Goal: Task Accomplishment & Management: Manage account settings

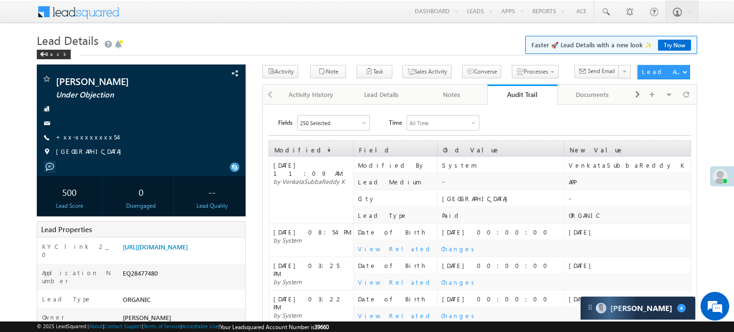
scroll to position [4955, 0]
click at [82, 142] on div "Mohd Shuaib Under Objection +xx-xxxxxxxx54" at bounding box center [141, 117] width 199 height 87
click at [81, 136] on link "+xx-xxxxxxxx54" at bounding box center [87, 137] width 62 height 8
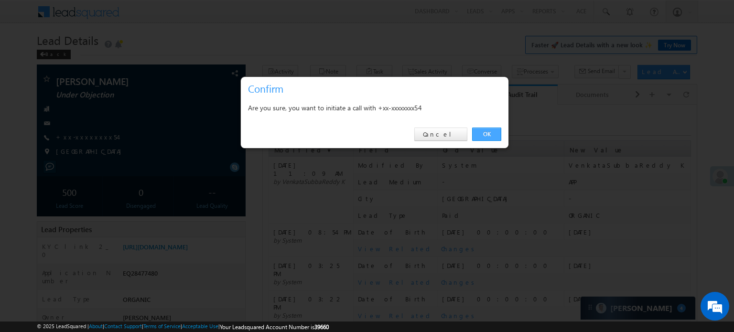
click at [482, 128] on link "OK" at bounding box center [486, 134] width 29 height 13
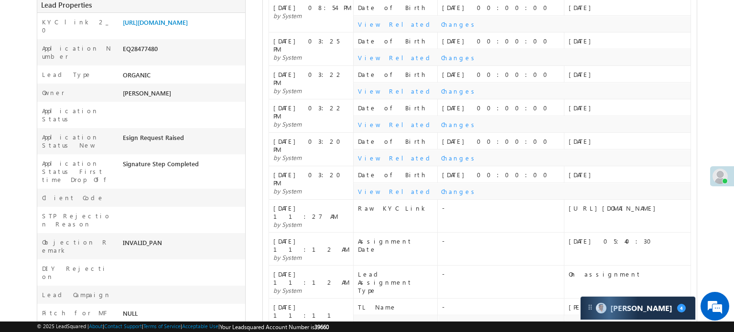
scroll to position [61, 0]
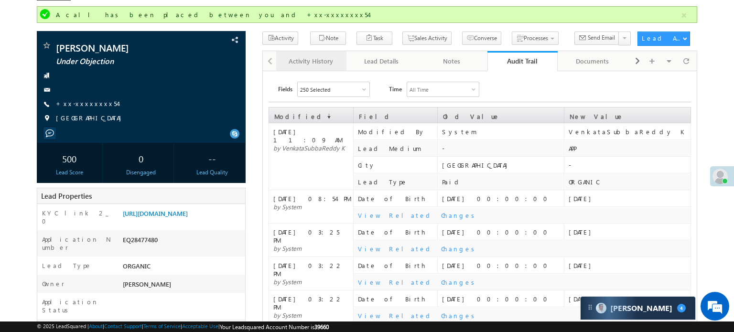
click at [303, 68] on link "Activity History" at bounding box center [311, 61] width 70 height 20
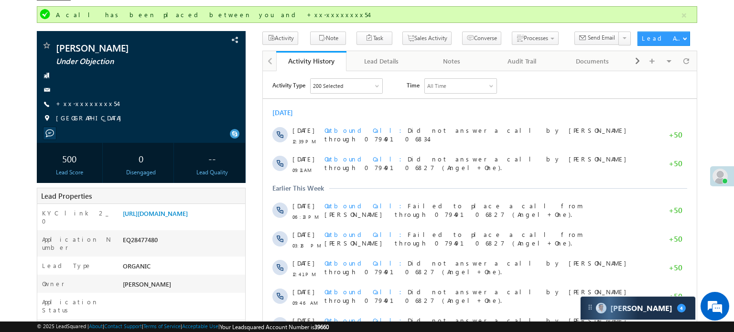
scroll to position [0, 0]
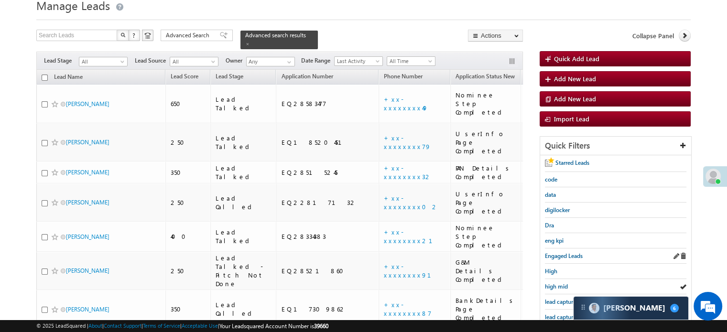
scroll to position [96, 0]
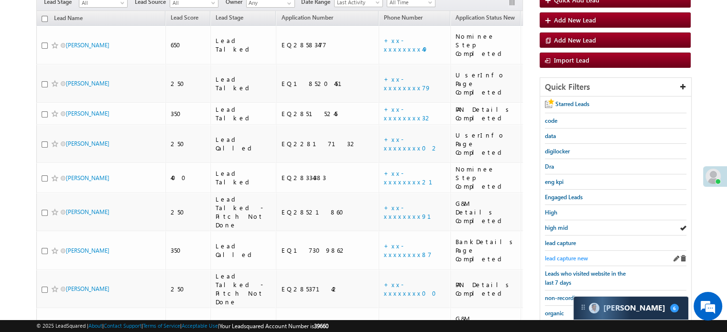
click at [568, 255] on span "lead capture new" at bounding box center [566, 258] width 43 height 7
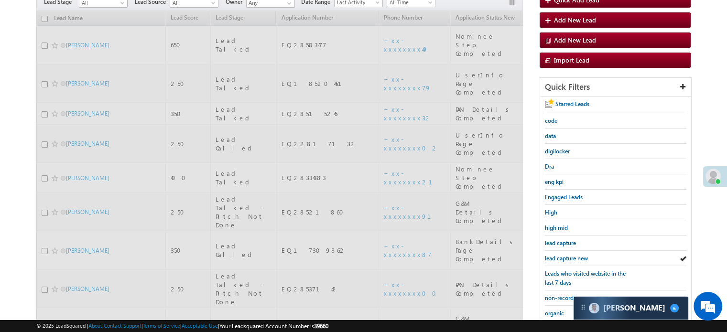
scroll to position [48, 0]
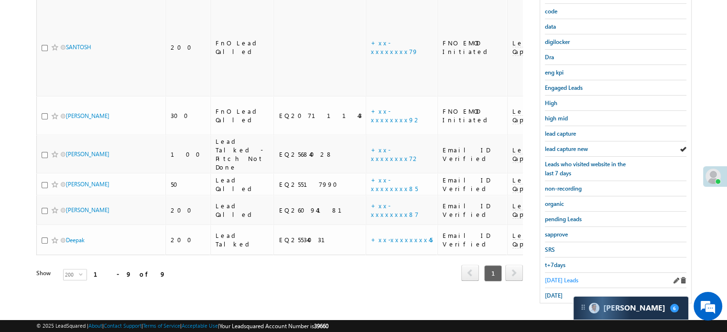
click at [552, 279] on span "[DATE] Leads" at bounding box center [561, 280] width 33 height 7
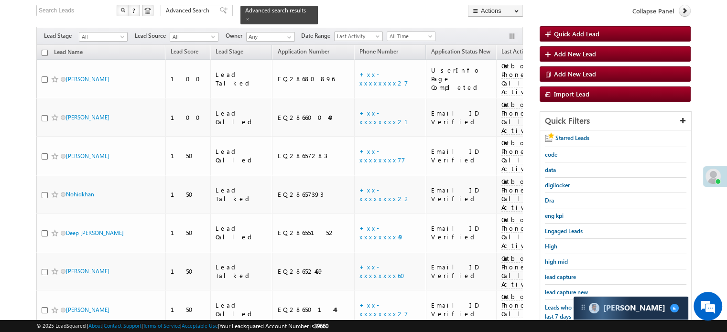
scroll to position [109, 0]
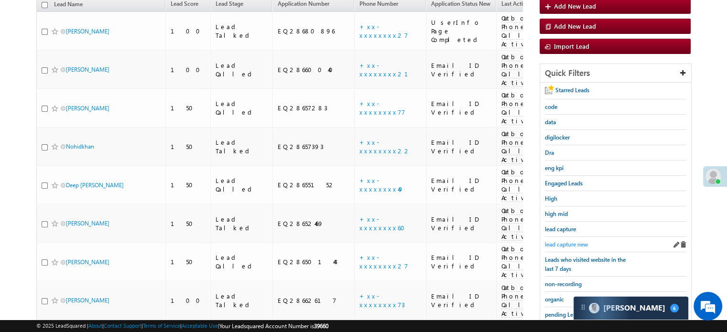
click at [559, 244] on span "lead capture new" at bounding box center [566, 244] width 43 height 7
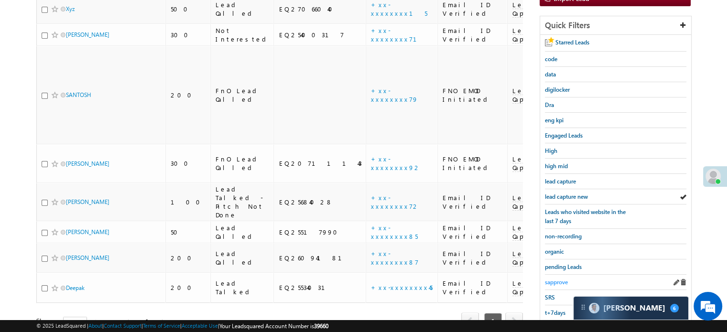
scroll to position [205, 0]
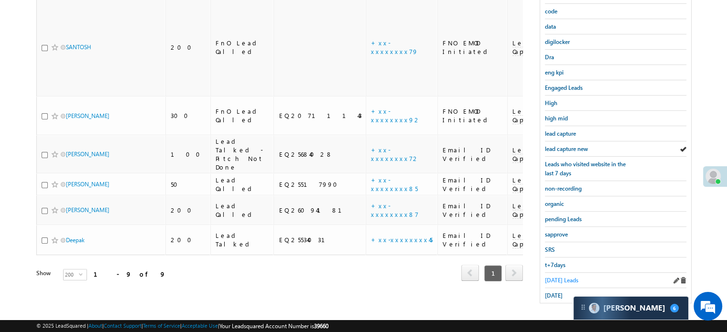
click at [548, 277] on span "[DATE] Leads" at bounding box center [561, 280] width 33 height 7
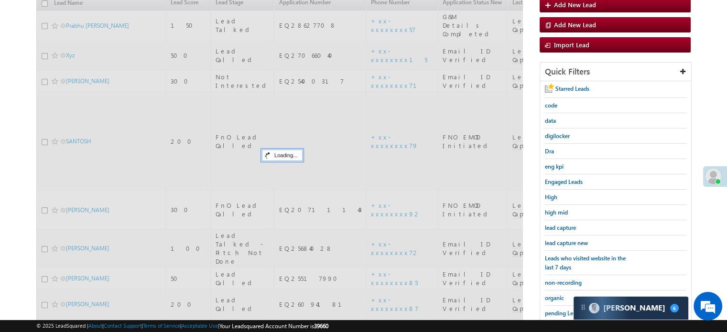
scroll to position [109, 0]
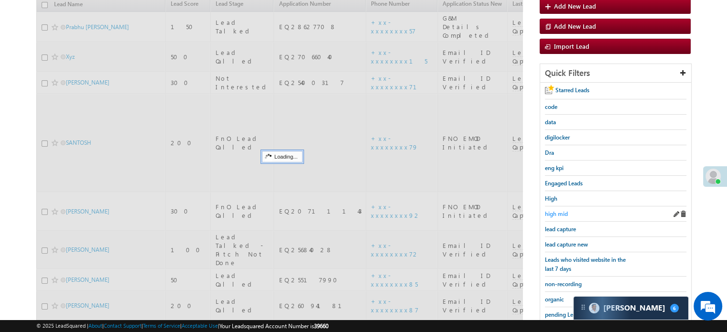
click at [561, 214] on span "high mid" at bounding box center [556, 213] width 23 height 7
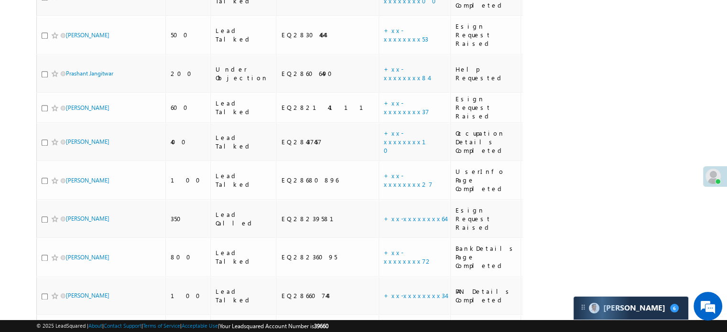
scroll to position [4026, 0]
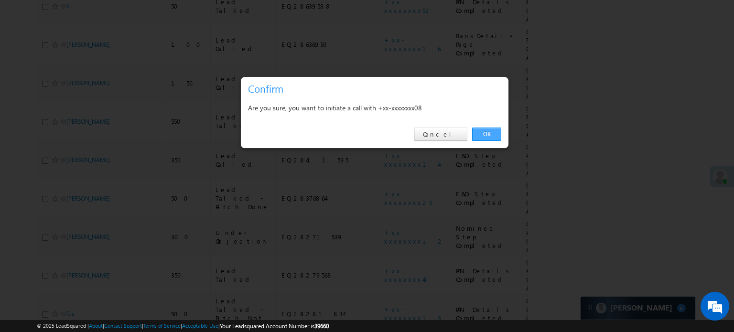
click at [487, 133] on link "OK" at bounding box center [486, 134] width 29 height 13
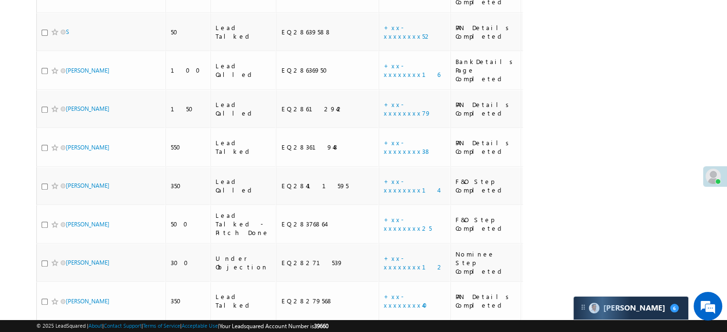
scroll to position [4052, 0]
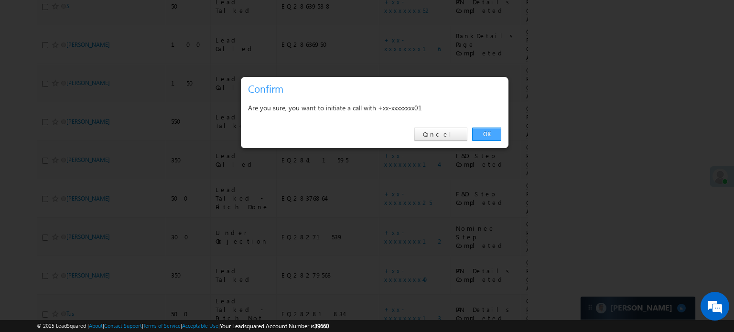
click at [482, 131] on link "OK" at bounding box center [486, 134] width 29 height 13
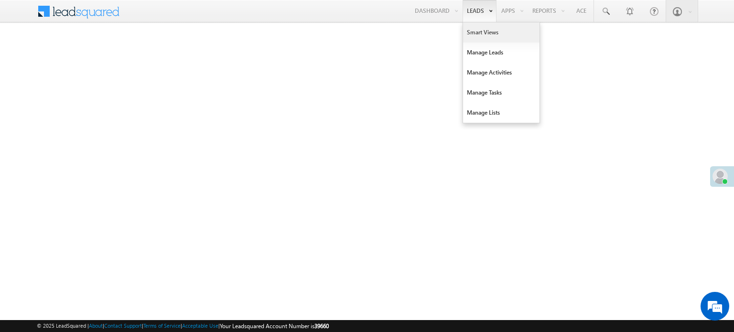
click at [479, 30] on link "Smart Views" at bounding box center [501, 32] width 76 height 20
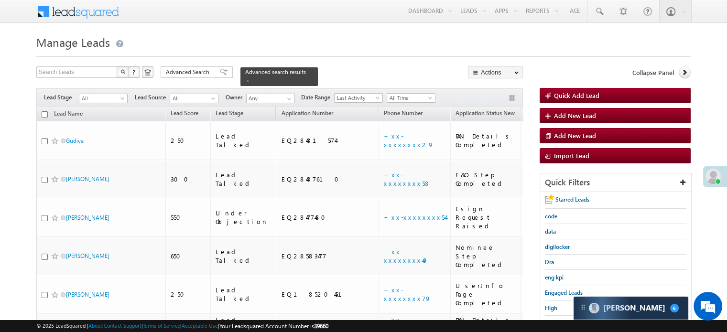
scroll to position [4034, 0]
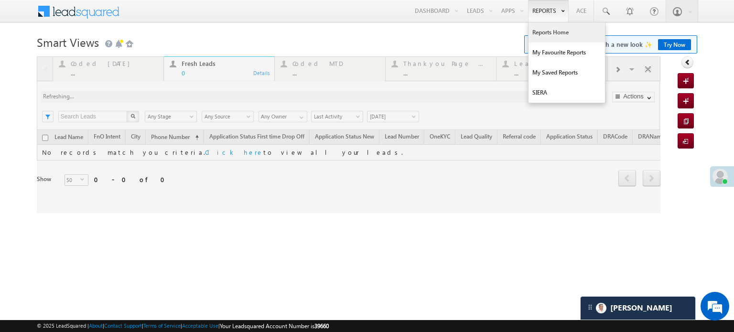
click at [541, 29] on link "Reports Home" at bounding box center [567, 32] width 76 height 20
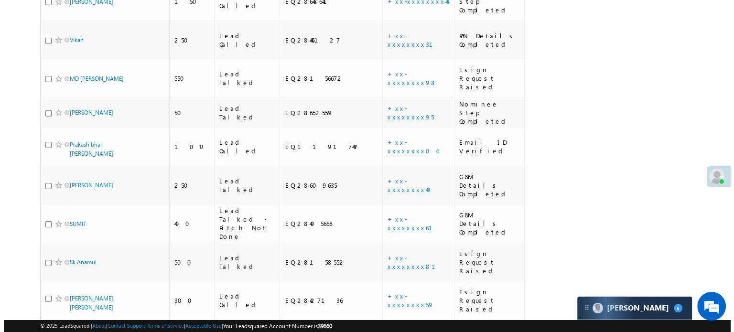
scroll to position [4034, 0]
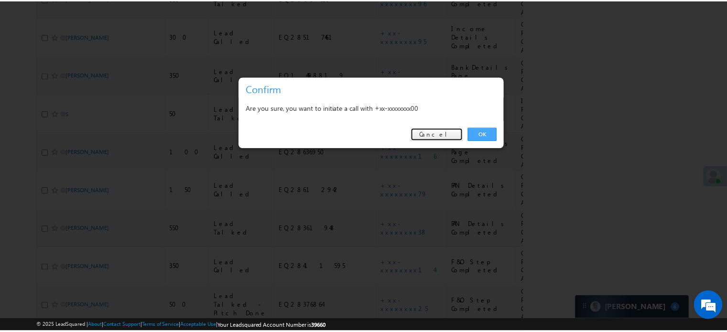
scroll to position [0, 0]
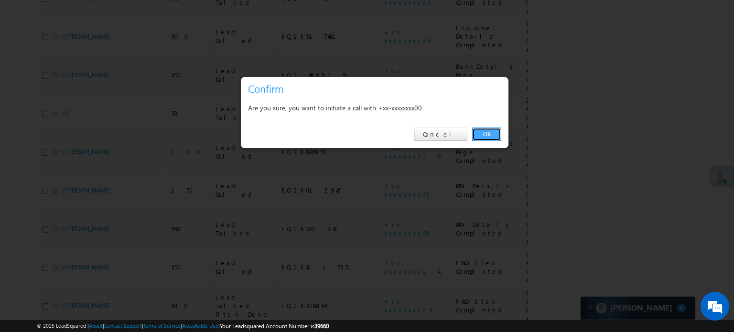
click at [491, 131] on link "OK" at bounding box center [486, 134] width 29 height 13
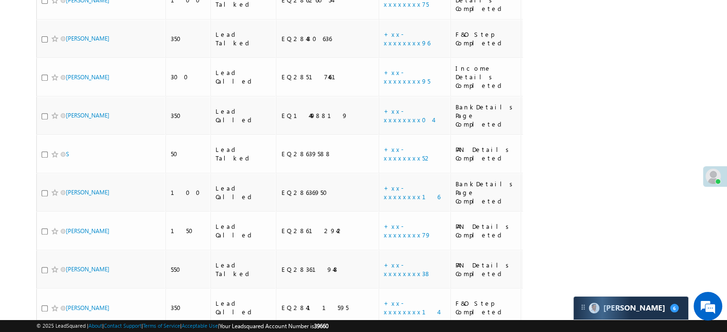
scroll to position [4060, 0]
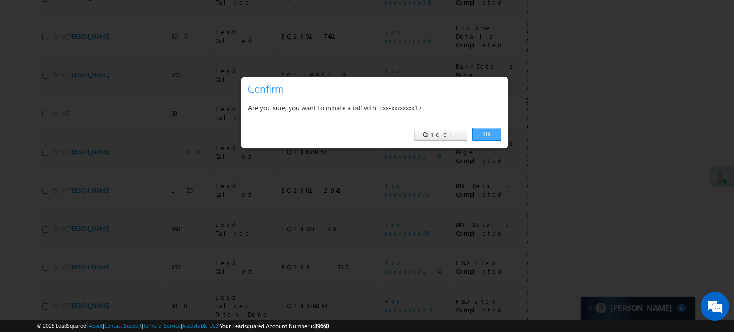
click at [480, 133] on link "OK" at bounding box center [486, 134] width 29 height 13
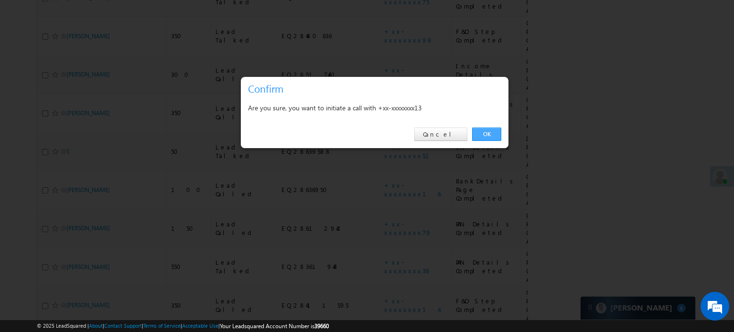
click at [491, 131] on link "OK" at bounding box center [486, 134] width 29 height 13
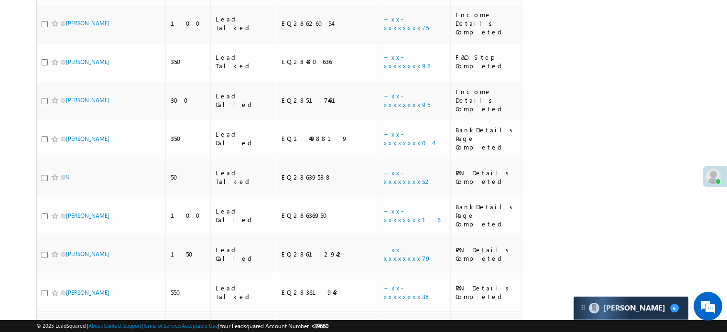
scroll to position [4052, 0]
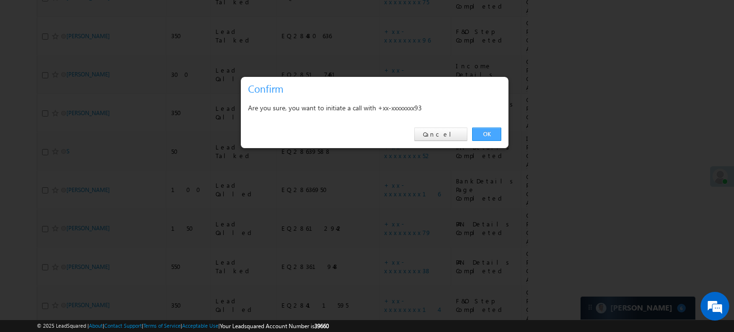
click at [487, 133] on link "OK" at bounding box center [486, 134] width 29 height 13
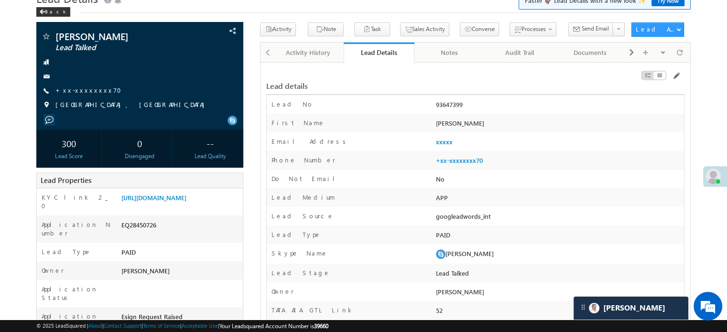
scroll to position [4903, 0]
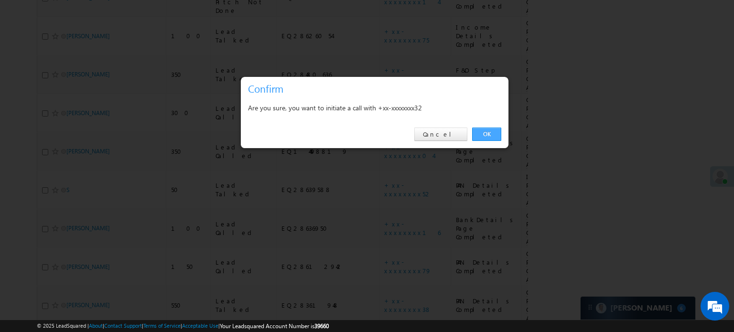
click at [488, 136] on link "OK" at bounding box center [486, 134] width 29 height 13
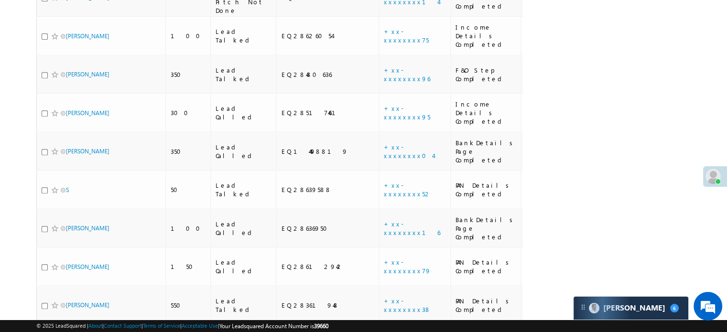
scroll to position [4052, 0]
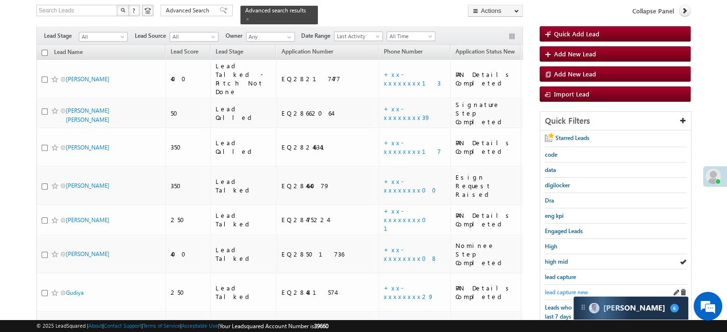
click at [561, 289] on span "lead capture new" at bounding box center [566, 292] width 43 height 7
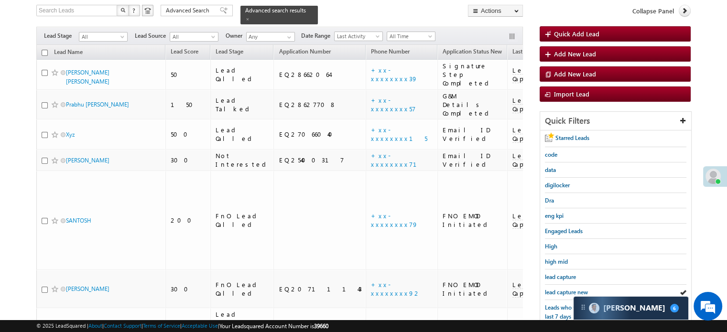
click at [561, 289] on span "lead capture new" at bounding box center [566, 292] width 43 height 7
click at [570, 289] on span "lead capture new" at bounding box center [566, 292] width 43 height 7
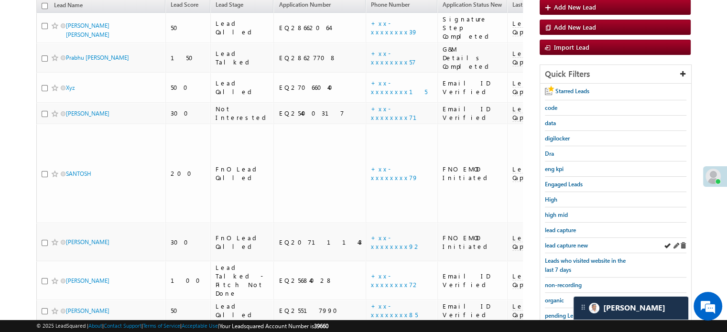
scroll to position [109, 0]
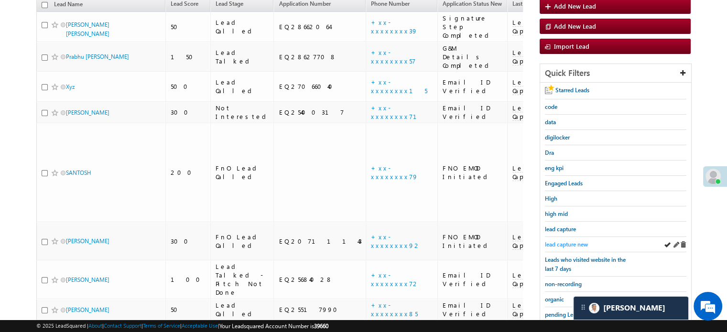
click at [571, 242] on span "lead capture new" at bounding box center [566, 244] width 43 height 7
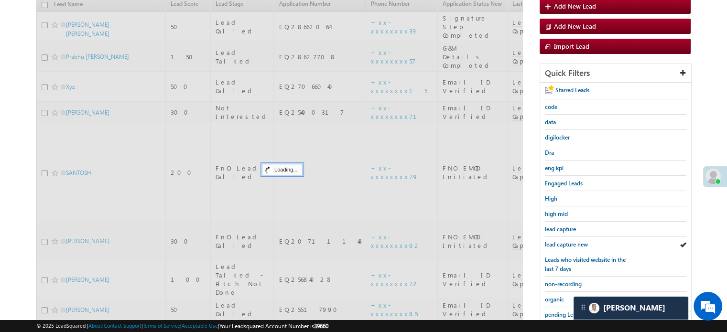
click at [571, 242] on span "lead capture new" at bounding box center [566, 244] width 43 height 7
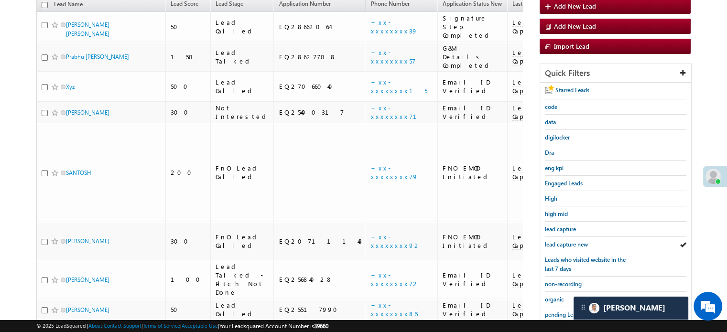
click at [571, 242] on span "lead capture new" at bounding box center [566, 244] width 43 height 7
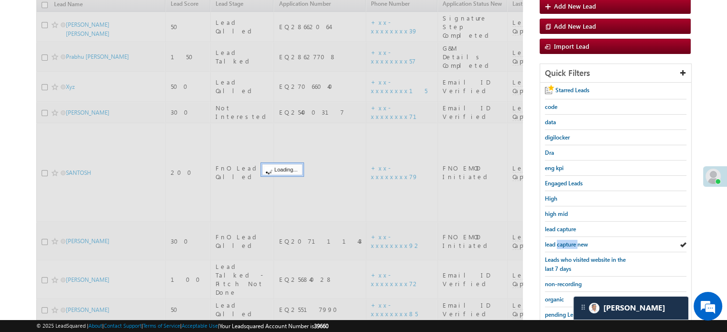
click at [571, 242] on span "lead capture new" at bounding box center [566, 244] width 43 height 7
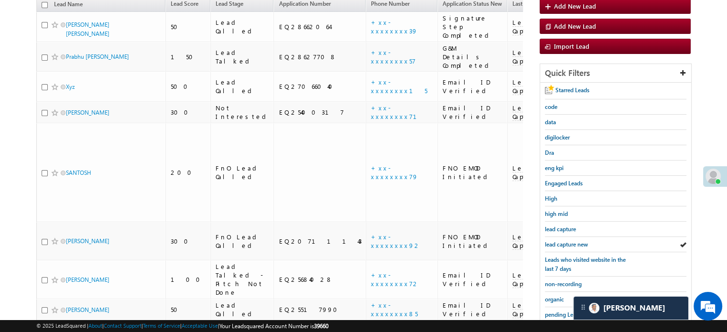
click at [571, 242] on span "lead capture new" at bounding box center [566, 244] width 43 height 7
click at [562, 242] on span "lead capture new" at bounding box center [566, 244] width 43 height 7
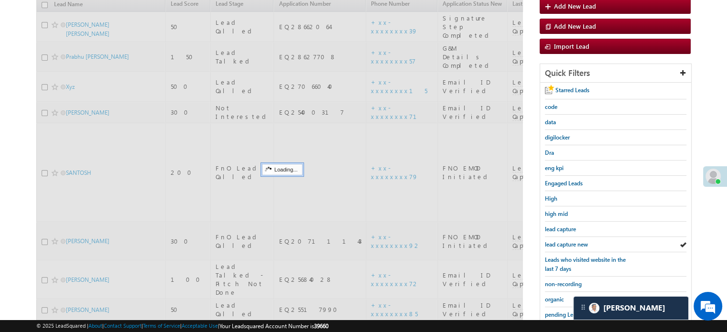
click at [562, 242] on span "lead capture new" at bounding box center [566, 244] width 43 height 7
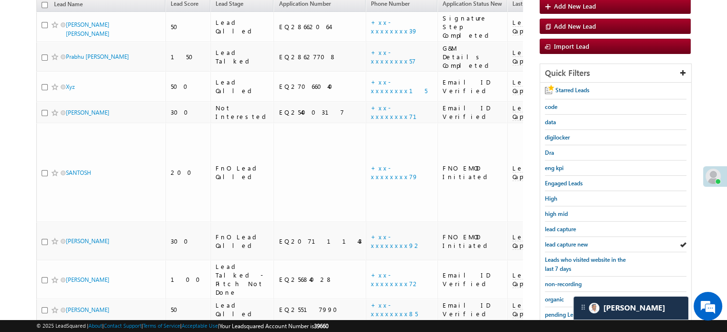
click at [562, 242] on span "lead capture new" at bounding box center [566, 244] width 43 height 7
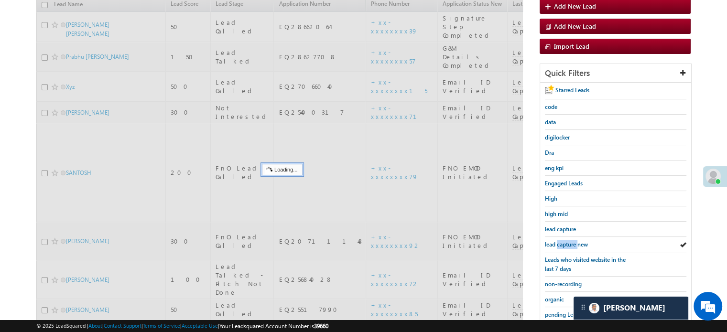
click at [562, 242] on span "lead capture new" at bounding box center [566, 244] width 43 height 7
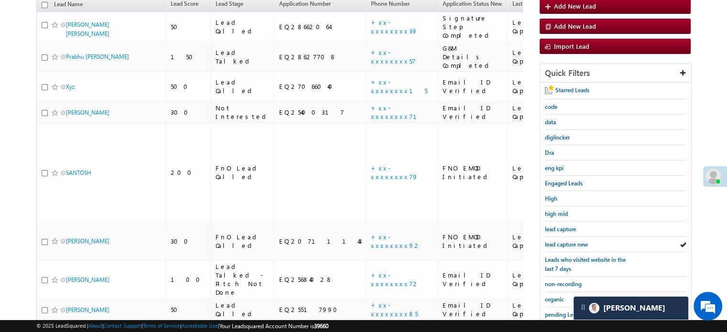
click at [562, 242] on span "lead capture new" at bounding box center [566, 244] width 43 height 7
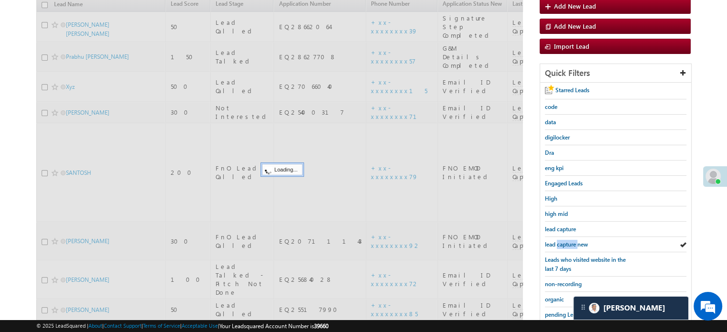
click at [562, 242] on span "lead capture new" at bounding box center [566, 244] width 43 height 7
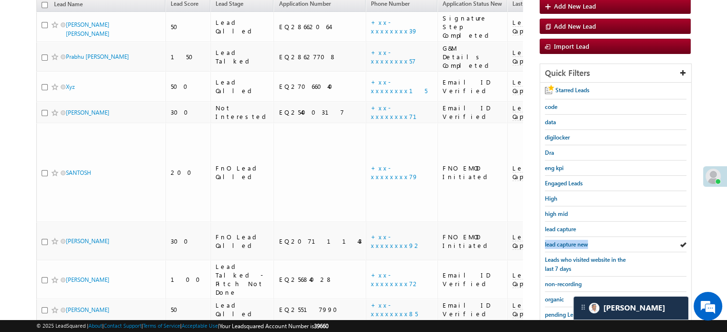
click at [562, 242] on span "lead capture new" at bounding box center [566, 244] width 43 height 7
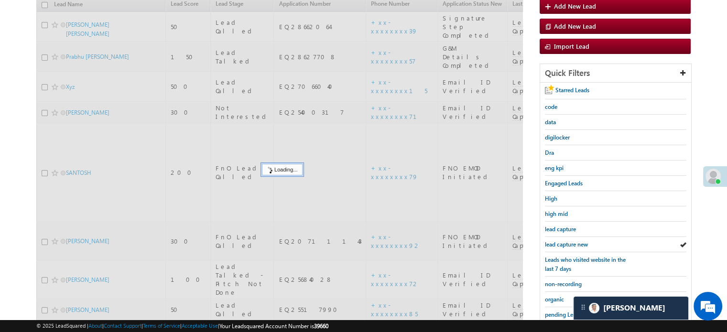
click at [562, 242] on span "lead capture new" at bounding box center [566, 244] width 43 height 7
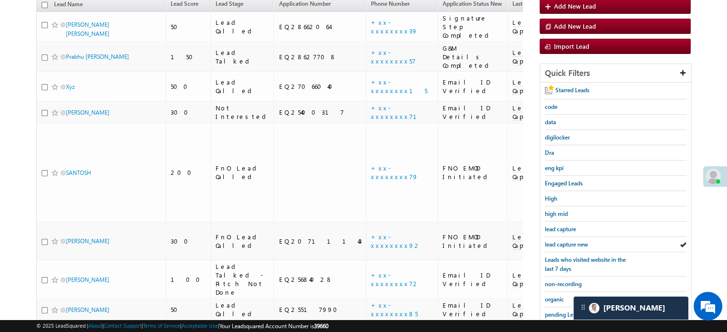
click at [562, 242] on span "lead capture new" at bounding box center [566, 244] width 43 height 7
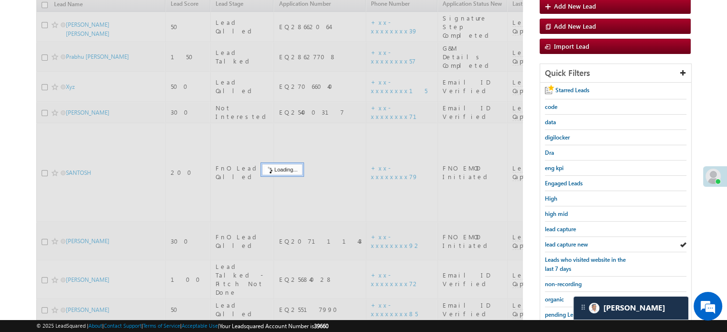
click at [562, 242] on span "lead capture new" at bounding box center [566, 244] width 43 height 7
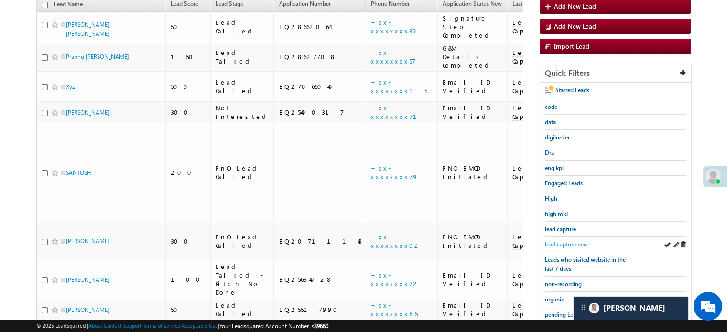
click at [564, 241] on span "lead capture new" at bounding box center [566, 244] width 43 height 7
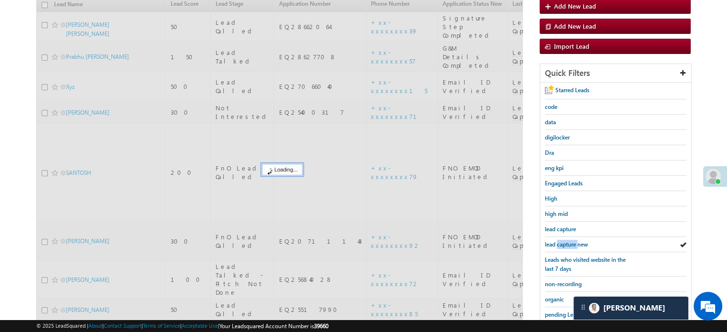
click at [564, 241] on span "lead capture new" at bounding box center [566, 244] width 43 height 7
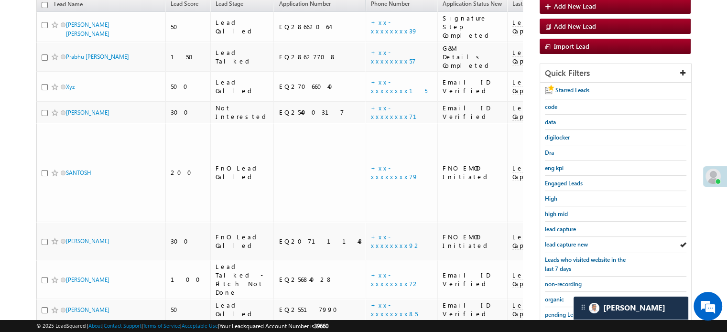
click at [564, 241] on span "lead capture new" at bounding box center [566, 244] width 43 height 7
click at [555, 243] on span "lead capture new" at bounding box center [566, 244] width 43 height 7
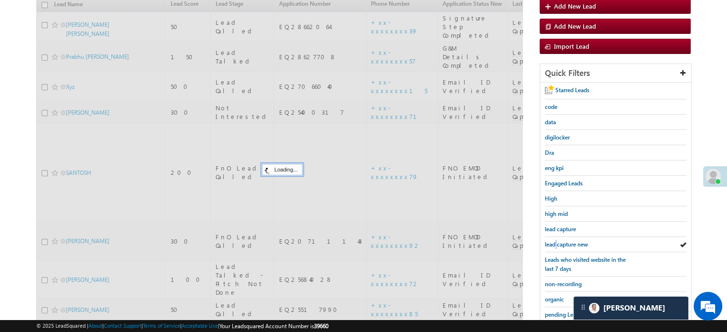
click at [555, 243] on span "lead capture new" at bounding box center [566, 244] width 43 height 7
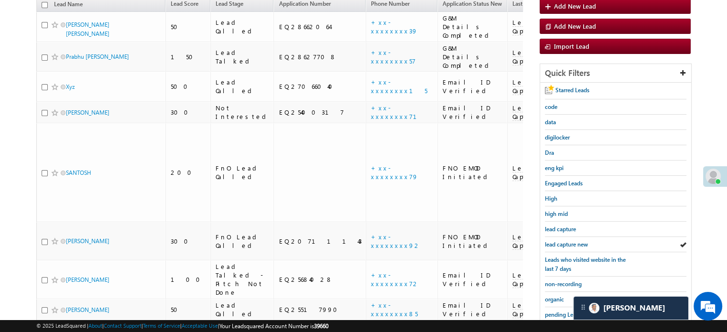
click at [555, 243] on span "lead capture new" at bounding box center [566, 244] width 43 height 7
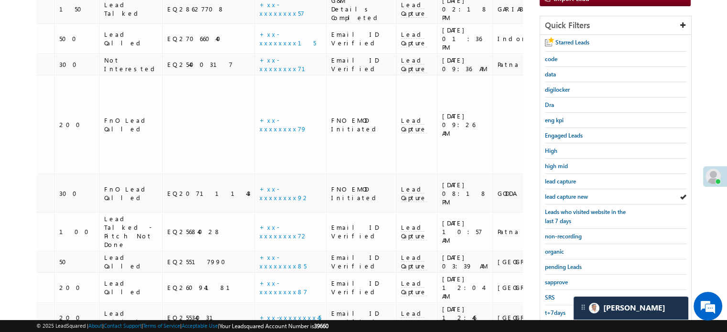
scroll to position [0, 0]
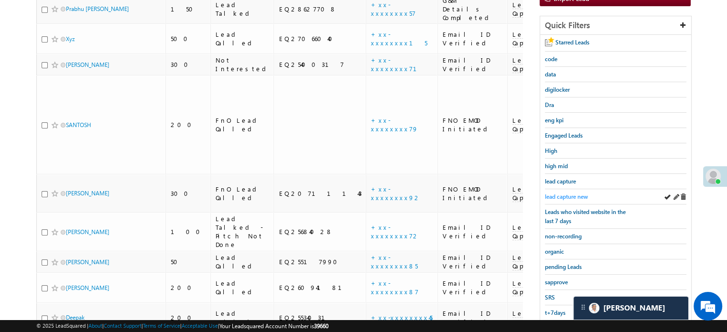
click at [575, 193] on span "lead capture new" at bounding box center [566, 196] width 43 height 7
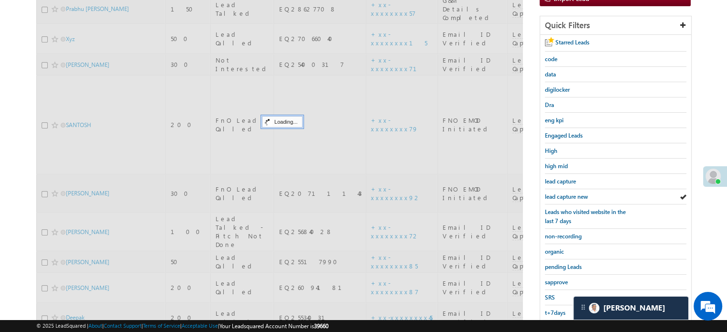
click at [575, 193] on span "lead capture new" at bounding box center [566, 196] width 43 height 7
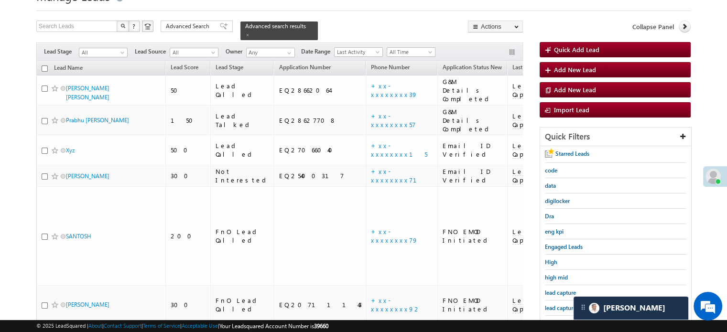
scroll to position [62, 0]
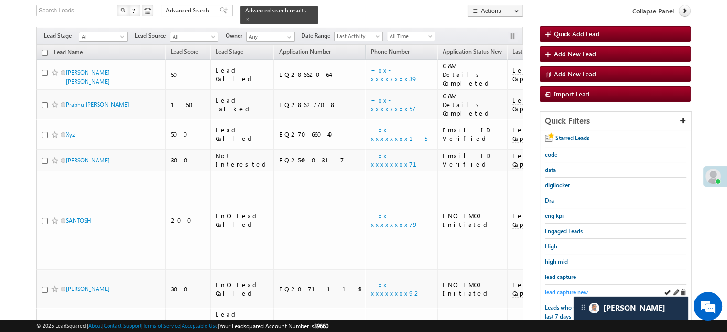
click at [568, 289] on span "lead capture new" at bounding box center [566, 292] width 43 height 7
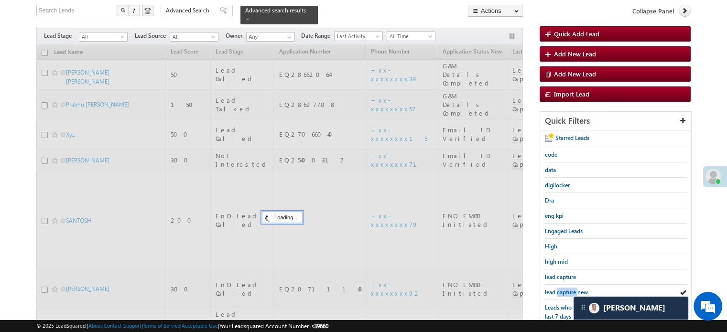
click at [568, 289] on span "lead capture new" at bounding box center [566, 292] width 43 height 7
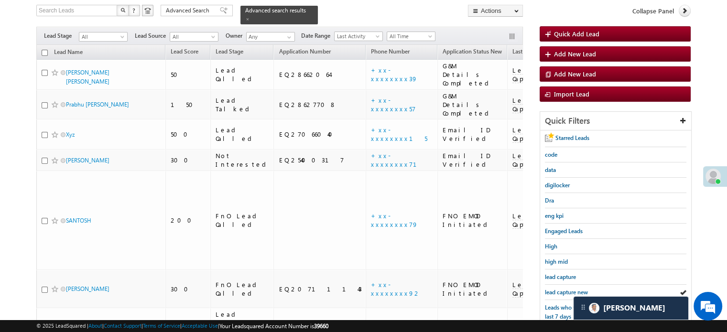
click at [568, 289] on span "lead capture new" at bounding box center [566, 292] width 43 height 7
click at [564, 289] on span "lead capture new" at bounding box center [566, 292] width 43 height 7
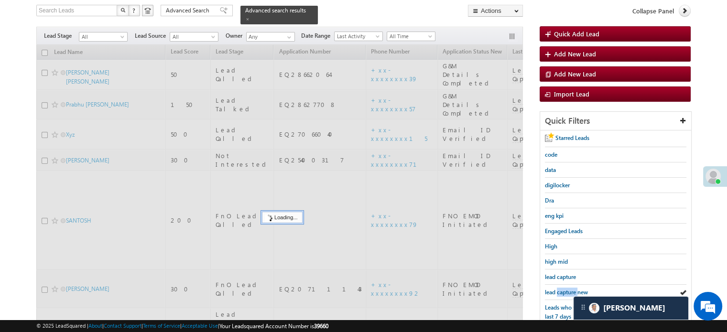
click at [564, 289] on span "lead capture new" at bounding box center [566, 292] width 43 height 7
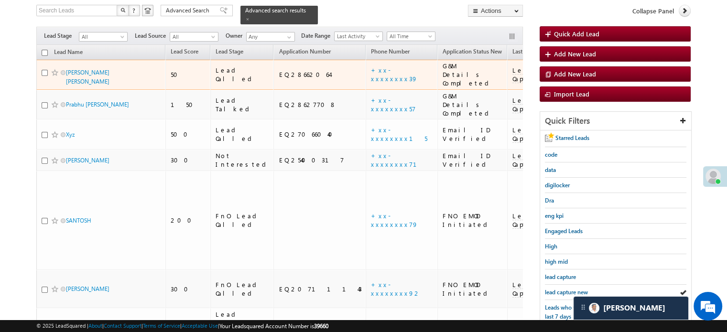
click at [371, 69] on link "+xx-xxxxxxxx39" at bounding box center [394, 74] width 47 height 17
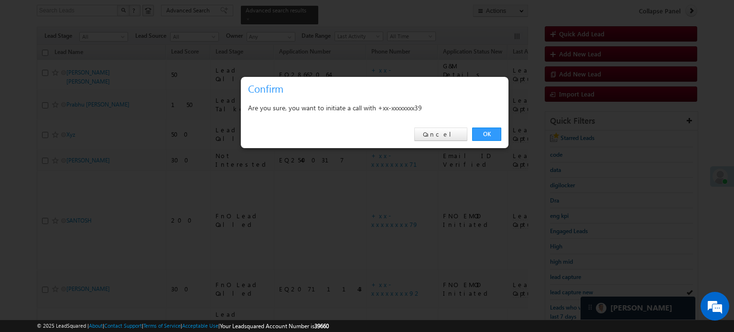
click at [492, 135] on link "OK" at bounding box center [486, 134] width 29 height 13
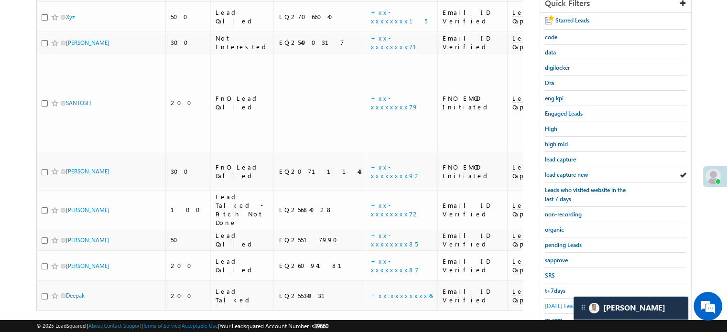
scroll to position [231, 0]
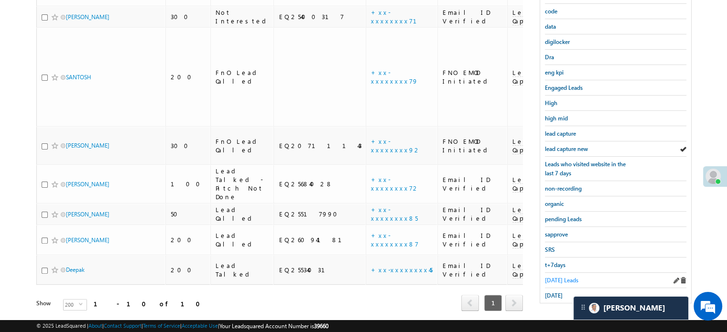
click at [563, 277] on span "[DATE] Leads" at bounding box center [561, 280] width 33 height 7
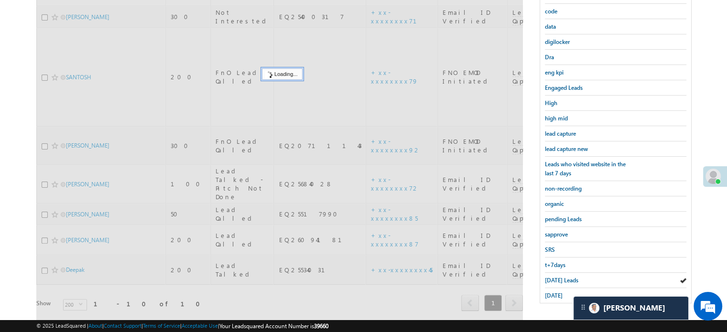
click at [563, 277] on span "[DATE] Leads" at bounding box center [561, 280] width 33 height 7
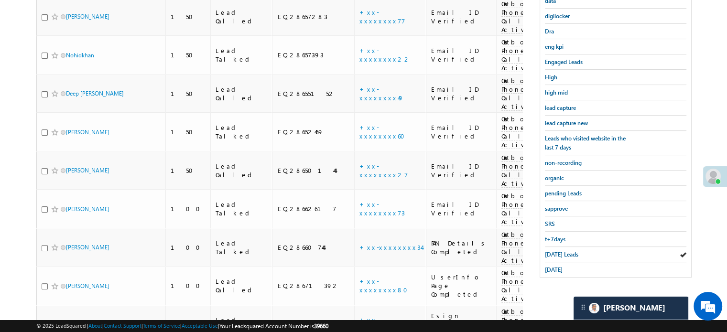
scroll to position [87, 0]
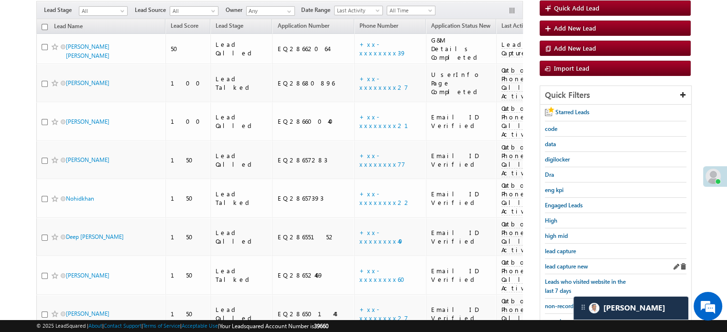
click at [574, 259] on div "lead capture new" at bounding box center [615, 266] width 141 height 15
click at [577, 268] on div "lead capture new" at bounding box center [615, 266] width 141 height 15
click at [569, 263] on span "lead capture new" at bounding box center [566, 266] width 43 height 7
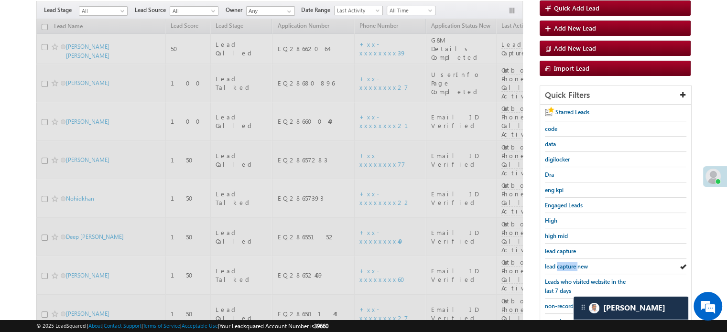
click at [569, 263] on span "lead capture new" at bounding box center [566, 266] width 43 height 7
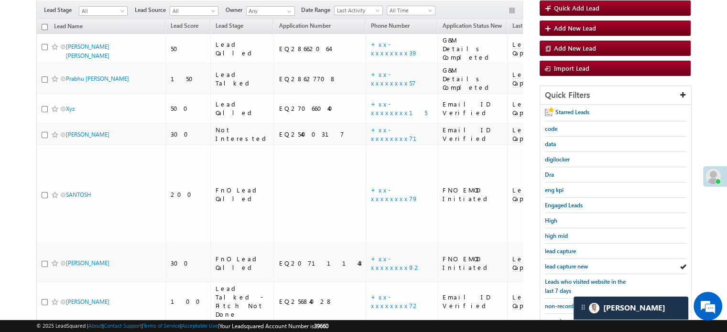
click at [569, 263] on span "lead capture new" at bounding box center [566, 266] width 43 height 7
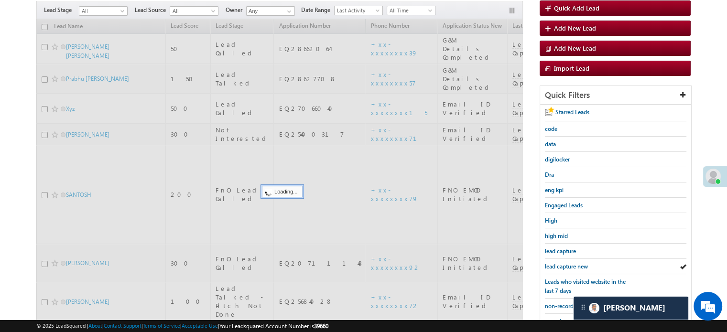
click at [569, 263] on span "lead capture new" at bounding box center [566, 266] width 43 height 7
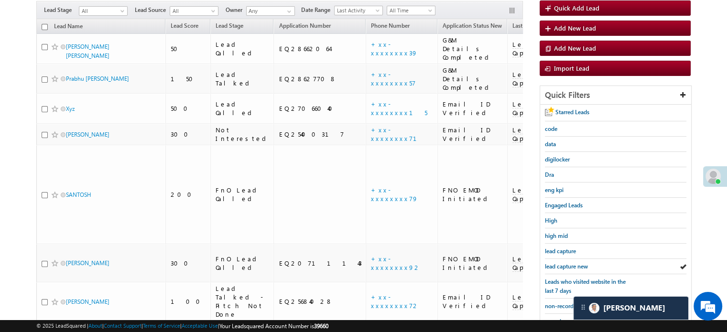
click at [569, 263] on span "lead capture new" at bounding box center [566, 266] width 43 height 7
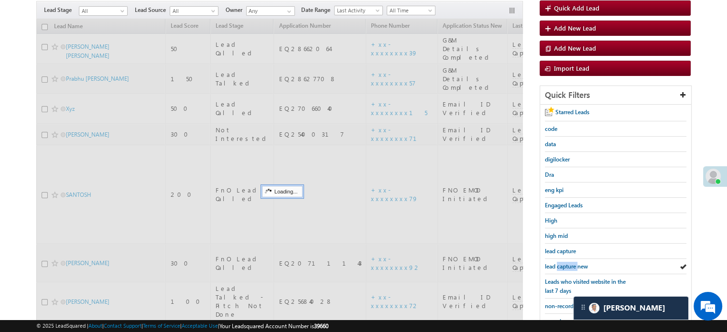
click at [569, 263] on span "lead capture new" at bounding box center [566, 266] width 43 height 7
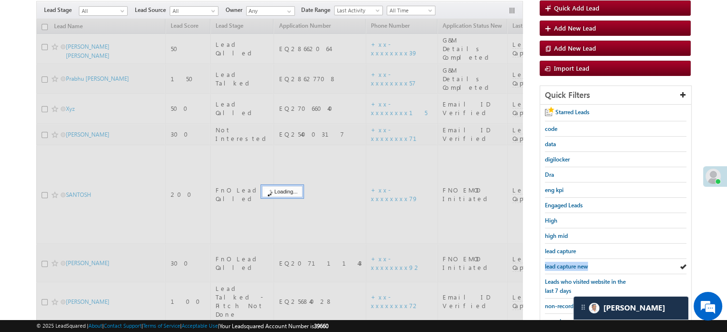
click at [569, 263] on span "lead capture new" at bounding box center [566, 266] width 43 height 7
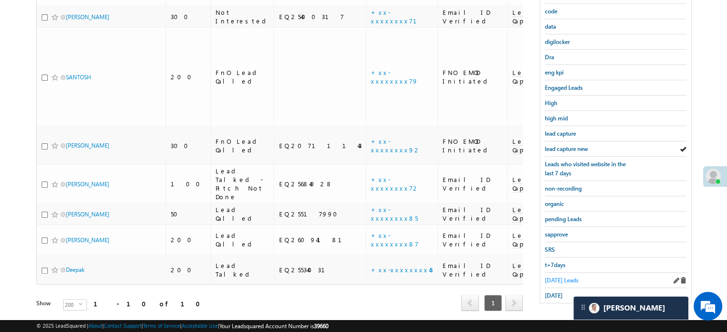
click at [548, 277] on span "[DATE] Leads" at bounding box center [561, 280] width 33 height 7
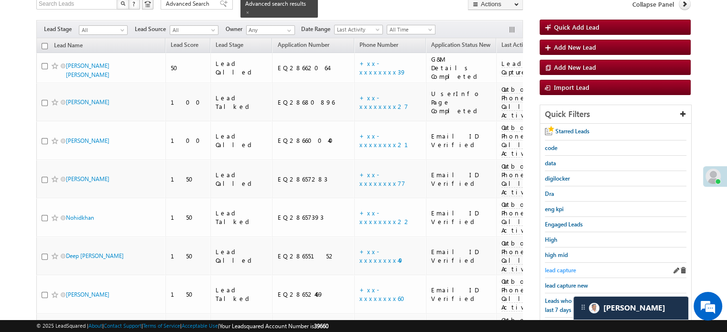
scroll to position [109, 0]
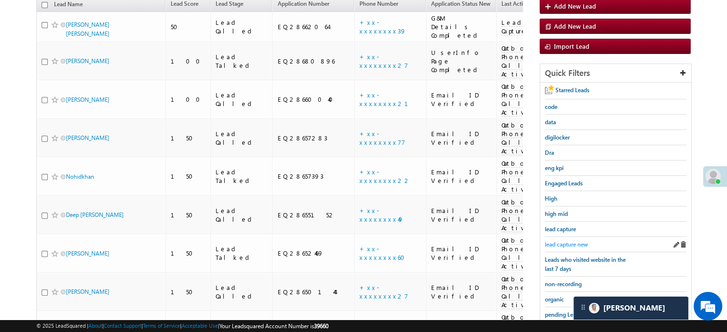
click at [556, 241] on span "lead capture new" at bounding box center [566, 244] width 43 height 7
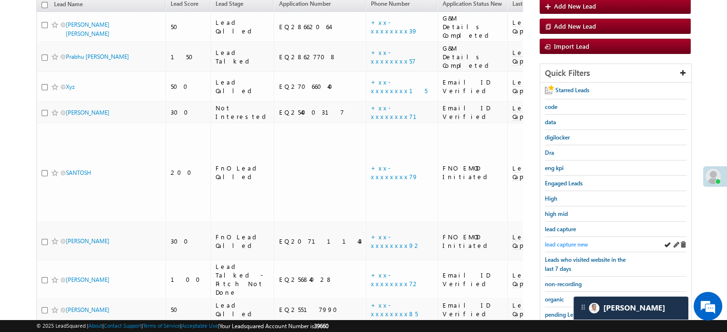
click at [553, 244] on span "lead capture new" at bounding box center [566, 244] width 43 height 7
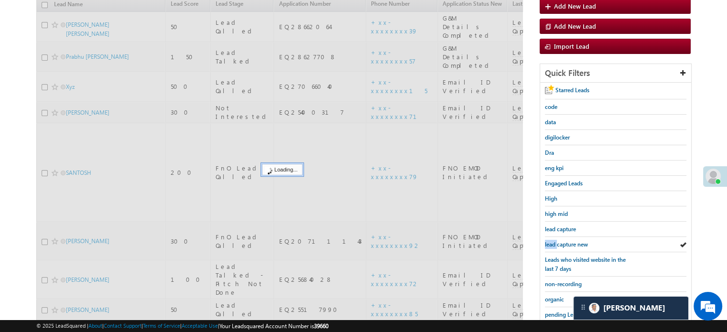
click at [553, 244] on span "lead capture new" at bounding box center [566, 244] width 43 height 7
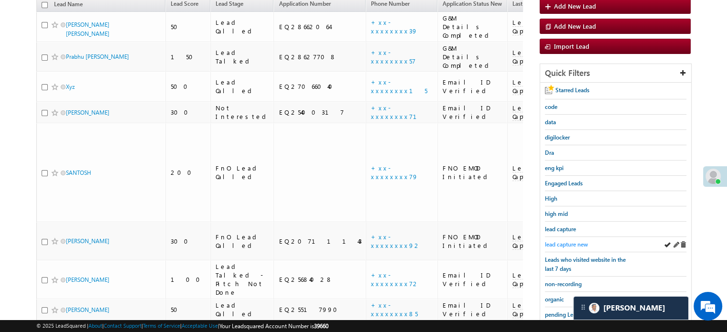
click at [569, 242] on span "lead capture new" at bounding box center [566, 244] width 43 height 7
click at [560, 242] on span "lead capture new" at bounding box center [566, 244] width 43 height 7
click at [562, 241] on span "lead capture new" at bounding box center [566, 244] width 43 height 7
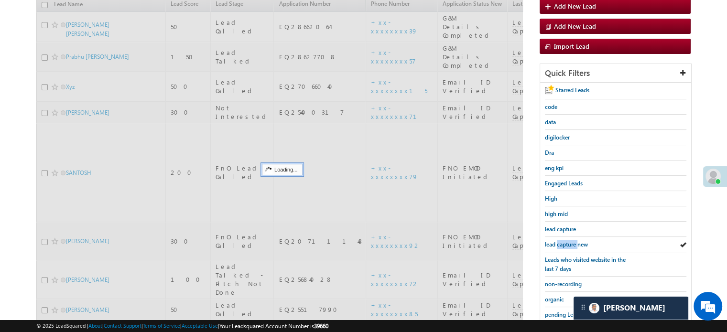
click at [562, 241] on span "lead capture new" at bounding box center [566, 244] width 43 height 7
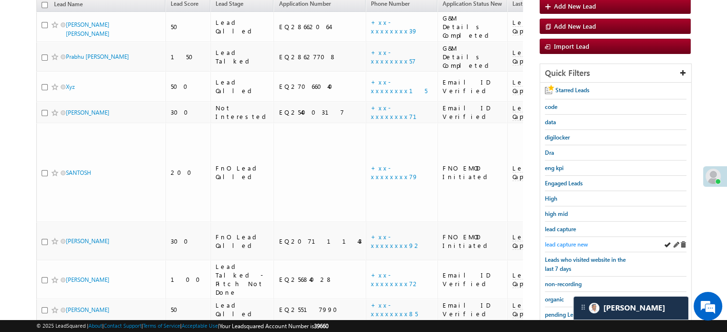
click at [564, 241] on span "lead capture new" at bounding box center [566, 244] width 43 height 7
click at [562, 243] on span "lead capture new" at bounding box center [566, 244] width 43 height 7
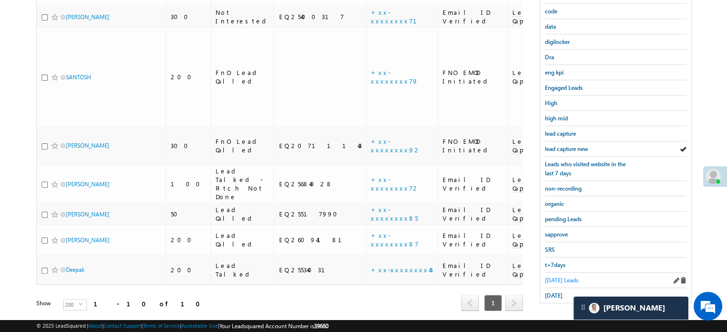
click at [558, 277] on span "Today's Leads" at bounding box center [561, 280] width 33 height 7
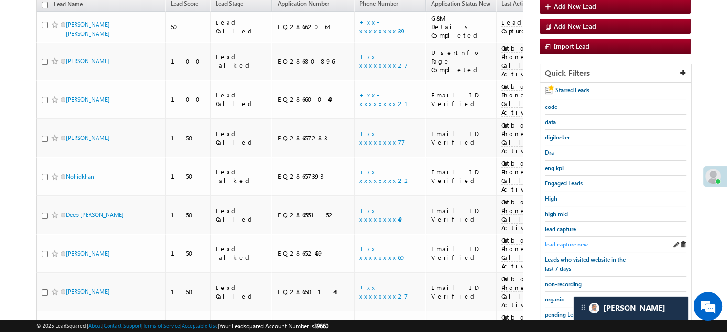
click at [565, 241] on span "lead capture new" at bounding box center [566, 244] width 43 height 7
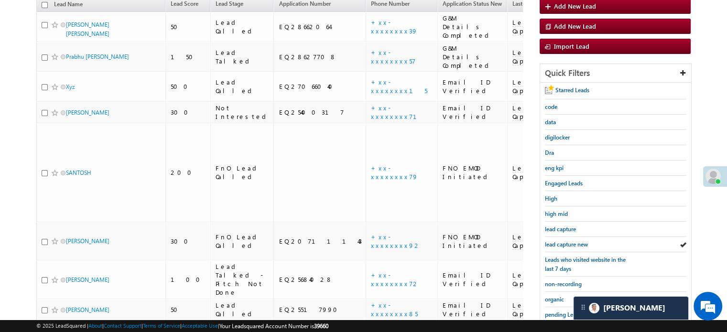
click at [565, 241] on span "lead capture new" at bounding box center [566, 244] width 43 height 7
click at [570, 241] on span "lead capture new" at bounding box center [566, 244] width 43 height 7
click at [568, 241] on span "lead capture new" at bounding box center [566, 244] width 43 height 7
click at [572, 242] on span "lead capture new" at bounding box center [566, 244] width 43 height 7
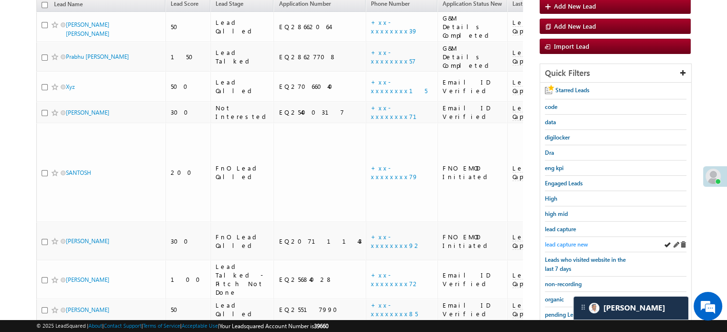
click at [567, 244] on span "lead capture new" at bounding box center [566, 244] width 43 height 7
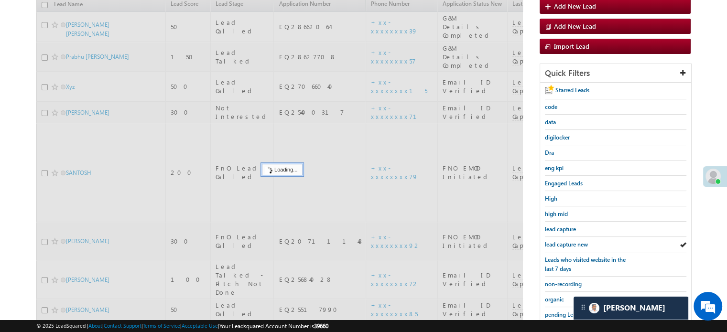
scroll to position [62, 0]
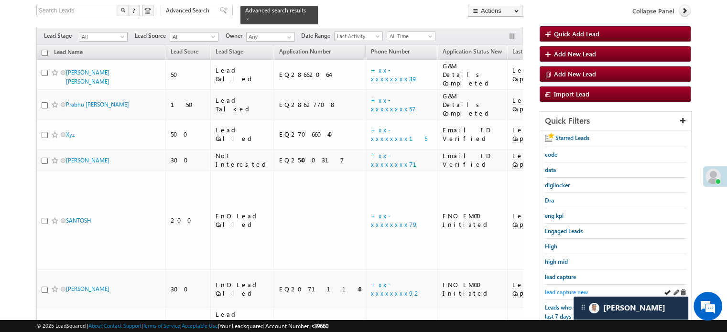
click at [556, 289] on span "lead capture new" at bounding box center [566, 292] width 43 height 7
click at [554, 288] on link "lead capture new" at bounding box center [566, 292] width 43 height 9
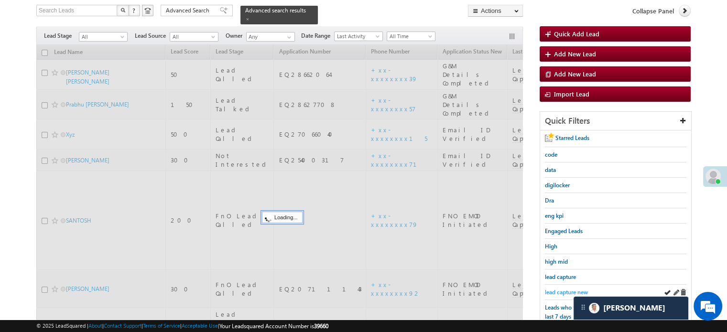
click at [554, 289] on span "lead capture new" at bounding box center [566, 292] width 43 height 7
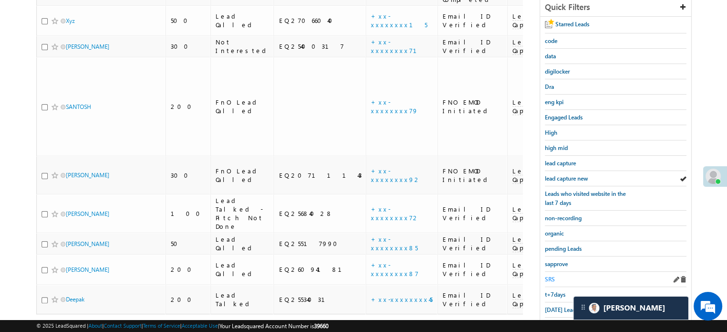
scroll to position [205, 0]
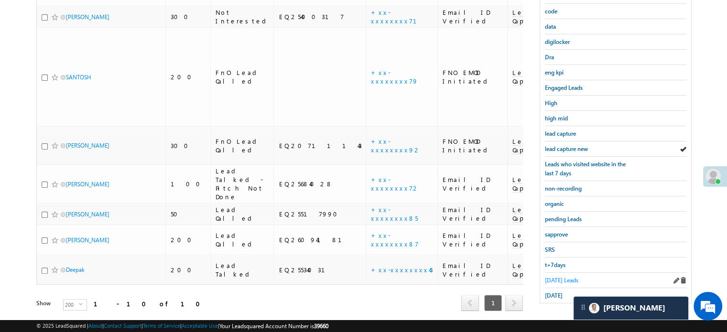
click at [547, 277] on span "Today's Leads" at bounding box center [561, 280] width 33 height 7
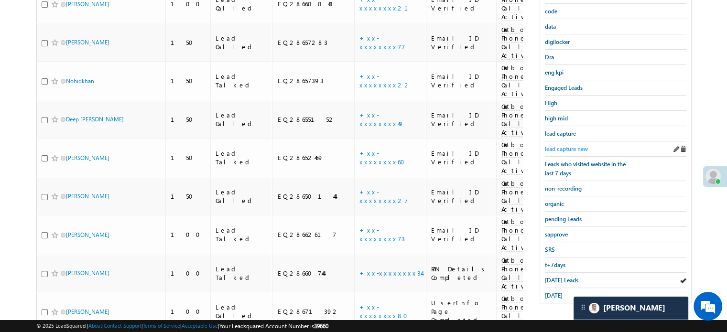
click at [558, 150] on link "lead capture new" at bounding box center [566, 148] width 43 height 9
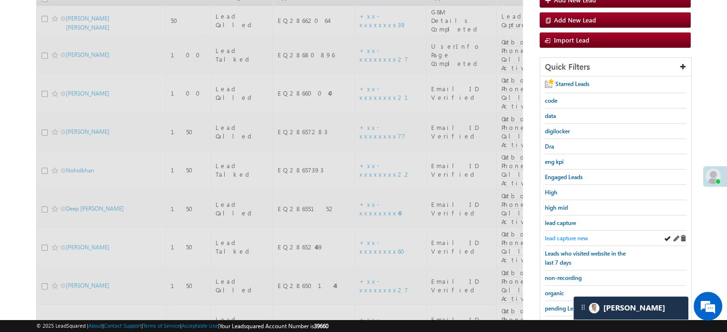
scroll to position [109, 0]
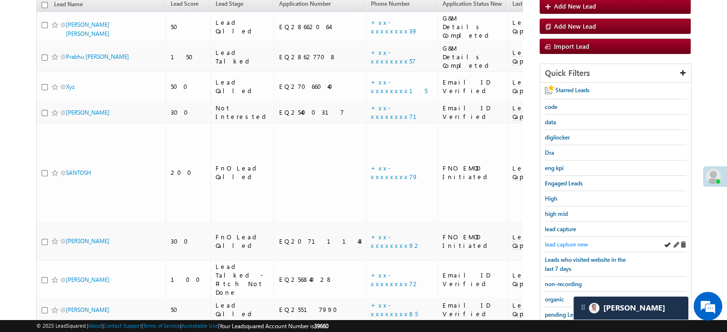
click at [554, 241] on span "lead capture new" at bounding box center [566, 244] width 43 height 7
click at [562, 242] on span "lead capture new" at bounding box center [566, 244] width 43 height 7
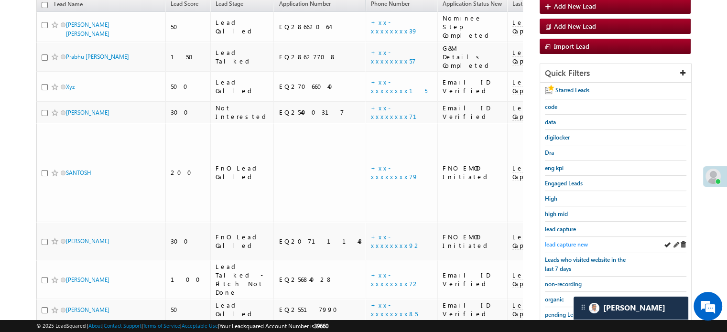
click at [564, 241] on span "lead capture new" at bounding box center [566, 244] width 43 height 7
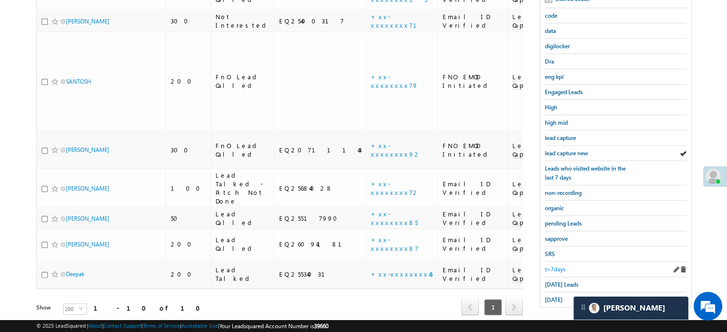
scroll to position [205, 0]
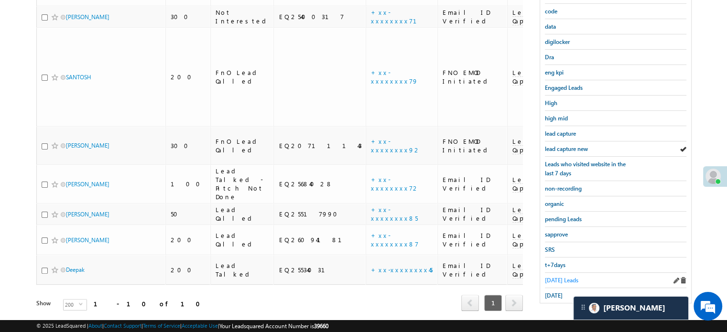
click at [551, 277] on span "[DATE] Leads" at bounding box center [561, 280] width 33 height 7
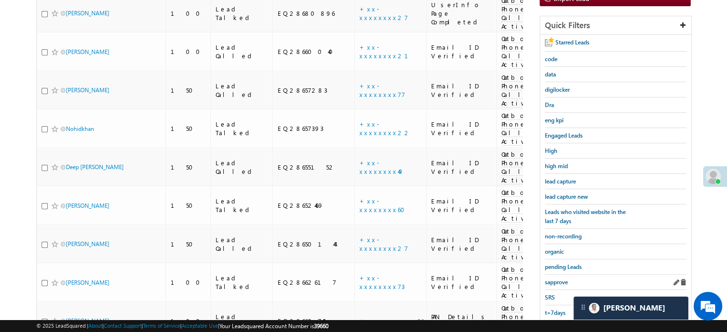
scroll to position [109, 0]
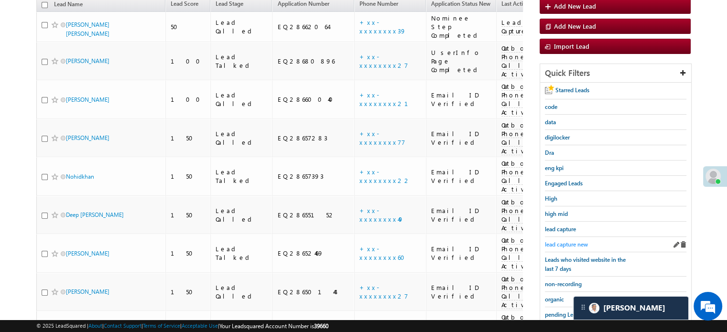
click at [570, 241] on span "lead capture new" at bounding box center [566, 244] width 43 height 7
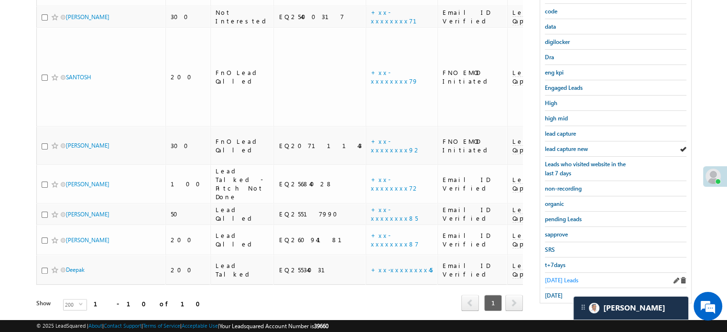
click at [557, 278] on span "[DATE] Leads" at bounding box center [561, 280] width 33 height 7
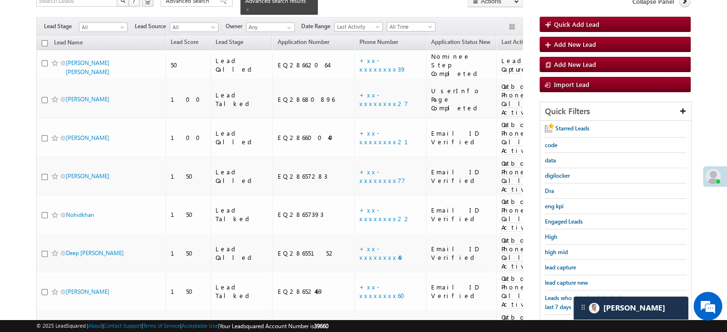
scroll to position [62, 0]
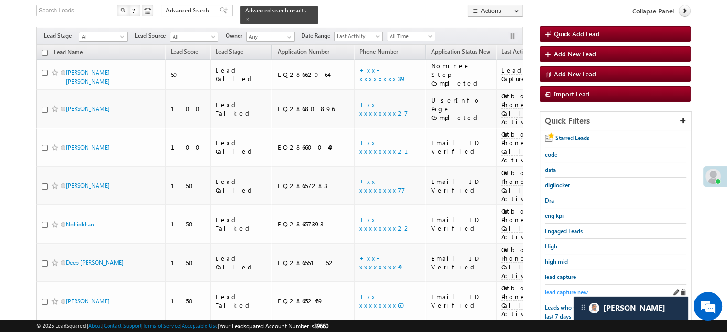
click at [561, 290] on span "lead capture new" at bounding box center [566, 292] width 43 height 7
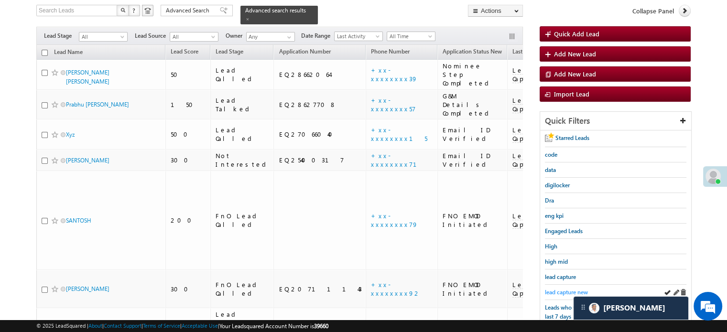
click at [555, 289] on span "lead capture new" at bounding box center [566, 292] width 43 height 7
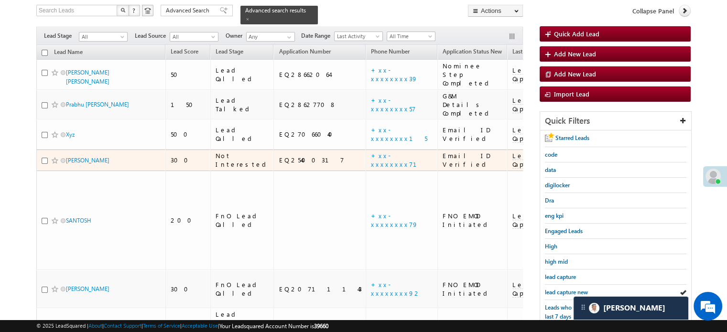
scroll to position [109, 0]
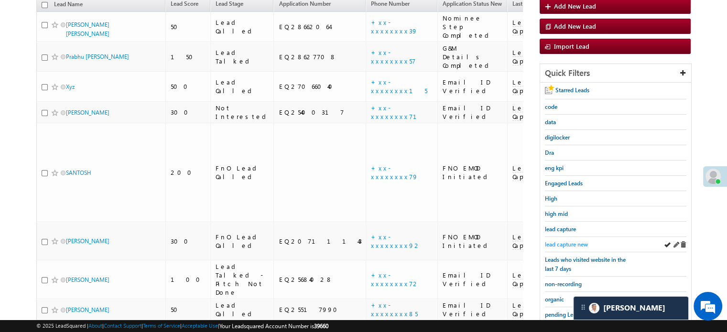
click at [559, 241] on span "lead capture new" at bounding box center [566, 244] width 43 height 7
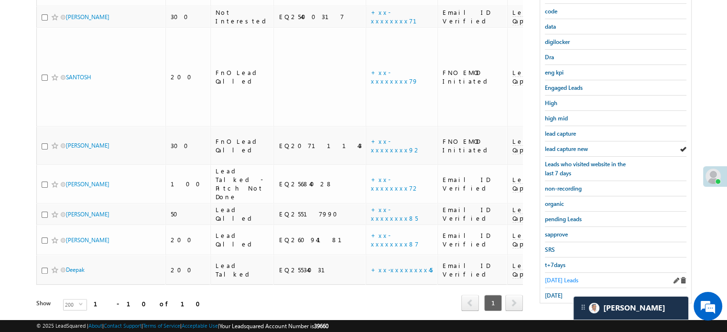
click at [560, 277] on span "[DATE] Leads" at bounding box center [561, 280] width 33 height 7
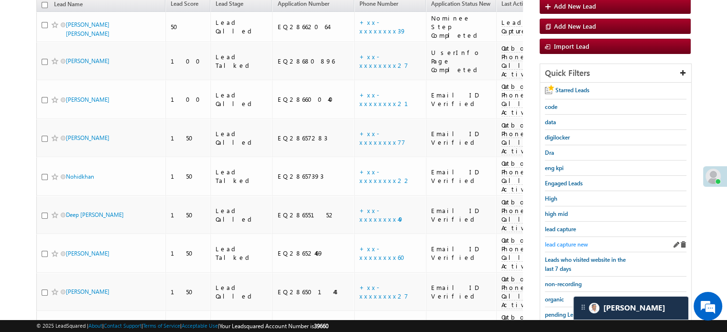
click at [564, 241] on span "lead capture new" at bounding box center [566, 244] width 43 height 7
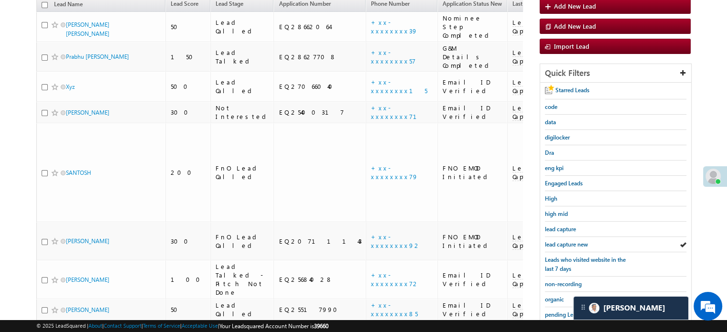
click at [564, 241] on span "lead capture new" at bounding box center [566, 244] width 43 height 7
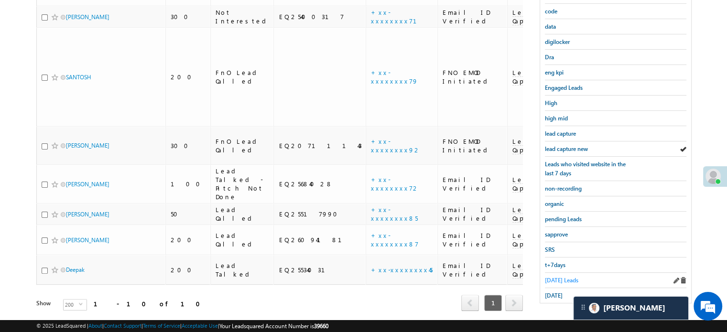
click at [551, 277] on span "[DATE] Leads" at bounding box center [561, 280] width 33 height 7
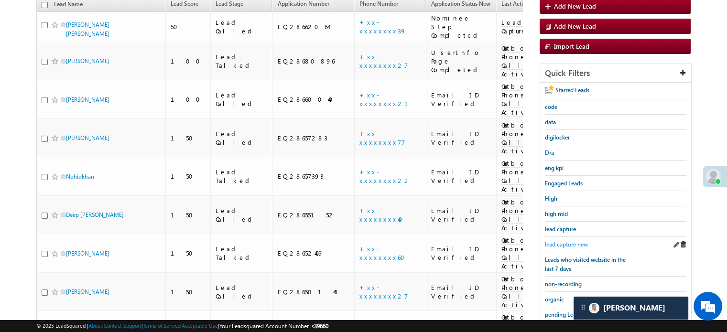
click at [557, 241] on span "lead capture new" at bounding box center [566, 244] width 43 height 7
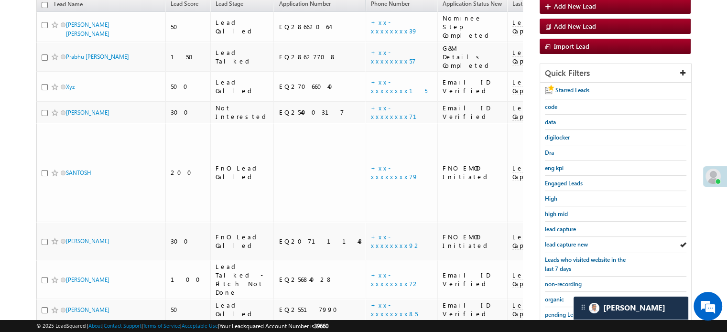
click at [557, 241] on span "lead capture new" at bounding box center [566, 244] width 43 height 7
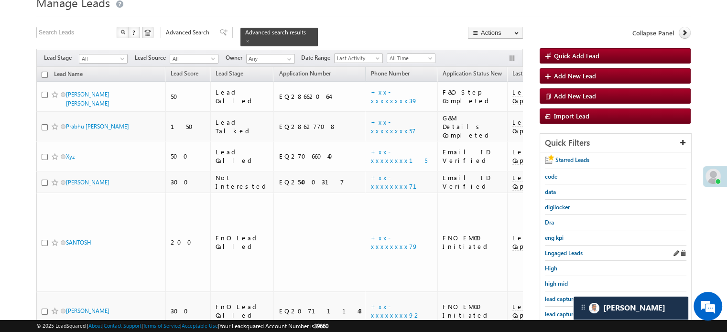
scroll to position [62, 0]
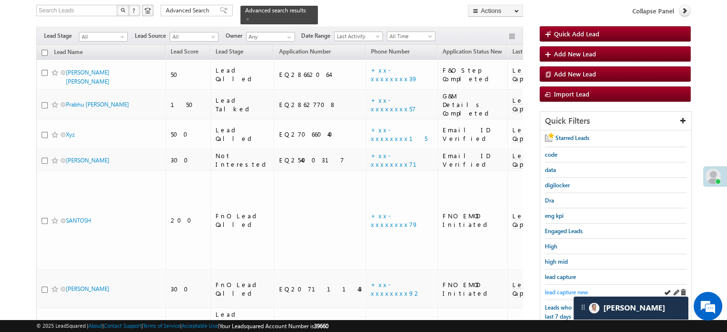
click at [560, 289] on span "lead capture new" at bounding box center [566, 292] width 43 height 7
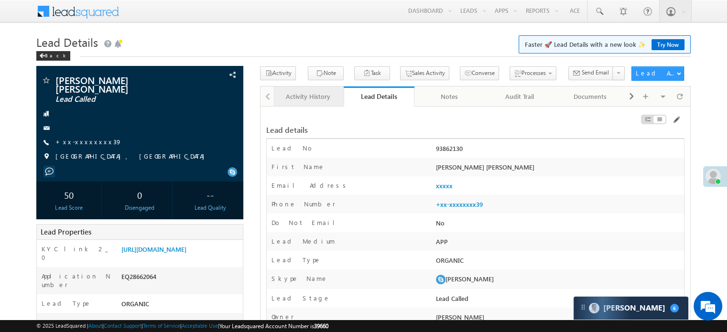
click at [301, 95] on div "Activity History" at bounding box center [308, 96] width 54 height 11
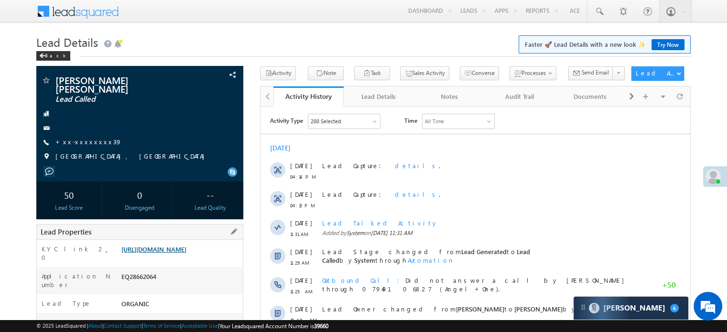
click at [185, 253] on link "[URL][DOMAIN_NAME]" at bounding box center [153, 249] width 65 height 8
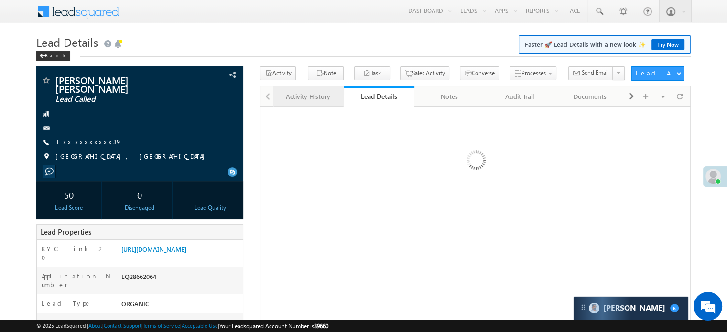
click at [310, 97] on div "Activity History" at bounding box center [308, 96] width 54 height 11
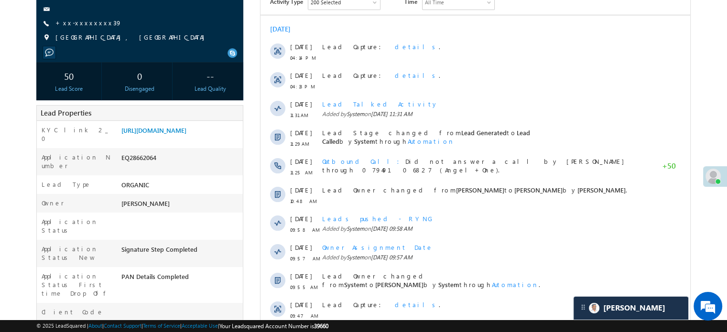
scroll to position [191, 0]
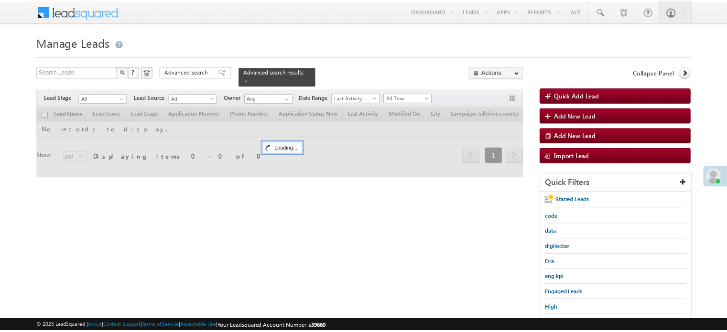
scroll to position [62, 0]
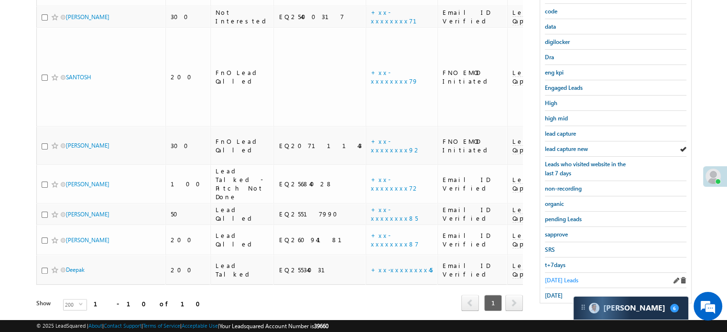
click at [558, 279] on span "[DATE] Leads" at bounding box center [561, 280] width 33 height 7
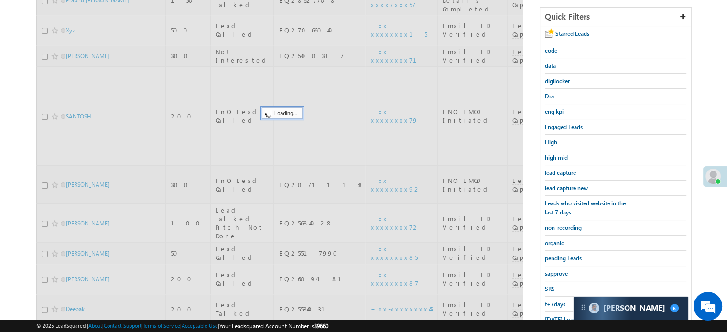
scroll to position [109, 0]
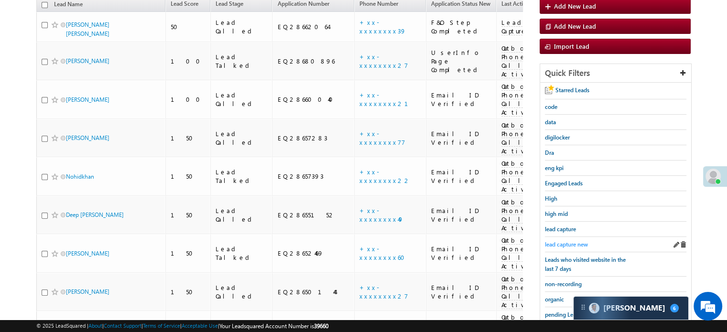
click at [562, 244] on span "lead capture new" at bounding box center [566, 244] width 43 height 7
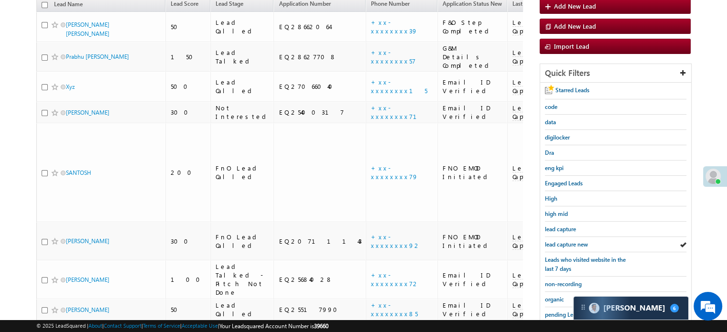
scroll to position [0, 0]
click at [562, 244] on span "lead capture new" at bounding box center [566, 244] width 43 height 7
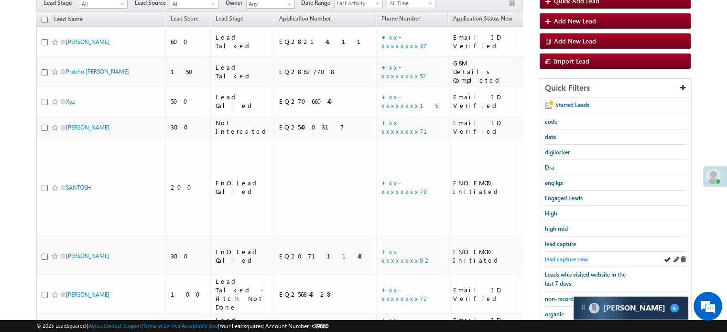
scroll to position [96, 0]
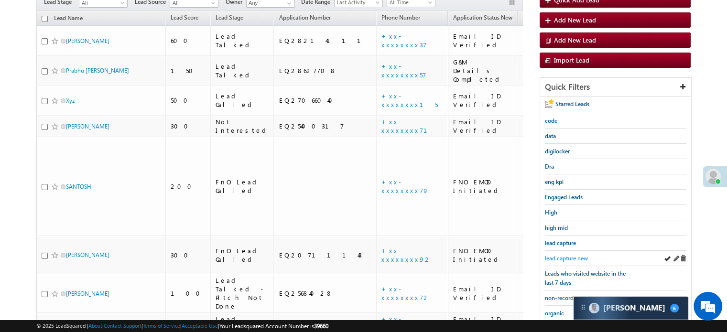
click at [565, 256] on span "lead capture new" at bounding box center [566, 258] width 43 height 7
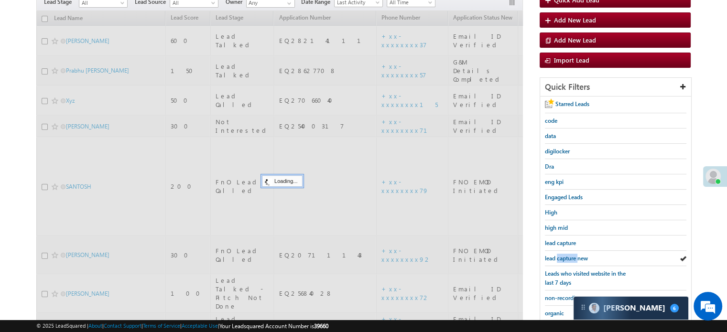
click at [565, 256] on span "lead capture new" at bounding box center [566, 258] width 43 height 7
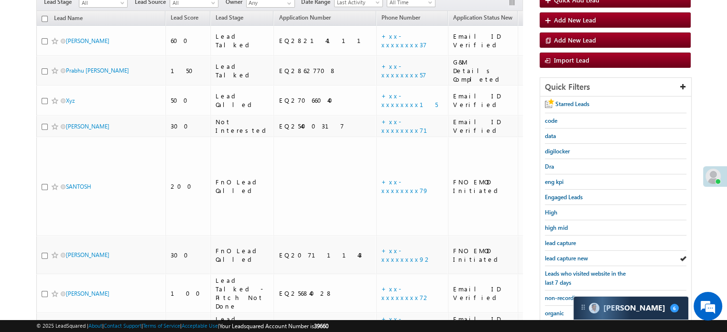
click at [565, 256] on span "lead capture new" at bounding box center [566, 258] width 43 height 7
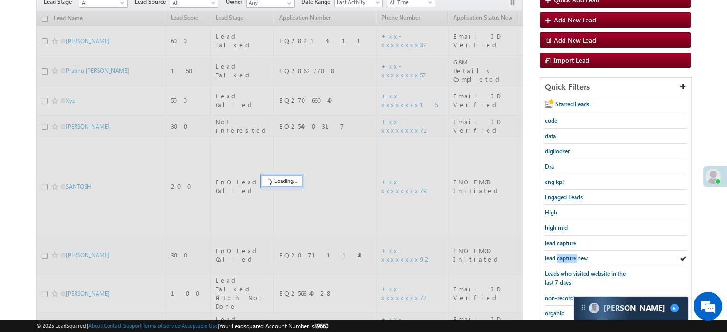
click at [565, 256] on span "lead capture new" at bounding box center [566, 258] width 43 height 7
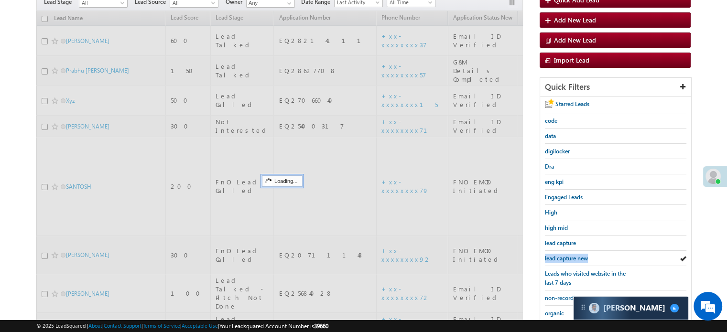
click at [565, 256] on span "lead capture new" at bounding box center [566, 258] width 43 height 7
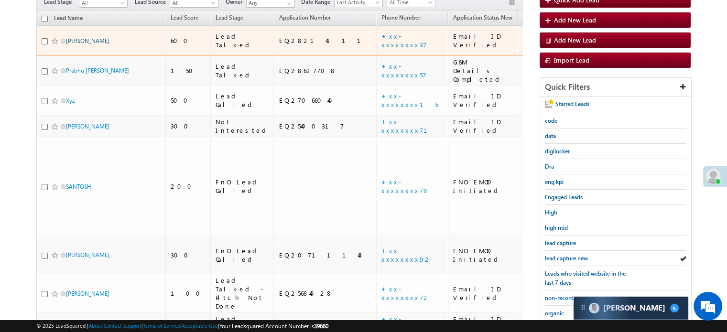
drag, startPoint x: 219, startPoint y: 1, endPoint x: 82, endPoint y: 32, distance: 140.1
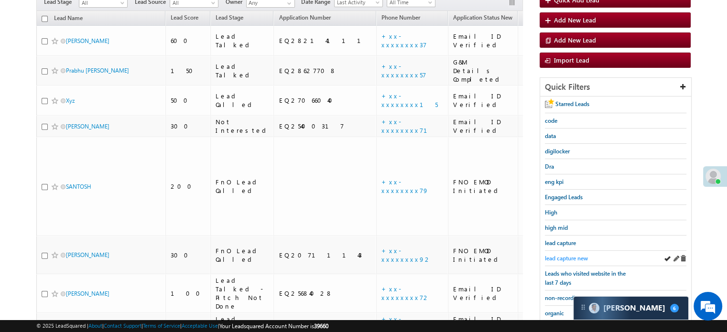
click at [564, 259] on span "lead capture new" at bounding box center [566, 258] width 43 height 7
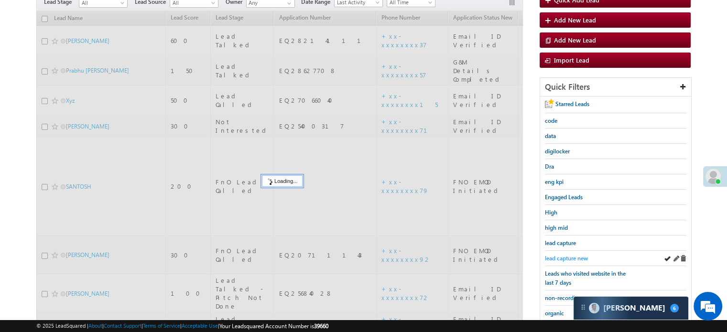
click at [564, 258] on span "lead capture new" at bounding box center [566, 258] width 43 height 7
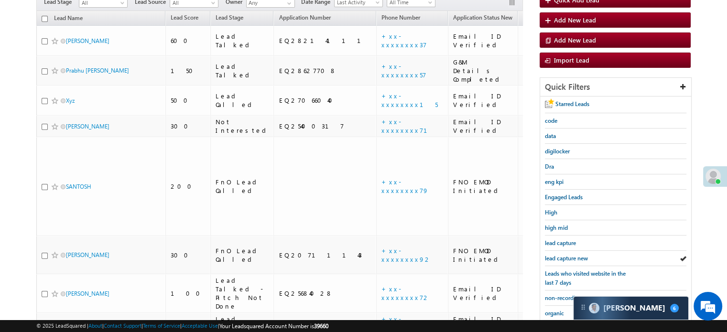
click at [564, 258] on span "lead capture new" at bounding box center [566, 258] width 43 height 7
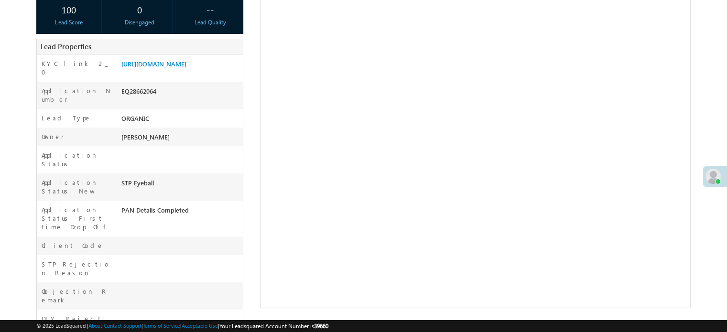
scroll to position [39, 0]
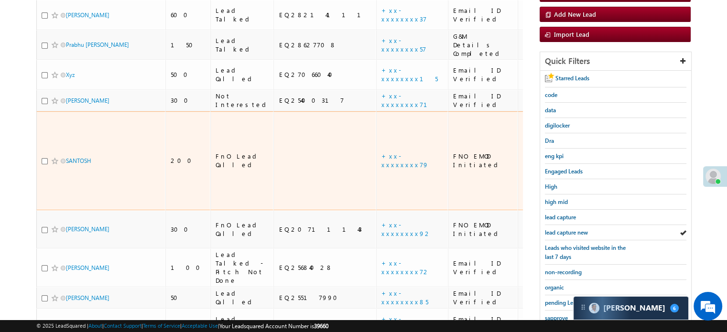
scroll to position [143, 0]
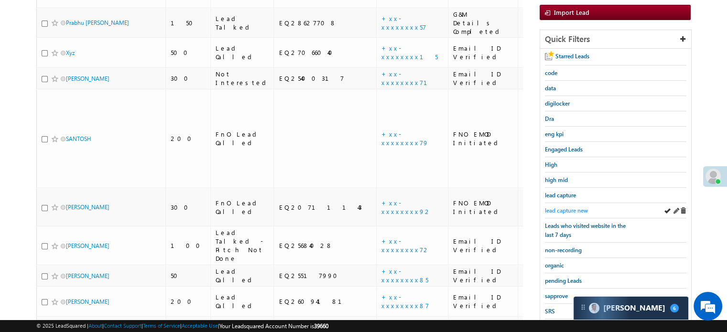
click at [572, 207] on span "lead capture new" at bounding box center [566, 210] width 43 height 7
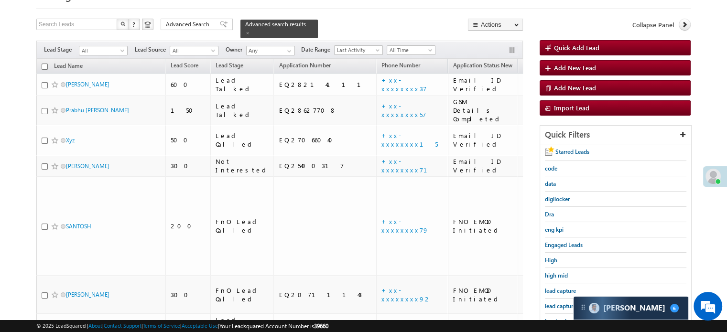
scroll to position [205, 0]
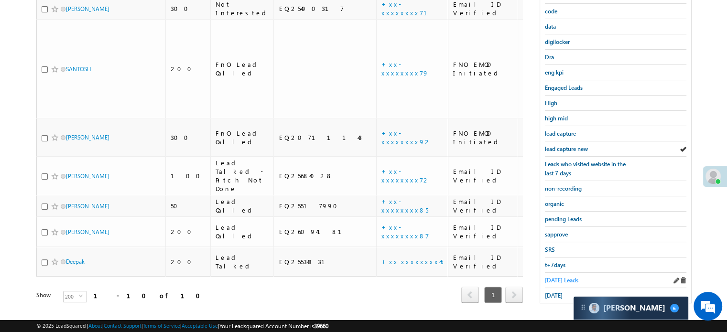
click at [554, 277] on span "Today's Leads" at bounding box center [561, 280] width 33 height 7
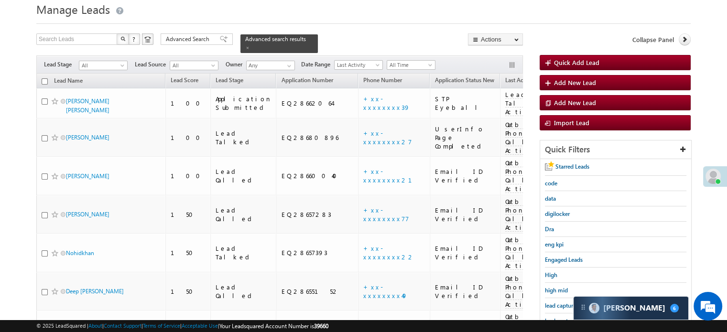
scroll to position [117, 0]
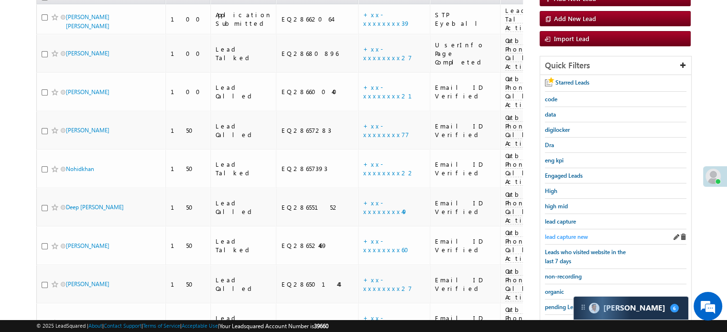
click at [579, 238] on span "lead capture new" at bounding box center [566, 236] width 43 height 7
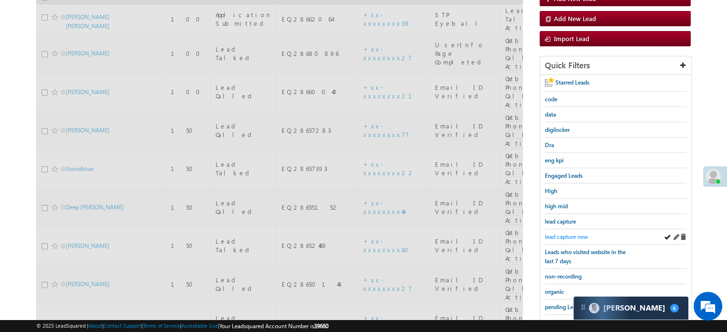
click at [573, 234] on span "lead capture new" at bounding box center [566, 236] width 43 height 7
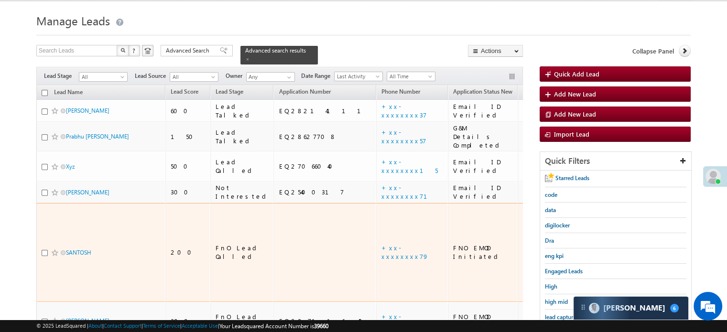
scroll to position [165, 0]
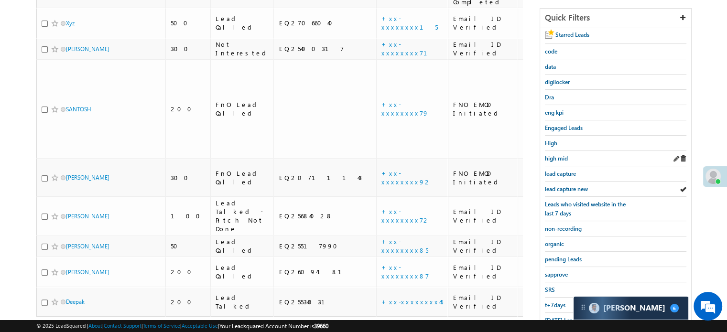
click at [556, 162] on div "high mid" at bounding box center [615, 158] width 141 height 15
click at [552, 154] on link "high mid" at bounding box center [556, 158] width 23 height 9
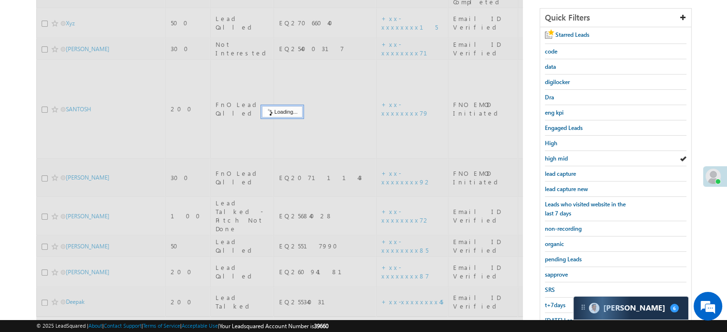
click at [556, 155] on span "high mid" at bounding box center [556, 158] width 23 height 7
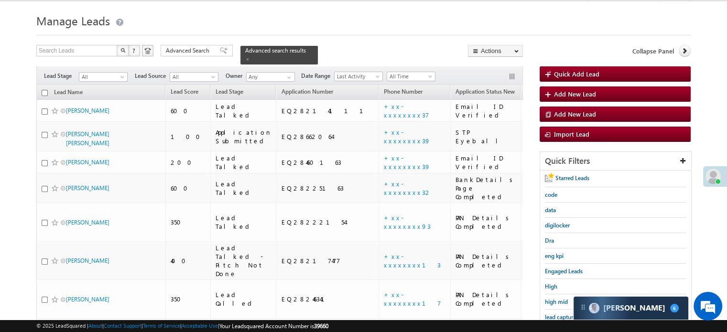
scroll to position [4034, 0]
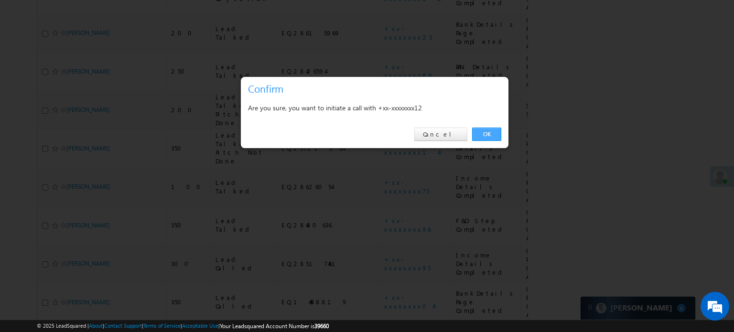
click at [491, 138] on link "OK" at bounding box center [486, 134] width 29 height 13
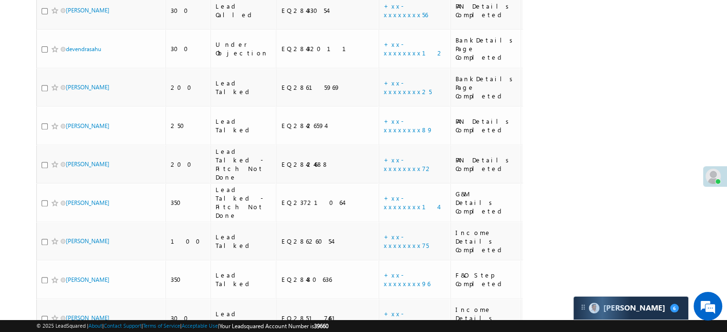
scroll to position [4012, 0]
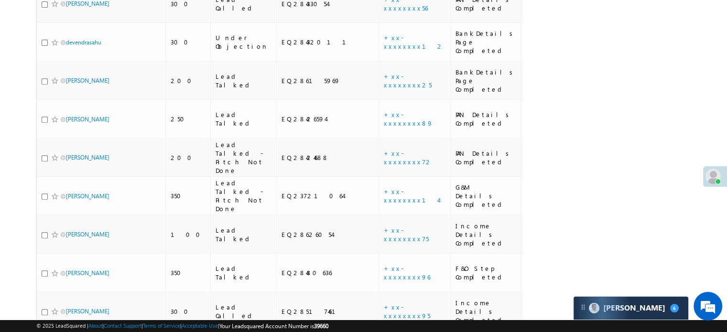
click link "+xx-xxxxxxxx26"
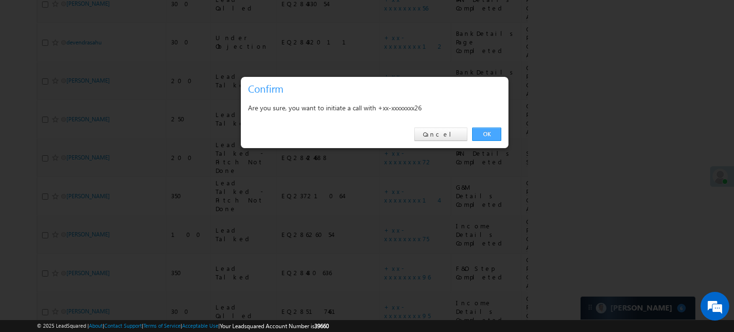
click link "OK"
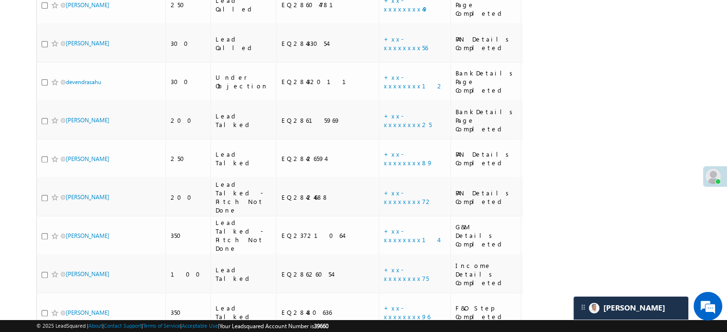
scroll to position [3964, 0]
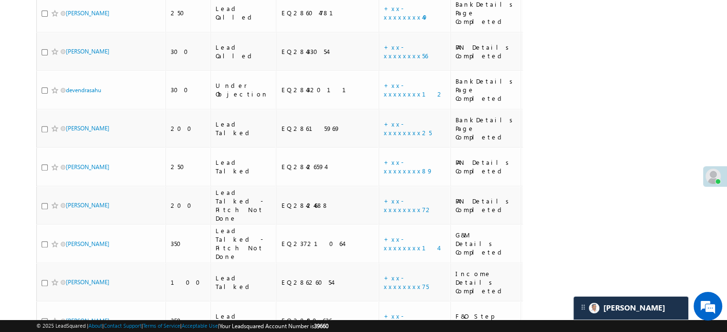
drag, startPoint x: 80, startPoint y: 16, endPoint x: 73, endPoint y: 63, distance: 47.4
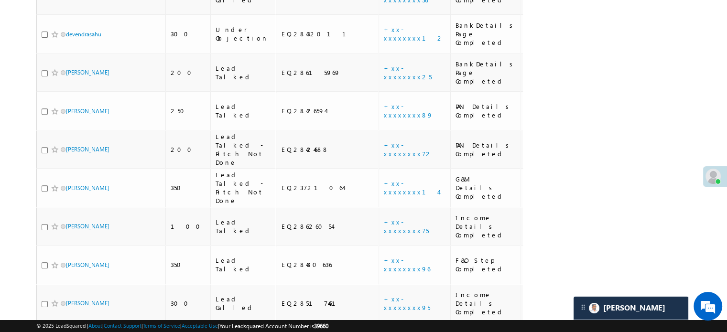
scroll to position [4060, 0]
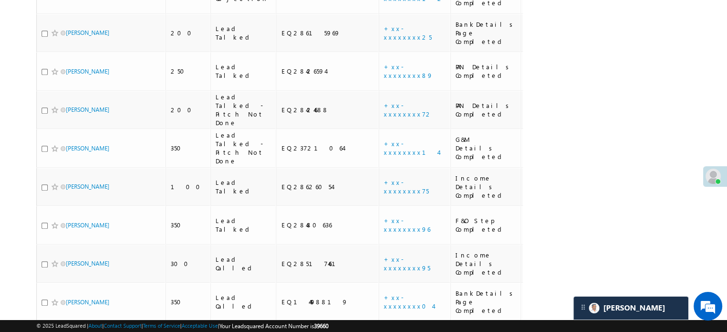
click link "+xx-xxxxxxxx26"
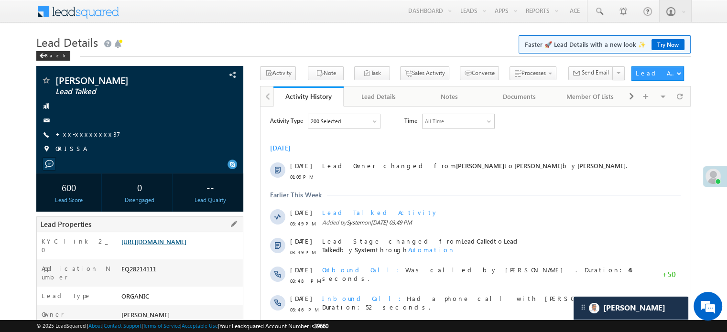
click at [185, 246] on link "[URL][DOMAIN_NAME]" at bounding box center [153, 242] width 65 height 8
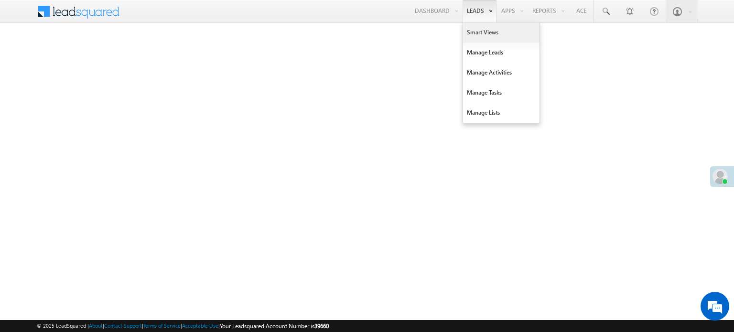
click at [474, 23] on link "Smart Views" at bounding box center [501, 32] width 76 height 20
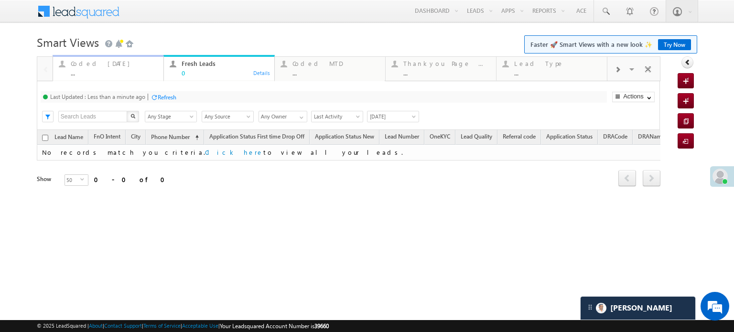
click at [107, 67] on div "Coded [DATE]" at bounding box center [114, 64] width 87 height 8
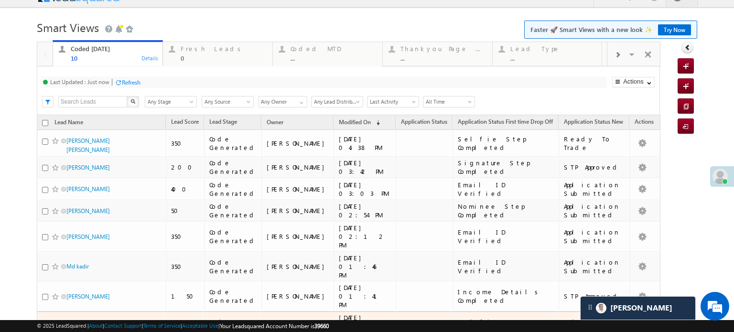
scroll to position [9, 0]
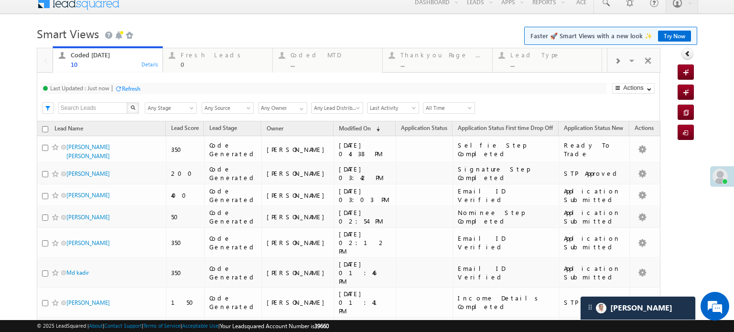
click at [133, 89] on div "Refresh" at bounding box center [131, 88] width 19 height 7
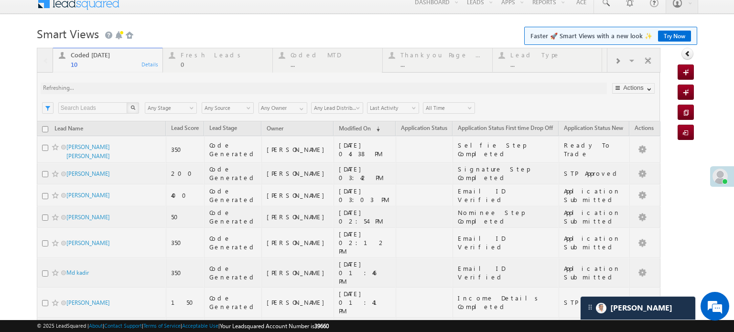
scroll to position [0, 0]
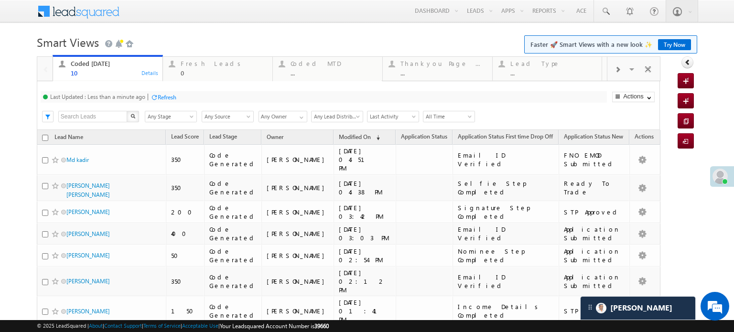
click at [162, 100] on div "Refresh" at bounding box center [167, 97] width 19 height 7
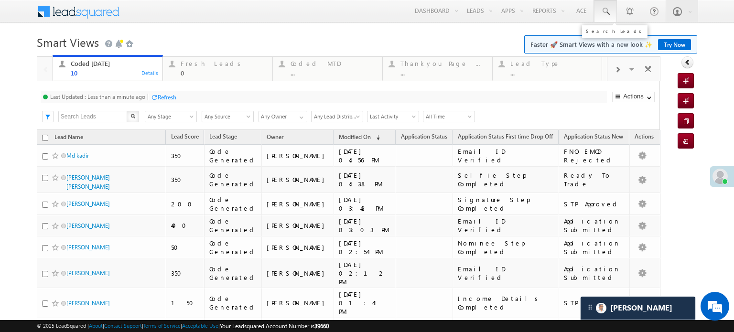
click at [601, 8] on span at bounding box center [606, 12] width 10 height 10
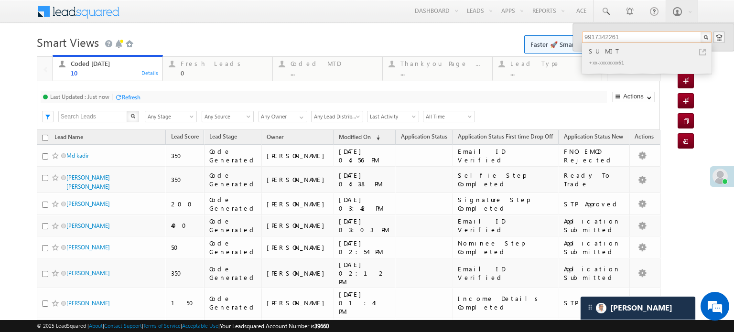
type input "9917342261"
click at [631, 60] on div "+xx-xxxxxxxx61" at bounding box center [651, 61] width 128 height 11
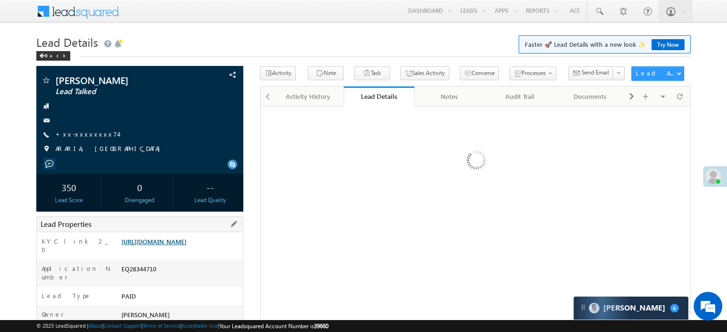
click at [180, 242] on link "[URL][DOMAIN_NAME]" at bounding box center [153, 242] width 65 height 8
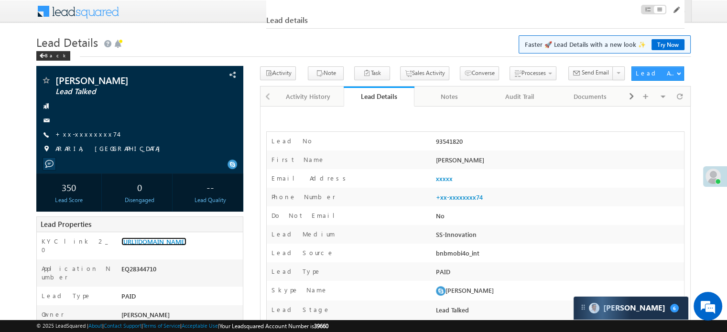
scroll to position [335, 0]
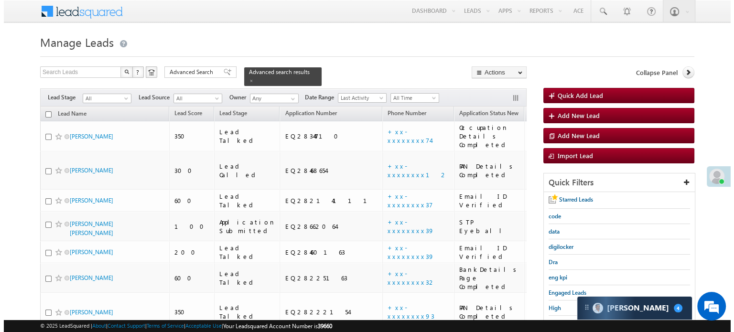
scroll to position [4026, 0]
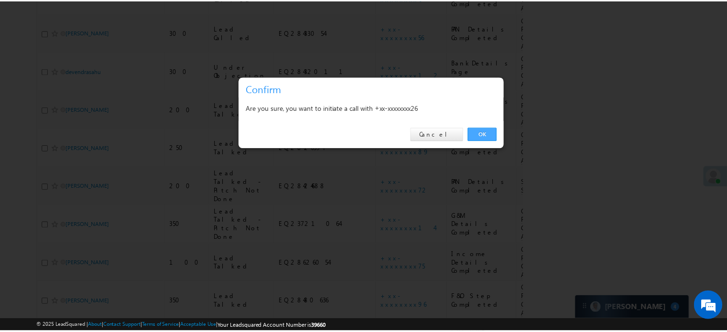
scroll to position [0, 0]
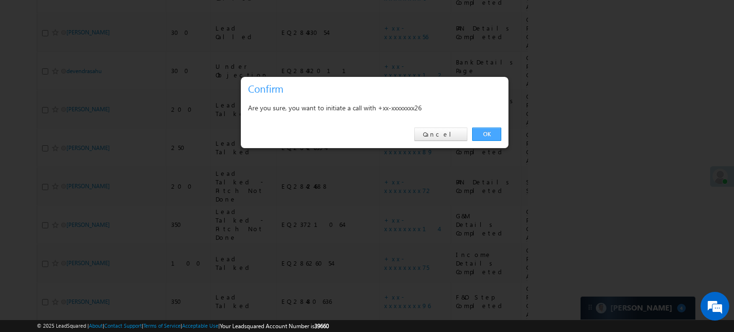
click at [489, 135] on link "OK" at bounding box center [486, 134] width 29 height 13
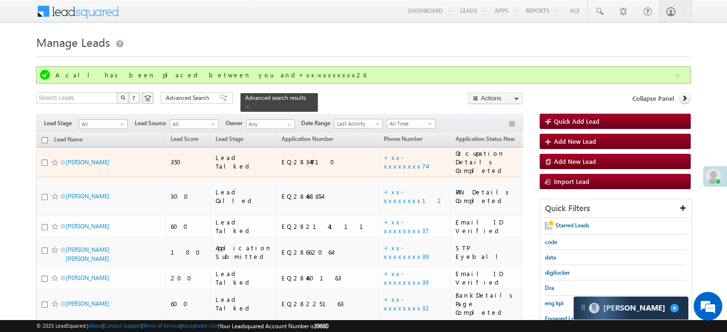
click at [526, 155] on span "Lead Capture" at bounding box center [539, 161] width 26 height 17
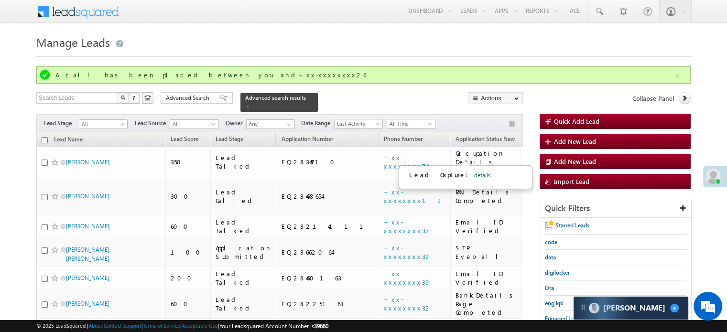
click at [474, 176] on link "details" at bounding box center [482, 175] width 16 height 7
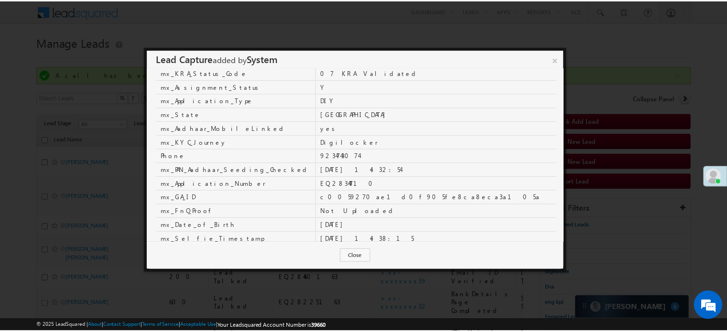
scroll to position [191, 0]
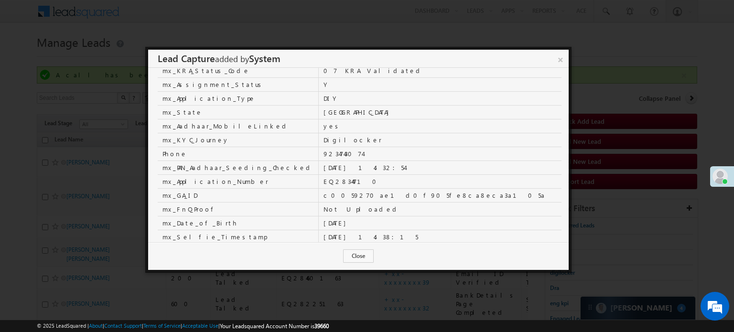
click at [318, 152] on td "9234743074" at bounding box center [439, 154] width 243 height 14
copy td "9234743074"
click at [560, 59] on link "×" at bounding box center [560, 58] width 17 height 17
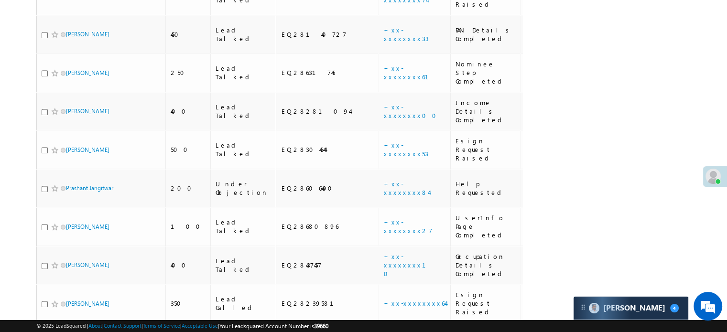
scroll to position [4052, 0]
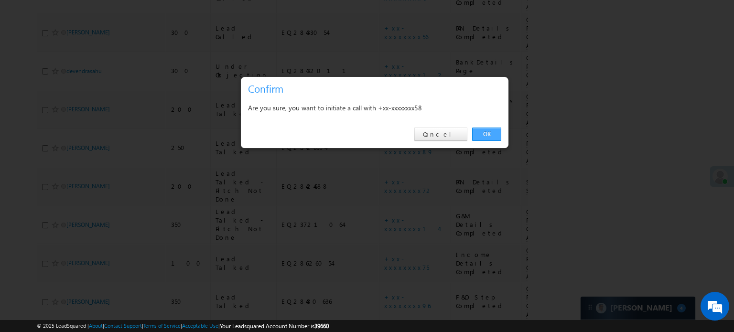
click at [495, 137] on link "OK" at bounding box center [486, 134] width 29 height 13
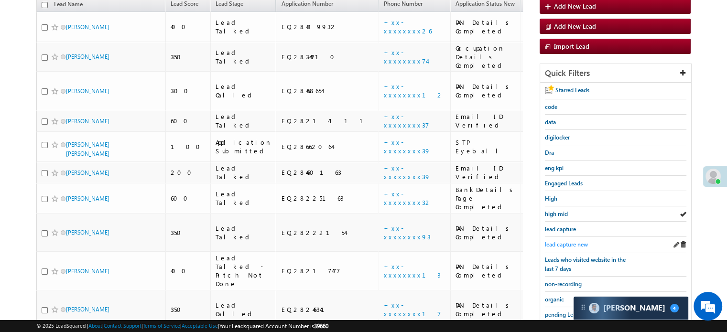
click at [570, 241] on span "lead capture new" at bounding box center [566, 244] width 43 height 7
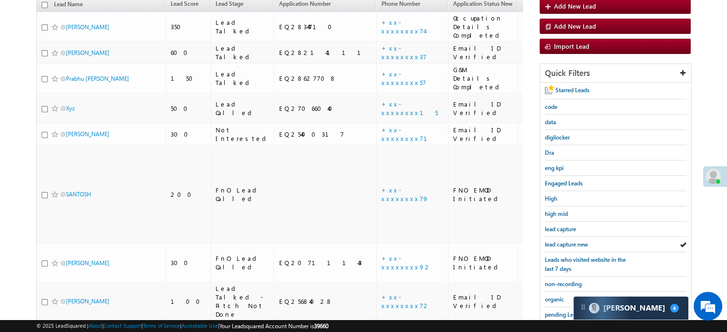
scroll to position [205, 0]
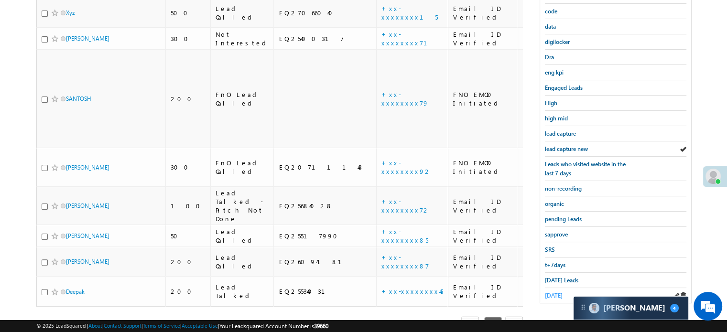
click at [558, 292] on span "[DATE]" at bounding box center [554, 295] width 18 height 7
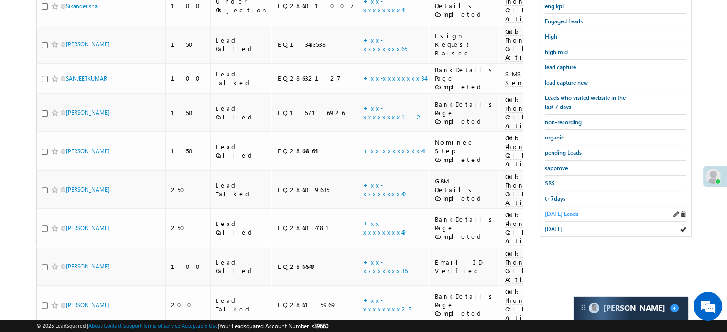
scroll to position [176, 0]
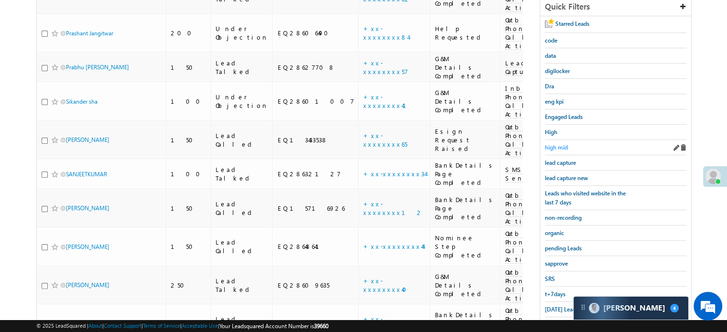
click at [560, 144] on span "high mid" at bounding box center [556, 147] width 23 height 7
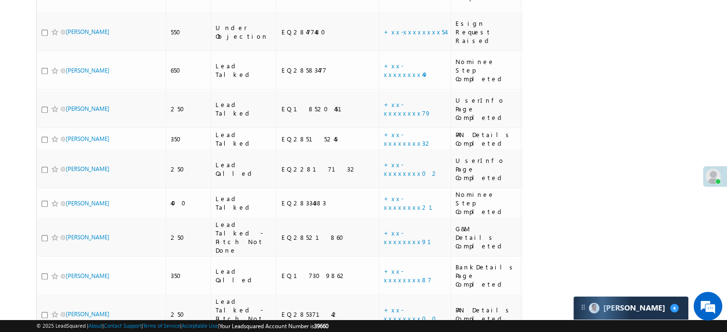
scroll to position [4018, 0]
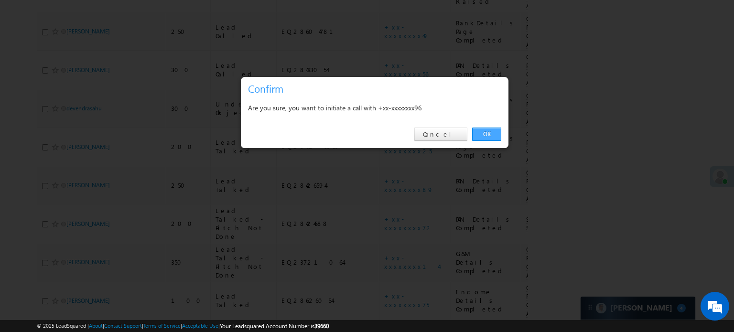
click at [483, 131] on link "OK" at bounding box center [486, 134] width 29 height 13
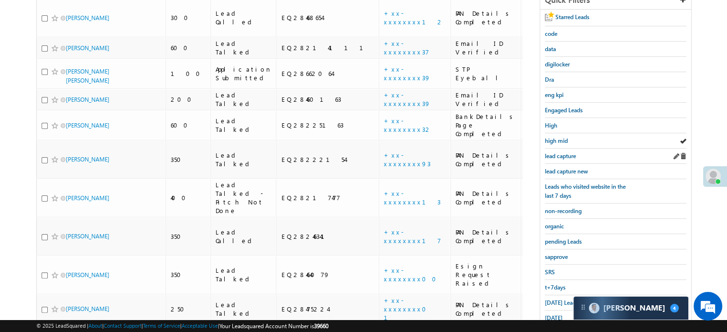
scroll to position [173, 0]
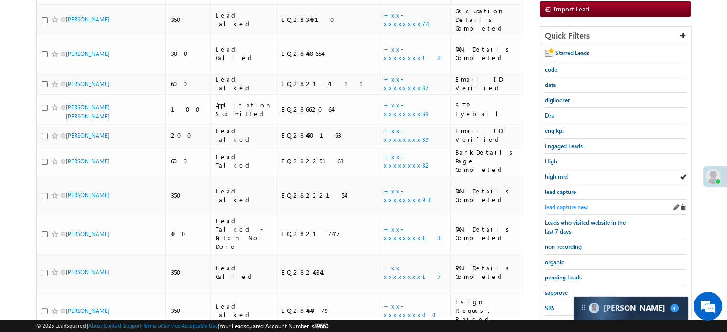
click at [581, 204] on span "lead capture new" at bounding box center [566, 207] width 43 height 7
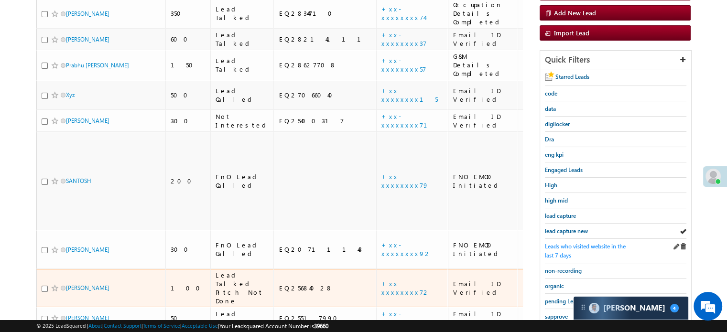
scroll to position [125, 0]
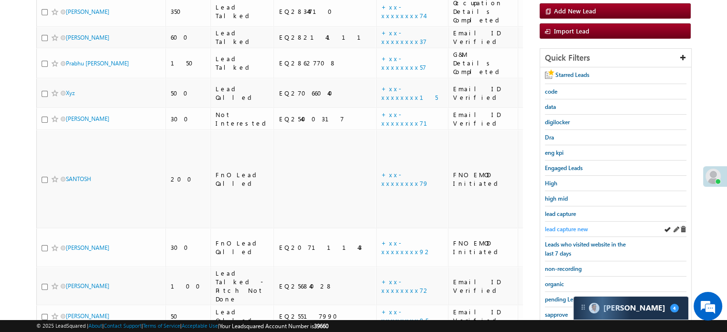
click at [577, 226] on span "lead capture new" at bounding box center [566, 229] width 43 height 7
click at [557, 229] on span "lead capture new" at bounding box center [566, 229] width 43 height 7
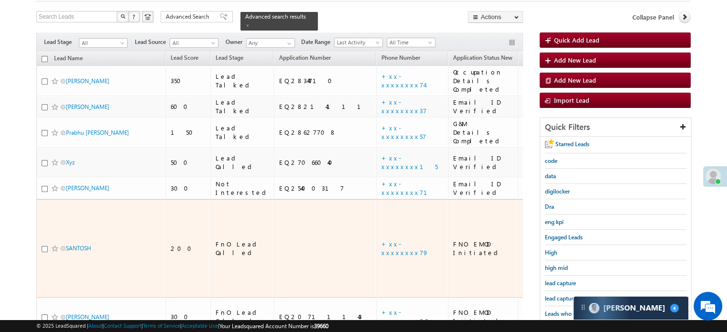
scroll to position [77, 0]
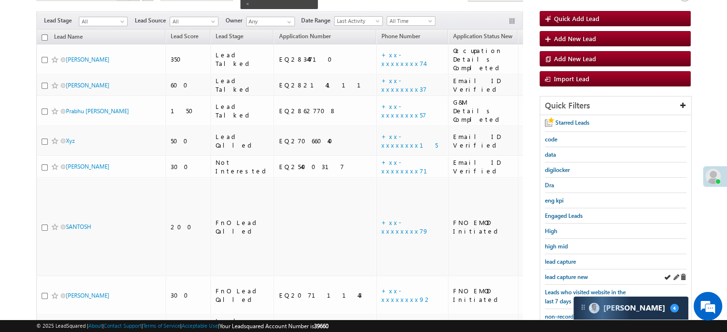
click at [554, 270] on div "lead capture new" at bounding box center [615, 277] width 141 height 15
click at [559, 273] on span "lead capture new" at bounding box center [566, 276] width 43 height 7
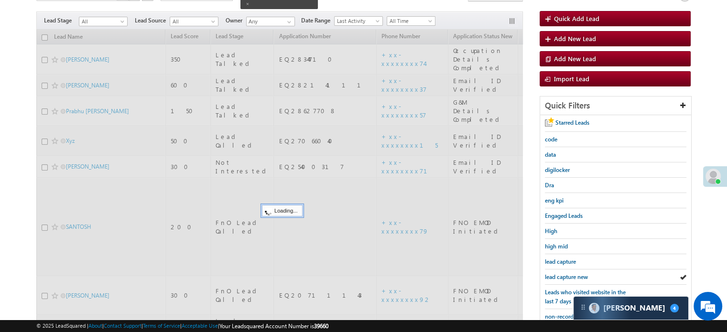
click at [559, 273] on span "lead capture new" at bounding box center [566, 276] width 43 height 7
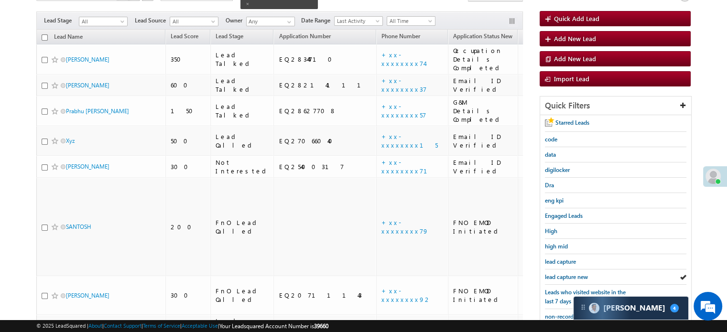
click at [559, 273] on span "lead capture new" at bounding box center [566, 276] width 43 height 7
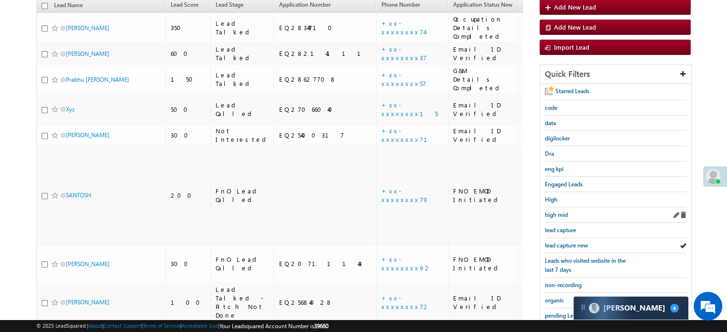
scroll to position [125, 0]
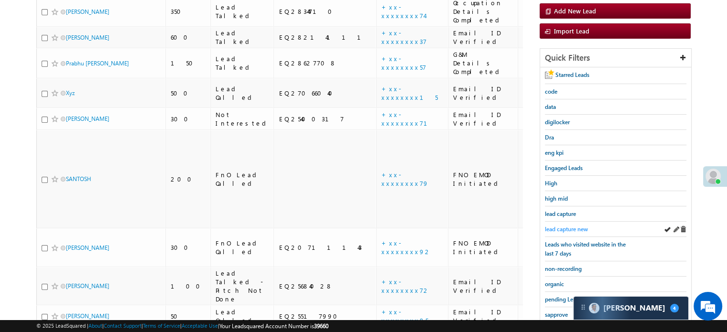
click at [574, 226] on span "lead capture new" at bounding box center [566, 229] width 43 height 7
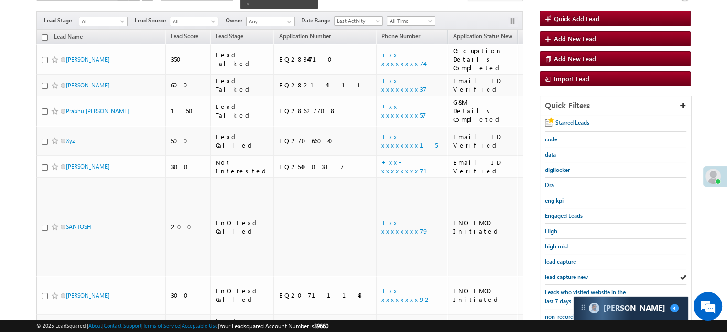
scroll to position [205, 0]
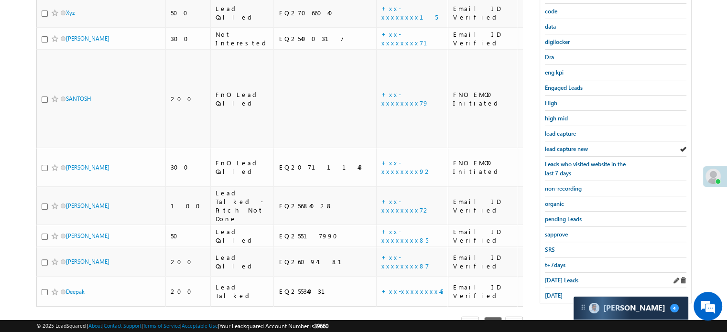
click at [552, 273] on div "Today's Leads" at bounding box center [615, 280] width 141 height 15
click at [551, 277] on span "Today's Leads" at bounding box center [561, 280] width 33 height 7
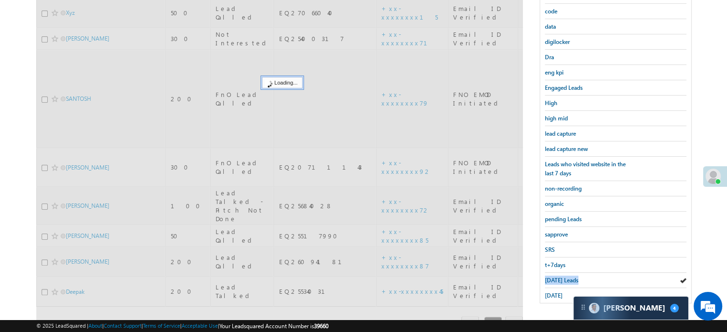
click at [552, 277] on span "Today's Leads" at bounding box center [561, 280] width 33 height 7
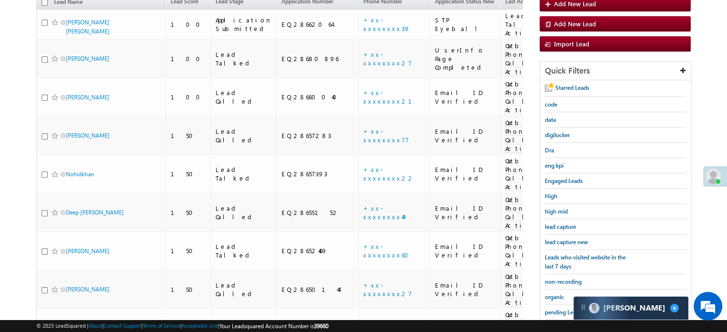
scroll to position [109, 0]
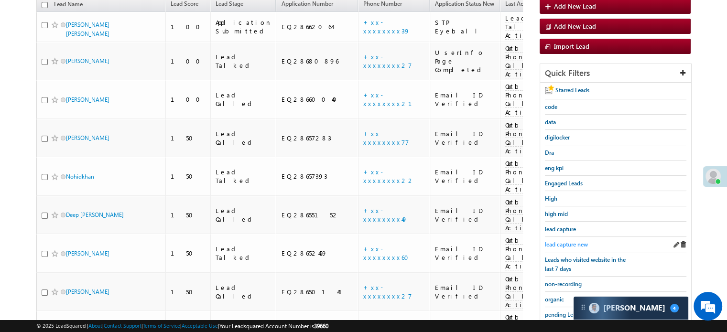
click at [564, 241] on span "lead capture new" at bounding box center [566, 244] width 43 height 7
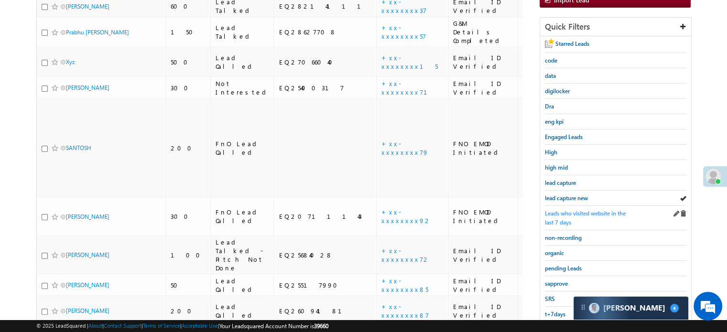
scroll to position [157, 0]
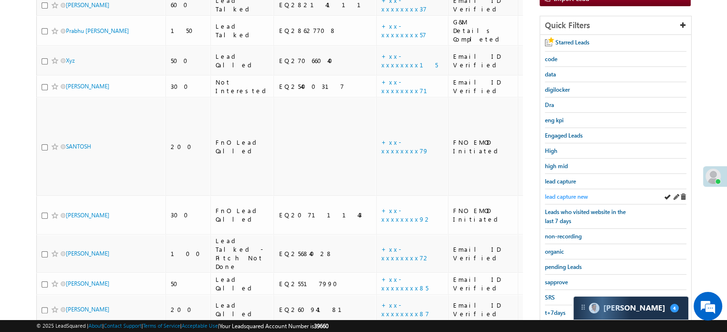
click at [566, 193] on span "lead capture new" at bounding box center [566, 196] width 43 height 7
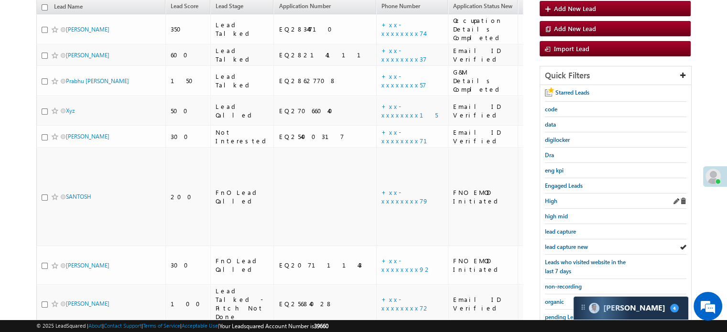
scroll to position [109, 0]
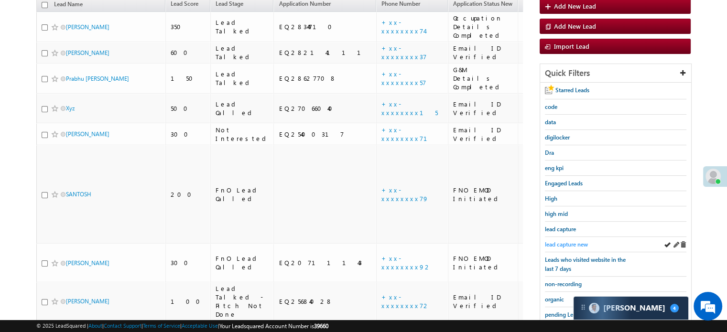
click at [564, 243] on span "lead capture new" at bounding box center [566, 244] width 43 height 7
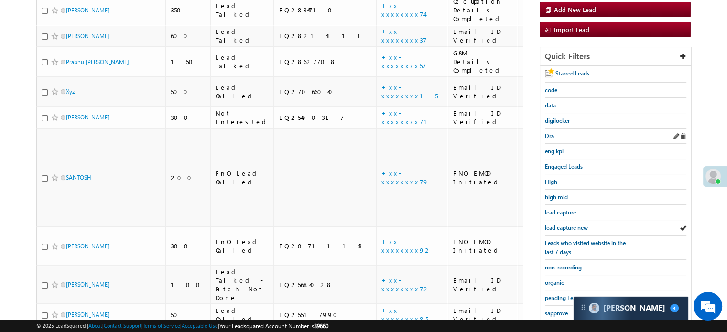
scroll to position [205, 0]
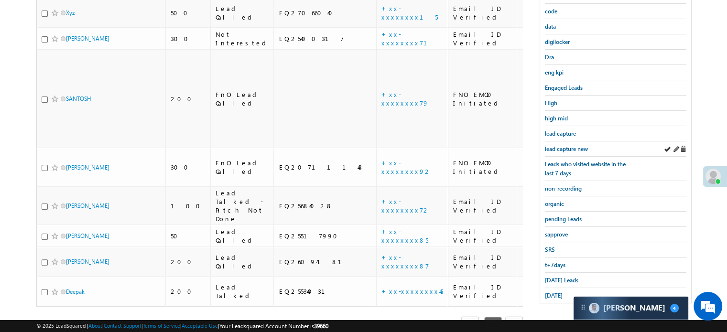
click at [571, 141] on div "lead capture new" at bounding box center [615, 148] width 141 height 15
click at [573, 145] on span "lead capture new" at bounding box center [566, 148] width 43 height 7
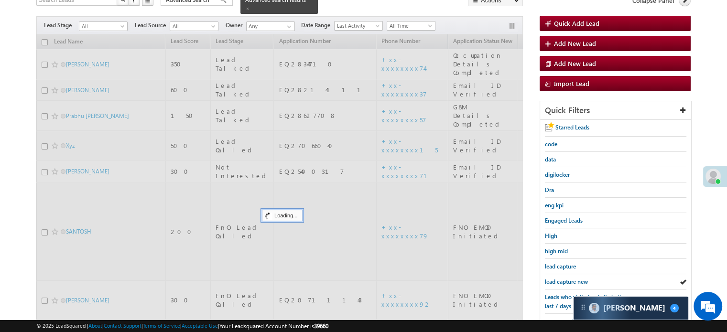
scroll to position [62, 0]
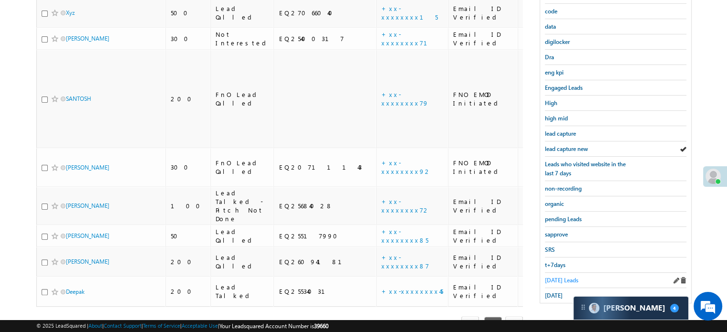
click at [564, 277] on span "Today's Leads" at bounding box center [561, 280] width 33 height 7
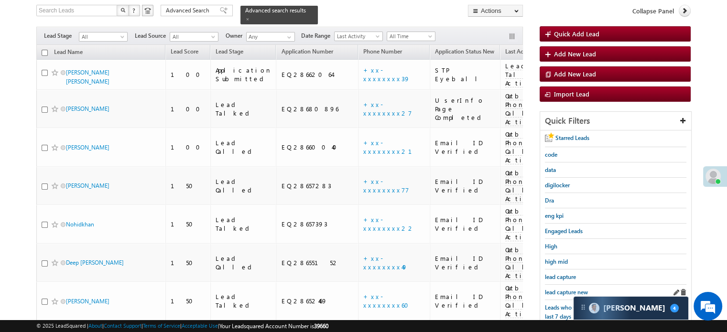
click at [563, 285] on div "lead capture new" at bounding box center [615, 292] width 141 height 15
click at [563, 289] on span "lead capture new" at bounding box center [566, 292] width 43 height 7
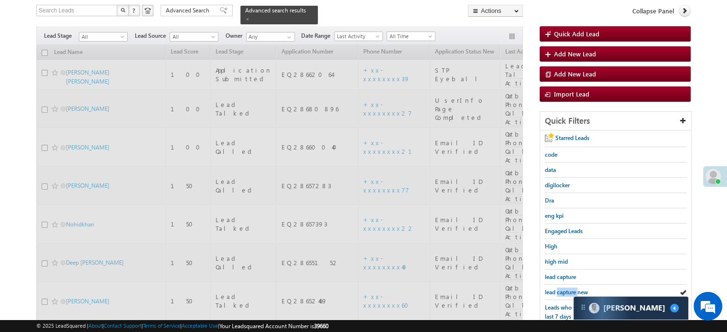
click at [563, 289] on span "lead capture new" at bounding box center [566, 292] width 43 height 7
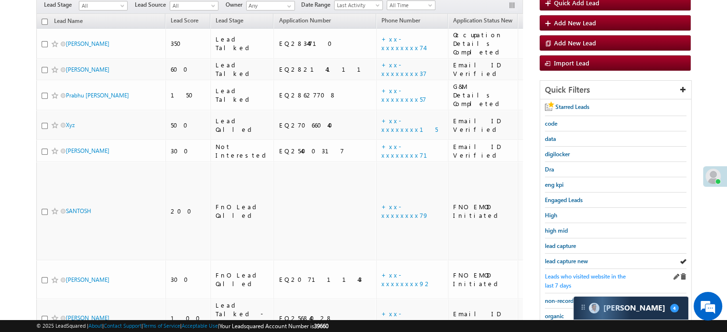
scroll to position [109, 0]
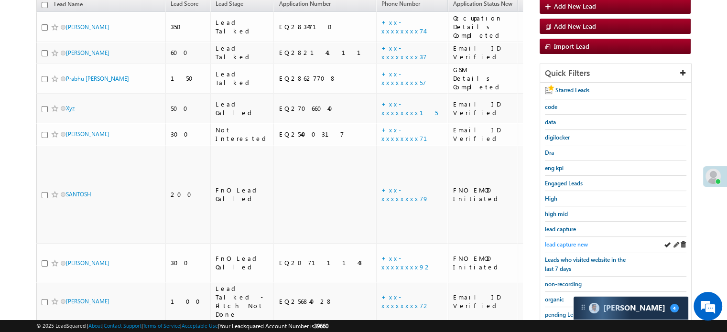
click at [570, 242] on span "lead capture new" at bounding box center [566, 244] width 43 height 7
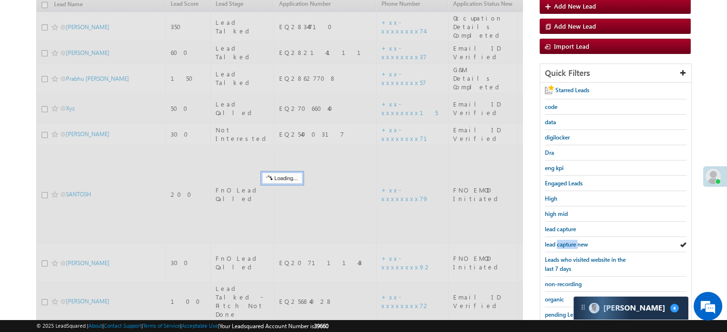
click at [570, 242] on span "lead capture new" at bounding box center [566, 244] width 43 height 7
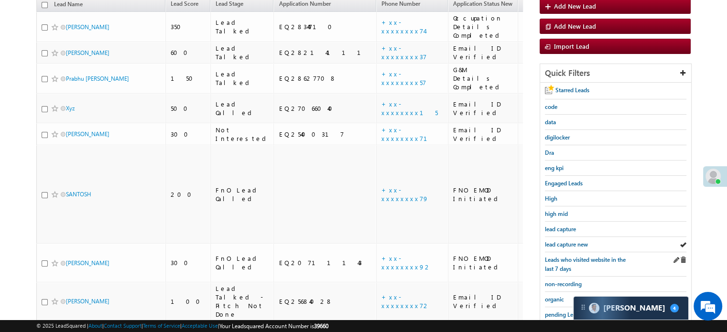
click at [568, 252] on div "Leads who visited website in the last 7 days" at bounding box center [615, 264] width 141 height 24
click at [571, 244] on span "lead capture new" at bounding box center [566, 244] width 43 height 7
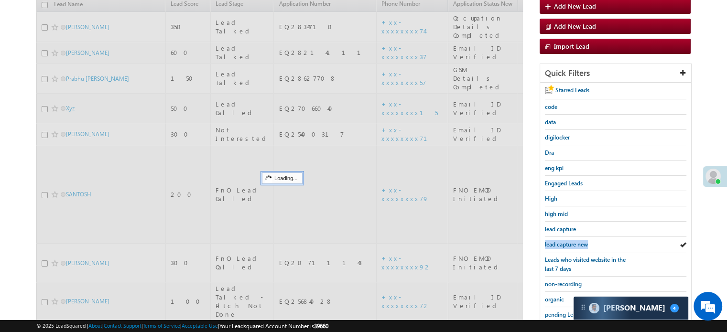
click at [571, 244] on span "lead capture new" at bounding box center [566, 244] width 43 height 7
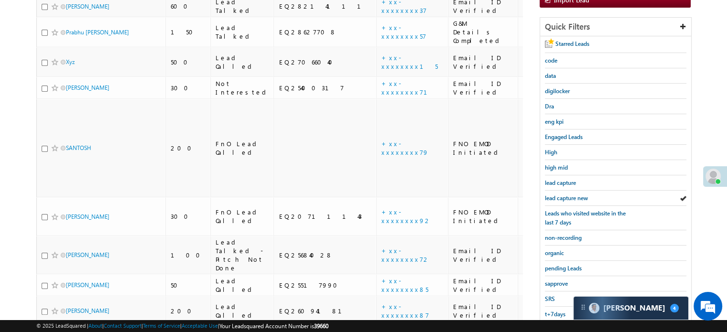
scroll to position [205, 0]
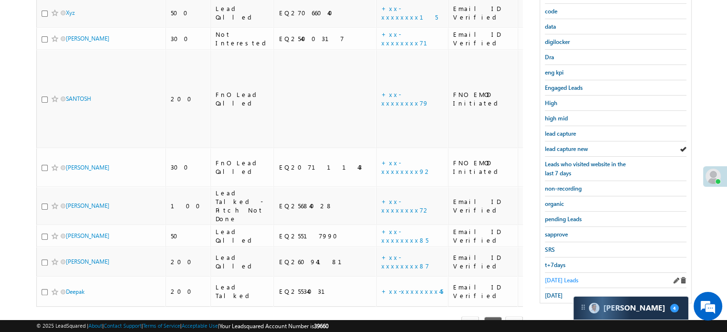
click at [551, 276] on link "[DATE] Leads" at bounding box center [561, 280] width 33 height 9
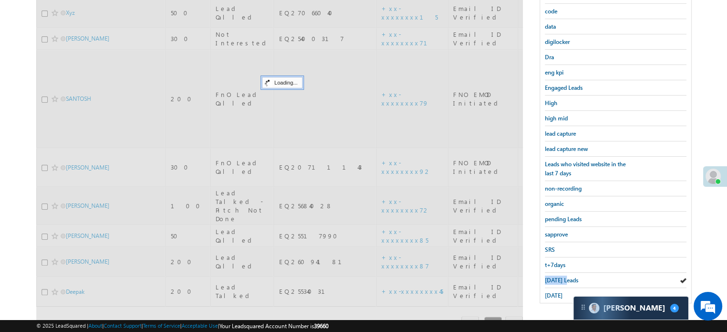
click at [551, 277] on span "[DATE] Leads" at bounding box center [561, 280] width 33 height 7
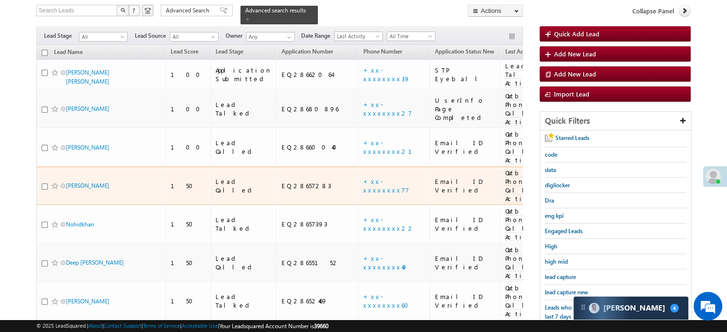
scroll to position [109, 0]
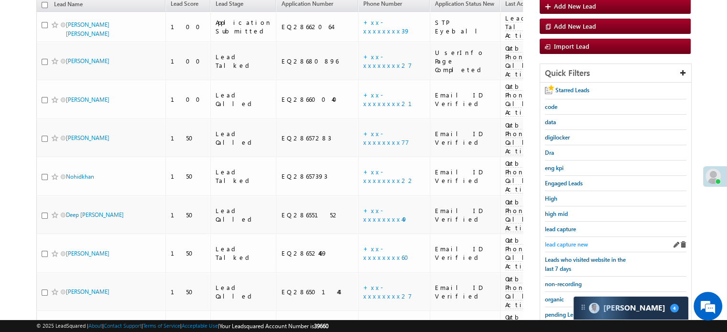
click at [561, 241] on span "lead capture new" at bounding box center [566, 244] width 43 height 7
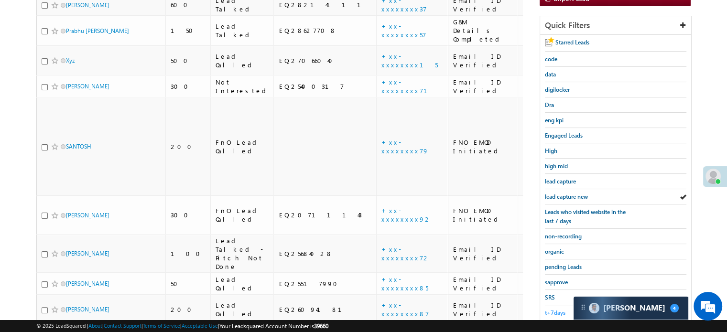
scroll to position [205, 0]
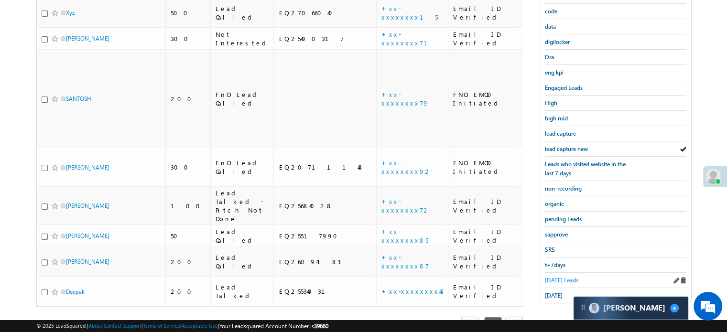
click at [549, 279] on span "[DATE] Leads" at bounding box center [561, 280] width 33 height 7
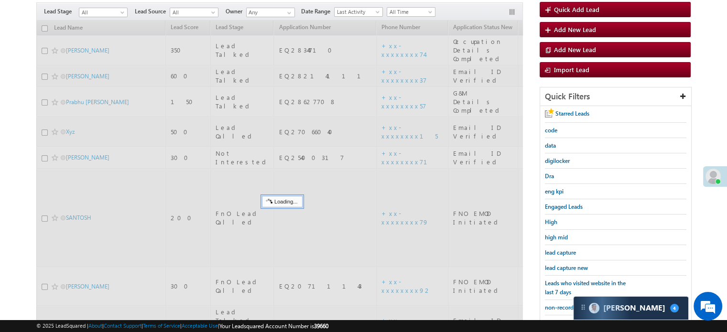
scroll to position [62, 0]
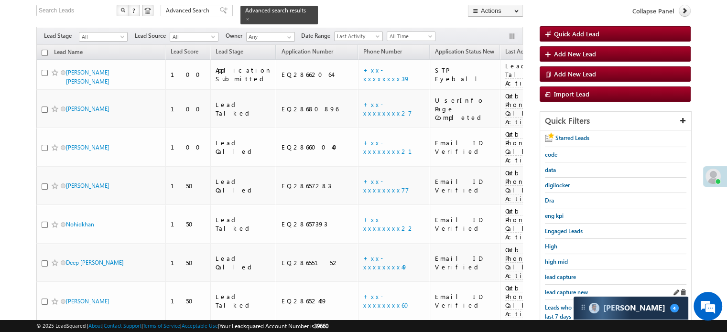
click at [560, 285] on div "lead capture new" at bounding box center [615, 292] width 141 height 15
click at [564, 285] on div "lead capture new" at bounding box center [615, 292] width 141 height 15
click at [566, 294] on div "lead capture new" at bounding box center [615, 292] width 141 height 15
click at [566, 291] on span "lead capture new" at bounding box center [566, 292] width 43 height 7
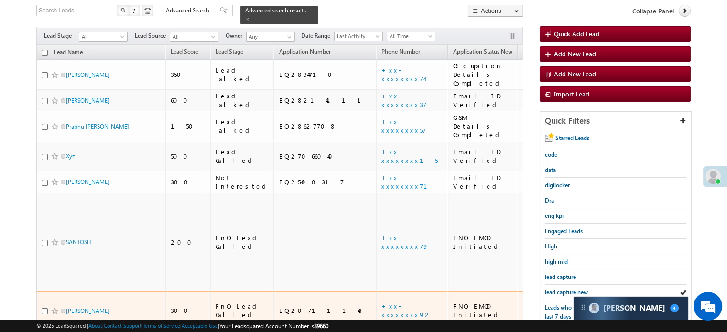
scroll to position [109, 0]
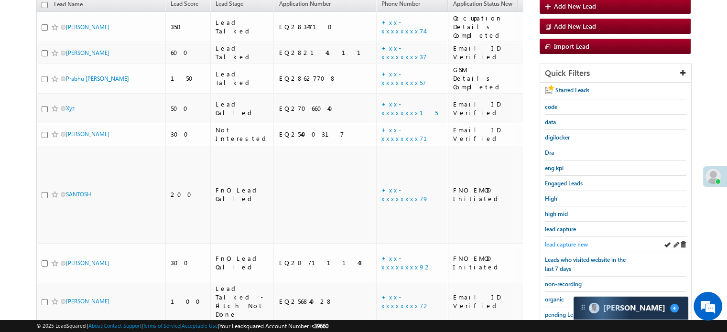
click at [576, 241] on span "lead capture new" at bounding box center [566, 244] width 43 height 7
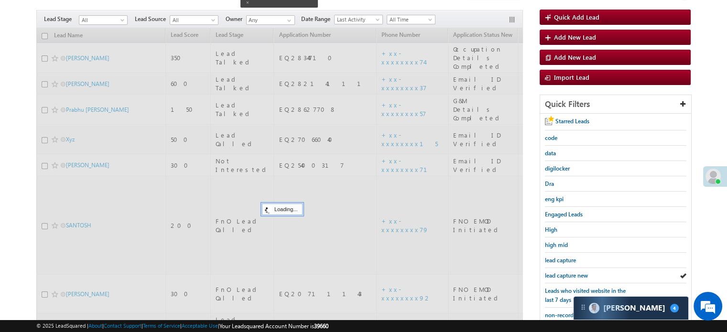
scroll to position [62, 0]
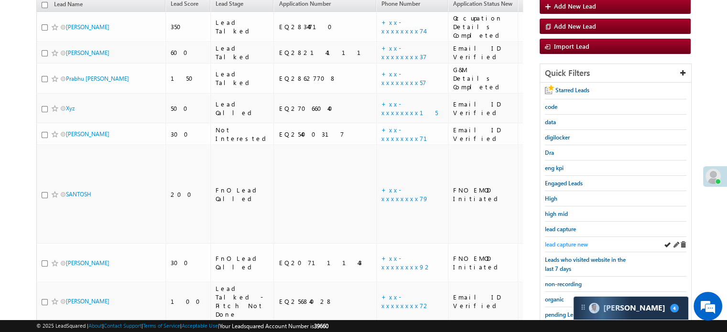
click at [562, 241] on span "lead capture new" at bounding box center [566, 244] width 43 height 7
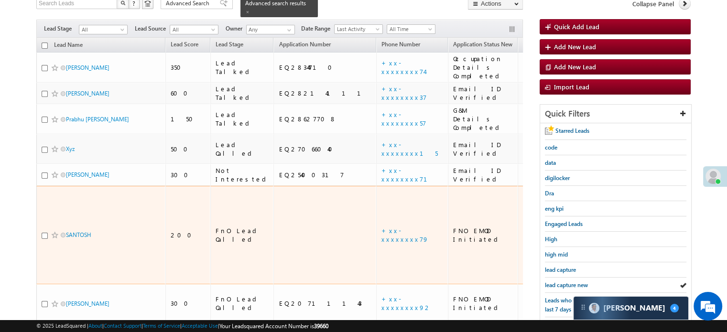
scroll to position [109, 0]
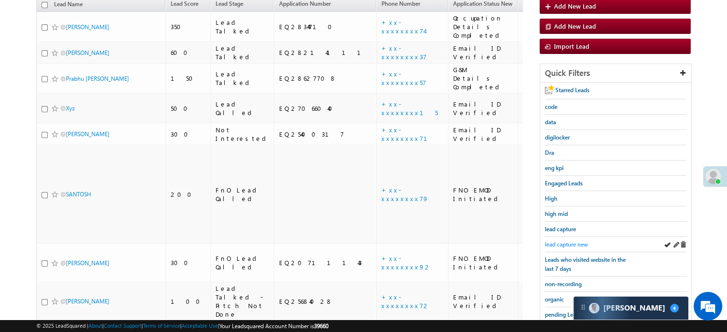
click at [555, 241] on span "lead capture new" at bounding box center [566, 244] width 43 height 7
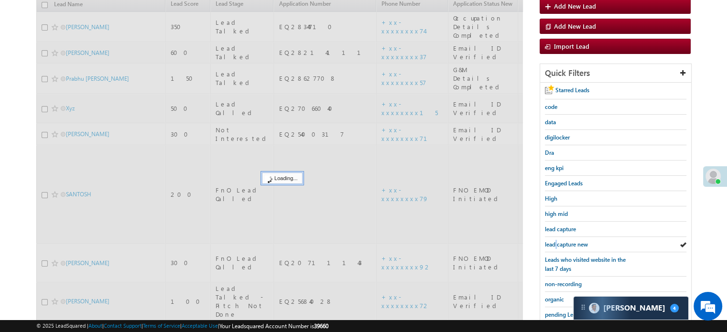
click at [555, 241] on span "lead capture new" at bounding box center [566, 244] width 43 height 7
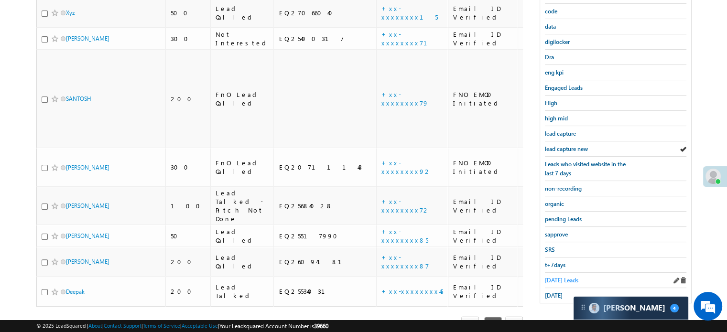
click at [556, 277] on span "[DATE] Leads" at bounding box center [561, 280] width 33 height 7
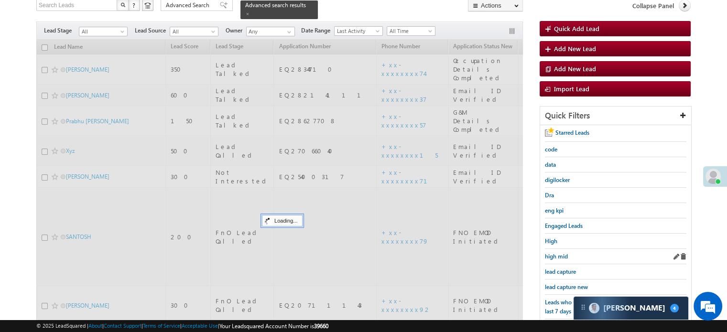
scroll to position [62, 0]
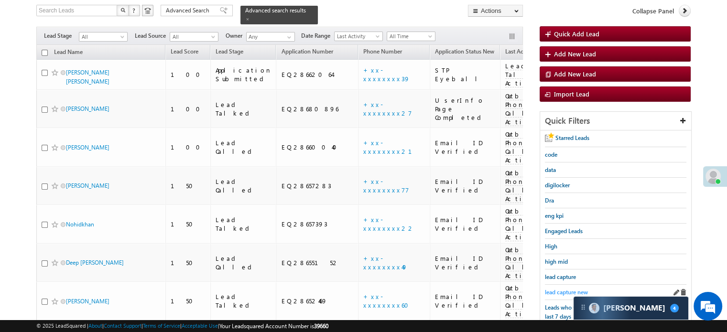
click at [559, 289] on span "lead capture new" at bounding box center [566, 292] width 43 height 7
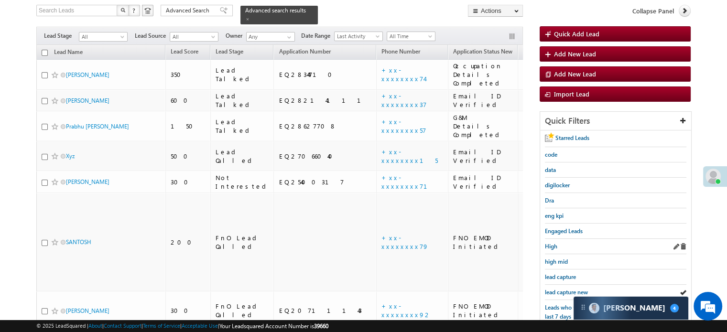
scroll to position [109, 0]
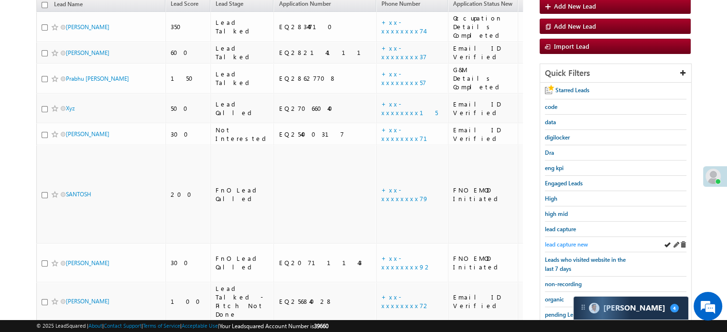
click at [552, 244] on span "lead capture new" at bounding box center [566, 244] width 43 height 7
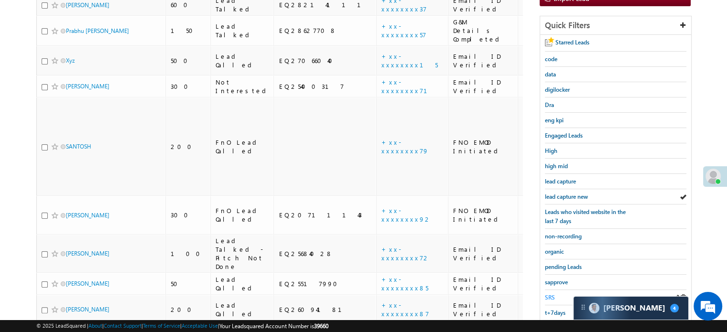
scroll to position [205, 0]
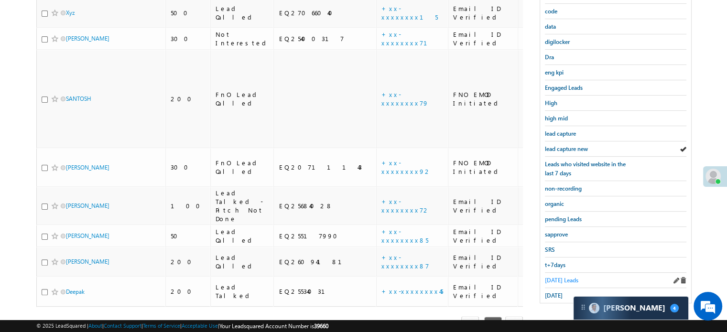
click at [553, 278] on span "[DATE] Leads" at bounding box center [561, 280] width 33 height 7
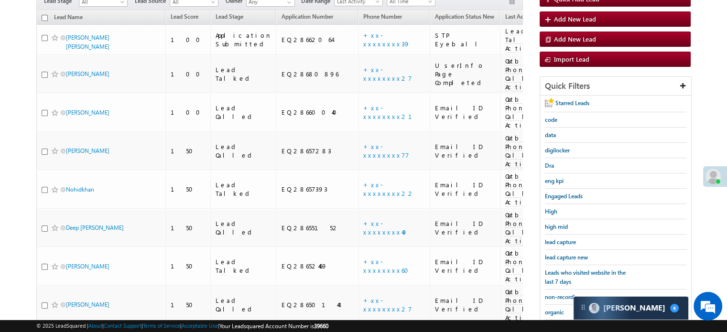
scroll to position [109, 0]
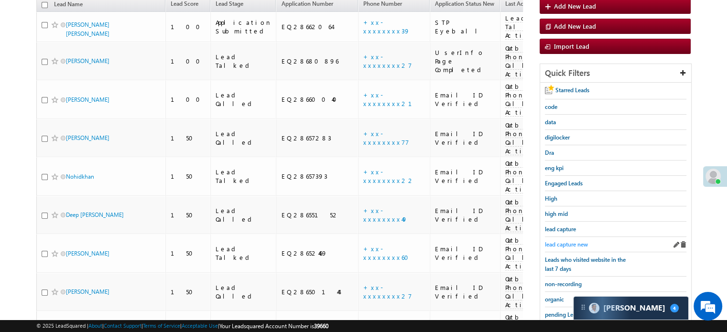
click at [565, 241] on span "lead capture new" at bounding box center [566, 244] width 43 height 7
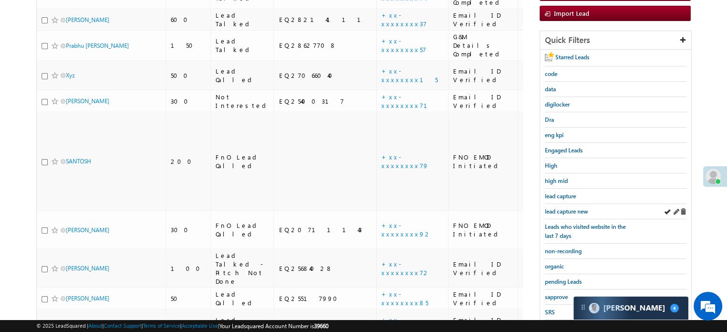
scroll to position [143, 0]
click at [574, 207] on span "lead capture new" at bounding box center [566, 210] width 43 height 7
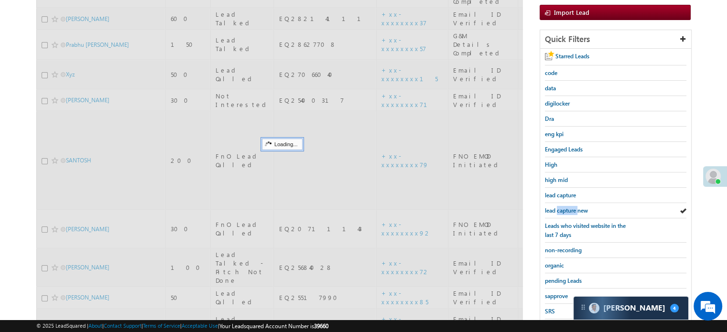
click at [574, 207] on span "lead capture new" at bounding box center [566, 210] width 43 height 7
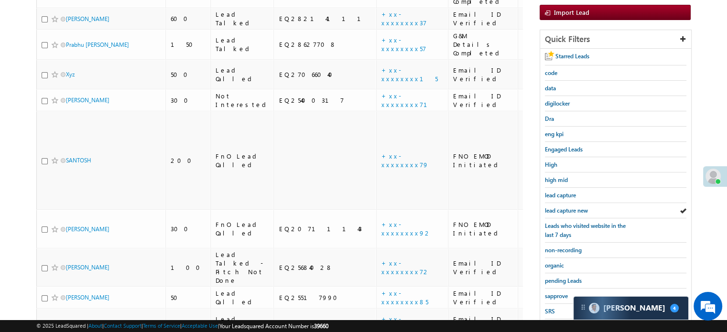
scroll to position [0, 0]
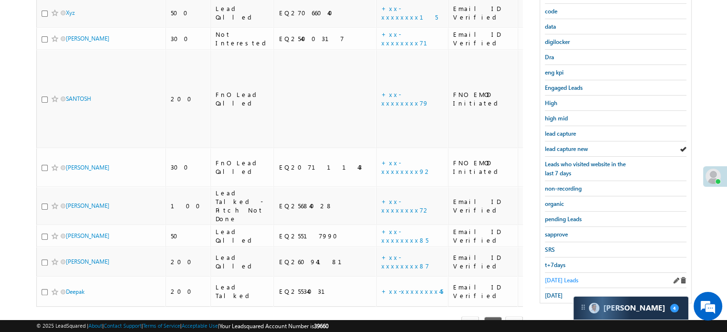
click at [557, 278] on span "[DATE] Leads" at bounding box center [561, 280] width 33 height 7
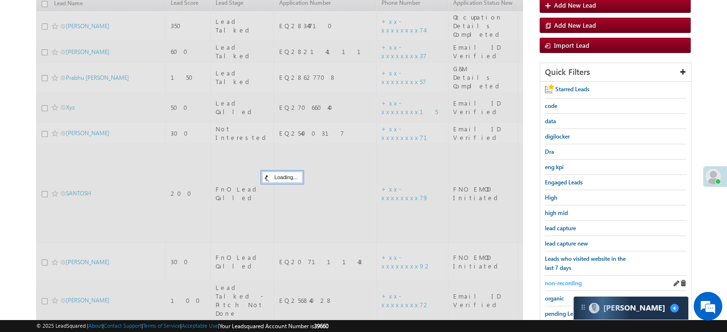
scroll to position [109, 0]
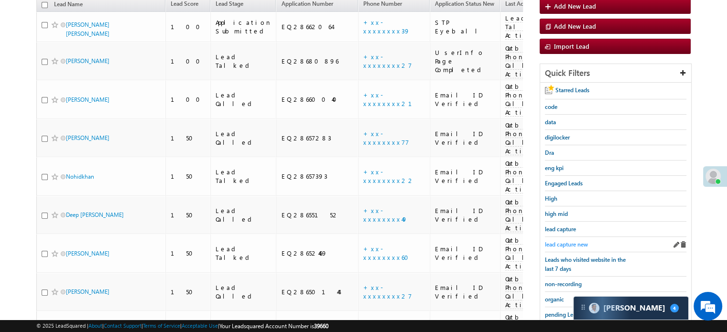
click at [561, 242] on span "lead capture new" at bounding box center [566, 244] width 43 height 7
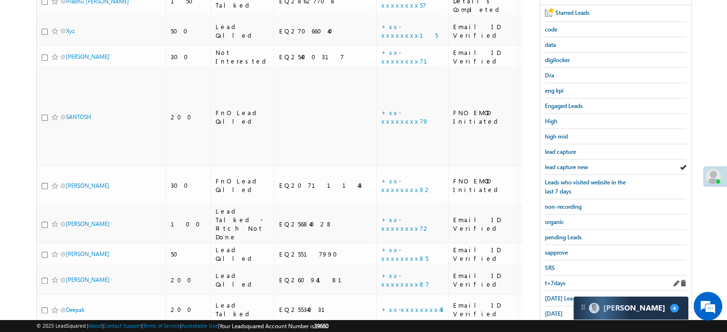
scroll to position [205, 0]
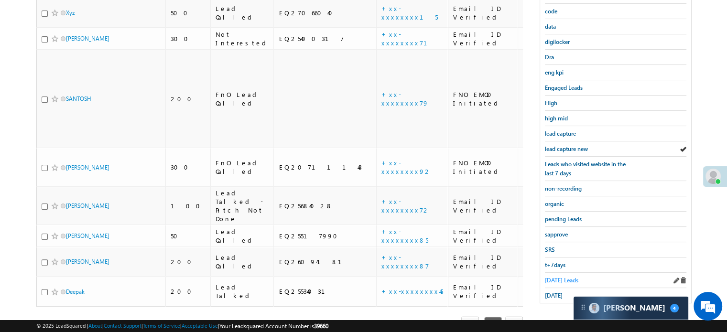
click at [557, 280] on link "[DATE] Leads" at bounding box center [561, 280] width 33 height 9
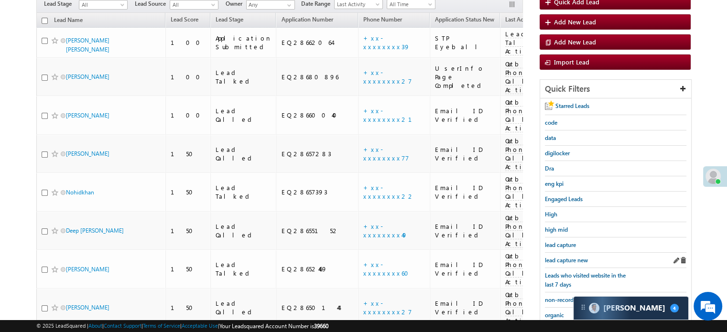
scroll to position [109, 0]
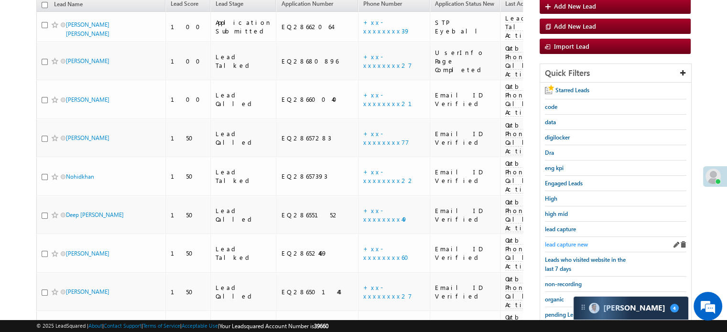
click at [572, 241] on span "lead capture new" at bounding box center [566, 244] width 43 height 7
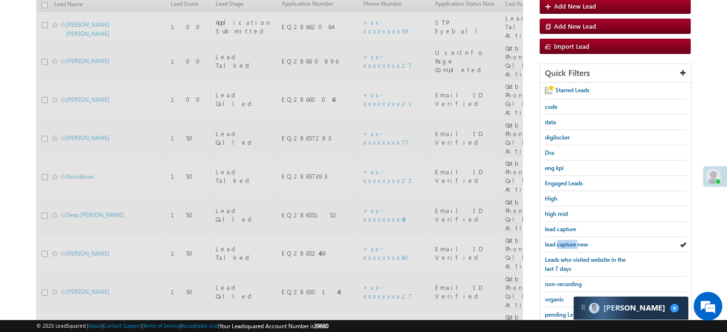
click at [572, 241] on span "lead capture new" at bounding box center [566, 244] width 43 height 7
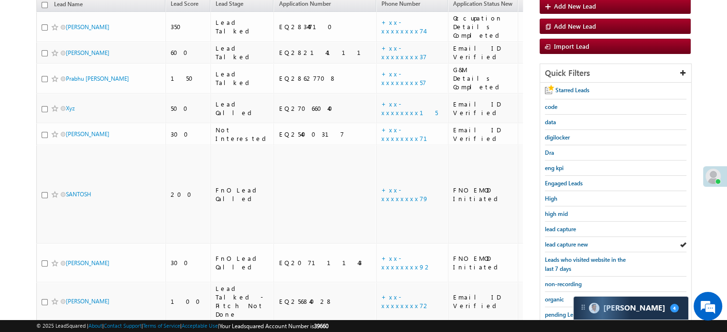
click at [572, 241] on span "lead capture new" at bounding box center [566, 244] width 43 height 7
click at [568, 237] on div "lead capture new" at bounding box center [615, 244] width 141 height 15
click at [567, 241] on span "lead capture new" at bounding box center [566, 244] width 43 height 7
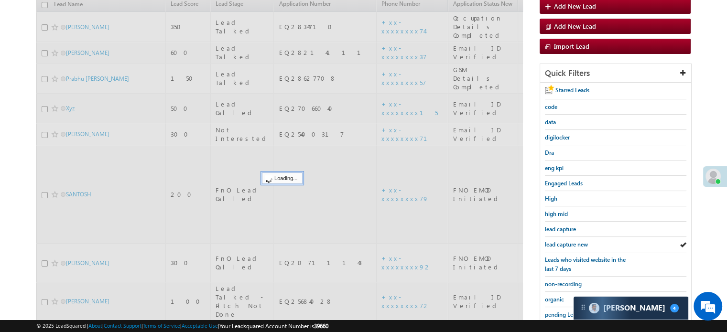
click at [567, 241] on span "lead capture new" at bounding box center [566, 244] width 43 height 7
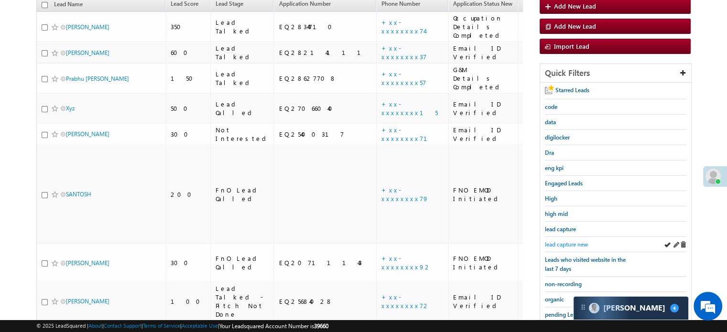
scroll to position [205, 0]
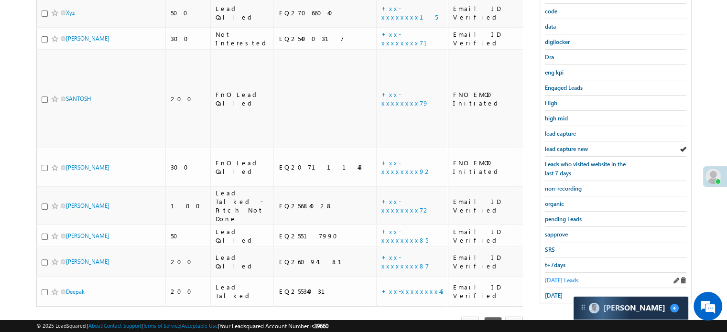
click at [552, 277] on span "[DATE] Leads" at bounding box center [561, 280] width 33 height 7
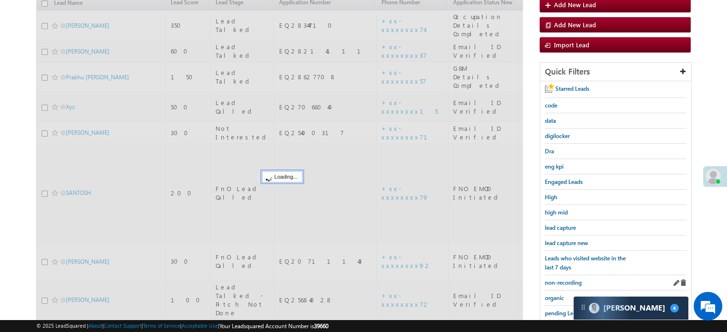
scroll to position [109, 0]
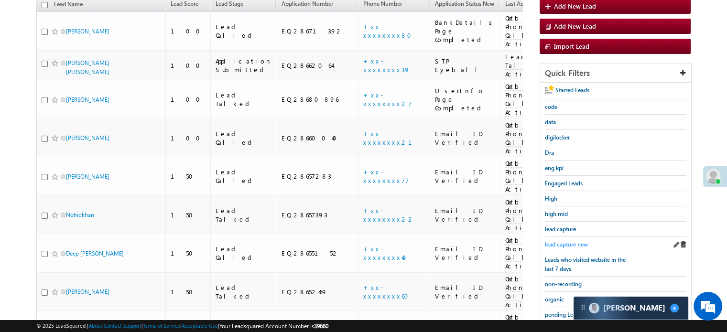
click at [568, 241] on span "lead capture new" at bounding box center [566, 244] width 43 height 7
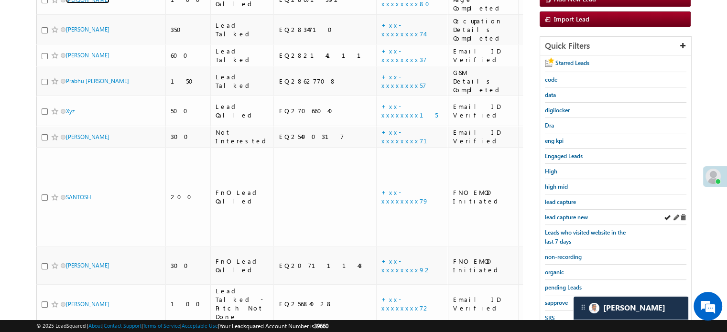
scroll to position [157, 0]
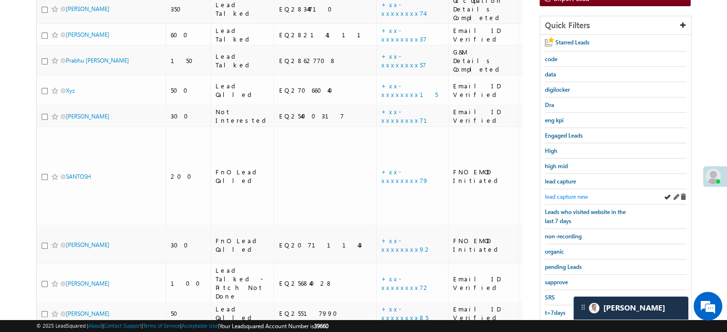
click at [575, 193] on span "lead capture new" at bounding box center [566, 196] width 43 height 7
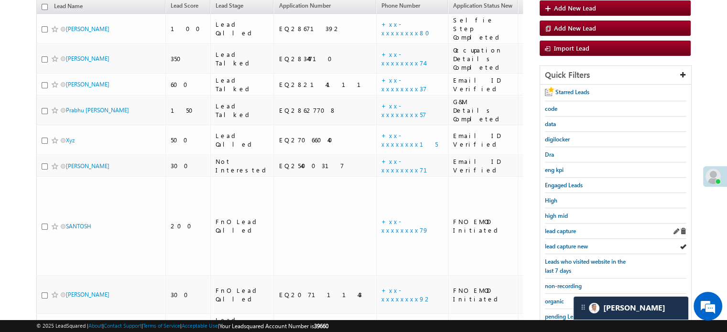
scroll to position [109, 0]
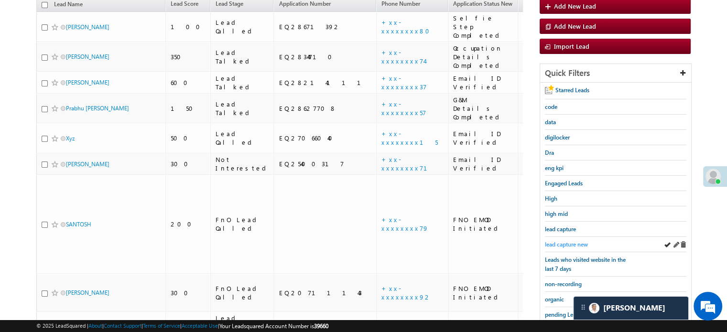
click at [566, 243] on span "lead capture new" at bounding box center [566, 244] width 43 height 7
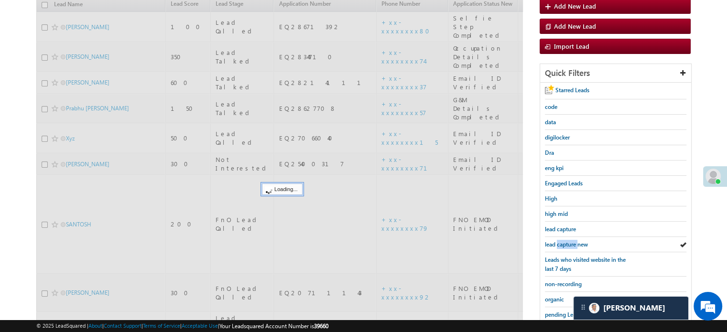
click at [566, 243] on span "lead capture new" at bounding box center [566, 244] width 43 height 7
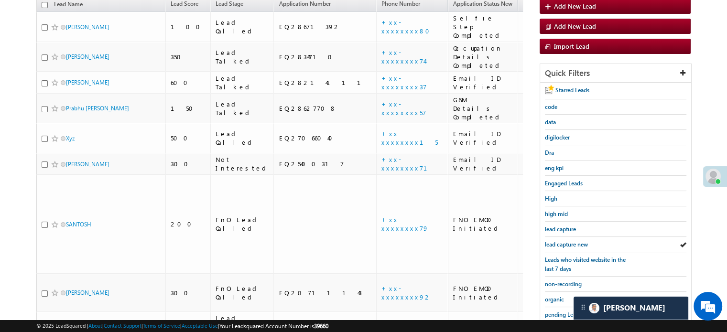
click at [566, 243] on span "lead capture new" at bounding box center [566, 244] width 43 height 7
click at [564, 246] on div "lead capture new" at bounding box center [615, 244] width 141 height 15
click at [564, 243] on span "lead capture new" at bounding box center [566, 244] width 43 height 7
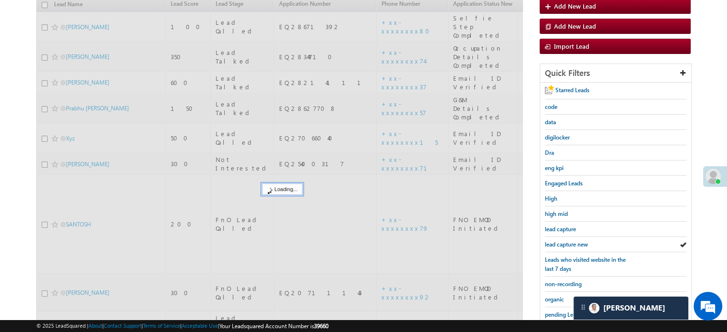
click at [562, 242] on span "lead capture new" at bounding box center [566, 244] width 43 height 7
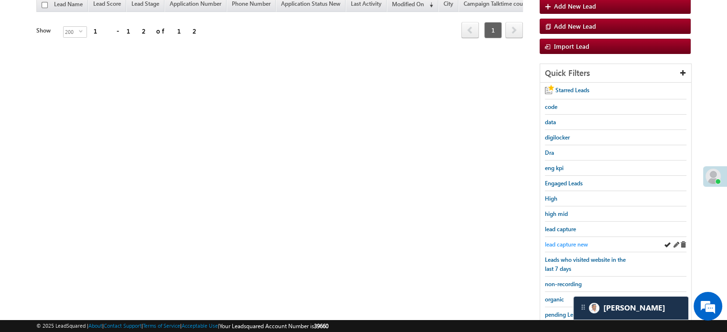
click at [575, 241] on span "lead capture new" at bounding box center [566, 244] width 43 height 7
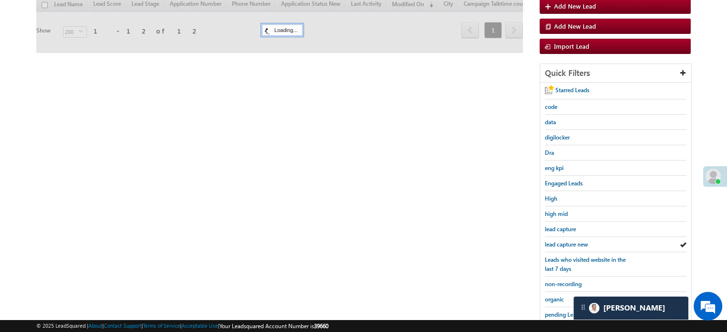
click at [575, 241] on span "lead capture new" at bounding box center [566, 244] width 43 height 7
click at [572, 241] on span "lead capture new" at bounding box center [566, 244] width 43 height 7
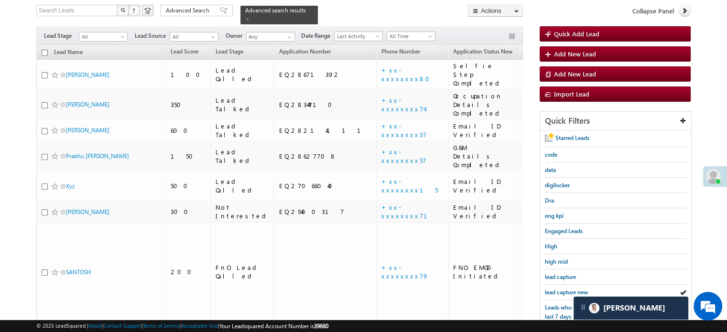
scroll to position [205, 0]
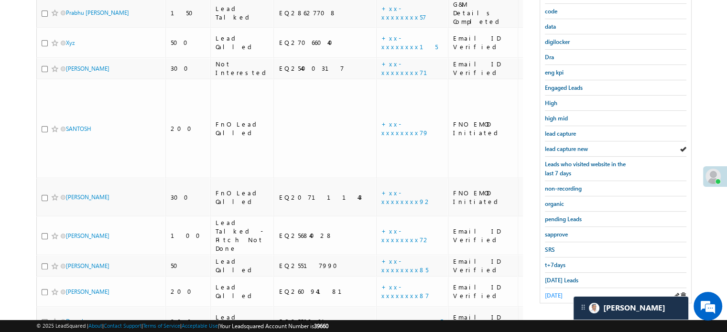
click at [558, 292] on span "[DATE]" at bounding box center [554, 295] width 18 height 7
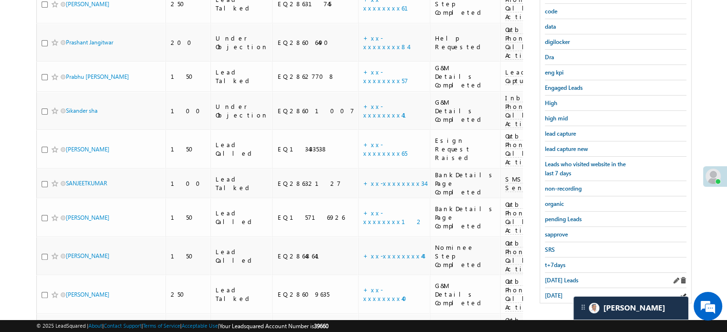
click at [558, 281] on div "[DATE] Leads" at bounding box center [615, 280] width 141 height 15
click at [552, 277] on span "[DATE] Leads" at bounding box center [561, 280] width 33 height 7
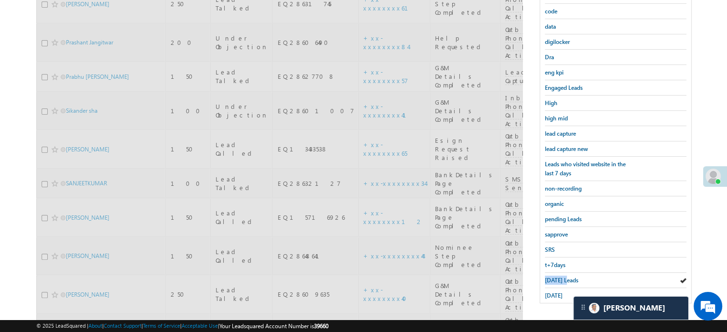
click at [552, 277] on span "[DATE] Leads" at bounding box center [561, 280] width 33 height 7
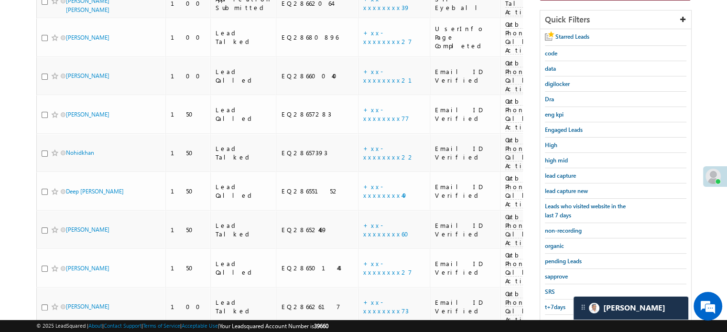
scroll to position [135, 0]
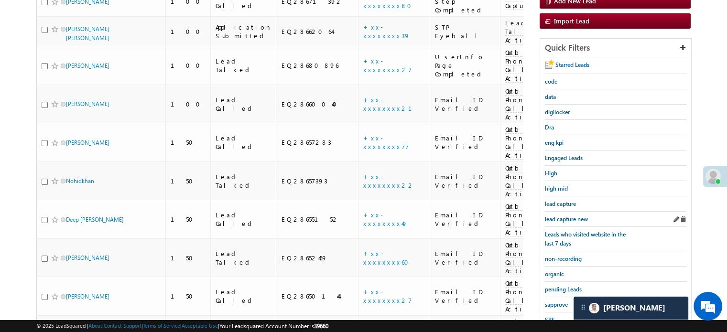
click at [571, 221] on div "lead capture new" at bounding box center [615, 219] width 141 height 15
click at [571, 217] on span "lead capture new" at bounding box center [566, 219] width 43 height 7
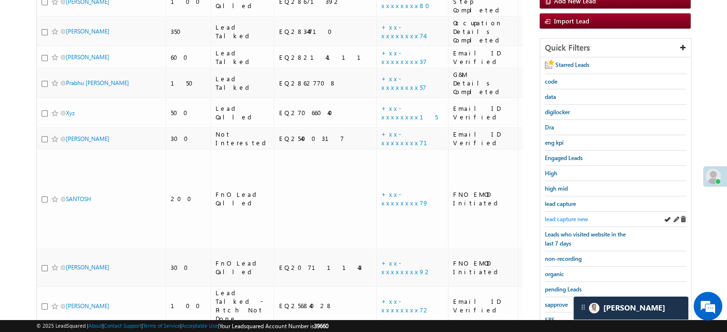
click at [578, 216] on span "lead capture new" at bounding box center [566, 219] width 43 height 7
click at [573, 216] on span "lead capture new" at bounding box center [566, 219] width 43 height 7
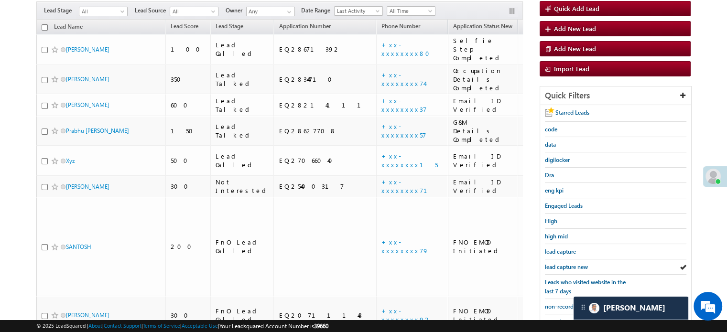
scroll to position [205, 0]
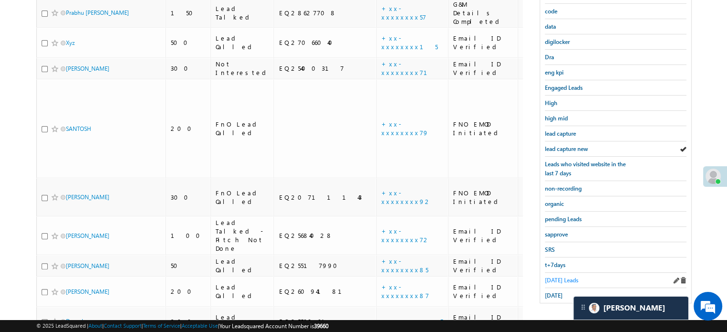
click at [554, 277] on span "[DATE] Leads" at bounding box center [561, 280] width 33 height 7
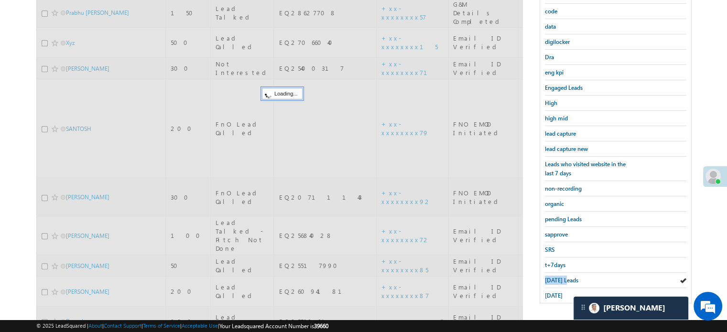
click at [554, 277] on span "[DATE] Leads" at bounding box center [561, 280] width 33 height 7
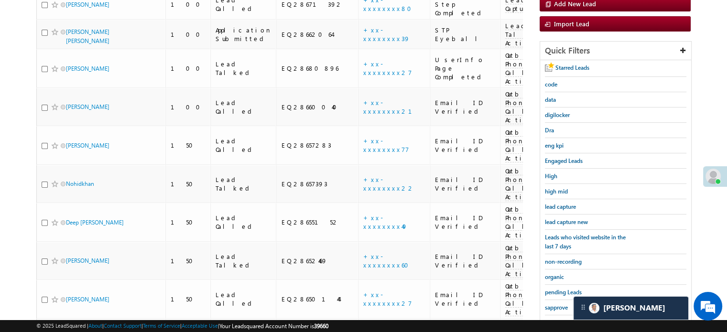
scroll to position [109, 0]
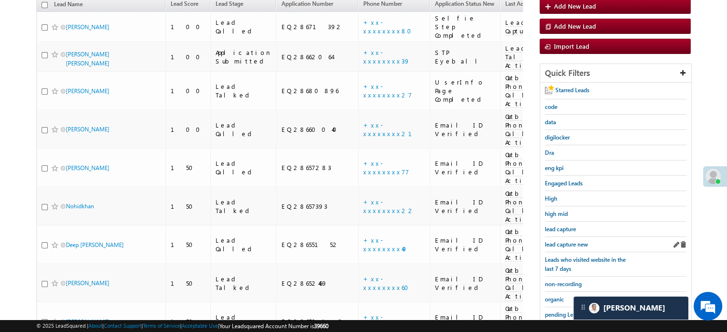
click at [579, 237] on div "lead capture new" at bounding box center [615, 244] width 141 height 15
click at [575, 240] on link "lead capture new" at bounding box center [566, 244] width 43 height 9
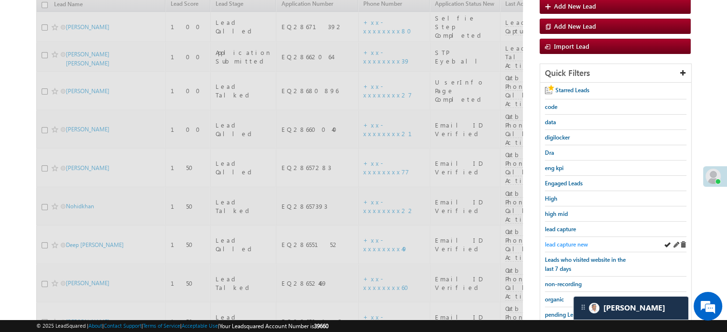
click at [567, 241] on span "lead capture new" at bounding box center [566, 244] width 43 height 7
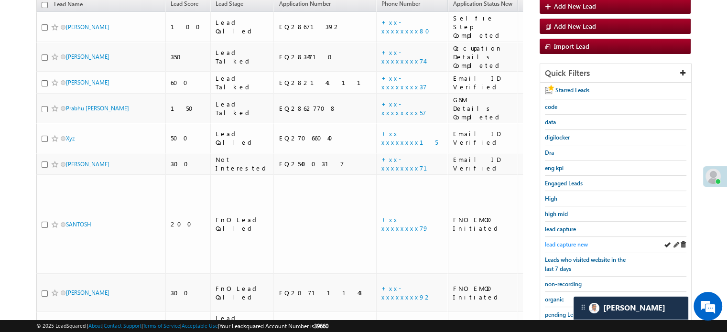
click at [564, 241] on span "lead capture new" at bounding box center [566, 244] width 43 height 7
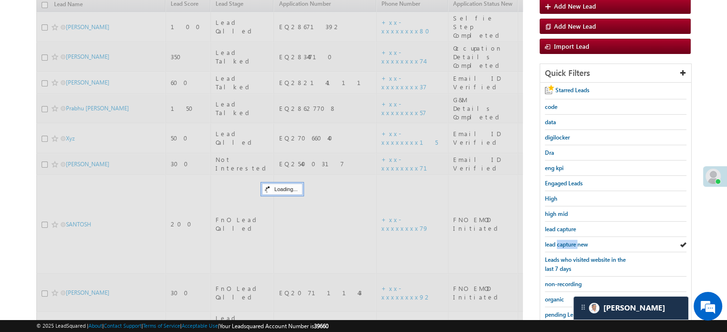
click at [564, 241] on span "lead capture new" at bounding box center [566, 244] width 43 height 7
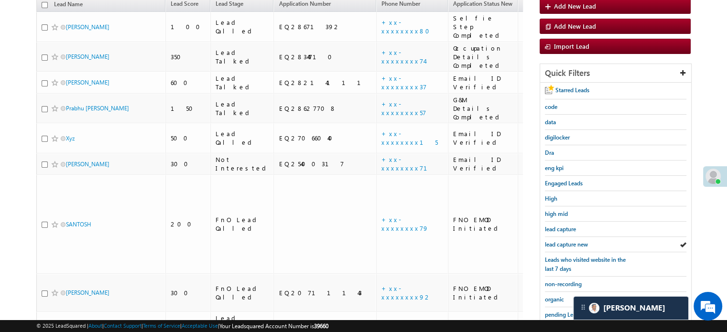
click at [564, 241] on span "lead capture new" at bounding box center [566, 244] width 43 height 7
click at [588, 240] on link "lead capture new" at bounding box center [566, 244] width 43 height 9
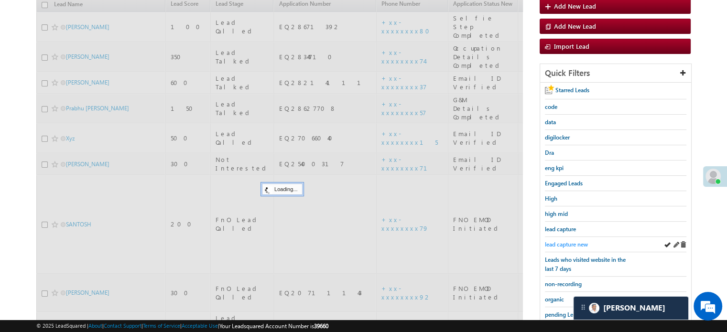
click at [573, 242] on span "lead capture new" at bounding box center [566, 244] width 43 height 7
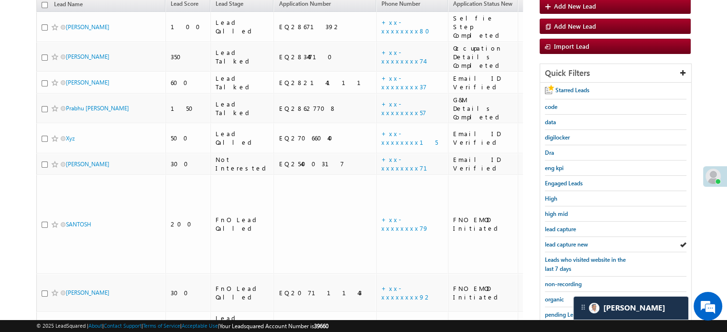
click at [573, 242] on span "lead capture new" at bounding box center [566, 244] width 43 height 7
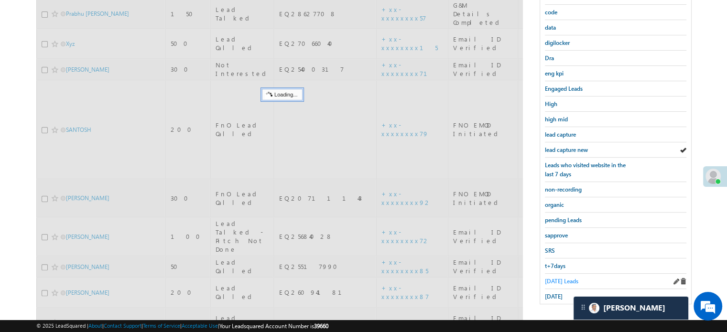
scroll to position [205, 0]
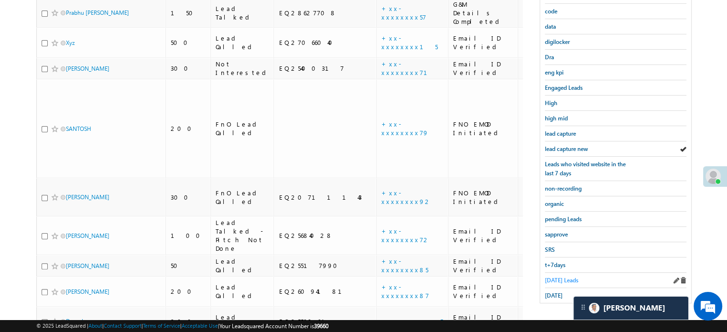
click at [556, 277] on span "[DATE] Leads" at bounding box center [561, 280] width 33 height 7
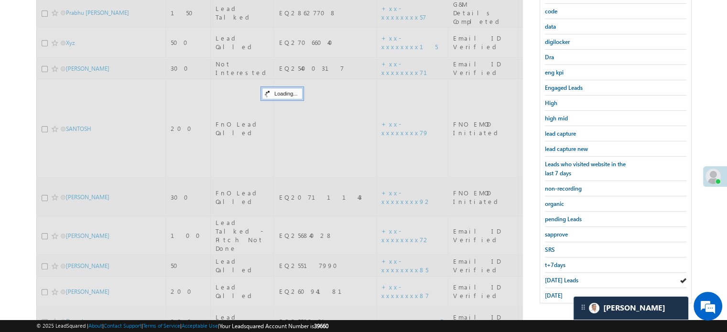
scroll to position [109, 0]
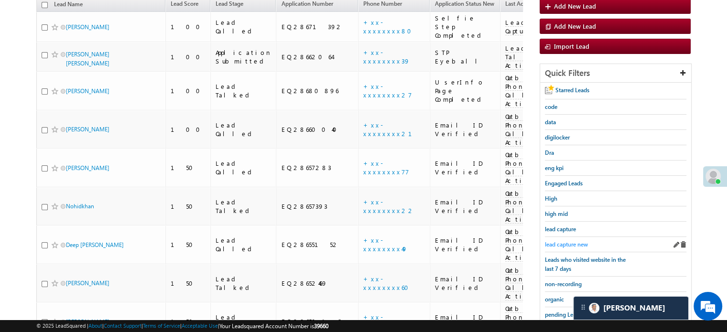
click at [558, 243] on span "lead capture new" at bounding box center [566, 244] width 43 height 7
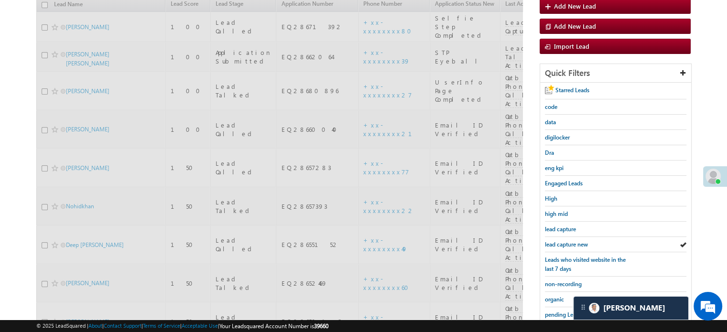
click at [558, 243] on span "lead capture new" at bounding box center [566, 244] width 43 height 7
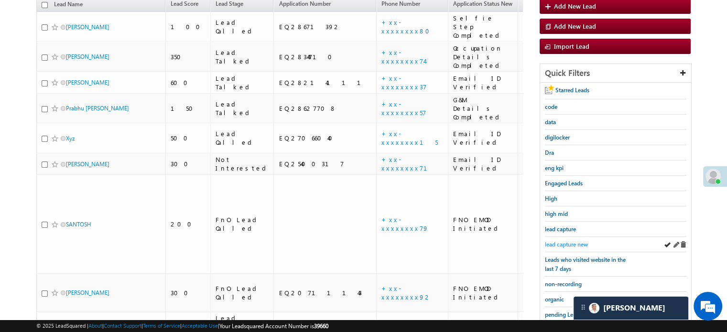
click at [564, 246] on link "lead capture new" at bounding box center [566, 244] width 43 height 9
click at [573, 241] on span "lead capture new" at bounding box center [566, 244] width 43 height 7
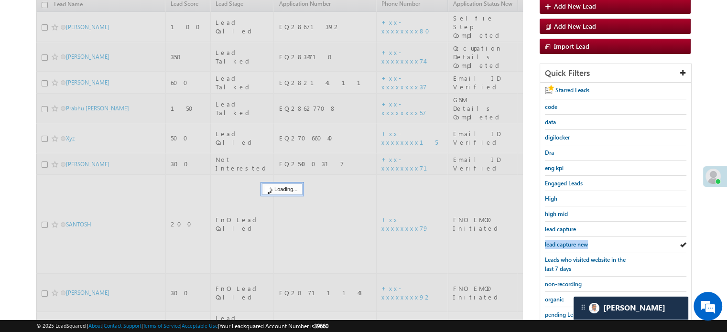
click at [573, 241] on span "lead capture new" at bounding box center [566, 244] width 43 height 7
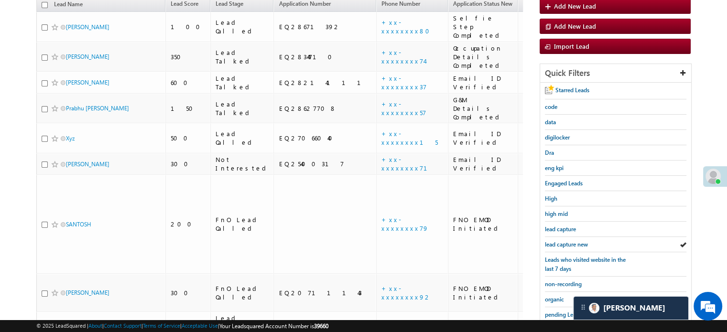
click at [573, 241] on span "lead capture new" at bounding box center [566, 244] width 43 height 7
click at [563, 242] on span "lead capture new" at bounding box center [566, 244] width 43 height 7
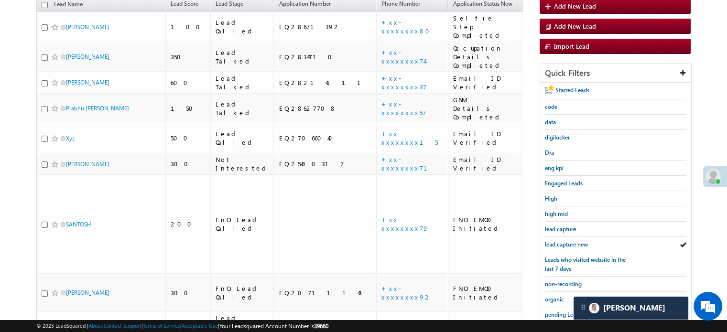
click at [563, 242] on span "lead capture new" at bounding box center [566, 244] width 43 height 7
click at [562, 242] on span "lead capture new" at bounding box center [566, 244] width 43 height 7
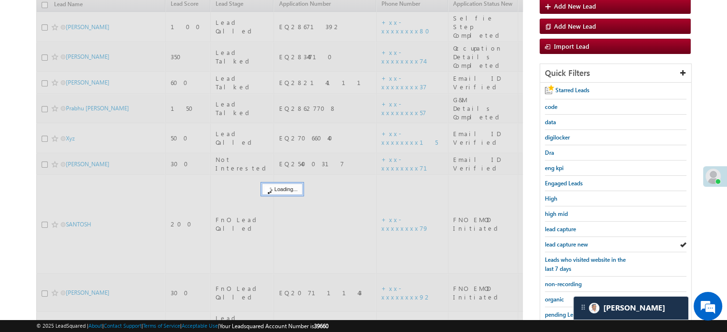
click at [562, 242] on span "lead capture new" at bounding box center [566, 244] width 43 height 7
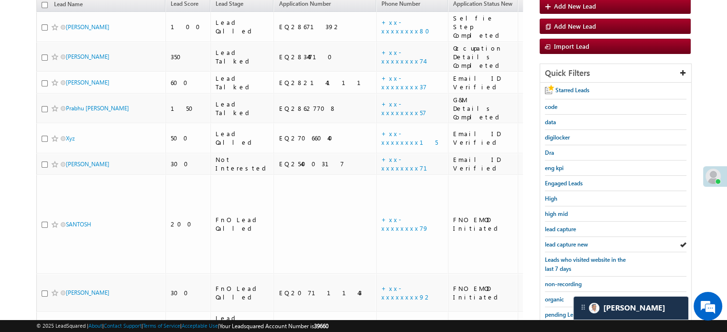
click at [562, 242] on span "lead capture new" at bounding box center [566, 244] width 43 height 7
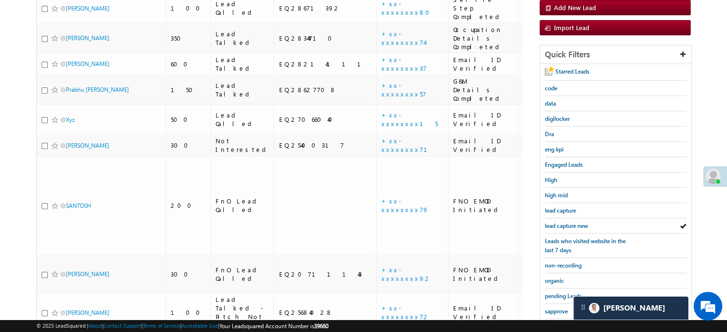
scroll to position [205, 0]
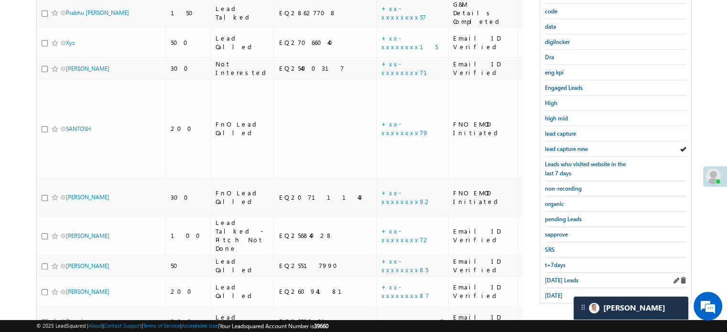
click at [560, 273] on div "Today's Leads" at bounding box center [615, 280] width 141 height 15
click at [558, 277] on span "Today's Leads" at bounding box center [561, 280] width 33 height 7
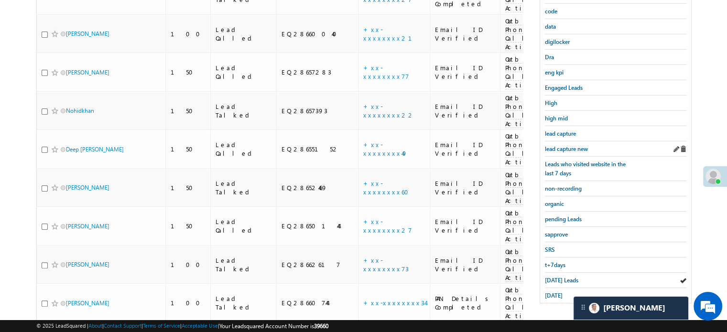
click at [554, 141] on div "lead capture new" at bounding box center [615, 148] width 141 height 15
click at [560, 147] on span "lead capture new" at bounding box center [566, 148] width 43 height 7
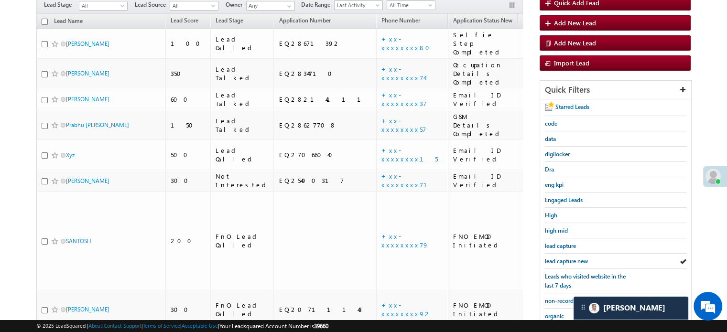
scroll to position [109, 0]
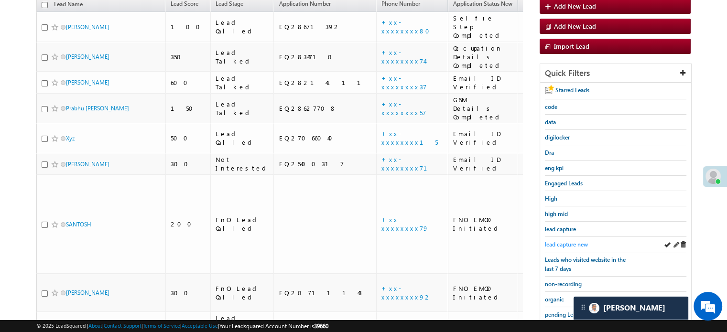
click at [562, 241] on span "lead capture new" at bounding box center [566, 244] width 43 height 7
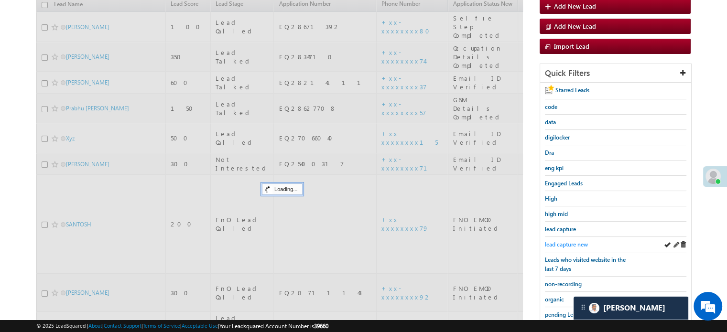
click at [565, 241] on span "lead capture new" at bounding box center [566, 244] width 43 height 7
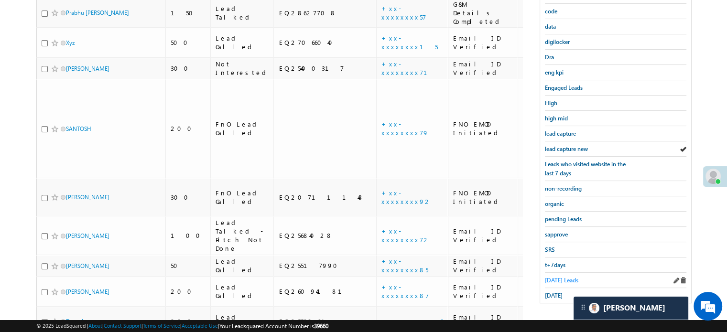
click at [560, 277] on span "Today's Leads" at bounding box center [561, 280] width 33 height 7
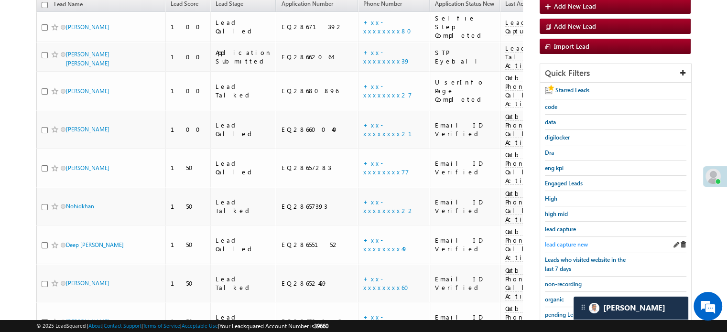
click at [559, 241] on span "lead capture new" at bounding box center [566, 244] width 43 height 7
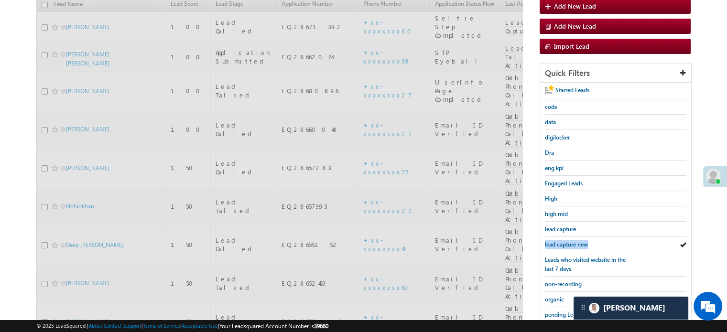
click at [559, 241] on span "lead capture new" at bounding box center [566, 244] width 43 height 7
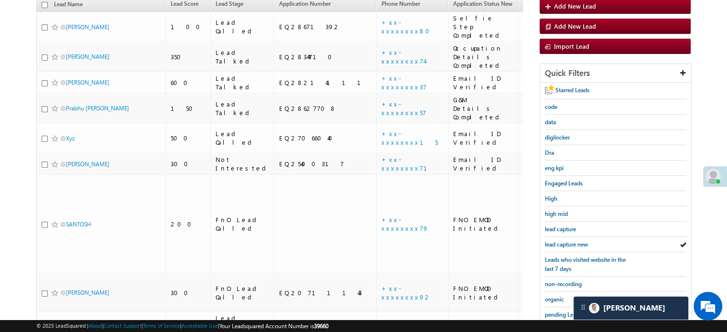
click at [559, 241] on span "lead capture new" at bounding box center [566, 244] width 43 height 7
click at [567, 241] on span "lead capture new" at bounding box center [566, 244] width 43 height 7
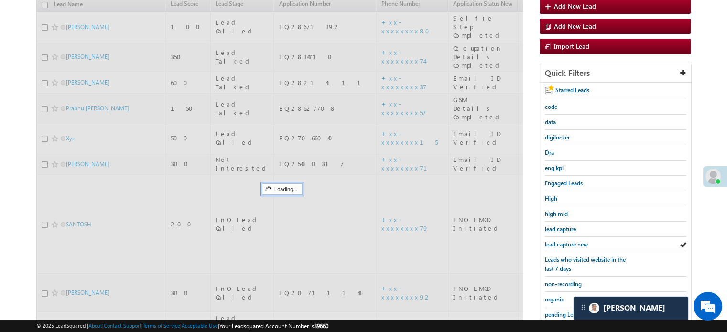
click at [567, 241] on span "lead capture new" at bounding box center [566, 244] width 43 height 7
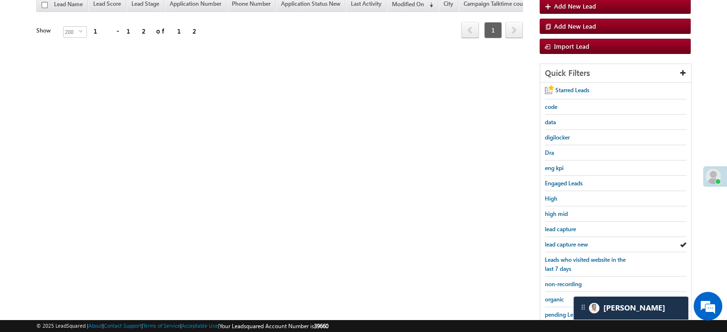
click at [567, 241] on span "lead capture new" at bounding box center [566, 244] width 43 height 7
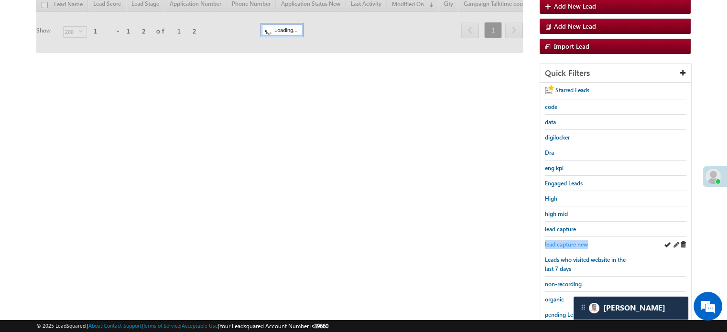
click at [567, 241] on span "lead capture new" at bounding box center [566, 244] width 43 height 7
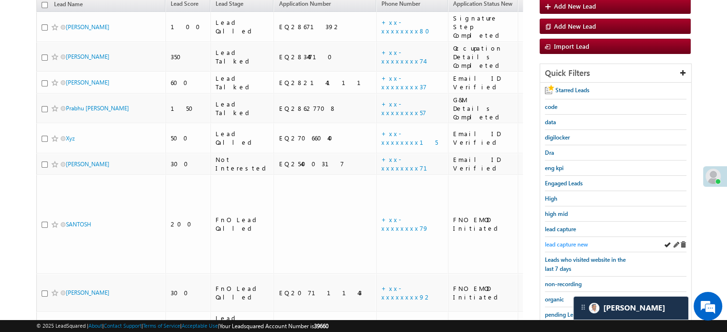
click at [570, 244] on span "lead capture new" at bounding box center [566, 244] width 43 height 7
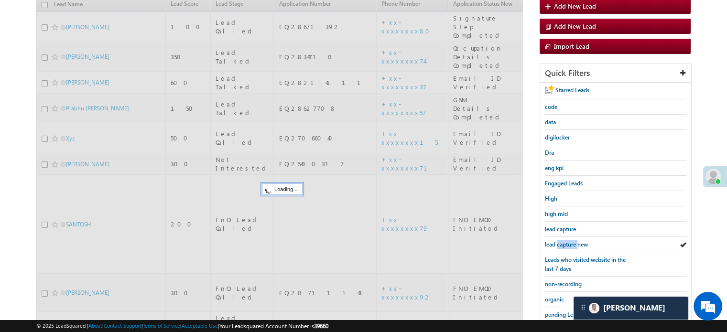
click at [570, 244] on span "lead capture new" at bounding box center [566, 244] width 43 height 7
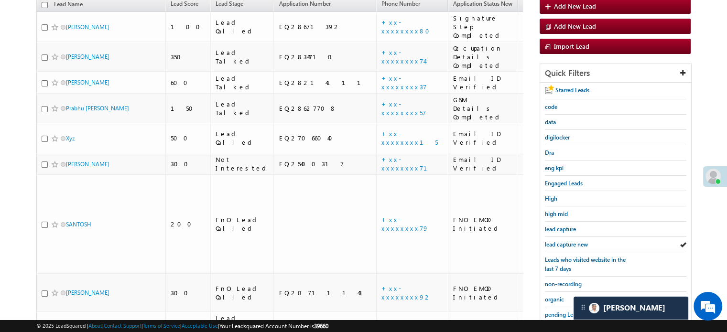
click at [570, 244] on span "lead capture new" at bounding box center [566, 244] width 43 height 7
click at [579, 237] on div "lead capture new" at bounding box center [615, 244] width 141 height 15
click at [553, 244] on span "lead capture new" at bounding box center [566, 244] width 43 height 7
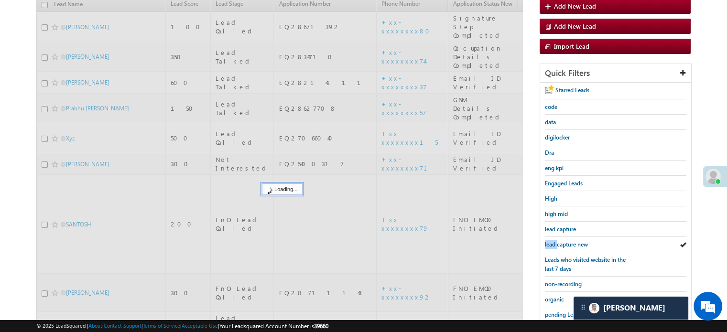
click at [553, 244] on span "lead capture new" at bounding box center [566, 244] width 43 height 7
click at [554, 243] on span "lead capture new" at bounding box center [566, 244] width 43 height 7
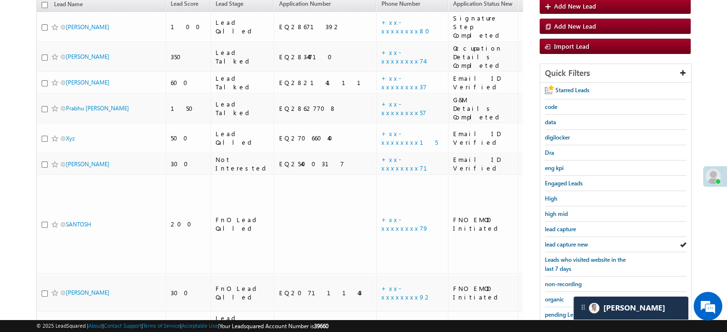
click at [554, 243] on span "lead capture new" at bounding box center [566, 244] width 43 height 7
click at [381, 18] on link "+xx-xxxxxxxx80" at bounding box center [408, 26] width 54 height 17
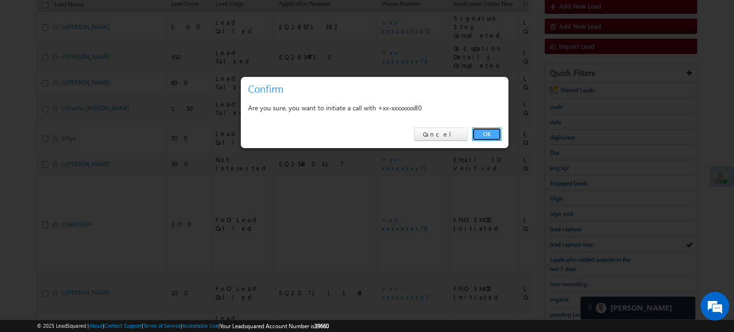
click at [495, 134] on link "OK" at bounding box center [486, 134] width 29 height 13
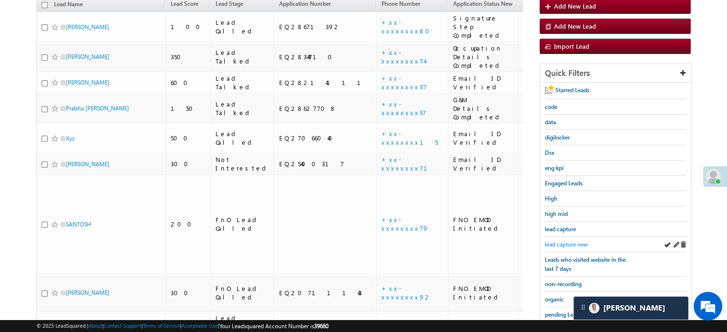
click at [563, 246] on link "lead capture new" at bounding box center [566, 244] width 43 height 9
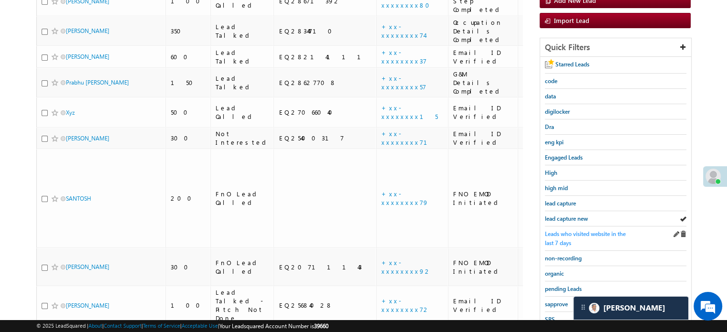
scroll to position [40, 0]
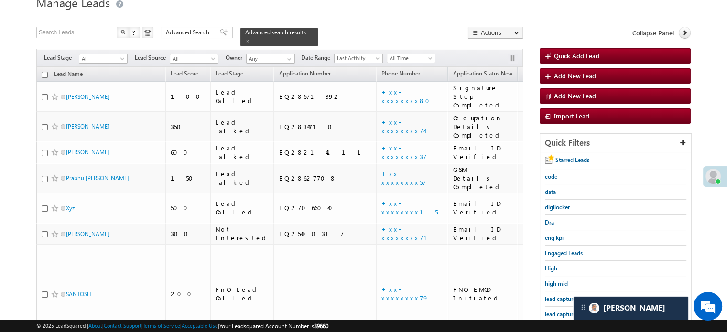
click at [523, 88] on span "Lead Capture" at bounding box center [536, 96] width 26 height 17
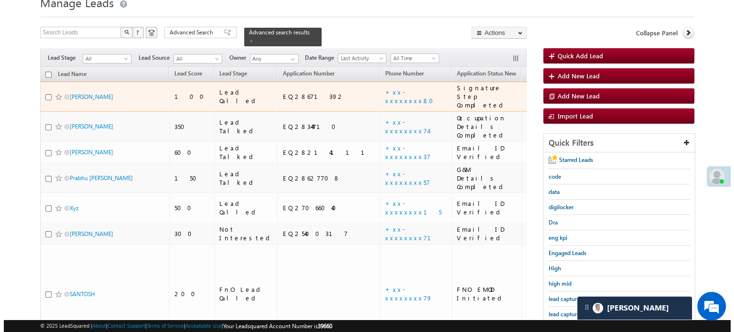
scroll to position [135, 0]
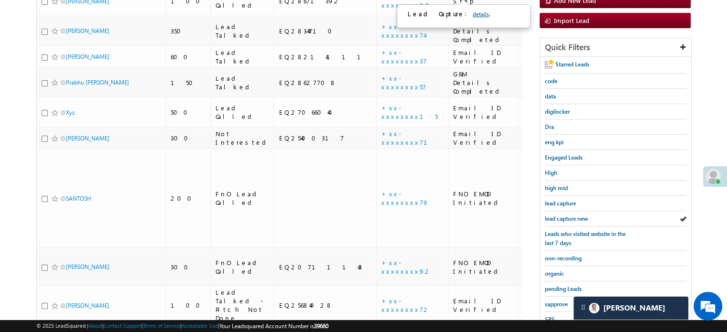
click at [473, 14] on link "details" at bounding box center [481, 14] width 16 height 7
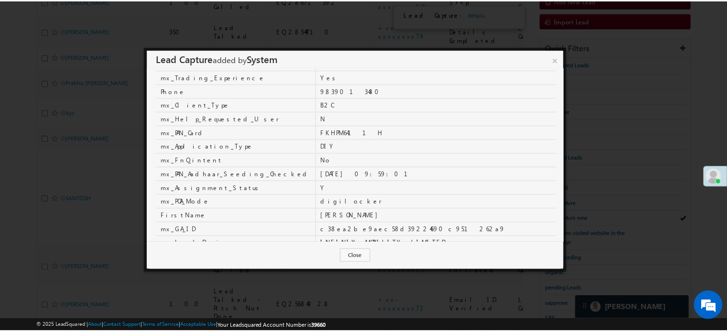
scroll to position [96, 0]
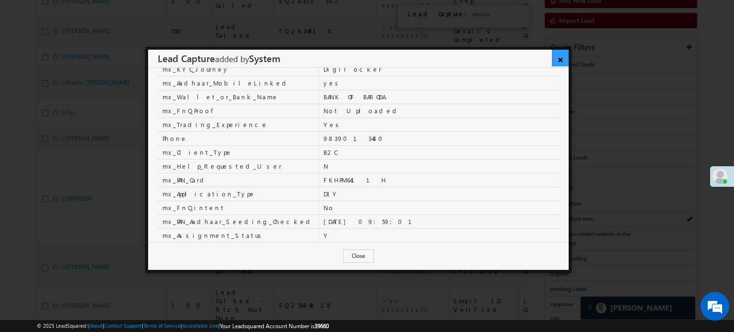
click at [560, 59] on link "×" at bounding box center [560, 58] width 17 height 17
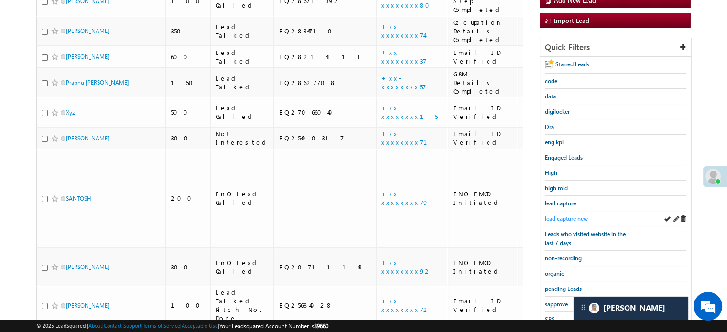
click at [576, 215] on span "lead capture new" at bounding box center [566, 218] width 43 height 7
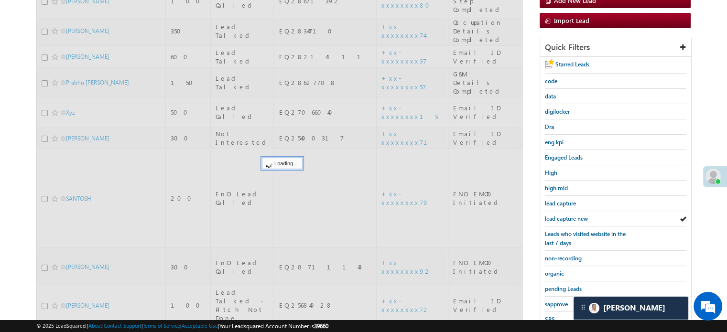
click at [575, 215] on span "lead capture new" at bounding box center [566, 218] width 43 height 7
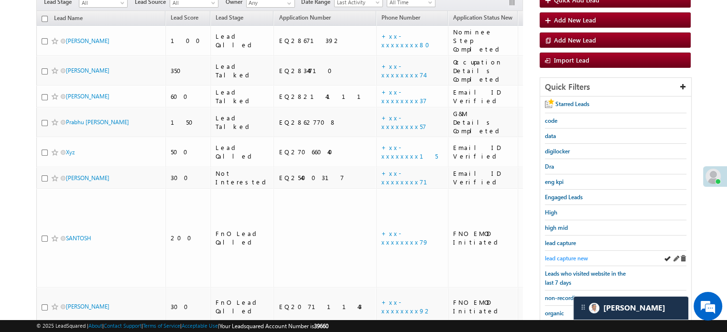
click at [553, 254] on link "lead capture new" at bounding box center [566, 258] width 43 height 9
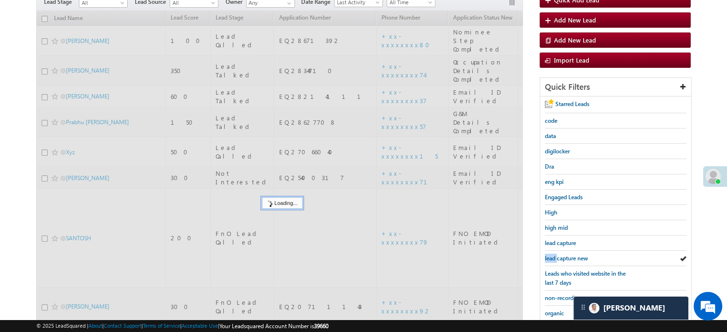
click at [553, 254] on link "lead capture new" at bounding box center [566, 258] width 43 height 9
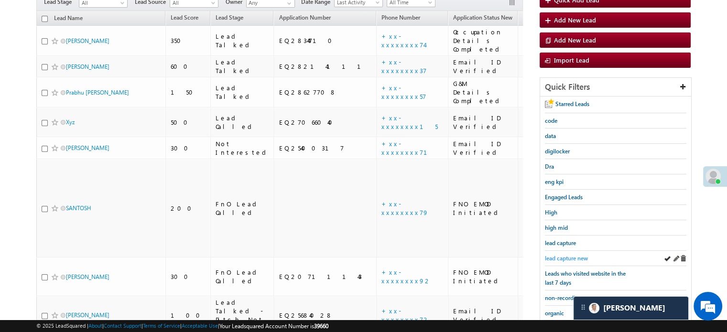
click at [554, 256] on span "lead capture new" at bounding box center [566, 258] width 43 height 7
click at [558, 256] on span "lead capture new" at bounding box center [566, 258] width 43 height 7
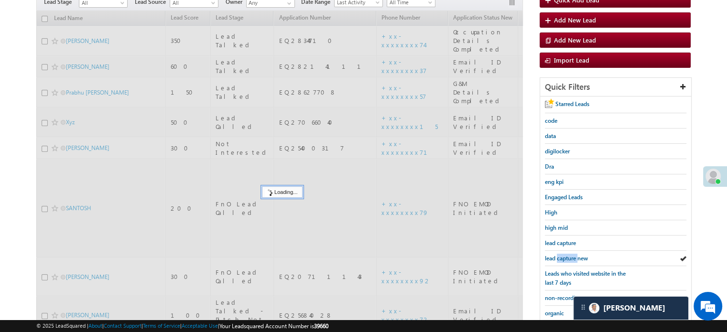
click at [558, 256] on span "lead capture new" at bounding box center [566, 258] width 43 height 7
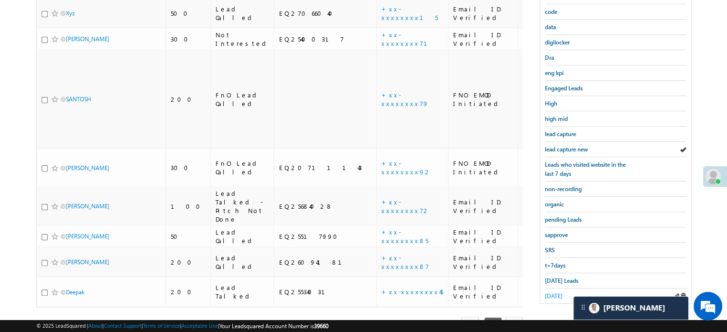
scroll to position [205, 0]
click at [562, 277] on span "Today's Leads" at bounding box center [561, 280] width 33 height 7
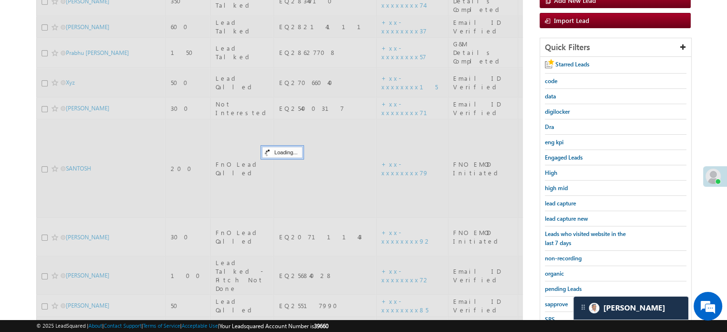
scroll to position [109, 0]
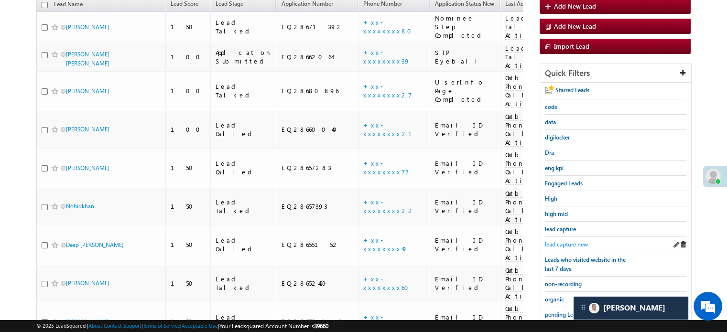
click at [569, 241] on span "lead capture new" at bounding box center [566, 244] width 43 height 7
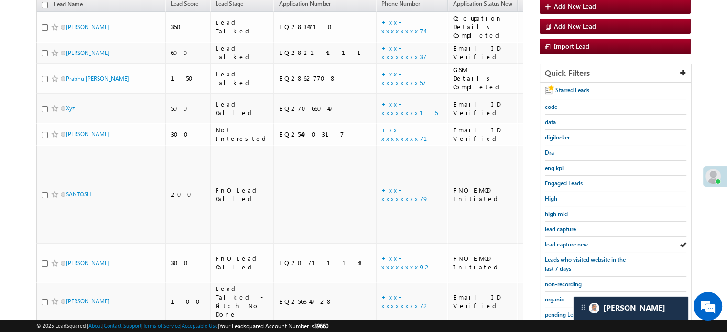
click at [569, 241] on span "lead capture new" at bounding box center [566, 244] width 43 height 7
click at [555, 241] on span "lead capture new" at bounding box center [566, 244] width 43 height 7
click at [572, 242] on span "lead capture new" at bounding box center [566, 244] width 43 height 7
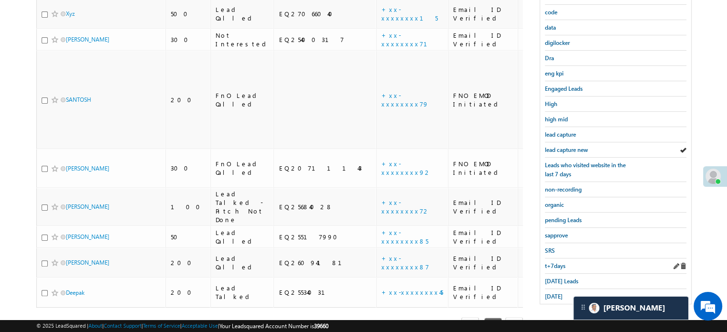
scroll to position [205, 0]
click at [558, 277] on span "Today's Leads" at bounding box center [561, 280] width 33 height 7
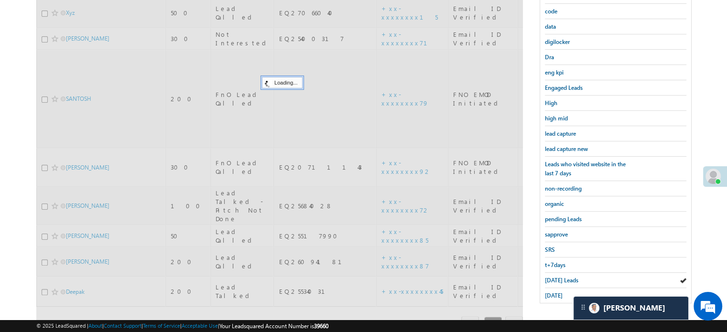
scroll to position [109, 0]
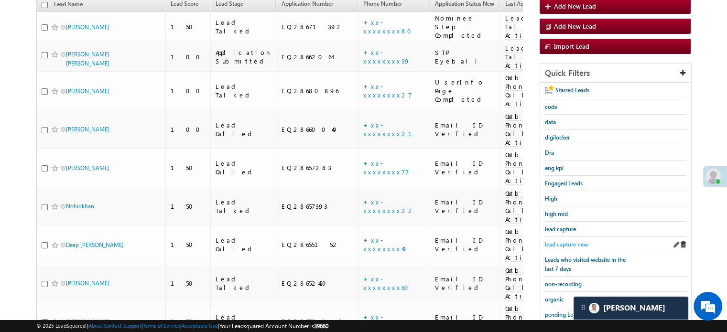
click at [559, 243] on span "lead capture new" at bounding box center [566, 244] width 43 height 7
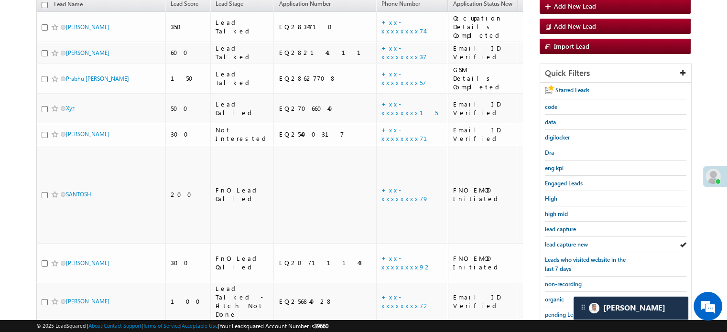
click at [559, 243] on span "lead capture new" at bounding box center [566, 244] width 43 height 7
click at [562, 244] on span "lead capture new" at bounding box center [566, 244] width 43 height 7
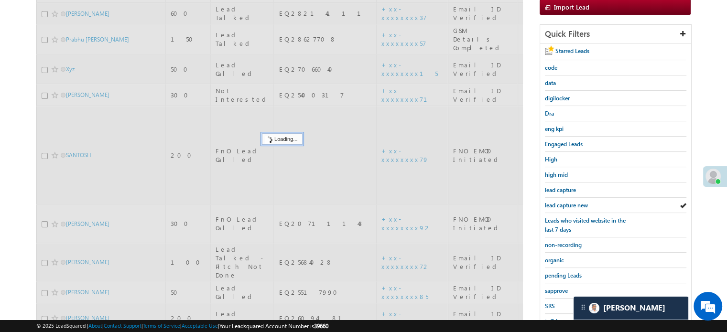
scroll to position [205, 0]
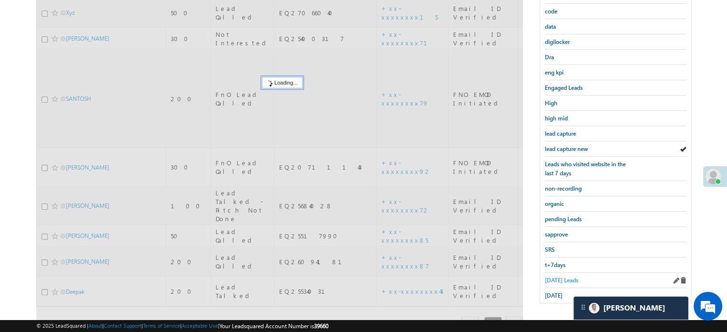
click at [554, 277] on span "Today's Leads" at bounding box center [561, 280] width 33 height 7
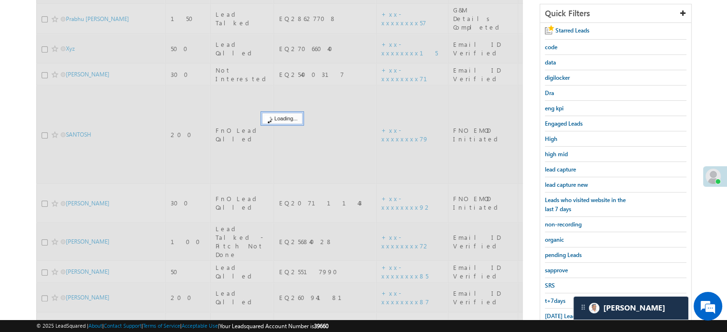
scroll to position [109, 0]
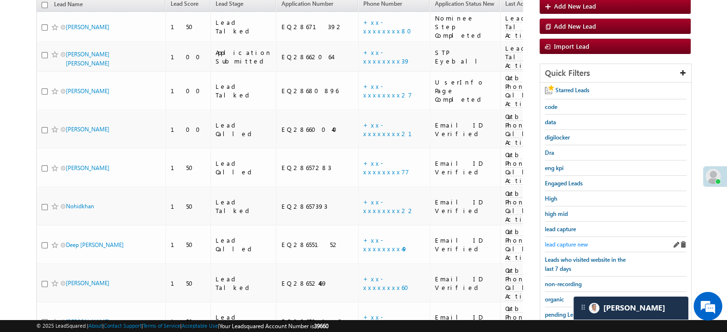
click at [568, 243] on span "lead capture new" at bounding box center [566, 244] width 43 height 7
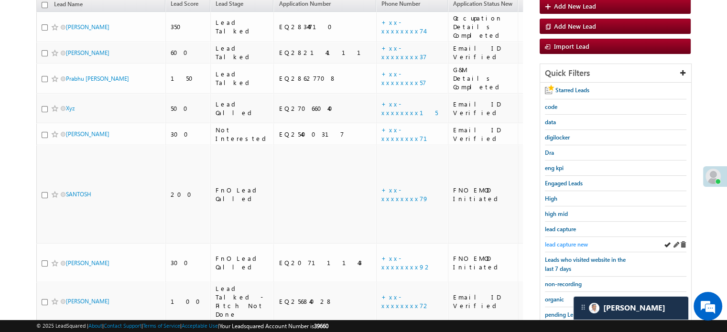
click at [559, 241] on span "lead capture new" at bounding box center [566, 244] width 43 height 7
click at [553, 242] on span "lead capture new" at bounding box center [566, 244] width 43 height 7
click at [552, 243] on span "lead capture new" at bounding box center [566, 244] width 43 height 7
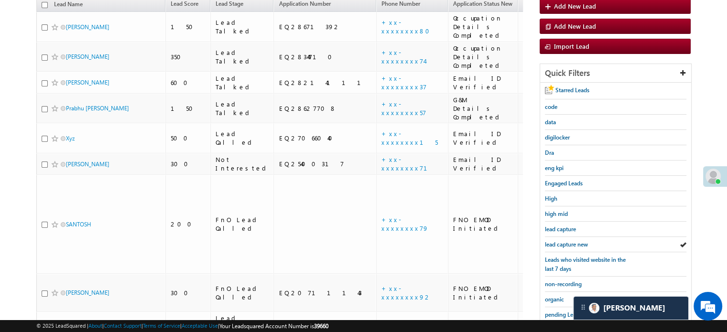
scroll to position [205, 0]
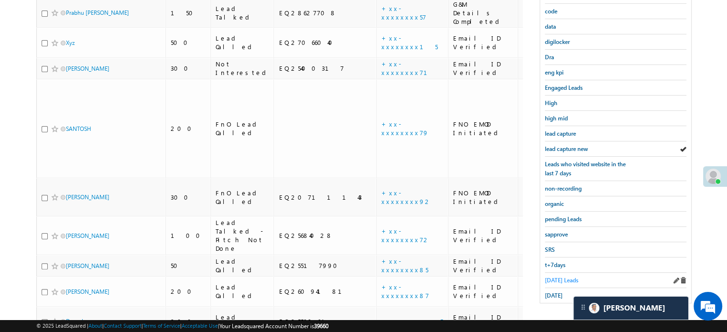
click at [556, 277] on span "Today's Leads" at bounding box center [561, 280] width 33 height 7
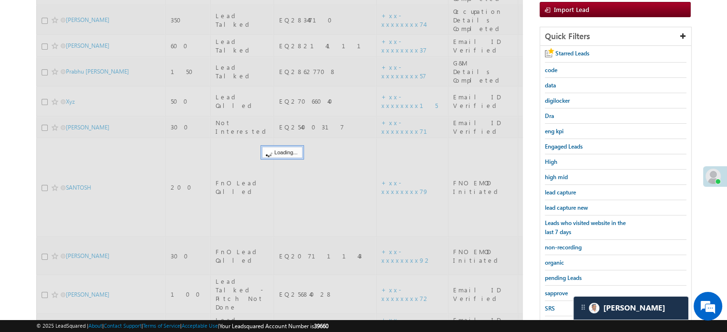
scroll to position [62, 0]
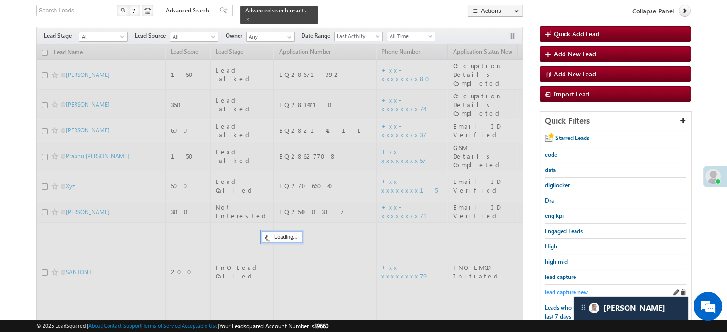
click at [563, 290] on span "lead capture new" at bounding box center [566, 292] width 43 height 7
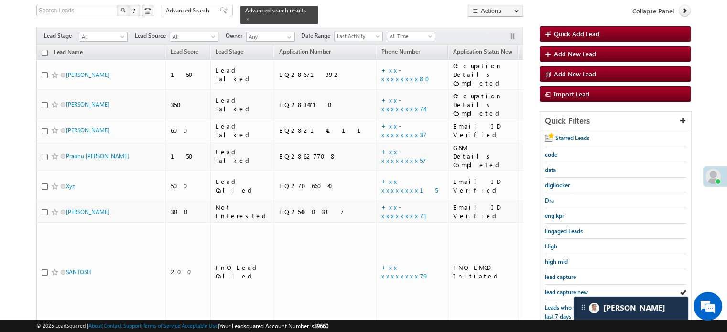
click at [563, 290] on span "lead capture new" at bounding box center [566, 292] width 43 height 7
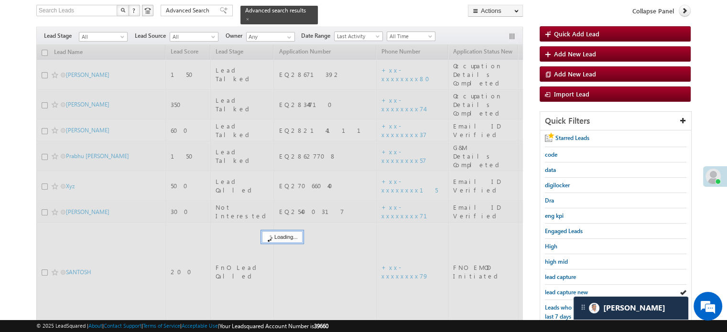
click at [563, 290] on span "lead capture new" at bounding box center [566, 292] width 43 height 7
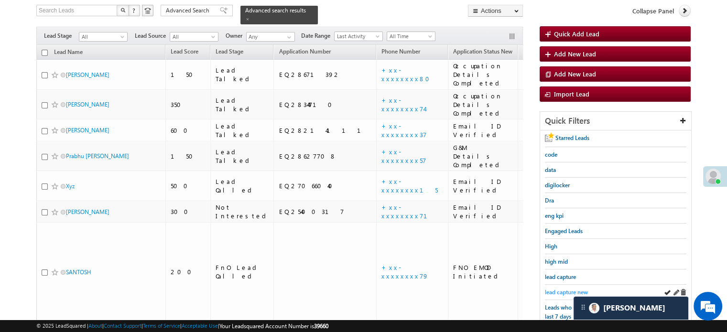
click at [562, 289] on span "lead capture new" at bounding box center [566, 292] width 43 height 7
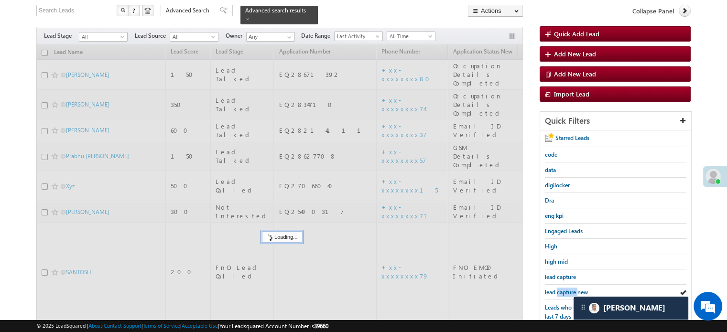
click at [562, 289] on span "lead capture new" at bounding box center [566, 292] width 43 height 7
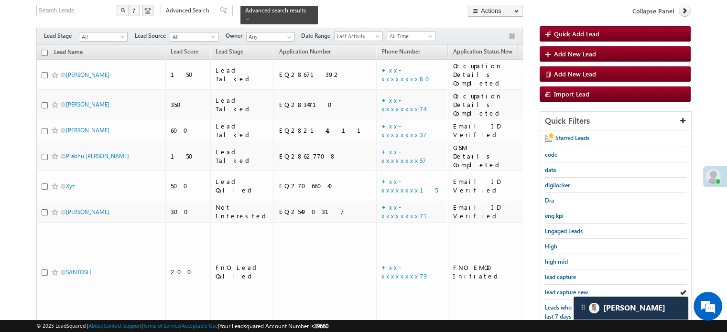
click at [562, 289] on span "lead capture new" at bounding box center [566, 292] width 43 height 7
click at [566, 289] on span "lead capture new" at bounding box center [566, 292] width 43 height 7
click at [553, 289] on span "lead capture new" at bounding box center [566, 292] width 43 height 7
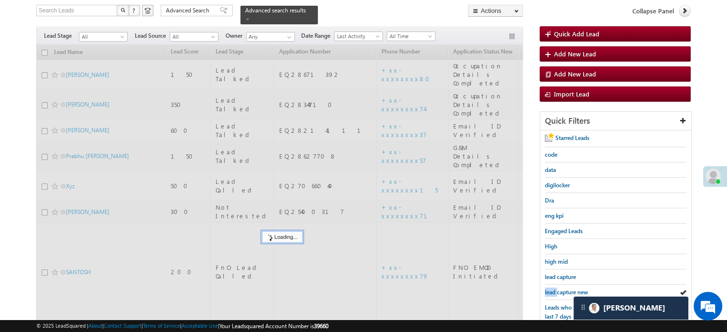
click at [553, 289] on span "lead capture new" at bounding box center [566, 292] width 43 height 7
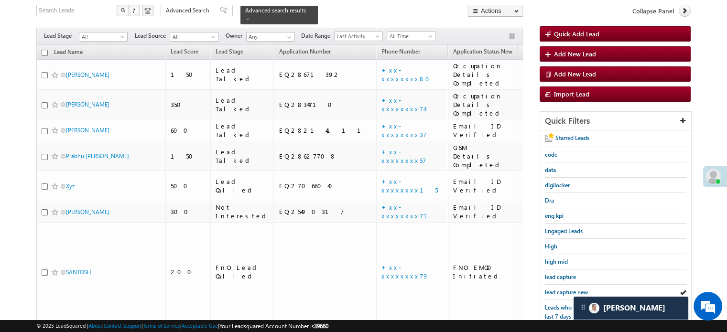
click at [557, 289] on span "lead capture new" at bounding box center [566, 292] width 43 height 7
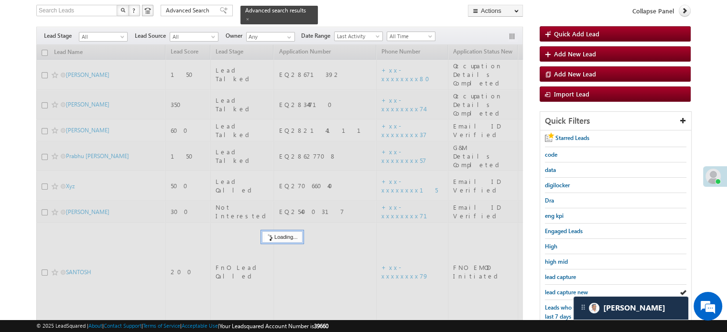
click at [557, 289] on span "lead capture new" at bounding box center [566, 292] width 43 height 7
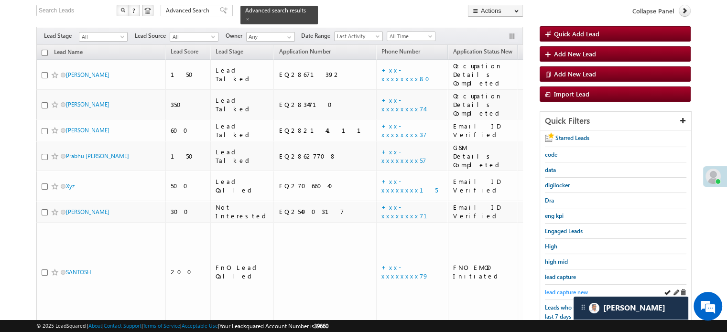
click at [573, 292] on span "lead capture new" at bounding box center [566, 292] width 43 height 7
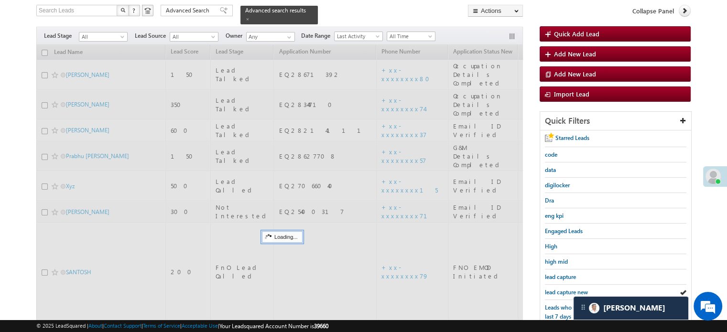
click at [571, 290] on span "lead capture new" at bounding box center [566, 292] width 43 height 7
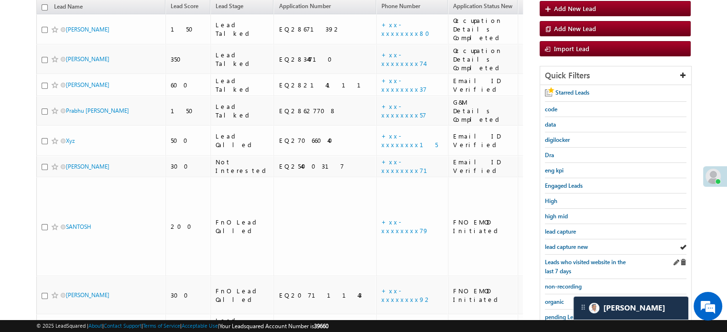
scroll to position [109, 0]
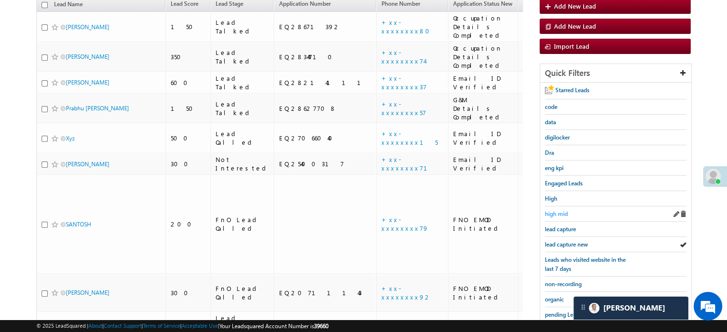
click at [561, 216] on div "high mid" at bounding box center [615, 213] width 141 height 15
click at [561, 213] on span "high mid" at bounding box center [556, 213] width 23 height 7
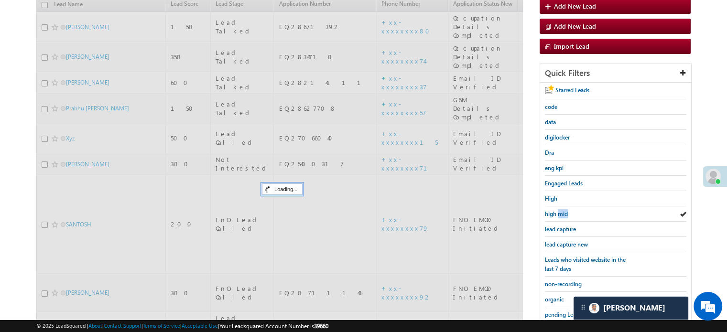
click at [561, 213] on span "high mid" at bounding box center [556, 213] width 23 height 7
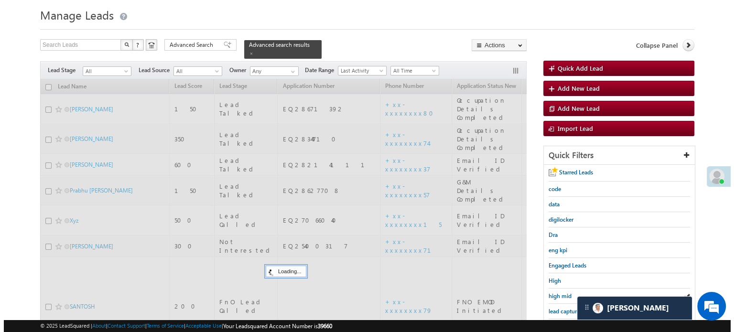
scroll to position [14, 0]
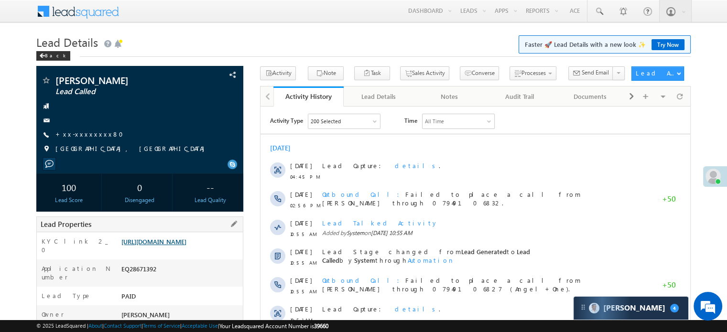
click at [186, 246] on link "[URL][DOMAIN_NAME]" at bounding box center [153, 242] width 65 height 8
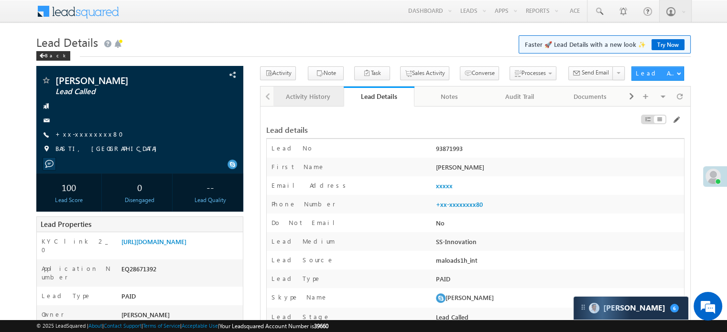
click at [303, 89] on link "Activity History" at bounding box center [308, 97] width 70 height 20
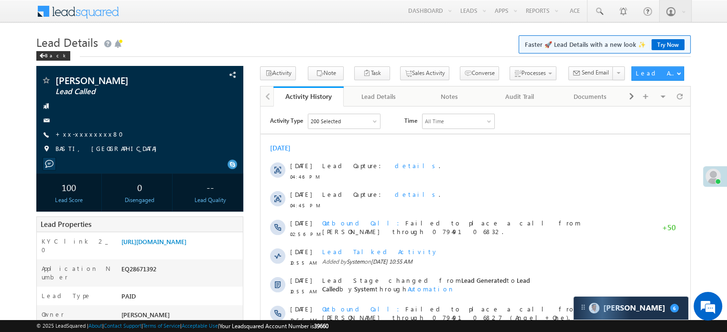
scroll to position [239, 0]
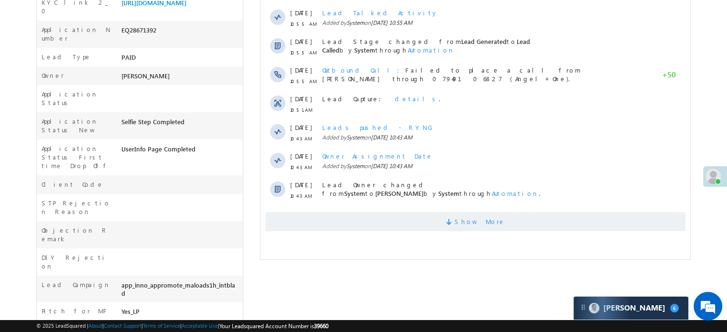
click at [401, 212] on span "Show More" at bounding box center [475, 221] width 420 height 19
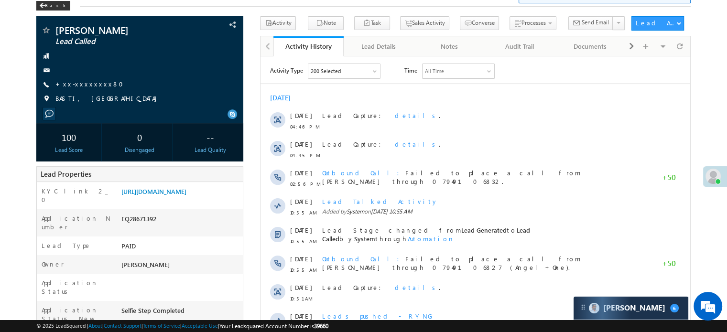
scroll to position [48, 0]
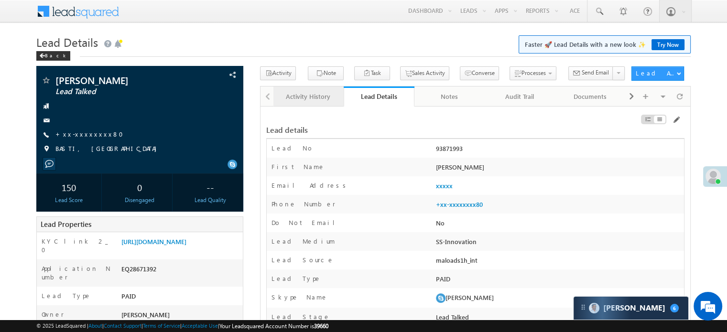
click at [281, 92] on div "Activity History" at bounding box center [308, 96] width 54 height 11
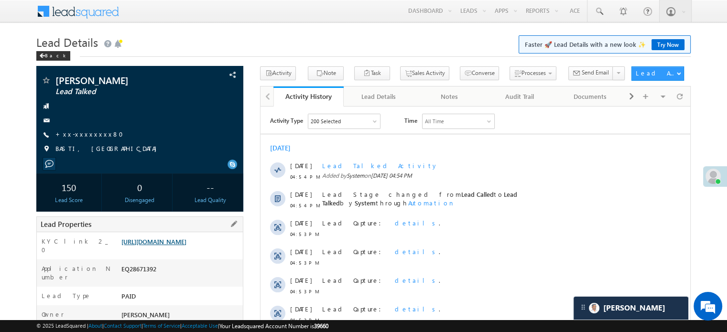
click at [149, 243] on link "[URL][DOMAIN_NAME]" at bounding box center [153, 242] width 65 height 8
click at [186, 242] on link "[URL][DOMAIN_NAME]" at bounding box center [153, 242] width 65 height 8
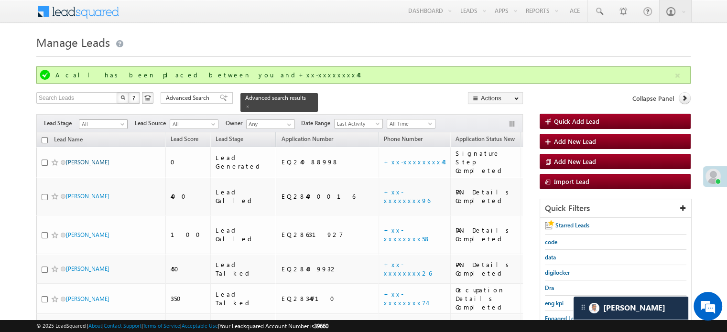
drag, startPoint x: 85, startPoint y: 116, endPoint x: 69, endPoint y: 151, distance: 38.3
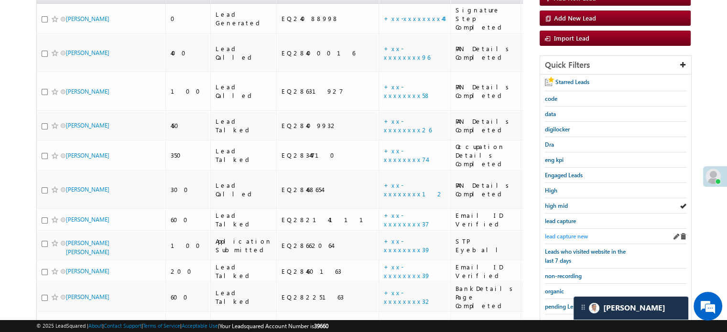
click at [563, 233] on span "lead capture new" at bounding box center [566, 236] width 43 height 7
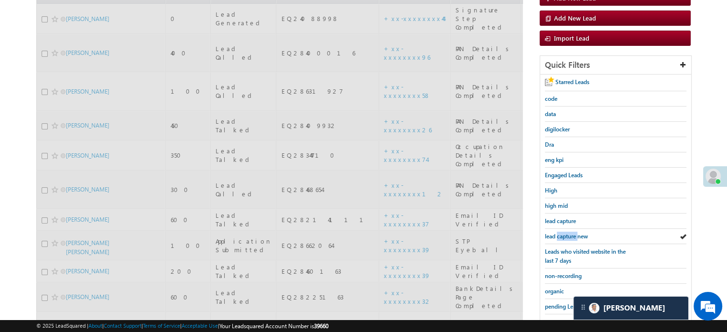
click at [563, 233] on span "lead capture new" at bounding box center [566, 236] width 43 height 7
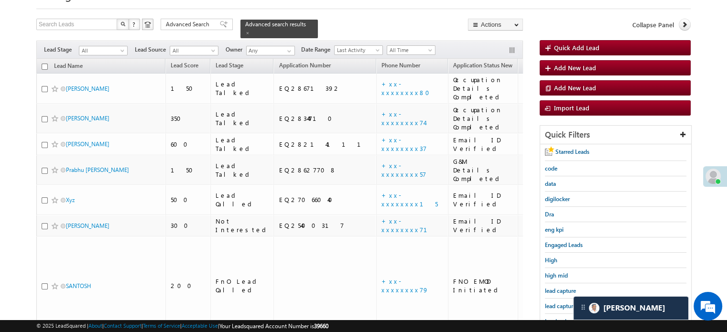
click at [555, 305] on span "lead capture new" at bounding box center [566, 306] width 43 height 7
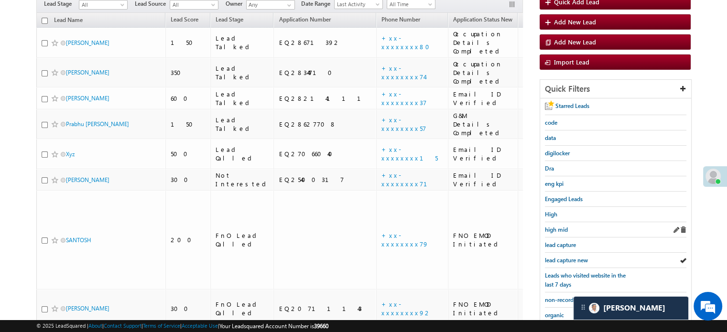
scroll to position [109, 0]
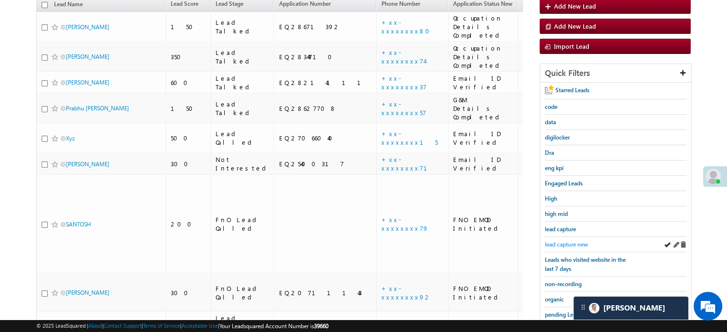
click at [573, 240] on link "lead capture new" at bounding box center [566, 244] width 43 height 9
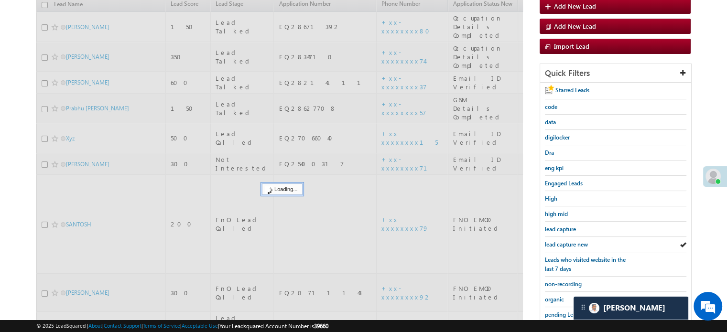
click at [573, 240] on link "lead capture new" at bounding box center [566, 244] width 43 height 9
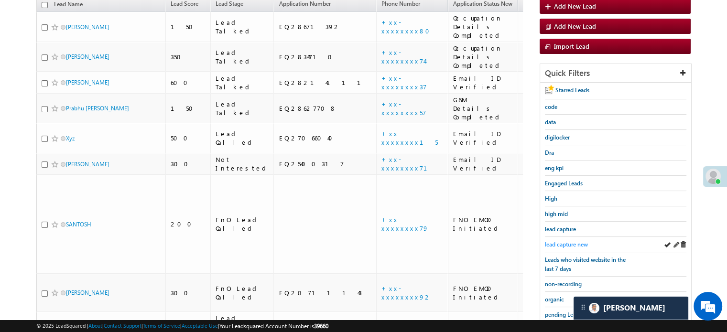
click at [565, 241] on span "lead capture new" at bounding box center [566, 244] width 43 height 7
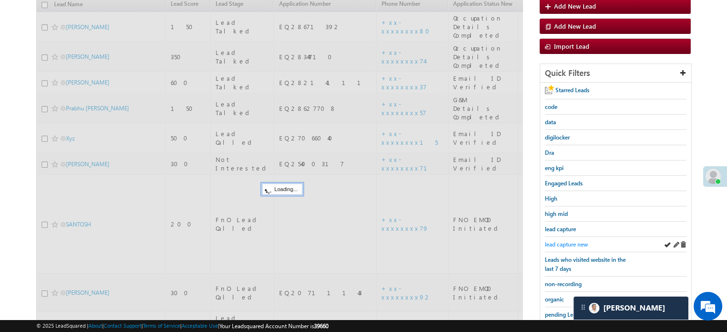
click at [569, 242] on span "lead capture new" at bounding box center [566, 244] width 43 height 7
click at [568, 242] on span "lead capture new" at bounding box center [566, 244] width 43 height 7
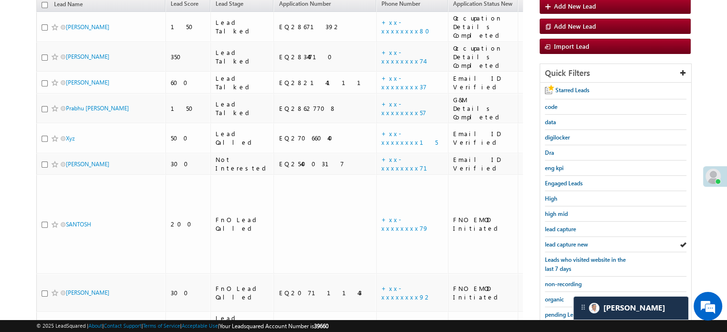
click at [568, 242] on span "lead capture new" at bounding box center [566, 244] width 43 height 7
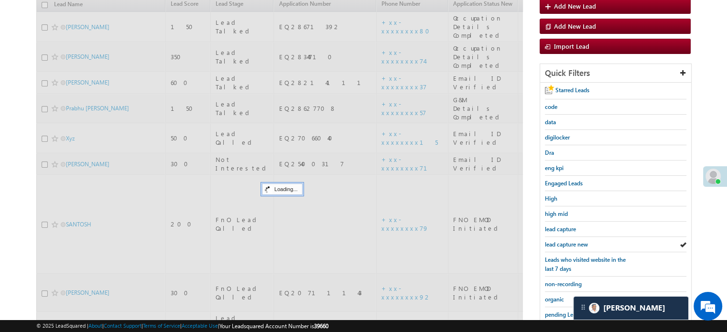
click at [568, 242] on span "lead capture new" at bounding box center [566, 244] width 43 height 7
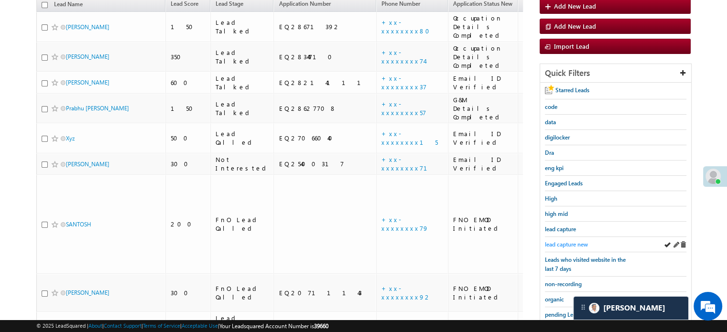
click at [569, 241] on span "lead capture new" at bounding box center [566, 244] width 43 height 7
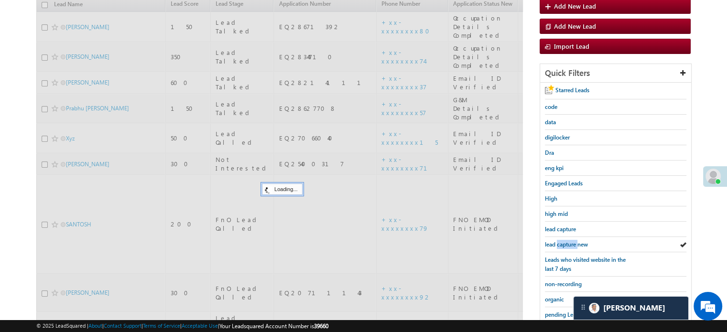
click at [569, 241] on span "lead capture new" at bounding box center [566, 244] width 43 height 7
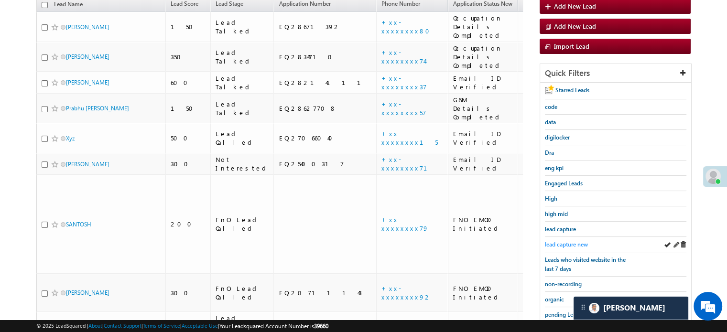
click at [574, 244] on span "lead capture new" at bounding box center [566, 244] width 43 height 7
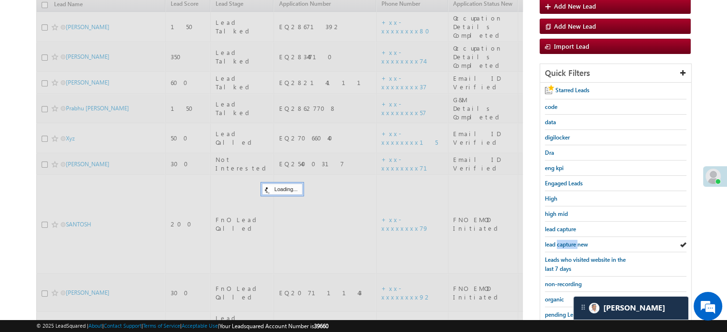
click at [574, 244] on span "lead capture new" at bounding box center [566, 244] width 43 height 7
click at [571, 244] on span "lead capture new" at bounding box center [566, 244] width 43 height 7
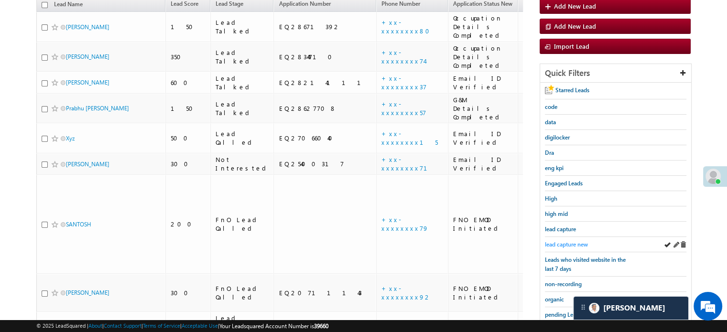
click at [563, 241] on span "lead capture new" at bounding box center [566, 244] width 43 height 7
click at [565, 243] on span "lead capture new" at bounding box center [566, 244] width 43 height 7
click at [564, 243] on span "lead capture new" at bounding box center [566, 244] width 43 height 7
click at [563, 242] on span "lead capture new" at bounding box center [566, 244] width 43 height 7
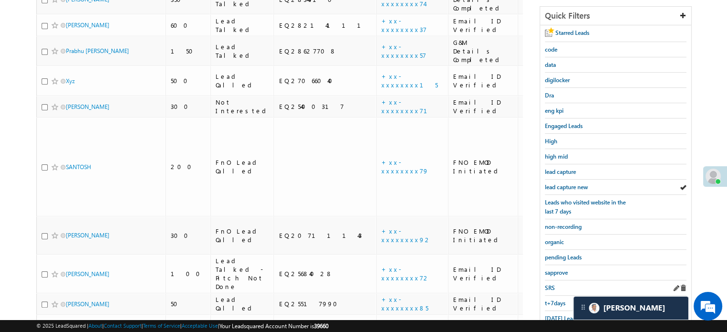
scroll to position [205, 0]
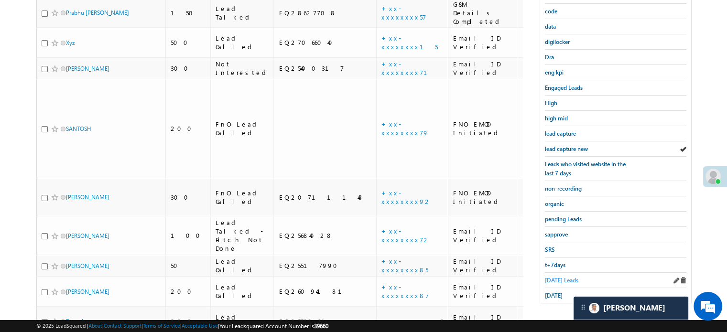
click at [551, 277] on span "[DATE] Leads" at bounding box center [561, 280] width 33 height 7
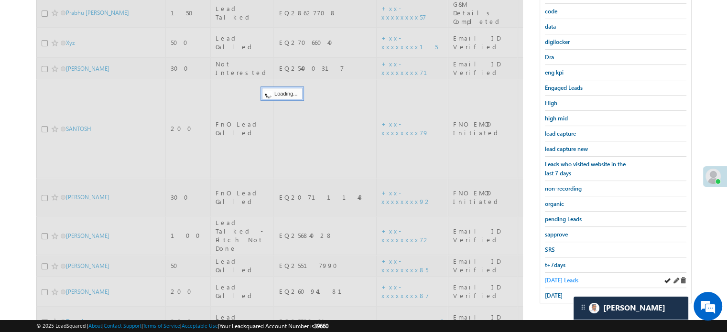
scroll to position [109, 0]
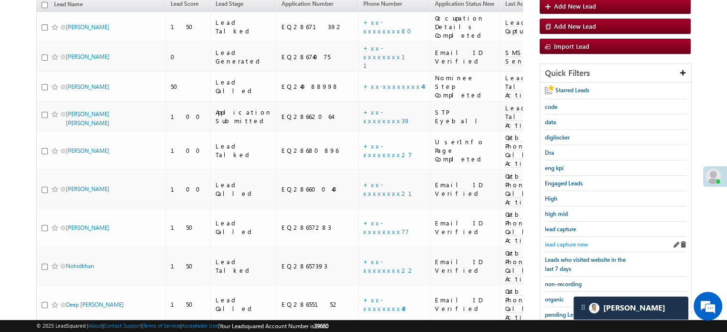
click at [562, 242] on span "lead capture new" at bounding box center [566, 244] width 43 height 7
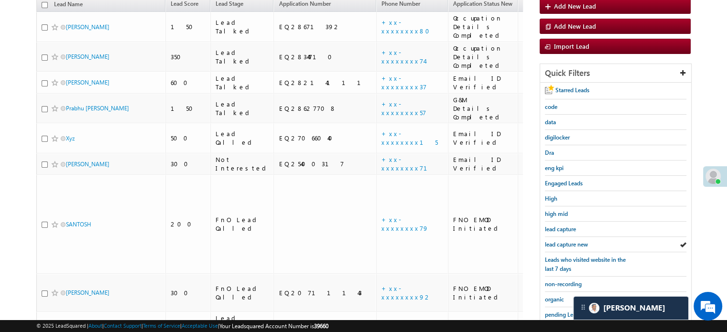
click at [562, 242] on span "lead capture new" at bounding box center [566, 244] width 43 height 7
click at [568, 241] on span "lead capture new" at bounding box center [566, 244] width 43 height 7
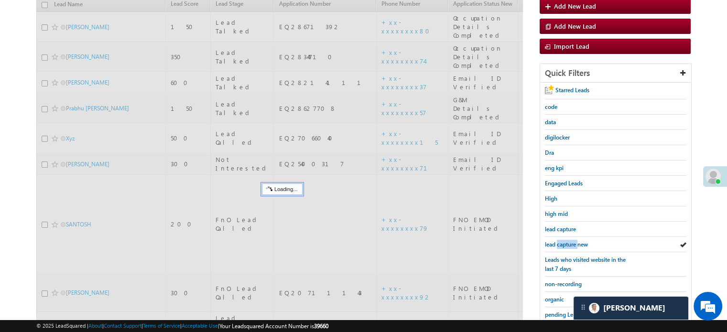
click at [568, 241] on span "lead capture new" at bounding box center [566, 244] width 43 height 7
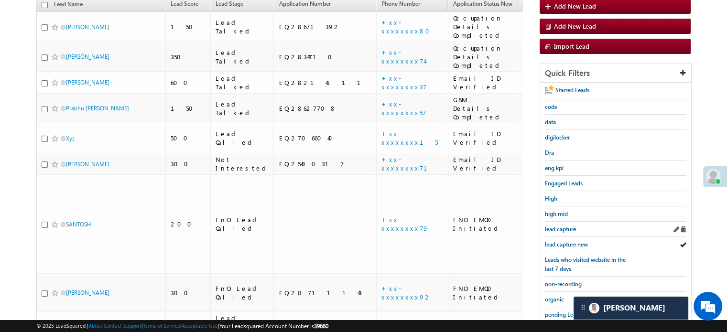
click at [568, 232] on div "lead capture" at bounding box center [615, 229] width 141 height 15
click at [562, 241] on span "lead capture new" at bounding box center [566, 244] width 43 height 7
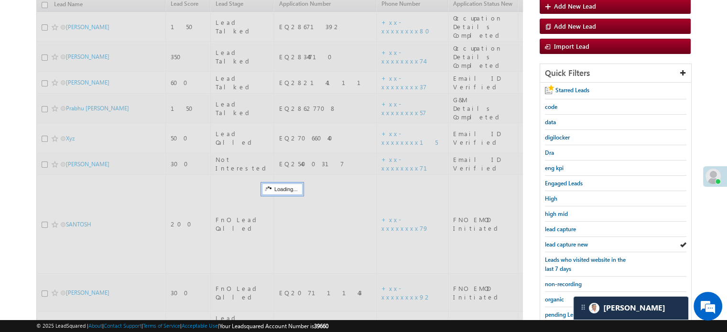
click at [562, 241] on span "lead capture new" at bounding box center [566, 244] width 43 height 7
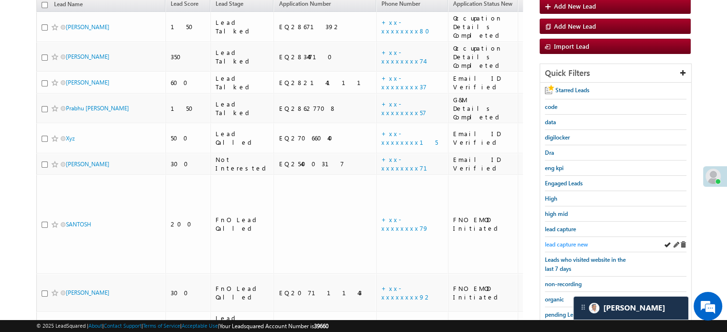
scroll to position [205, 0]
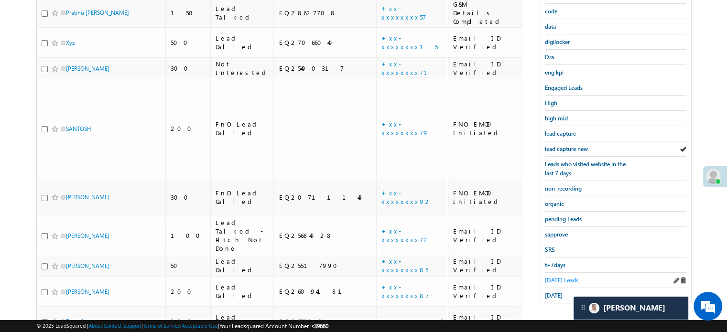
click at [552, 277] on span "[DATE] Leads" at bounding box center [561, 280] width 33 height 7
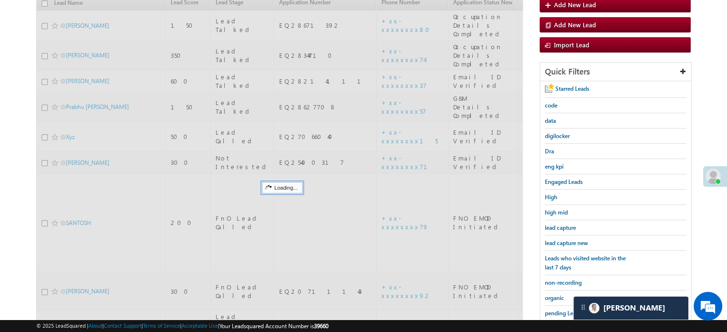
scroll to position [109, 0]
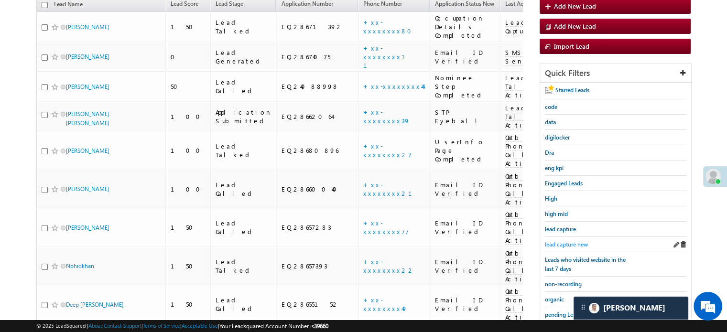
click at [552, 241] on span "lead capture new" at bounding box center [566, 244] width 43 height 7
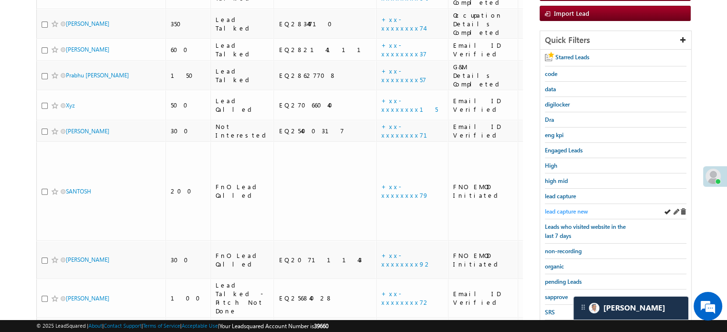
scroll to position [157, 0]
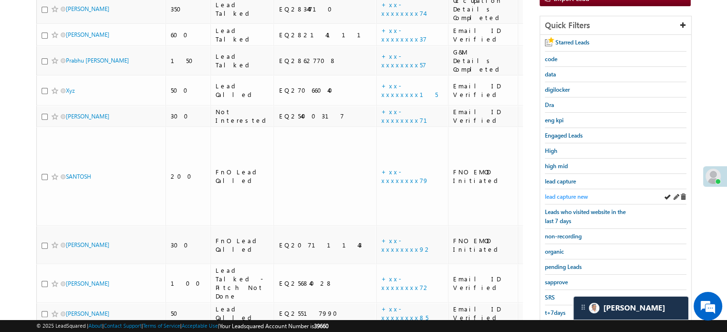
click at [562, 193] on span "lead capture new" at bounding box center [566, 196] width 43 height 7
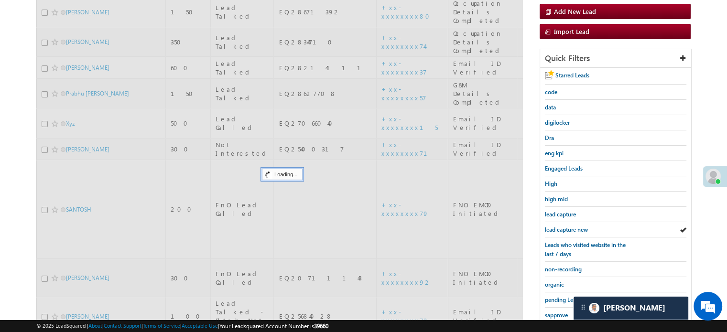
scroll to position [109, 0]
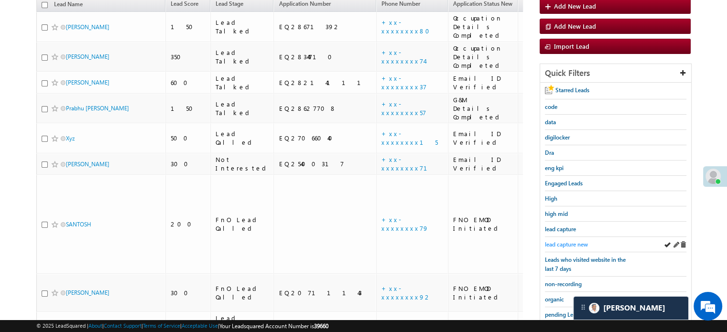
click at [566, 241] on span "lead capture new" at bounding box center [566, 244] width 43 height 7
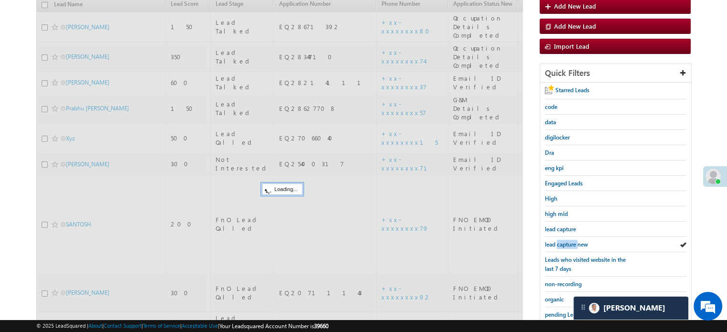
click at [566, 241] on span "lead capture new" at bounding box center [566, 244] width 43 height 7
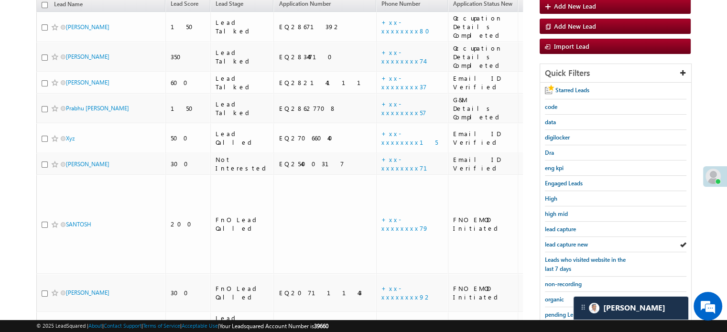
click at [566, 241] on span "lead capture new" at bounding box center [566, 244] width 43 height 7
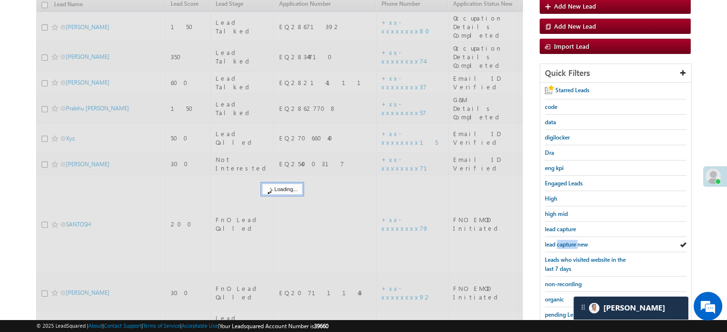
click at [566, 241] on span "lead capture new" at bounding box center [566, 244] width 43 height 7
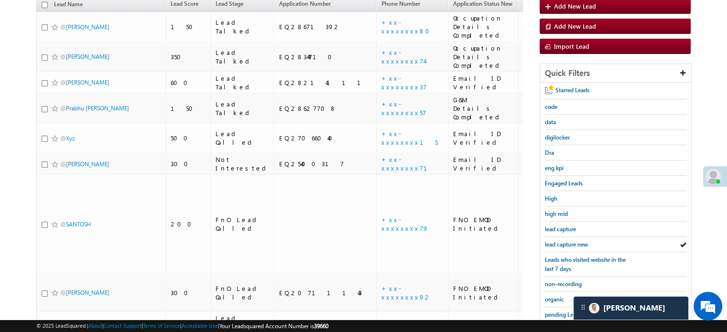
click at [566, 241] on span "lead capture new" at bounding box center [566, 244] width 43 height 7
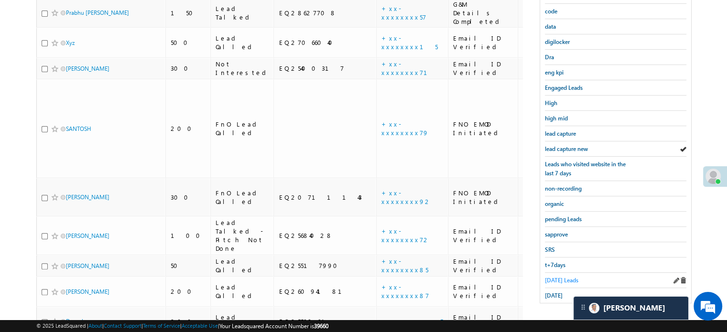
click at [556, 277] on span "Today's Leads" at bounding box center [561, 280] width 33 height 7
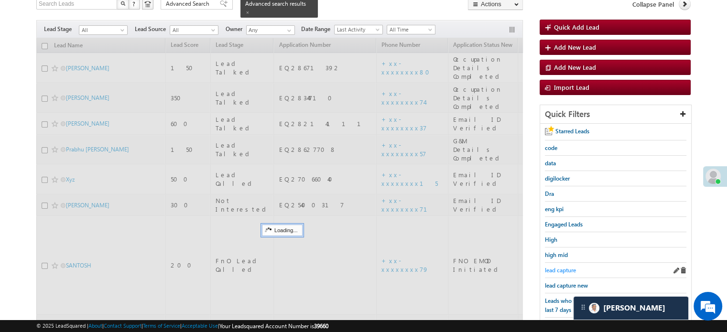
scroll to position [62, 0]
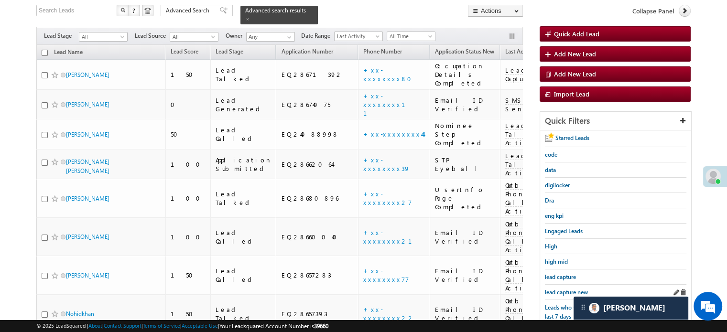
click at [562, 288] on link "lead capture new" at bounding box center [566, 292] width 43 height 9
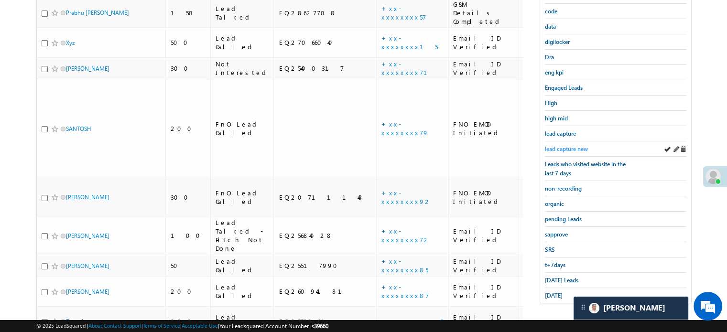
click at [575, 145] on span "lead capture new" at bounding box center [566, 148] width 43 height 7
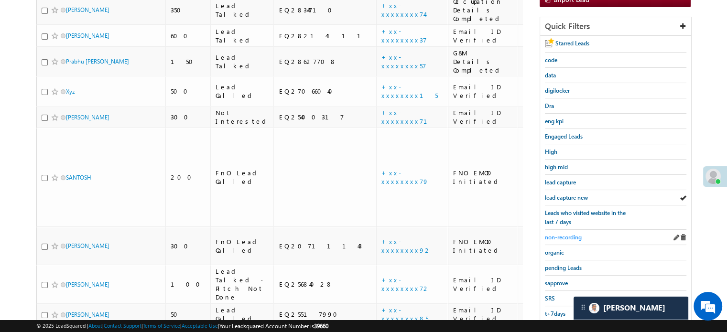
scroll to position [157, 0]
click at [564, 192] on link "lead capture new" at bounding box center [566, 196] width 43 height 9
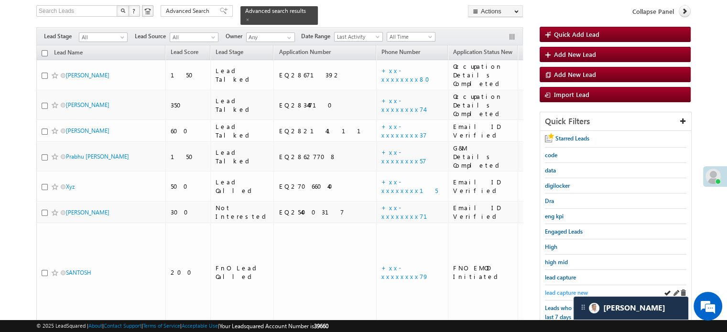
scroll to position [109, 0]
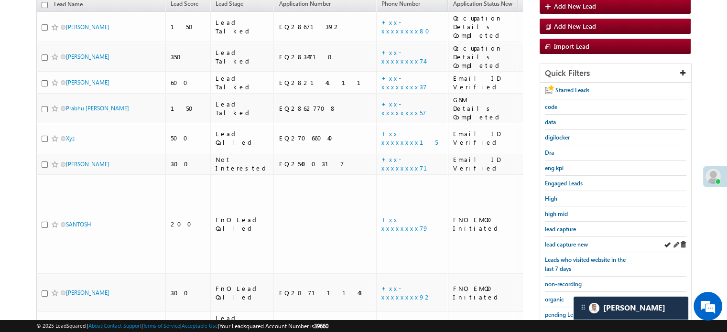
click at [566, 237] on div "lead capture new" at bounding box center [615, 244] width 141 height 15
click at [566, 242] on span "lead capture new" at bounding box center [566, 244] width 43 height 7
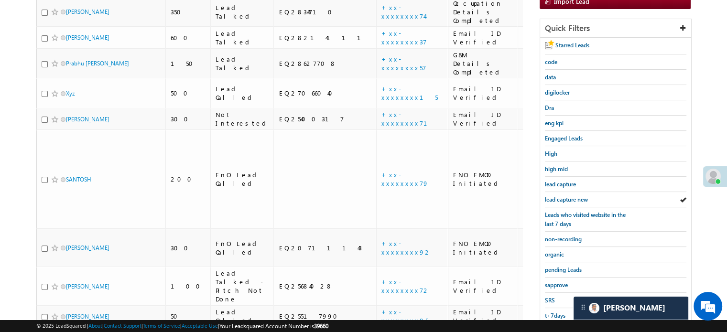
scroll to position [62, 0]
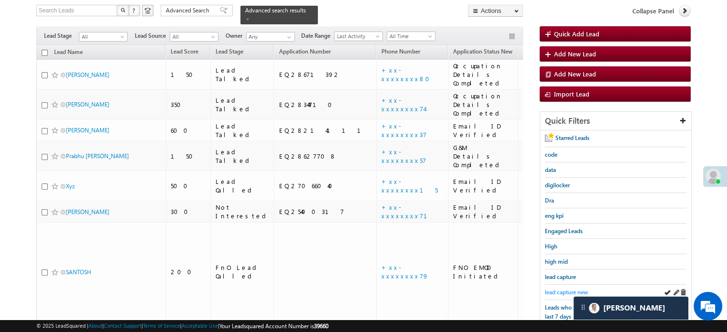
click at [561, 289] on span "lead capture new" at bounding box center [566, 292] width 43 height 7
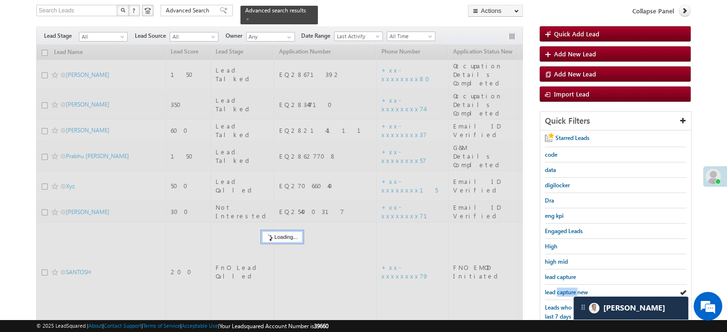
click at [561, 289] on span "lead capture new" at bounding box center [566, 292] width 43 height 7
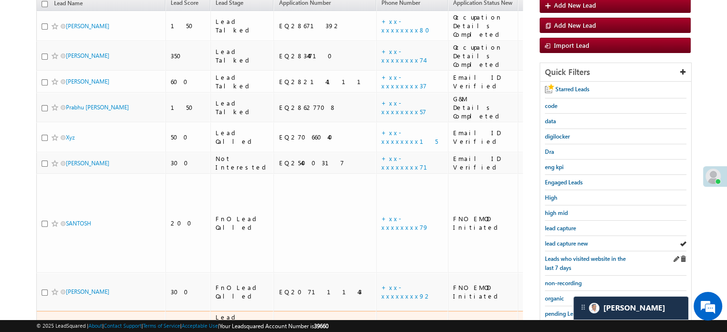
scroll to position [157, 0]
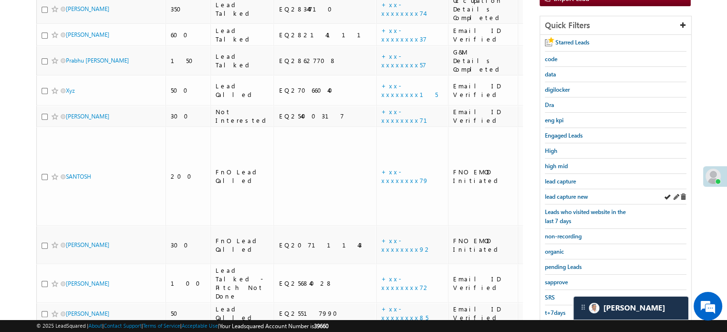
click at [571, 198] on div "lead capture new" at bounding box center [615, 196] width 141 height 15
click at [566, 195] on span "lead capture new" at bounding box center [566, 196] width 43 height 7
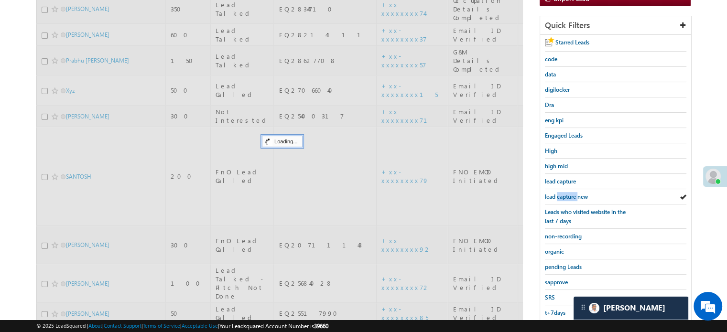
click at [566, 195] on span "lead capture new" at bounding box center [566, 196] width 43 height 7
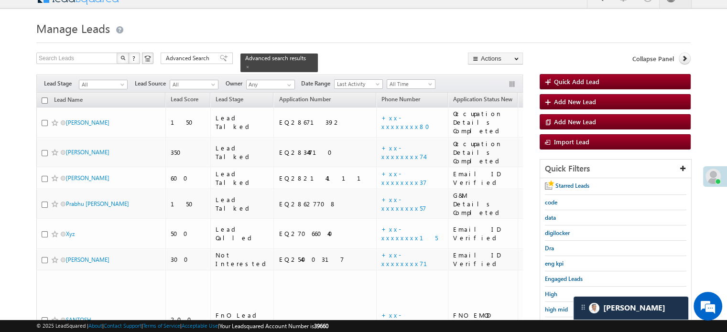
scroll to position [109, 0]
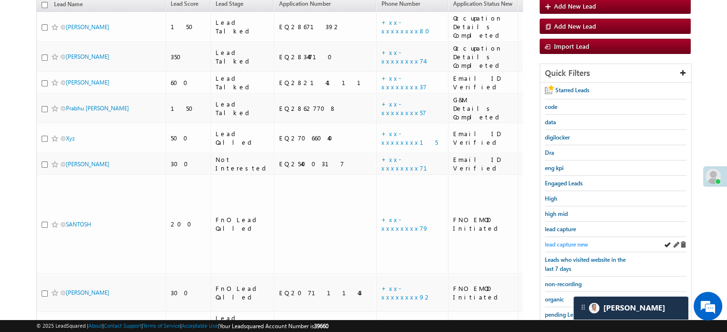
click at [553, 241] on span "lead capture new" at bounding box center [566, 244] width 43 height 7
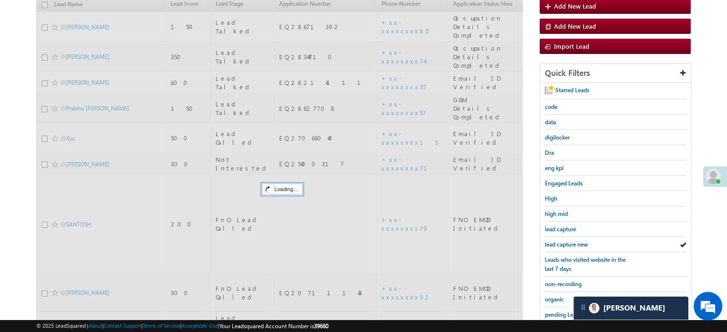
click at [553, 241] on span "lead capture new" at bounding box center [566, 244] width 43 height 7
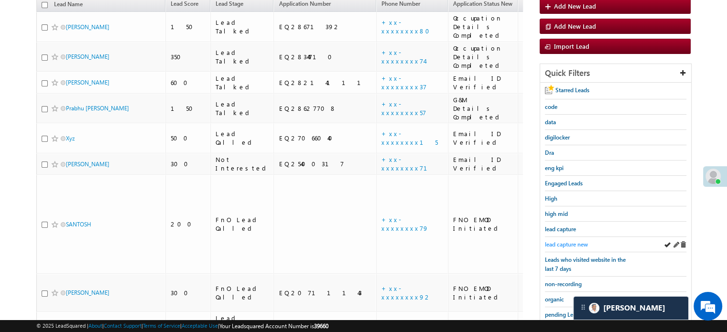
click at [560, 241] on span "lead capture new" at bounding box center [566, 244] width 43 height 7
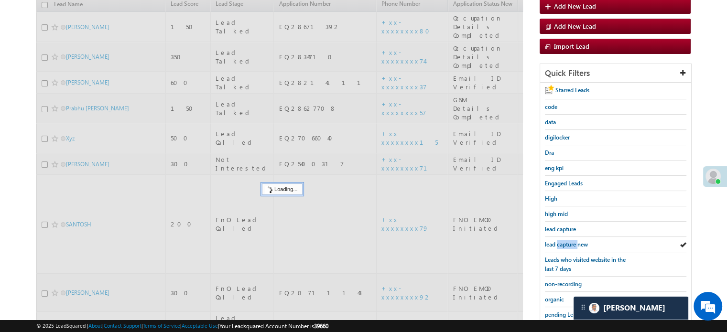
click at [560, 241] on span "lead capture new" at bounding box center [566, 244] width 43 height 7
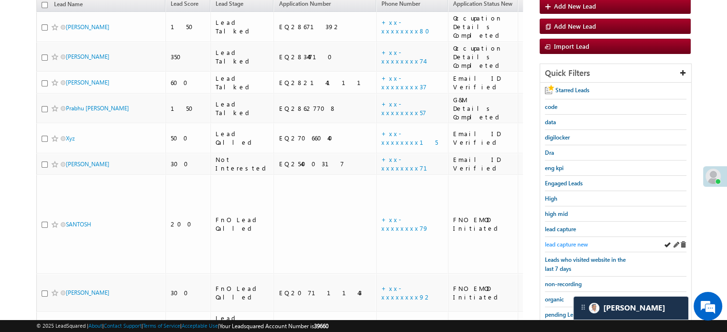
click at [570, 241] on span "lead capture new" at bounding box center [566, 244] width 43 height 7
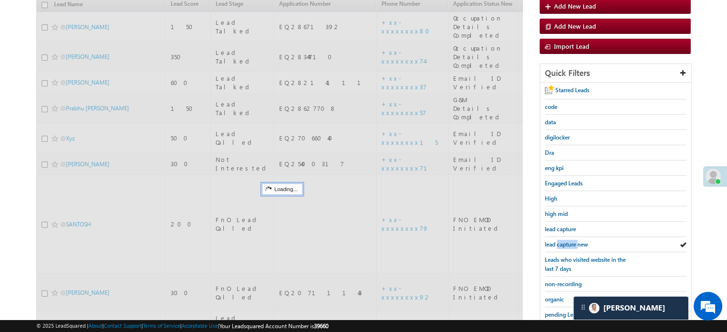
click at [570, 241] on span "lead capture new" at bounding box center [566, 244] width 43 height 7
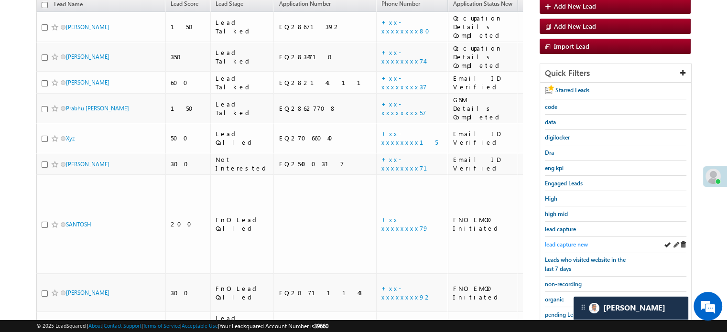
click at [565, 242] on span "lead capture new" at bounding box center [566, 244] width 43 height 7
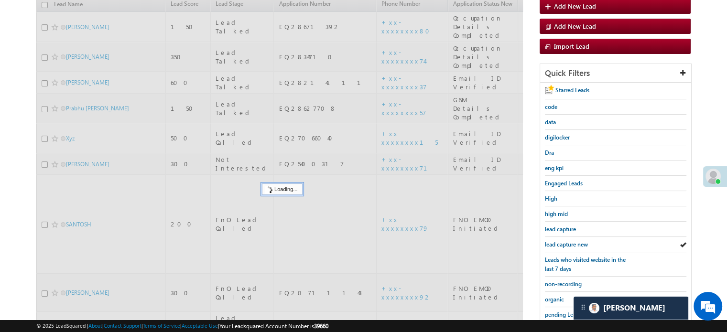
click at [565, 242] on span "lead capture new" at bounding box center [566, 244] width 43 height 7
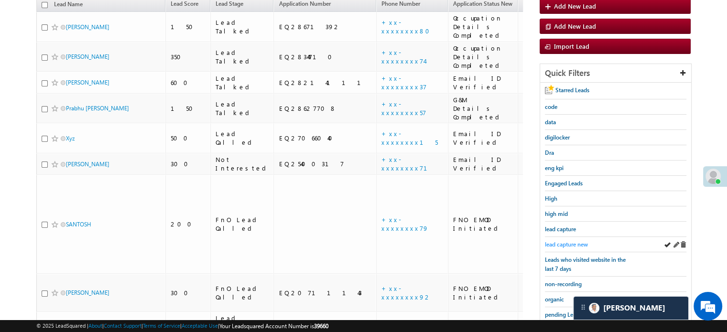
click at [571, 245] on span "lead capture new" at bounding box center [566, 244] width 43 height 7
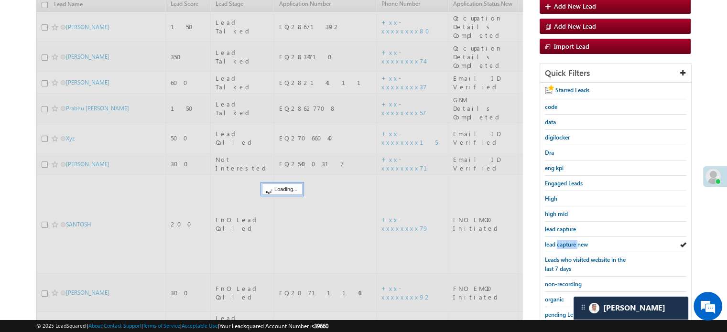
click at [571, 245] on span "lead capture new" at bounding box center [566, 244] width 43 height 7
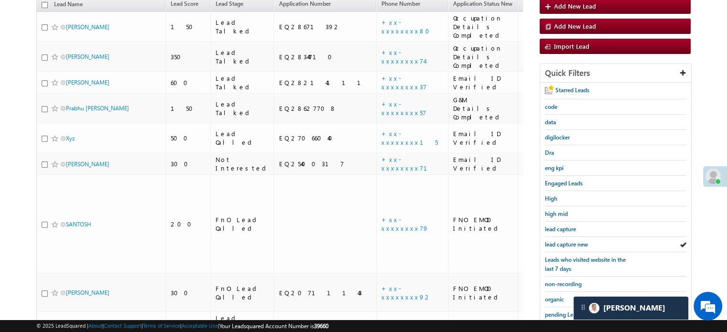
scroll to position [205, 0]
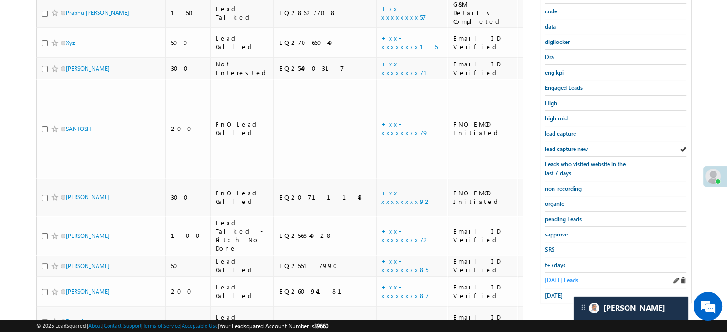
click at [554, 277] on span "Today's Leads" at bounding box center [561, 280] width 33 height 7
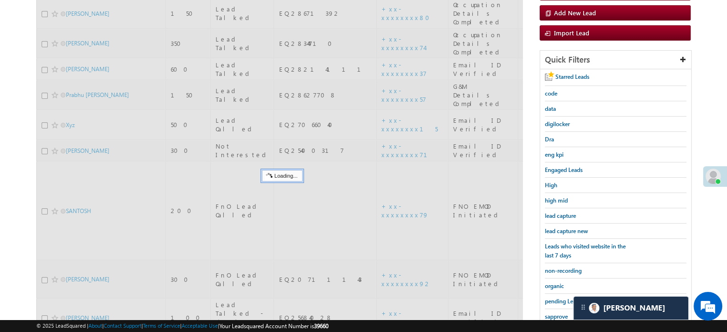
scroll to position [109, 0]
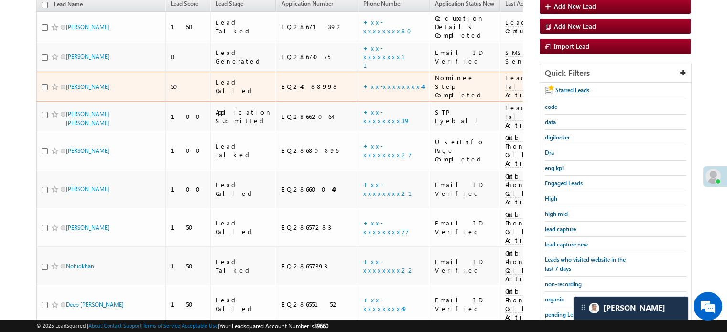
click at [505, 74] on span "Lead Talked Activity" at bounding box center [525, 87] width 40 height 26
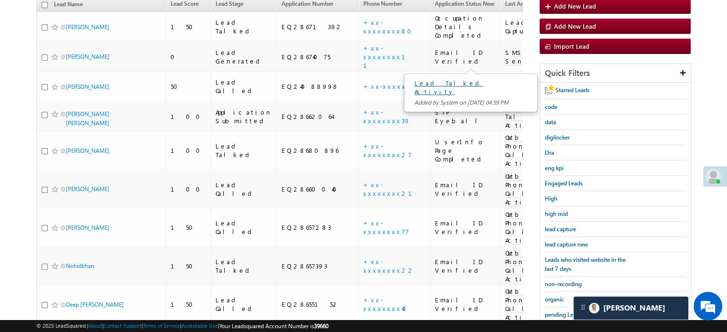
click at [456, 82] on link "Lead Talked Activity" at bounding box center [448, 87] width 68 height 17
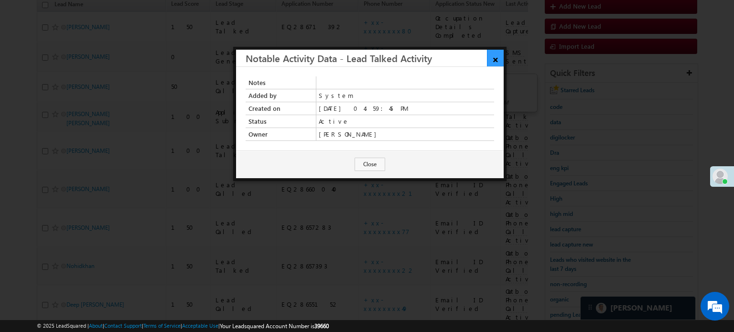
click at [494, 57] on link "×" at bounding box center [495, 58] width 17 height 17
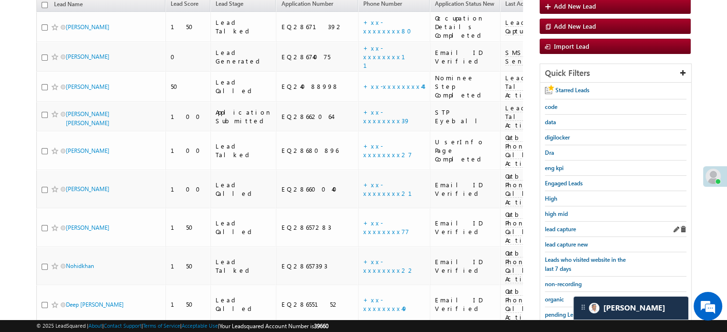
click at [562, 233] on div "lead capture" at bounding box center [615, 229] width 141 height 15
click at [566, 242] on span "lead capture new" at bounding box center [566, 244] width 43 height 7
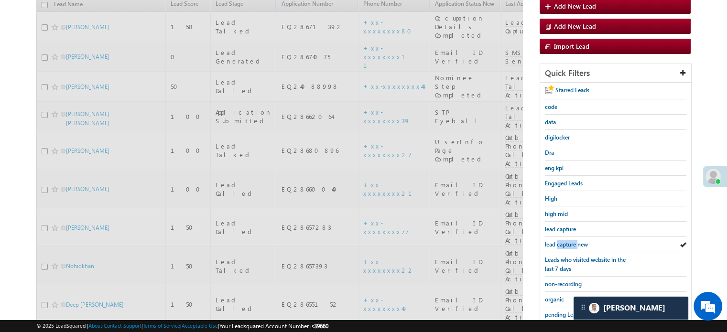
click at [566, 242] on span "lead capture new" at bounding box center [566, 244] width 43 height 7
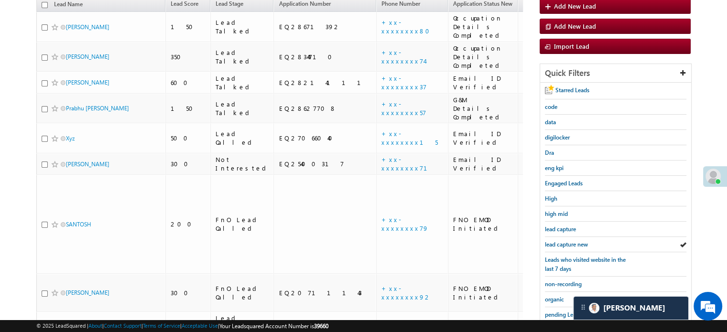
click at [566, 242] on span "lead capture new" at bounding box center [566, 244] width 43 height 7
click at [565, 241] on span "lead capture new" at bounding box center [566, 244] width 43 height 7
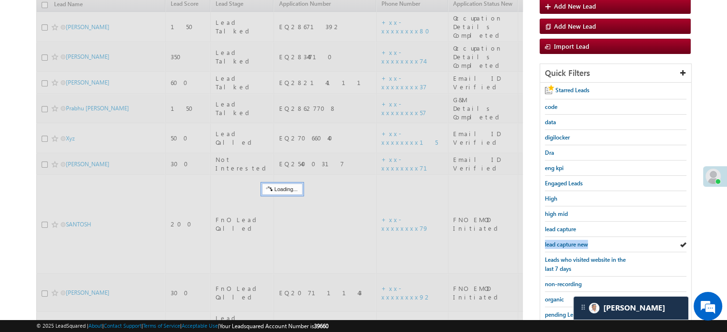
click at [565, 241] on span "lead capture new" at bounding box center [566, 244] width 43 height 7
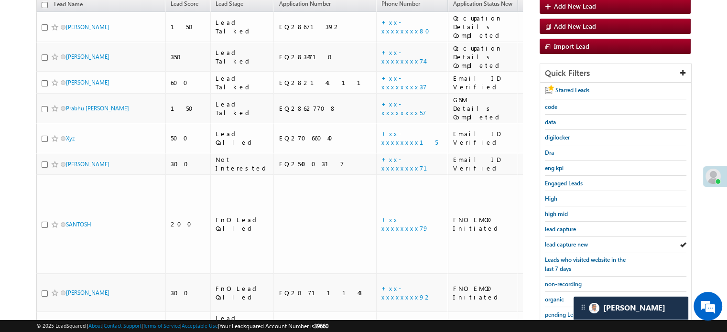
click at [565, 241] on span "lead capture new" at bounding box center [566, 244] width 43 height 7
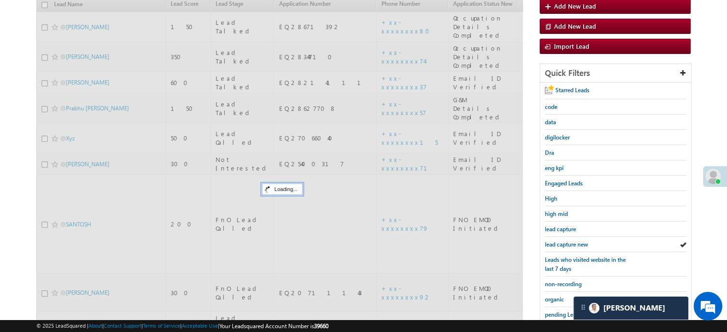
click at [565, 241] on span "lead capture new" at bounding box center [566, 244] width 43 height 7
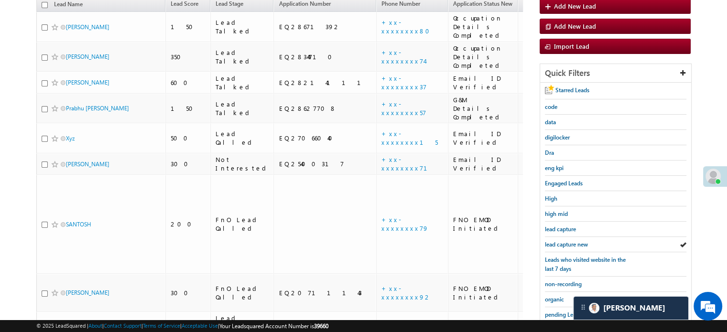
click at [565, 241] on span "lead capture new" at bounding box center [566, 244] width 43 height 7
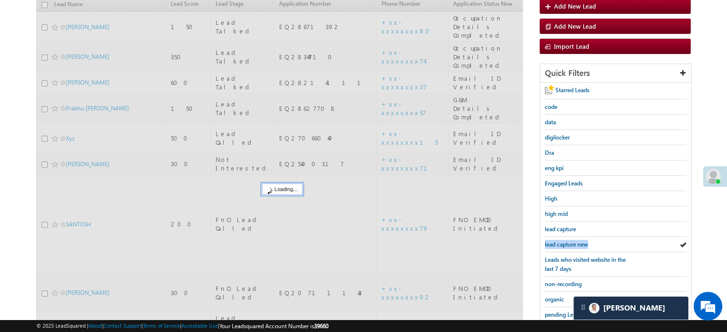
click at [565, 241] on span "lead capture new" at bounding box center [566, 244] width 43 height 7
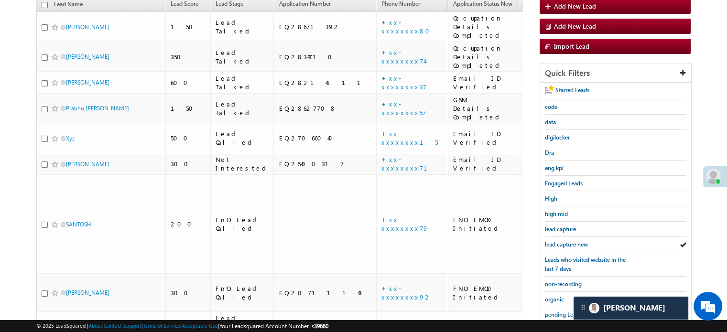
click at [565, 241] on span "lead capture new" at bounding box center [566, 244] width 43 height 7
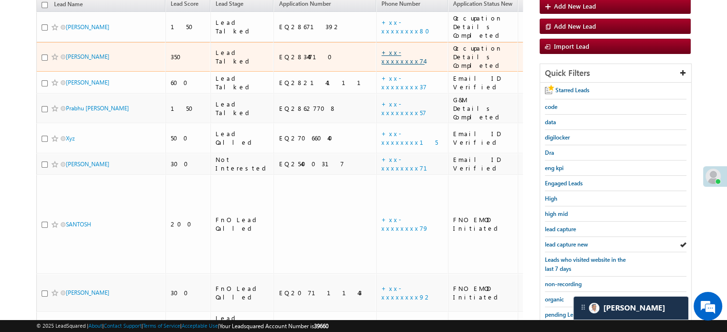
click at [381, 48] on link "+xx-xxxxxxxx74" at bounding box center [402, 56] width 43 height 17
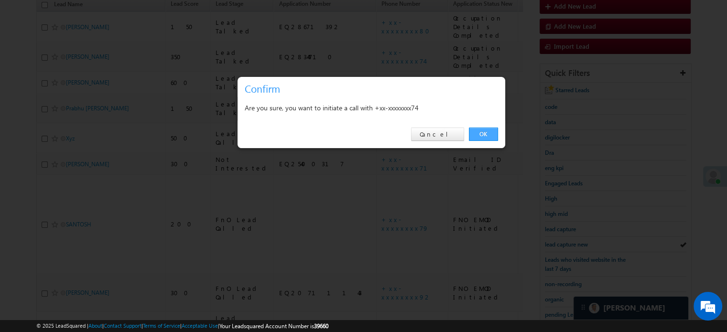
click at [494, 129] on link "OK" at bounding box center [483, 134] width 29 height 13
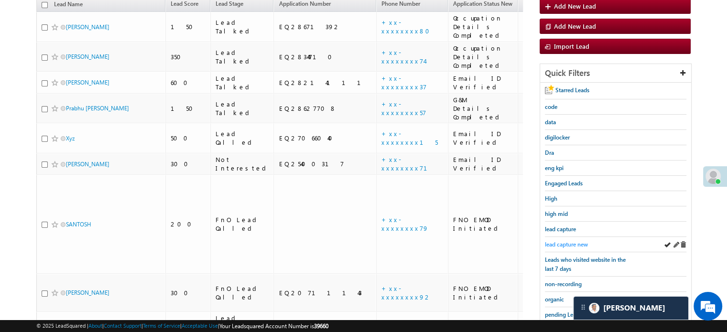
click at [577, 244] on span "lead capture new" at bounding box center [566, 244] width 43 height 7
click at [571, 241] on span "lead capture new" at bounding box center [566, 244] width 43 height 7
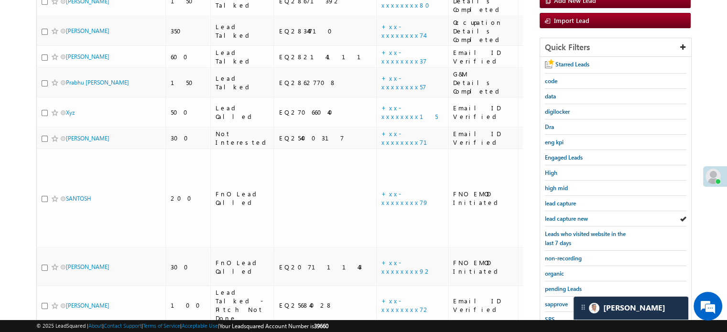
click at [571, 240] on span "Leads who visited website in the last 7 days" at bounding box center [585, 238] width 81 height 16
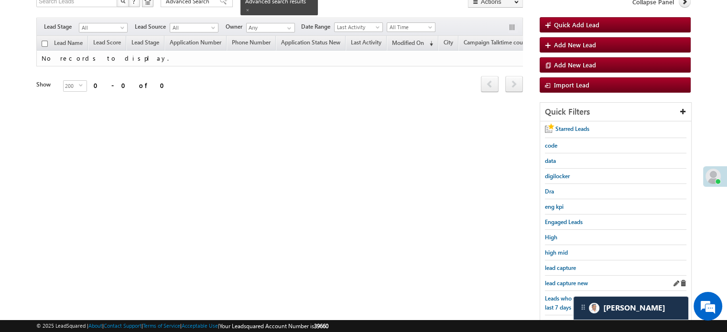
scroll to position [87, 0]
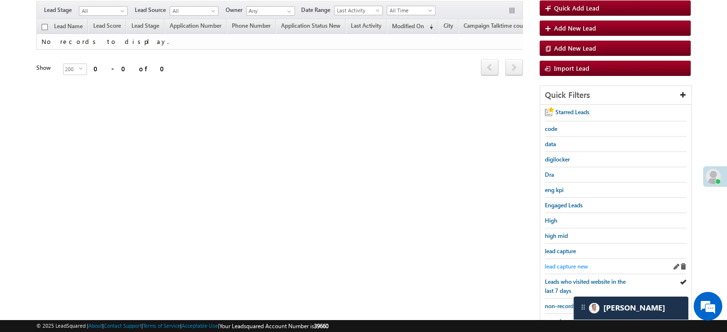
click at [562, 266] on span "lead capture new" at bounding box center [566, 266] width 43 height 7
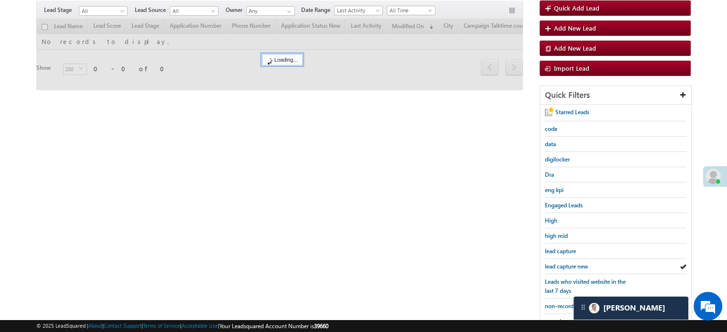
click at [562, 263] on span "lead capture new" at bounding box center [566, 266] width 43 height 7
click at [563, 263] on span "lead capture new" at bounding box center [566, 266] width 43 height 7
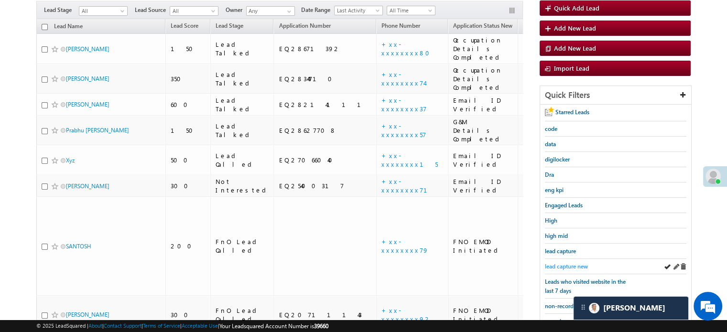
click at [564, 265] on span "lead capture new" at bounding box center [566, 266] width 43 height 7
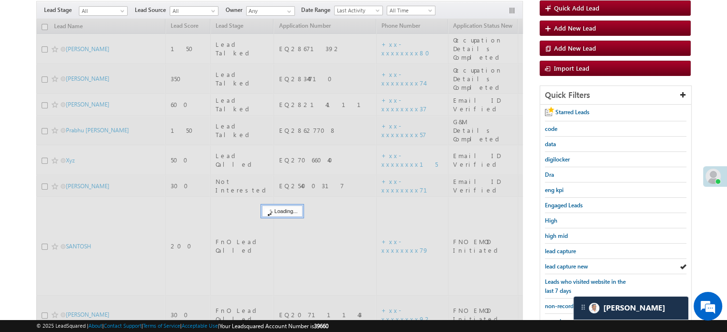
click at [564, 265] on span "lead capture new" at bounding box center [566, 266] width 43 height 7
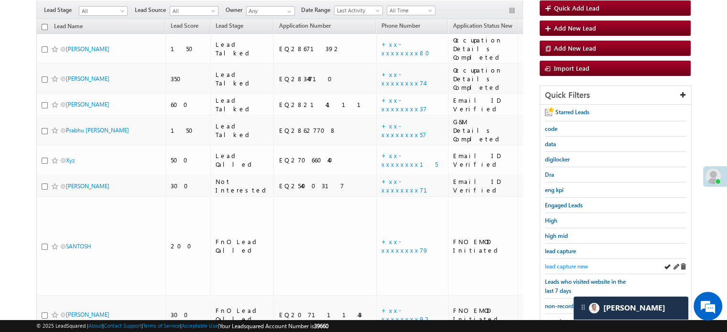
click at [556, 263] on span "lead capture new" at bounding box center [566, 266] width 43 height 7
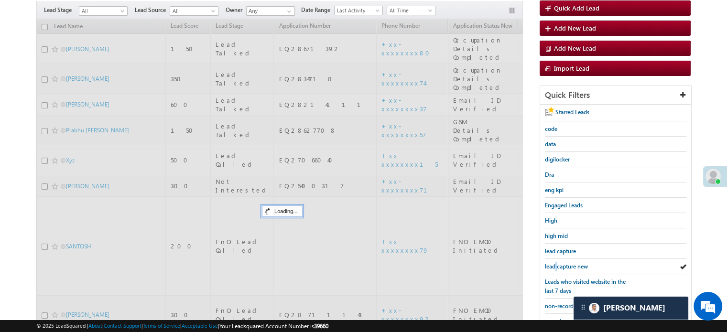
click at [556, 263] on span "lead capture new" at bounding box center [566, 266] width 43 height 7
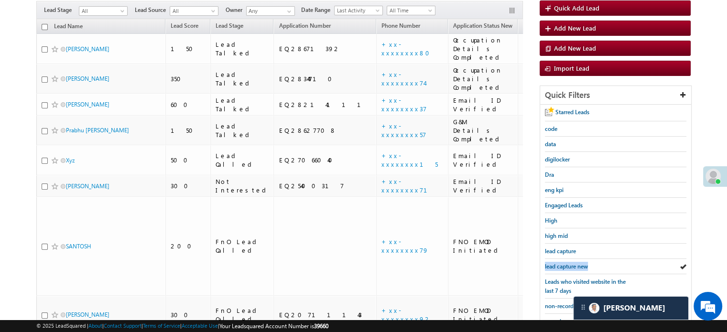
click at [556, 263] on span "lead capture new" at bounding box center [566, 266] width 43 height 7
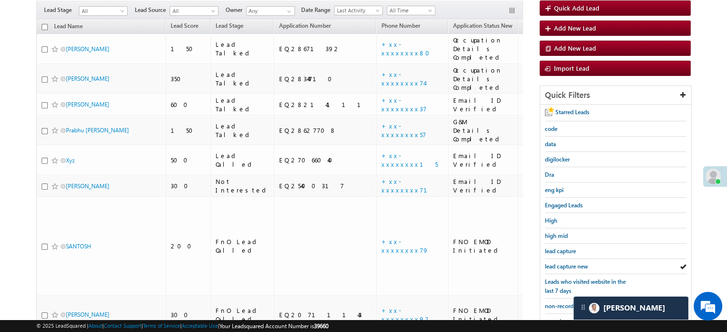
click at [556, 263] on span "lead capture new" at bounding box center [566, 266] width 43 height 7
click at [557, 262] on link "lead capture new" at bounding box center [566, 266] width 43 height 9
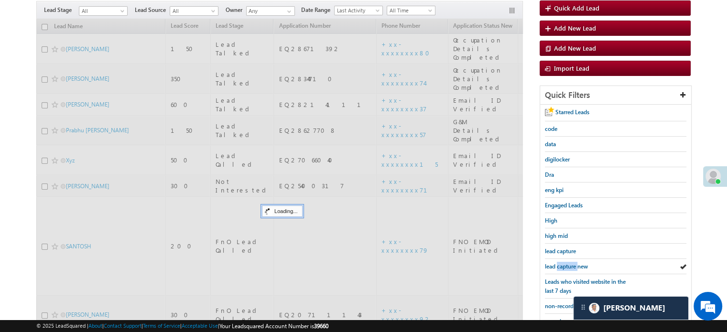
click at [557, 262] on link "lead capture new" at bounding box center [566, 266] width 43 height 9
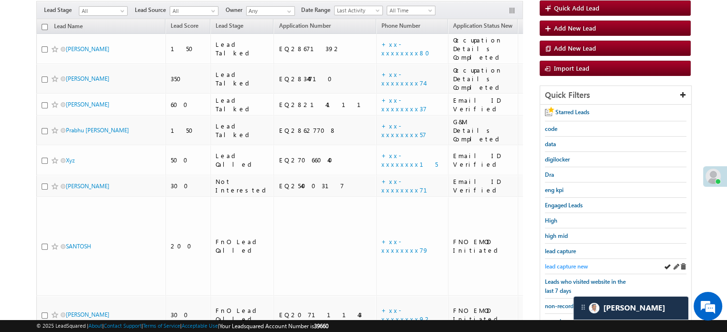
click at [559, 263] on span "lead capture new" at bounding box center [566, 266] width 43 height 7
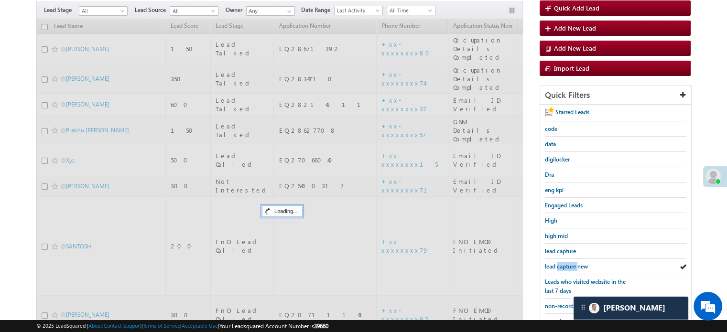
click at [559, 263] on span "lead capture new" at bounding box center [566, 266] width 43 height 7
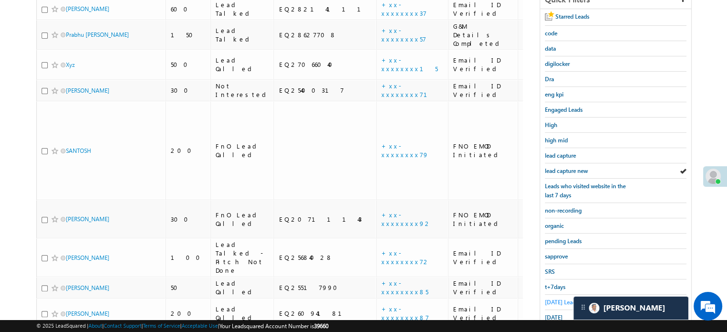
click at [551, 302] on span "[DATE] Leads" at bounding box center [561, 302] width 33 height 7
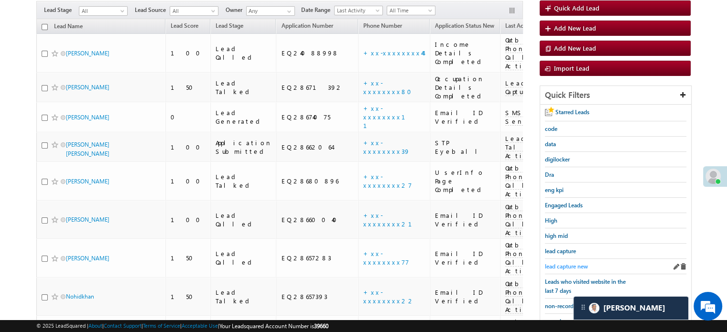
click at [561, 265] on span "lead capture new" at bounding box center [566, 266] width 43 height 7
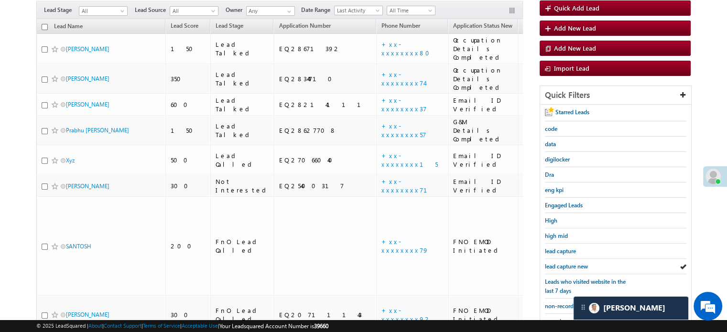
click at [561, 265] on span "lead capture new" at bounding box center [566, 266] width 43 height 7
click at [568, 269] on div "lead capture new" at bounding box center [615, 266] width 141 height 15
click at [568, 265] on span "lead capture new" at bounding box center [566, 266] width 43 height 7
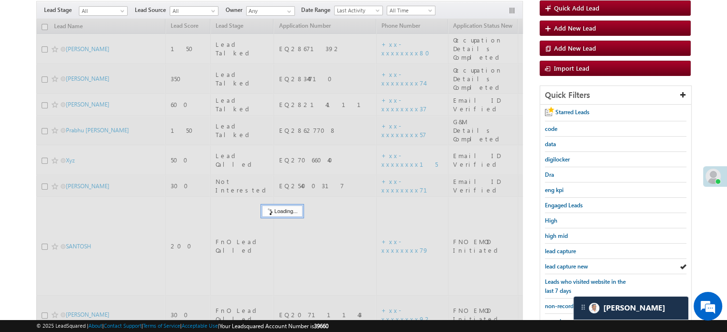
click at [568, 265] on span "lead capture new" at bounding box center [566, 266] width 43 height 7
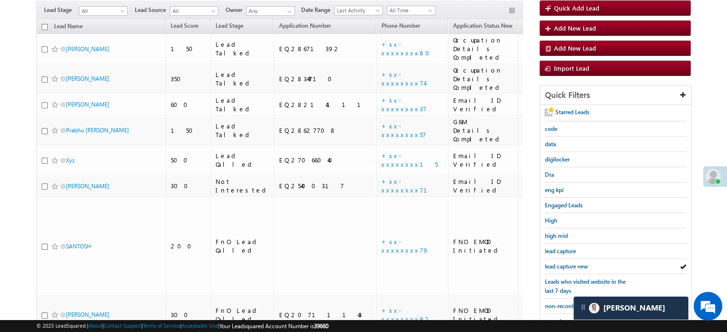
click at [568, 265] on span "lead capture new" at bounding box center [566, 266] width 43 height 7
click at [583, 259] on div "lead capture new" at bounding box center [615, 266] width 141 height 15
click at [580, 263] on span "lead capture new" at bounding box center [566, 266] width 43 height 7
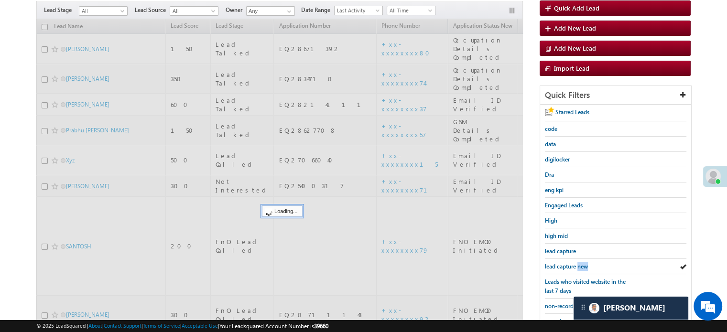
click at [579, 263] on span "lead capture new" at bounding box center [566, 266] width 43 height 7
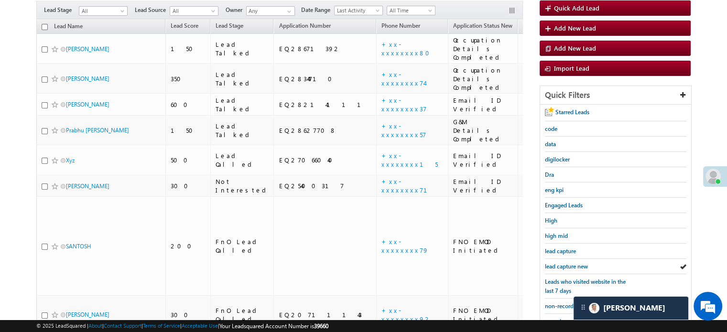
click at [578, 263] on span "lead capture new" at bounding box center [566, 266] width 43 height 7
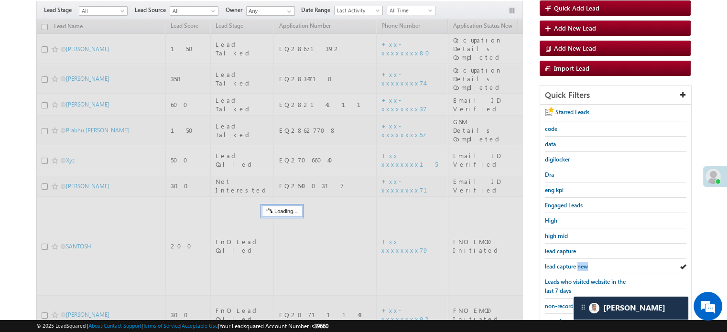
click at [578, 263] on span "lead capture new" at bounding box center [566, 266] width 43 height 7
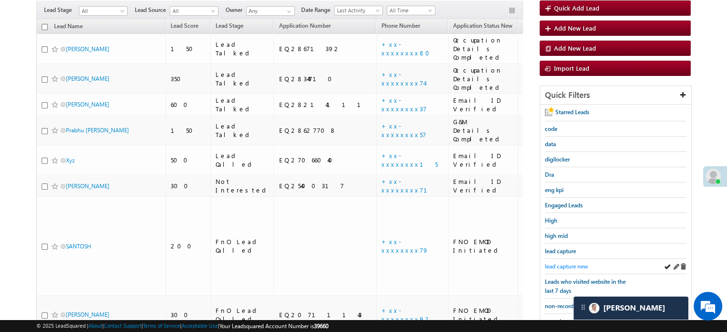
click at [562, 265] on span "lead capture new" at bounding box center [566, 266] width 43 height 7
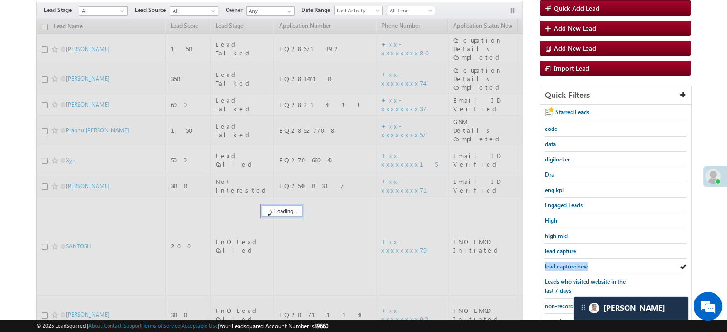
click at [562, 265] on span "lead capture new" at bounding box center [566, 266] width 43 height 7
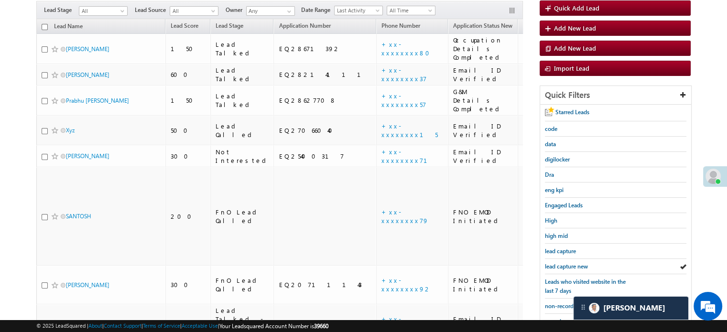
click at [562, 265] on span "lead capture new" at bounding box center [566, 266] width 43 height 7
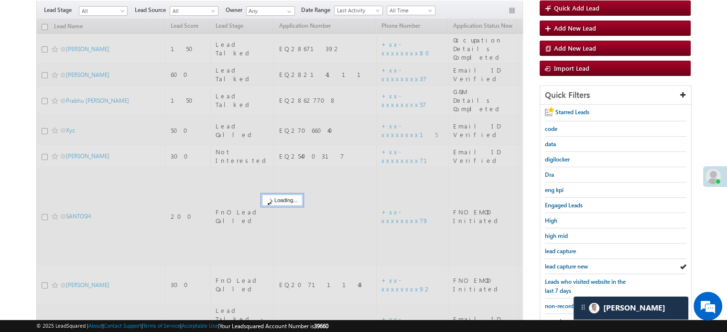
click at [562, 265] on span "lead capture new" at bounding box center [566, 266] width 43 height 7
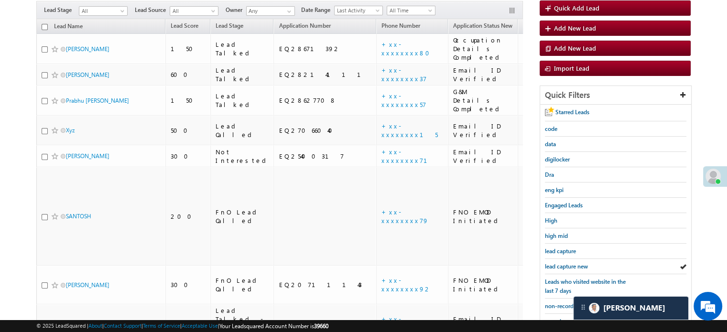
click at [562, 265] on span "lead capture new" at bounding box center [566, 266] width 43 height 7
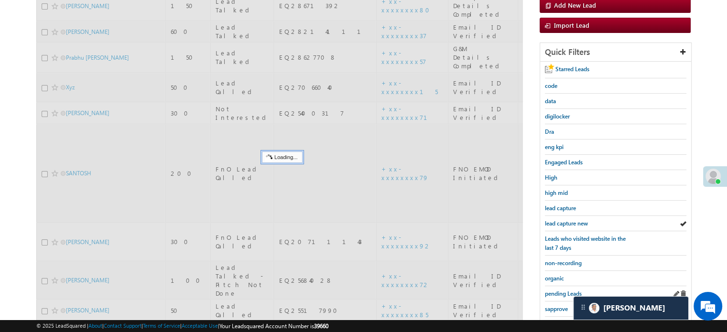
scroll to position [205, 0]
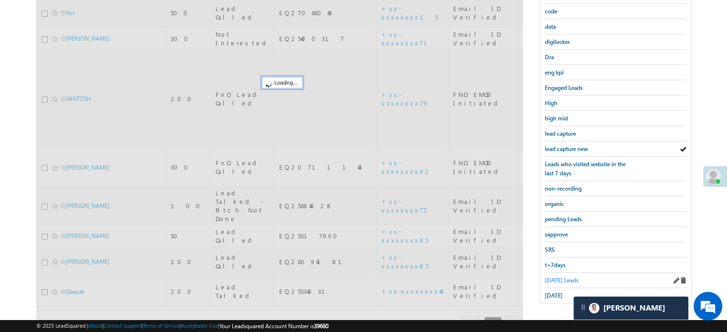
click at [559, 277] on span "[DATE] Leads" at bounding box center [561, 280] width 33 height 7
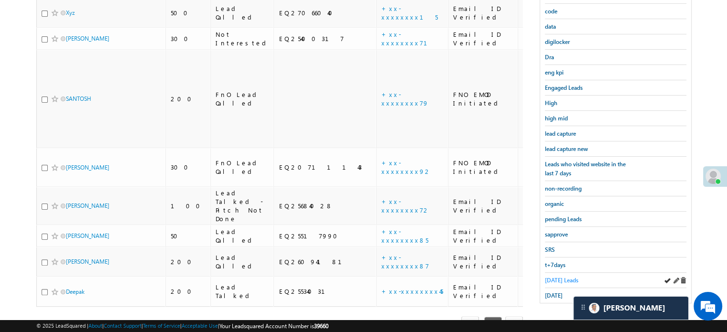
scroll to position [62, 0]
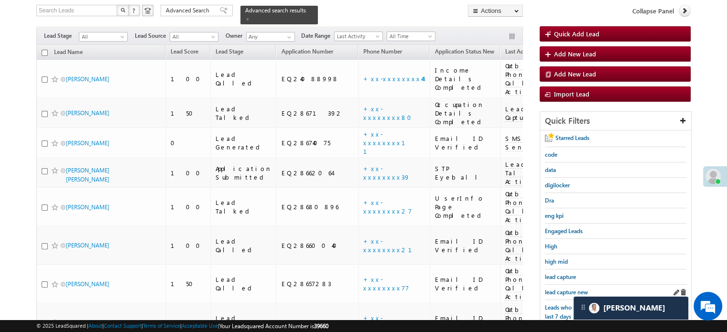
click at [559, 288] on link "lead capture new" at bounding box center [566, 292] width 43 height 9
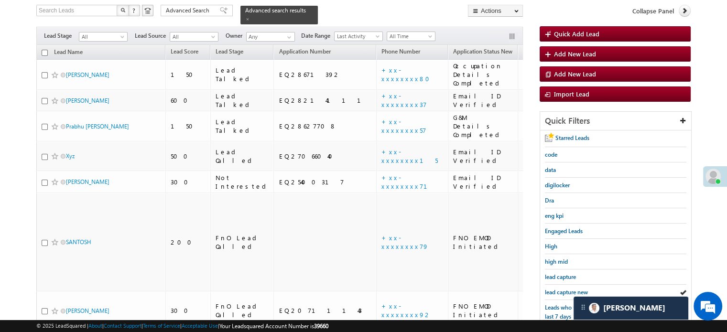
click at [559, 288] on link "lead capture new" at bounding box center [566, 292] width 43 height 9
click at [555, 292] on span "lead capture new" at bounding box center [566, 292] width 43 height 7
click at [2, 81] on body "Menu [PERSON_NAME] priya .[PERSON_NAME] ore@a ngelb rokin [DOMAIN_NAME]" at bounding box center [363, 220] width 727 height 564
click at [572, 289] on span "lead capture new" at bounding box center [566, 292] width 43 height 7
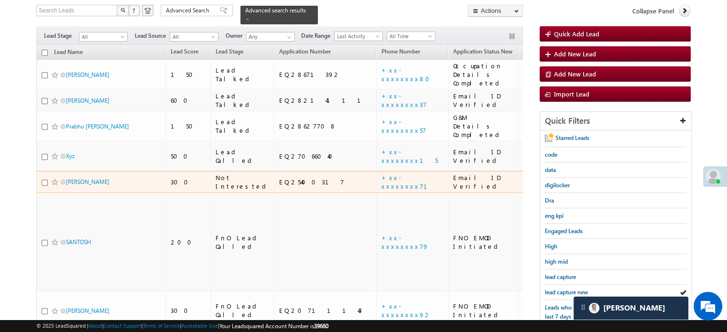
scroll to position [205, 0]
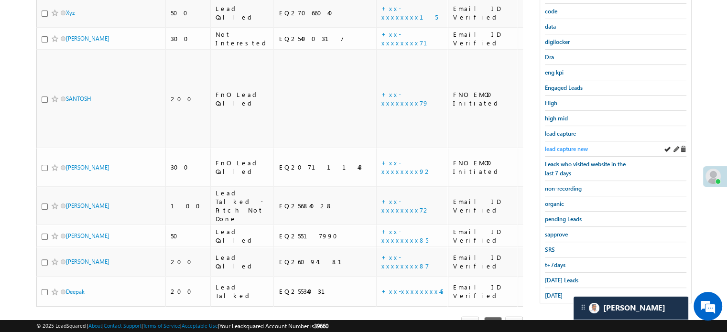
click at [566, 145] on span "lead capture new" at bounding box center [566, 148] width 43 height 7
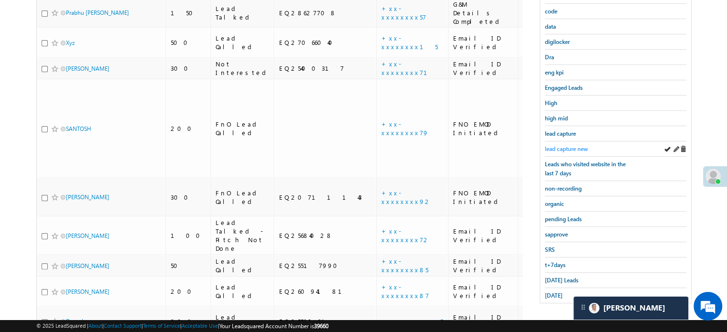
click at [551, 145] on span "lead capture new" at bounding box center [566, 148] width 43 height 7
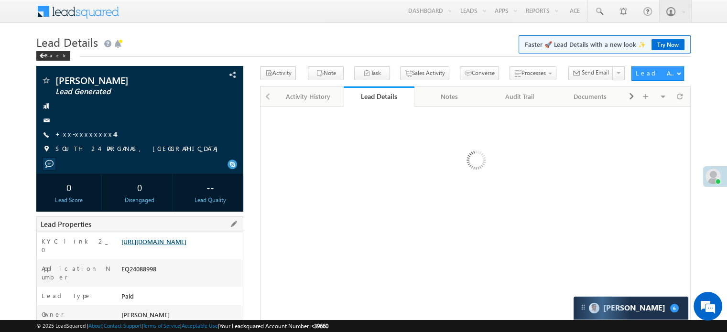
scroll to position [143, 0]
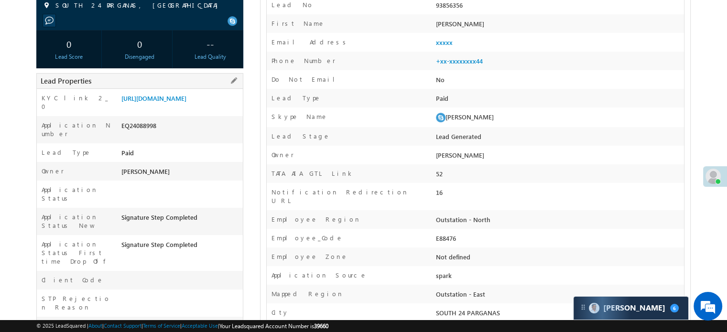
click at [159, 107] on div "[URL][DOMAIN_NAME]" at bounding box center [181, 100] width 124 height 13
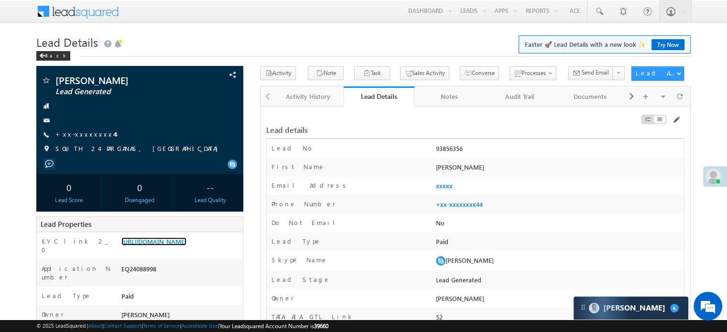
scroll to position [4695, 0]
click at [296, 91] on div "Activity History" at bounding box center [308, 96] width 54 height 11
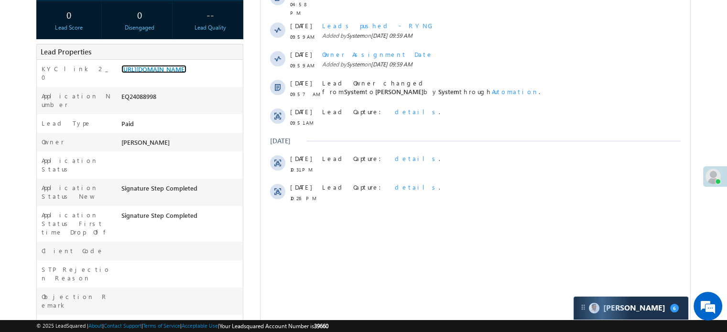
scroll to position [0, 0]
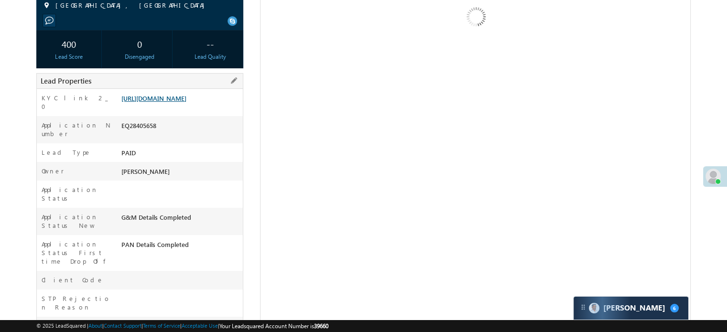
scroll to position [143, 0]
click at [186, 102] on link "[URL][DOMAIN_NAME]" at bounding box center [153, 98] width 65 height 8
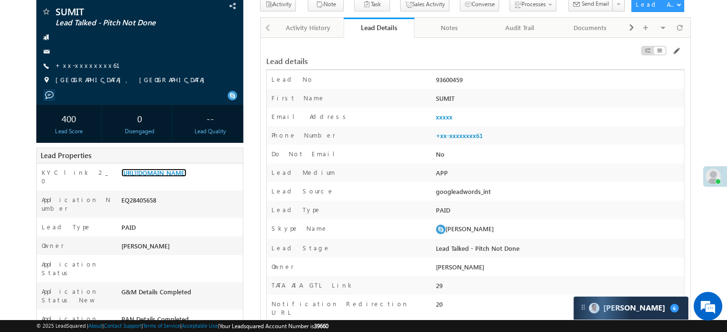
scroll to position [0, 0]
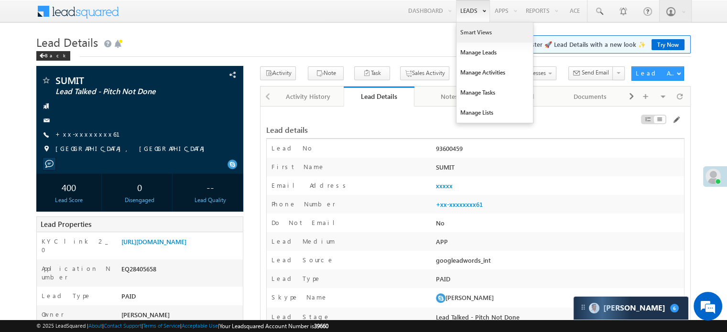
click at [476, 30] on link "Smart Views" at bounding box center [494, 32] width 76 height 20
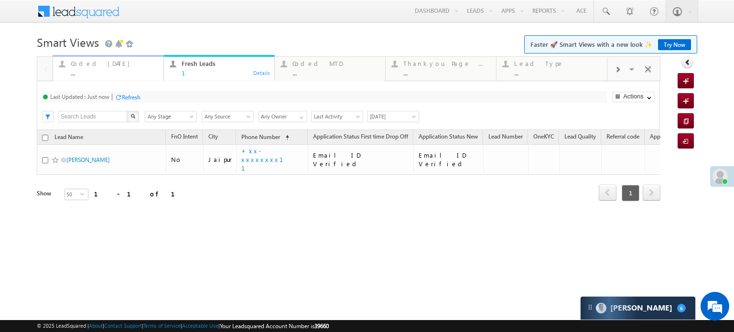
click at [94, 67] on div "Coded [DATE]" at bounding box center [114, 64] width 87 height 8
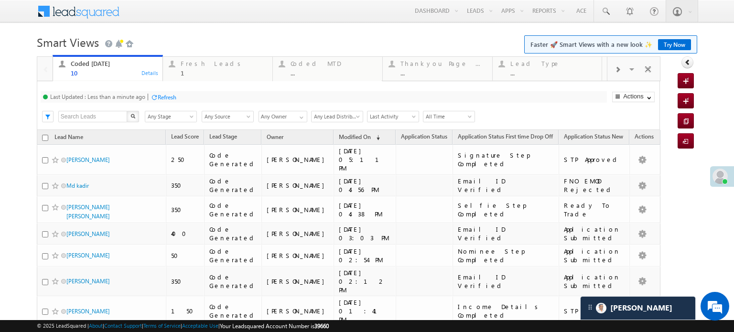
click at [168, 99] on div "Refresh" at bounding box center [167, 97] width 19 height 7
click at [169, 95] on div "Refresh" at bounding box center [167, 97] width 19 height 7
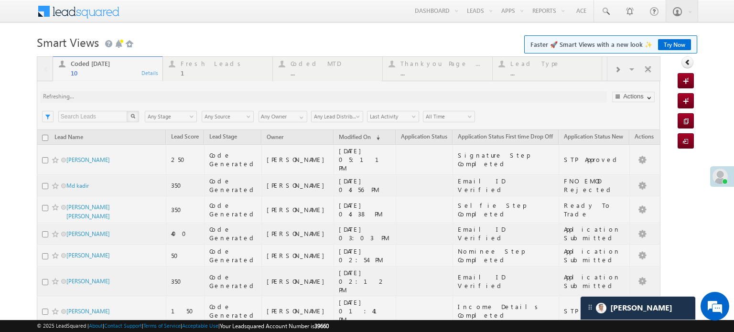
click at [169, 95] on div at bounding box center [349, 262] width 624 height 412
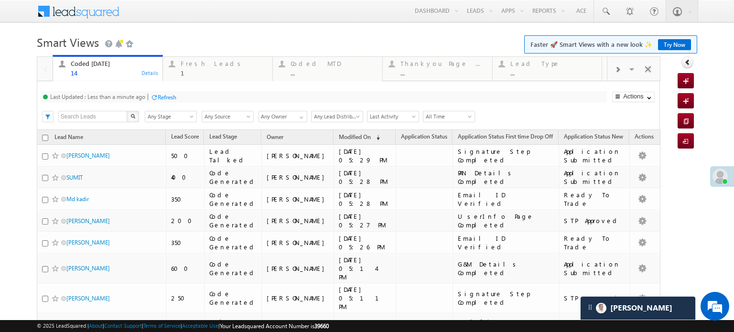
drag, startPoint x: 126, startPoint y: 93, endPoint x: 141, endPoint y: 97, distance: 14.7
click at [126, 93] on div "Last Updated : Less than a minute ago" at bounding box center [97, 96] width 95 height 7
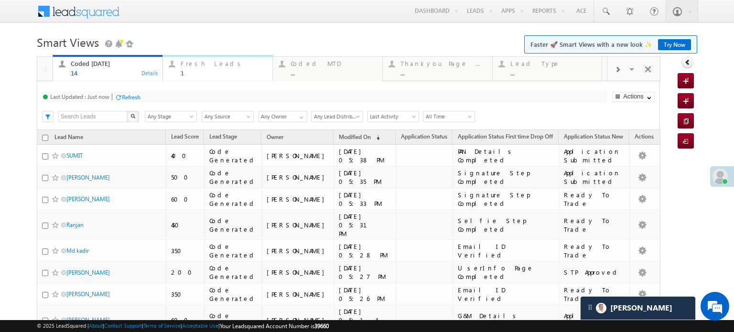
click at [201, 62] on div "Fresh Leads" at bounding box center [224, 64] width 86 height 8
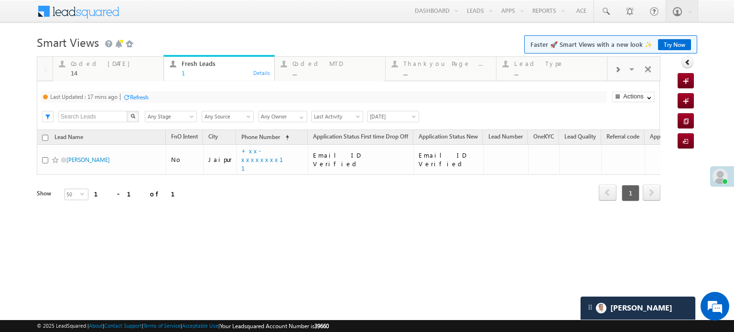
click at [146, 96] on div "Refresh" at bounding box center [139, 97] width 19 height 7
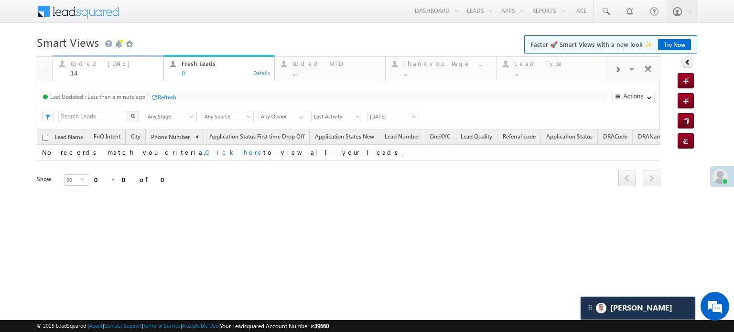
click at [104, 73] on div "14" at bounding box center [114, 72] width 87 height 7
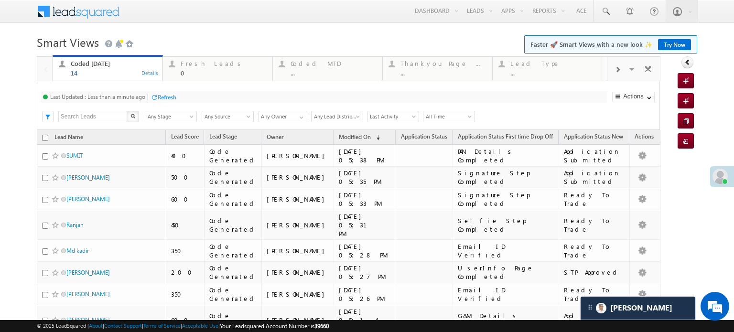
click at [158, 95] on div "Refresh" at bounding box center [167, 97] width 19 height 7
click at [161, 95] on div "Refresh" at bounding box center [167, 97] width 19 height 7
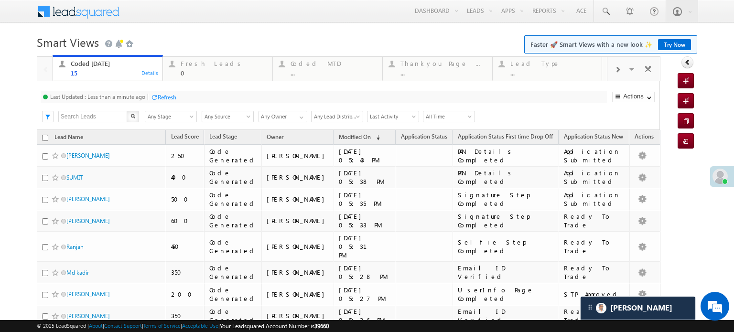
click at [166, 100] on div "Refresh" at bounding box center [167, 97] width 19 height 7
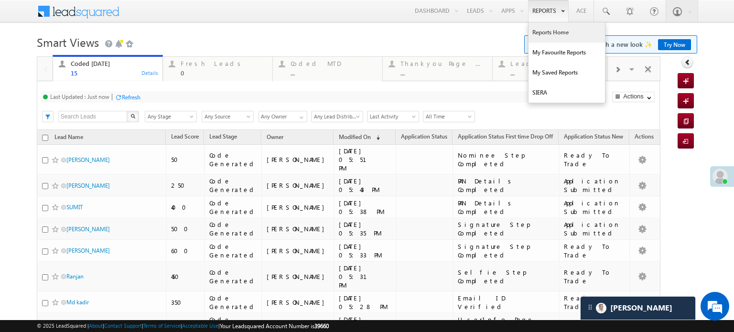
click at [544, 31] on link "Reports Home" at bounding box center [567, 32] width 76 height 20
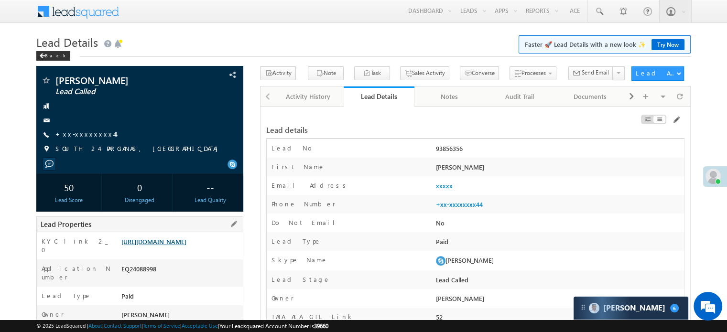
click at [163, 243] on link "https://angelbroking1-pk3em7sa.customui-test.leadsquared.com?leadId=1b538fbc-a3…" at bounding box center [153, 242] width 65 height 8
click at [82, 138] on link "+xx-xxxxxxxx44" at bounding box center [85, 134] width 60 height 8
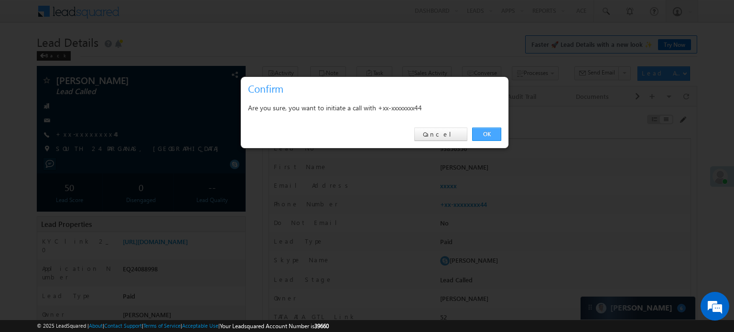
click at [481, 130] on link "OK" at bounding box center [486, 134] width 29 height 13
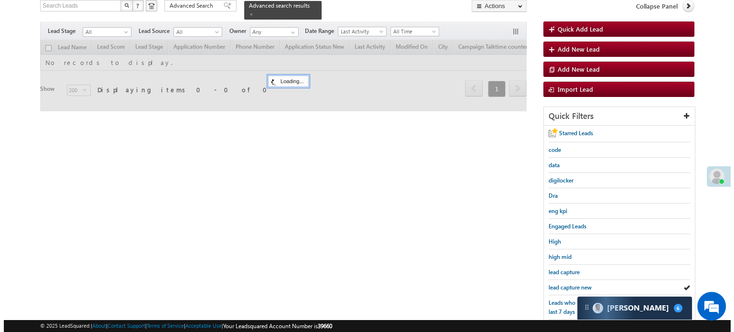
scroll to position [62, 0]
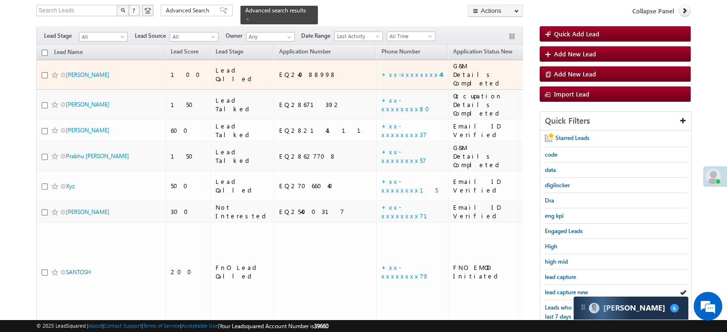
click at [523, 66] on span "Lead Capture" at bounding box center [536, 74] width 26 height 17
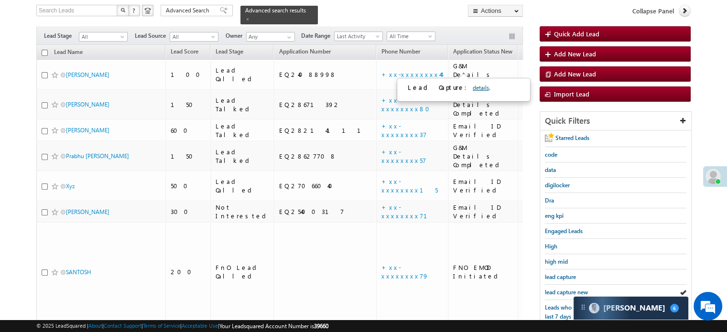
click at [473, 86] on link "details" at bounding box center [481, 87] width 16 height 7
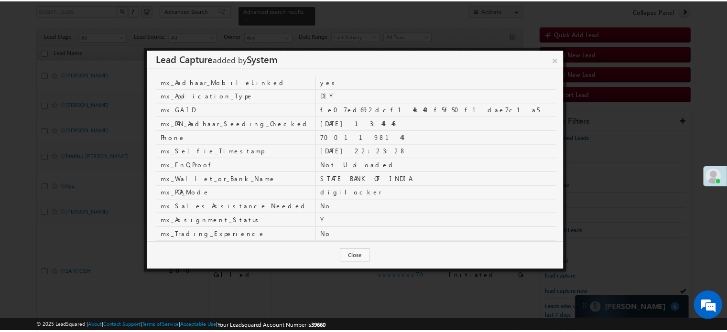
scroll to position [0, 0]
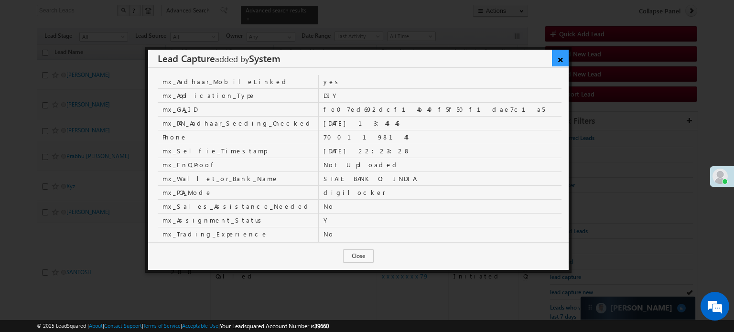
click at [562, 55] on link "×" at bounding box center [560, 58] width 17 height 17
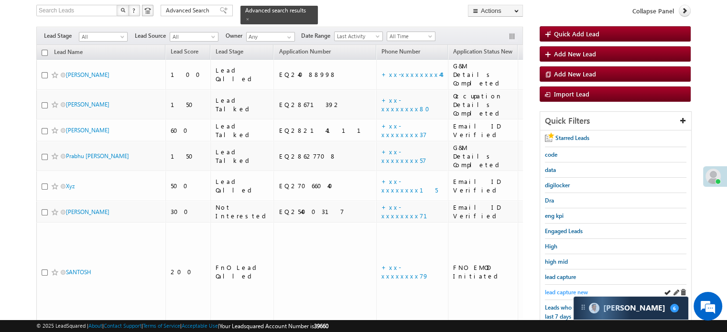
click at [567, 290] on span "lead capture new" at bounding box center [566, 292] width 43 height 7
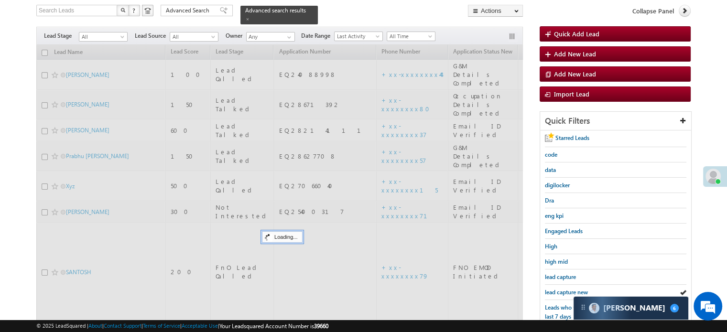
click at [562, 289] on span "lead capture new" at bounding box center [566, 292] width 43 height 7
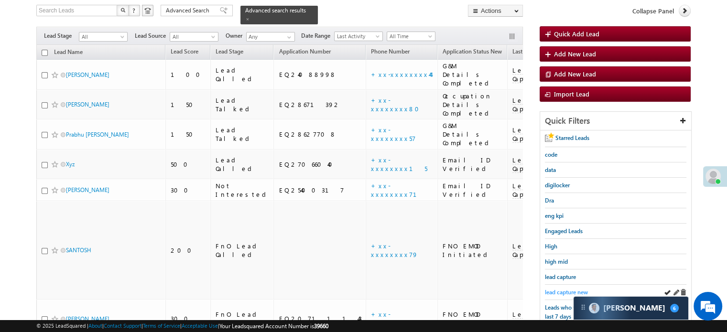
click at [559, 289] on span "lead capture new" at bounding box center [566, 292] width 43 height 7
click at [507, 201] on td "Lead Capture" at bounding box center [527, 250] width 41 height 99
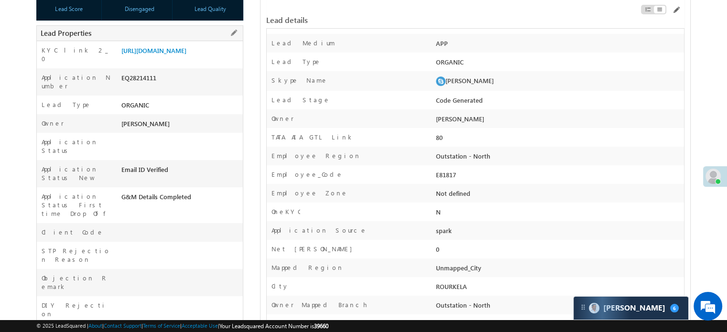
scroll to position [96, 0]
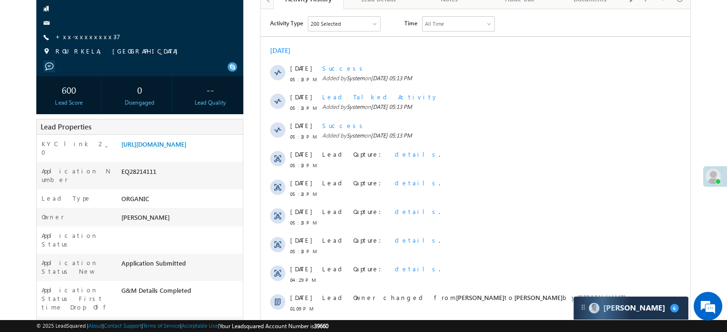
scroll to position [96, 0]
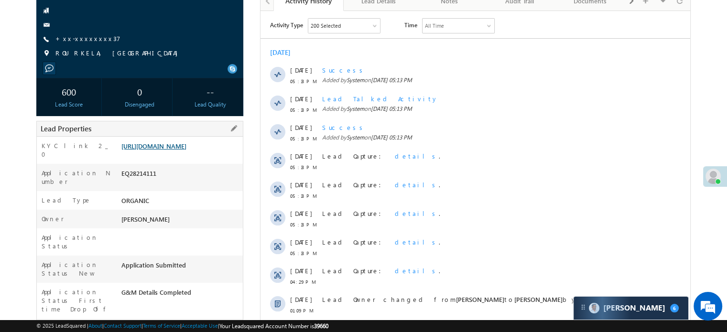
drag, startPoint x: 0, startPoint y: 0, endPoint x: 173, endPoint y: 154, distance: 231.5
click at [173, 150] on link "[URL][DOMAIN_NAME]" at bounding box center [153, 146] width 65 height 8
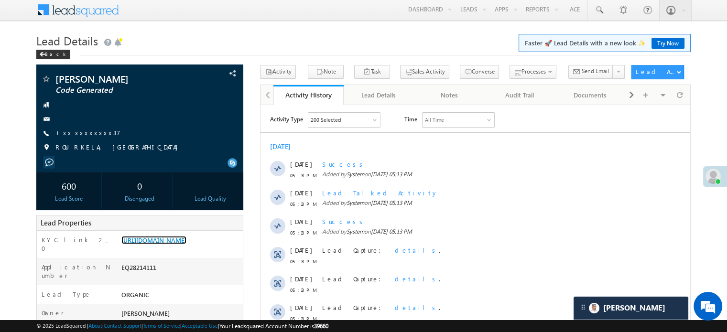
scroll to position [0, 0]
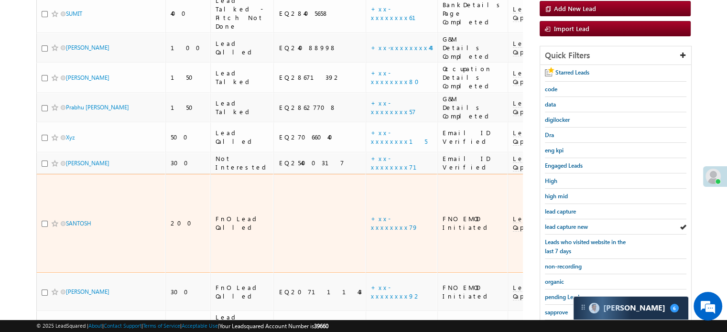
scroll to position [143, 0]
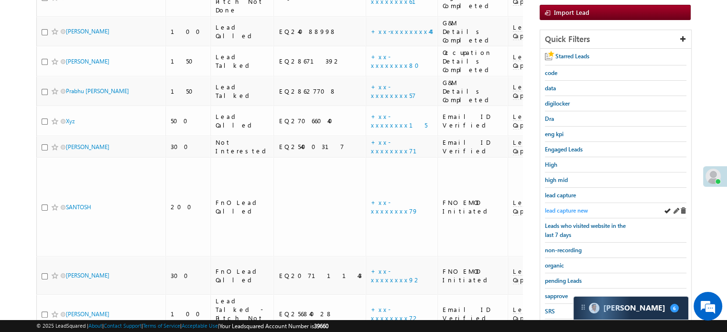
click at [556, 210] on span "lead capture new" at bounding box center [566, 210] width 43 height 7
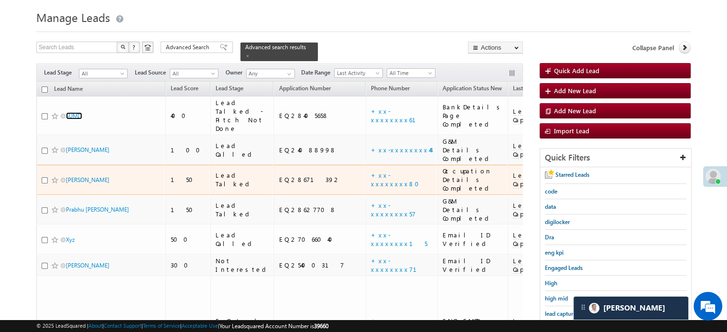
scroll to position [48, 0]
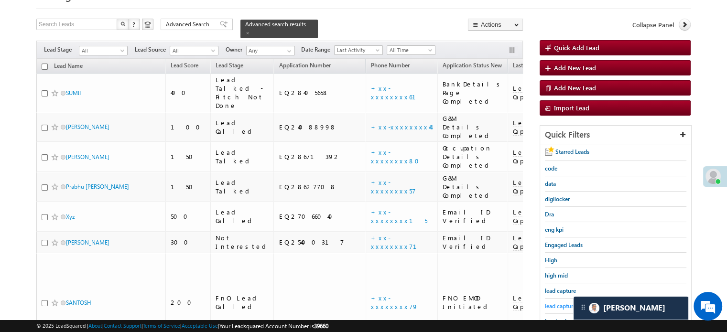
click at [546, 305] on span "lead capture new" at bounding box center [566, 306] width 43 height 7
click at [553, 303] on span "lead capture new" at bounding box center [566, 306] width 43 height 7
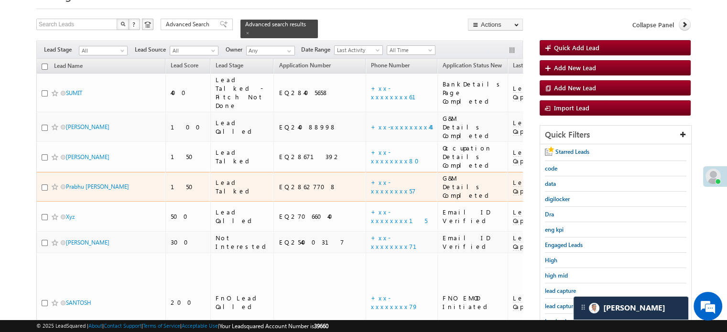
scroll to position [205, 0]
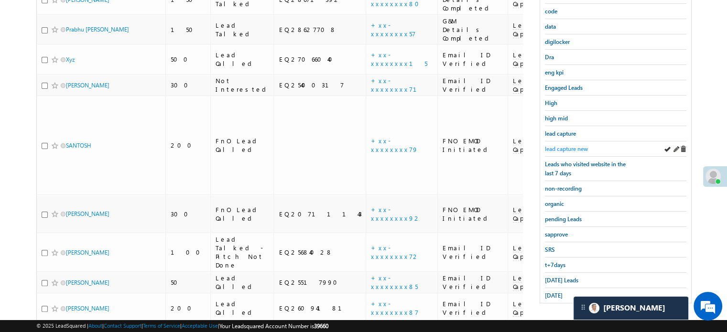
click at [555, 146] on span "lead capture new" at bounding box center [566, 148] width 43 height 7
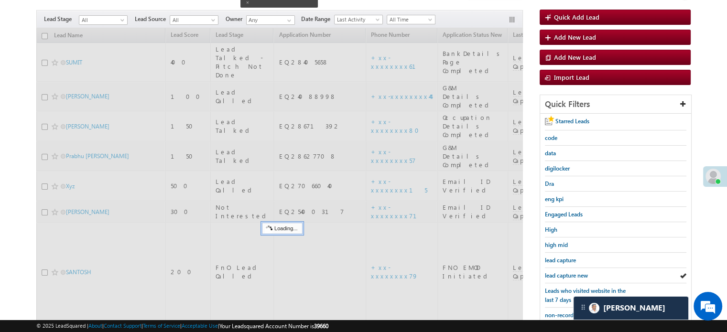
scroll to position [62, 0]
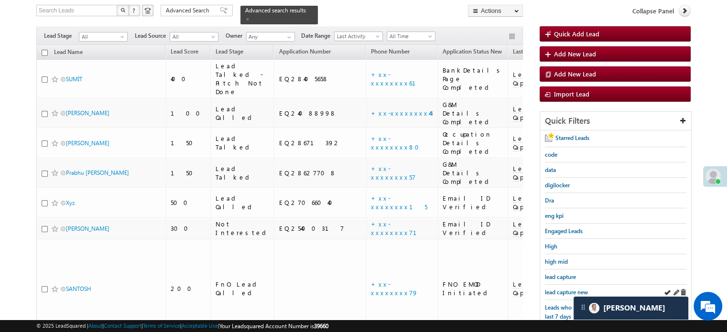
click at [561, 285] on div "lead capture new" at bounding box center [615, 292] width 141 height 15
click at [563, 289] on span "lead capture new" at bounding box center [566, 292] width 43 height 7
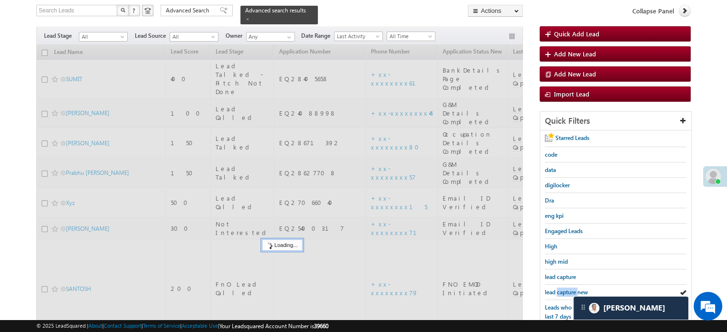
click at [563, 289] on span "lead capture new" at bounding box center [566, 292] width 43 height 7
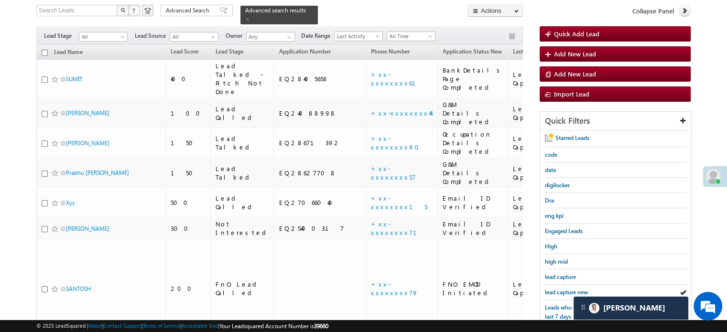
click at [563, 289] on span "lead capture new" at bounding box center [566, 292] width 43 height 7
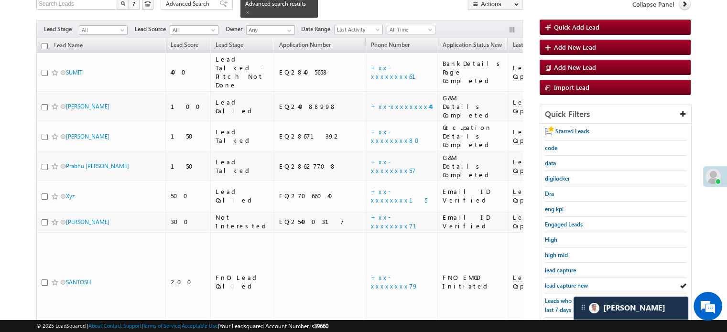
scroll to position [157, 0]
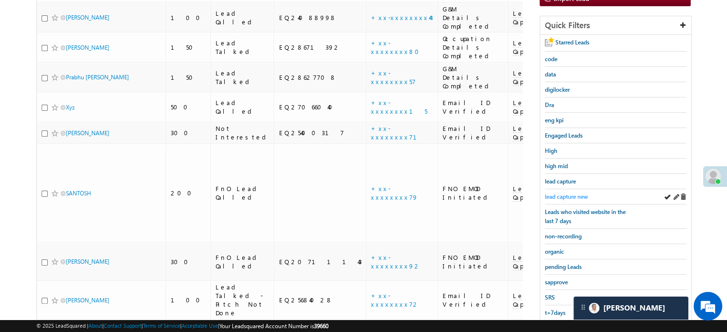
click at [572, 197] on span "lead capture new" at bounding box center [566, 196] width 43 height 7
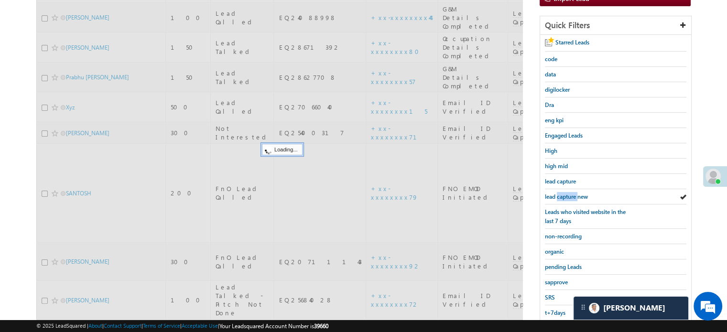
click at [572, 197] on span "lead capture new" at bounding box center [566, 196] width 43 height 7
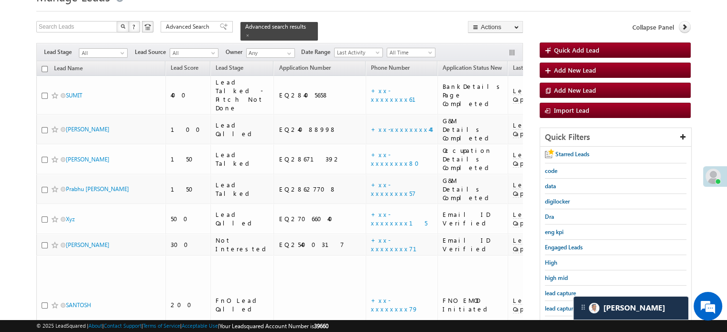
scroll to position [109, 0]
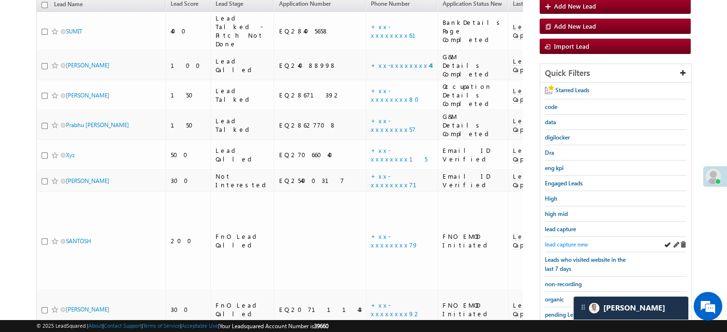
click at [560, 241] on span "lead capture new" at bounding box center [566, 244] width 43 height 7
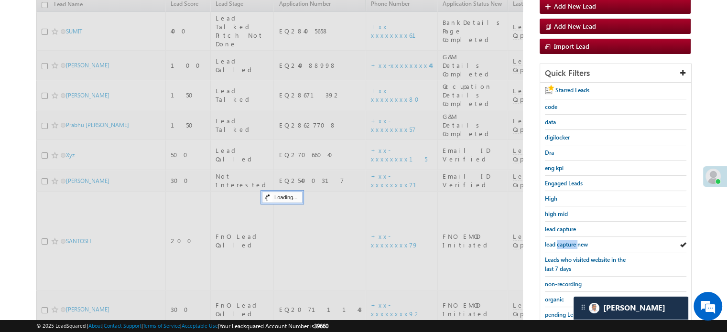
click at [560, 241] on span "lead capture new" at bounding box center [566, 244] width 43 height 7
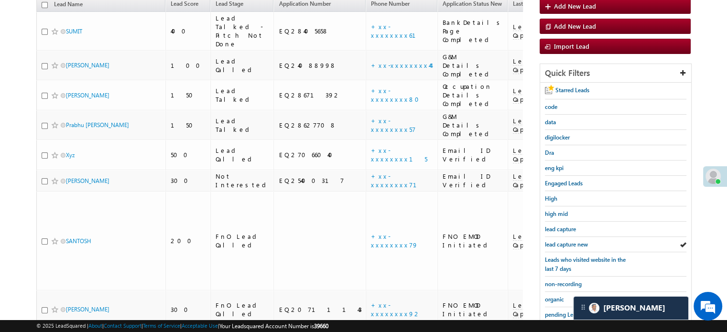
click at [560, 241] on span "lead capture new" at bounding box center [566, 244] width 43 height 7
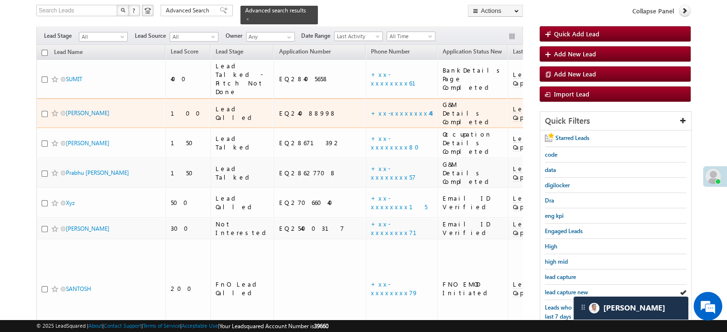
click at [513, 105] on span "Lead Capture" at bounding box center [526, 113] width 26 height 17
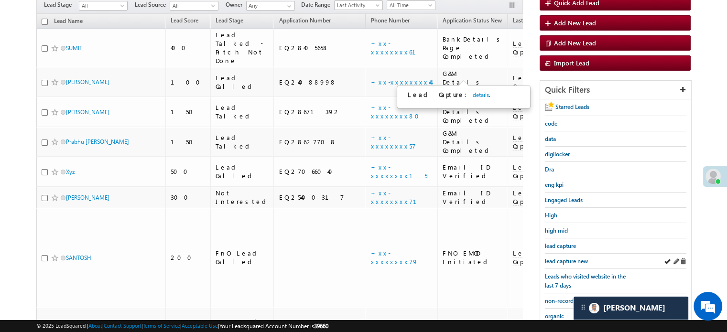
scroll to position [109, 0]
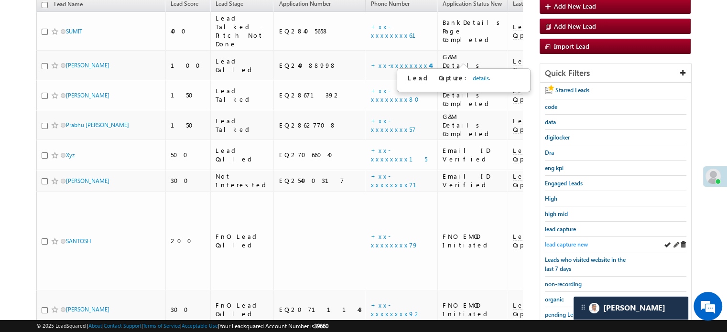
click at [568, 245] on span "lead capture new" at bounding box center [566, 244] width 43 height 7
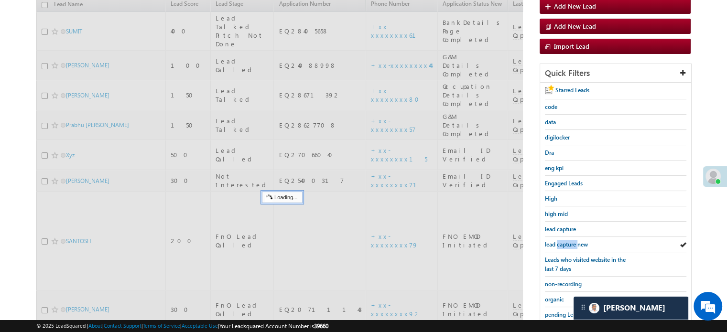
click at [568, 245] on span "lead capture new" at bounding box center [566, 244] width 43 height 7
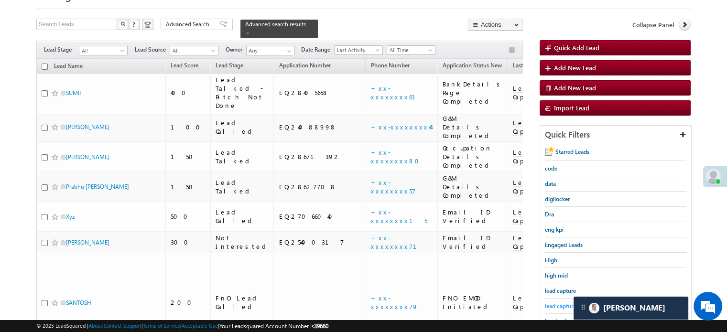
scroll to position [62, 0]
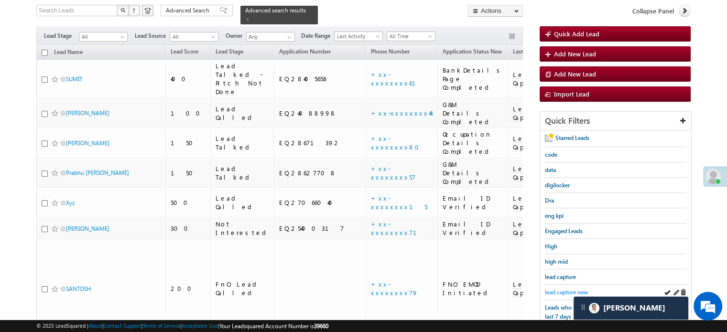
click at [562, 289] on span "lead capture new" at bounding box center [566, 292] width 43 height 7
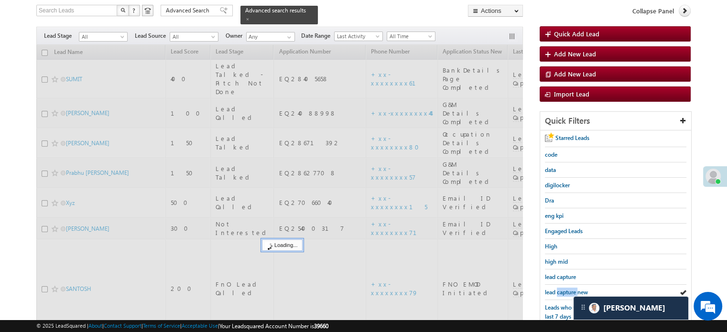
click at [562, 289] on span "lead capture new" at bounding box center [566, 292] width 43 height 7
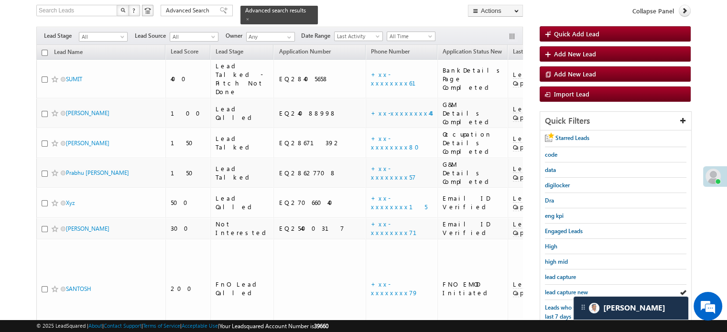
click at [562, 289] on span "lead capture new" at bounding box center [566, 292] width 43 height 7
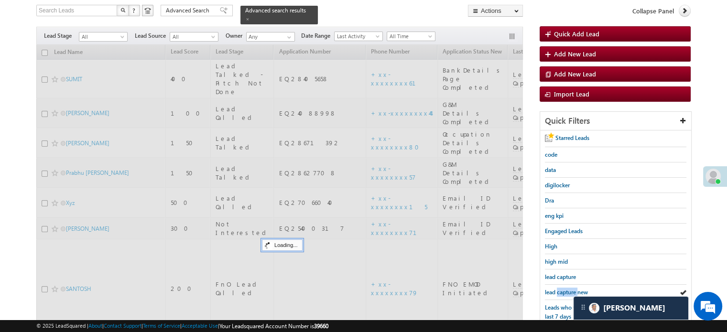
click at [562, 289] on span "lead capture new" at bounding box center [566, 292] width 43 height 7
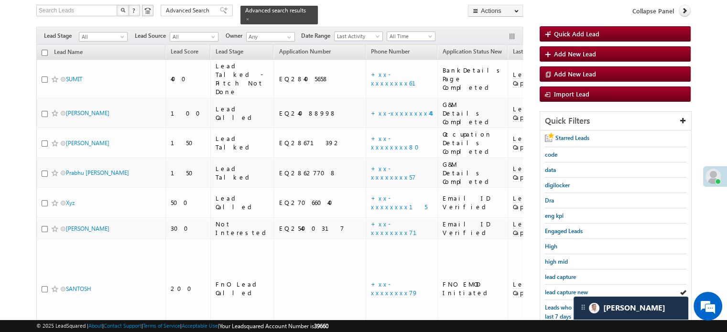
click at [562, 289] on span "lead capture new" at bounding box center [566, 292] width 43 height 7
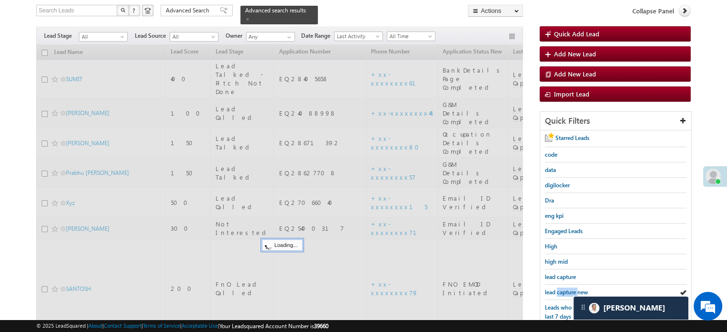
click at [562, 289] on span "lead capture new" at bounding box center [566, 292] width 43 height 7
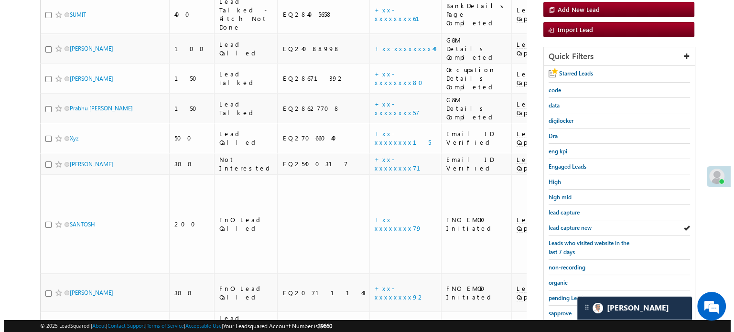
scroll to position [109, 0]
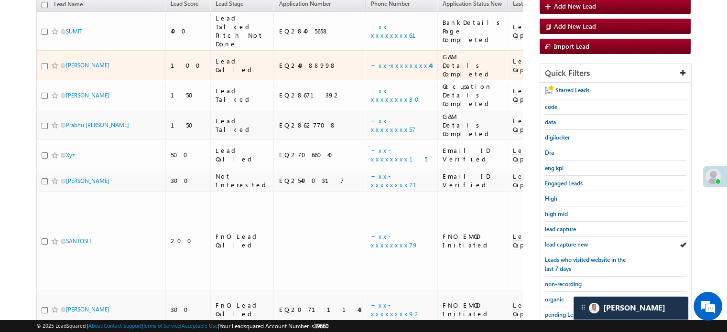
click at [513, 57] on span "Lead Capture" at bounding box center [526, 65] width 26 height 17
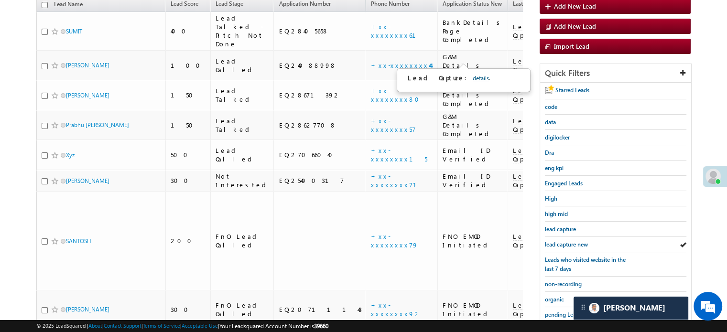
click at [473, 75] on link "details" at bounding box center [481, 78] width 16 height 7
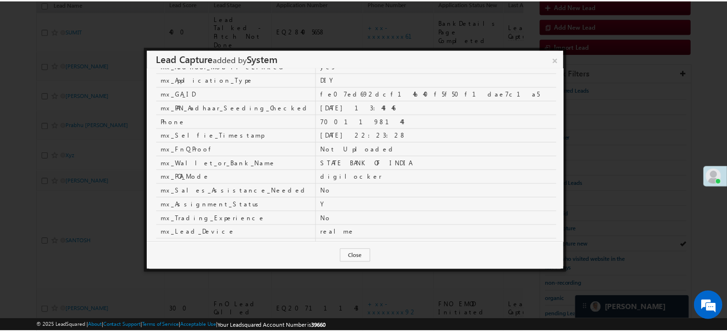
scroll to position [0, 0]
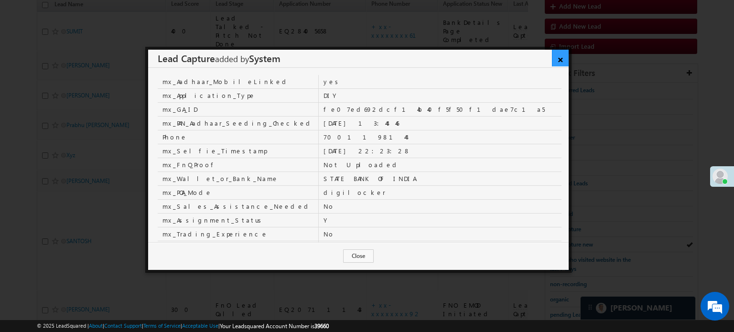
click at [562, 65] on link "×" at bounding box center [560, 58] width 17 height 17
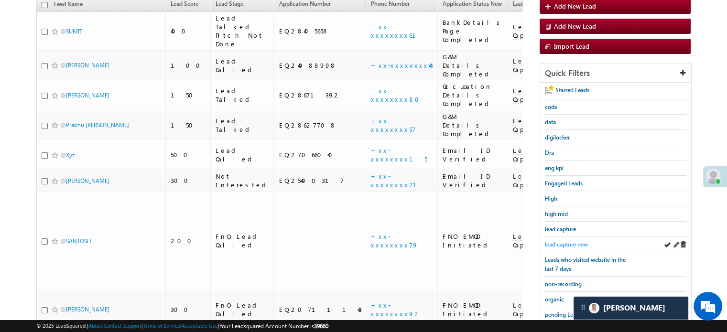
click at [568, 241] on span "lead capture new" at bounding box center [566, 244] width 43 height 7
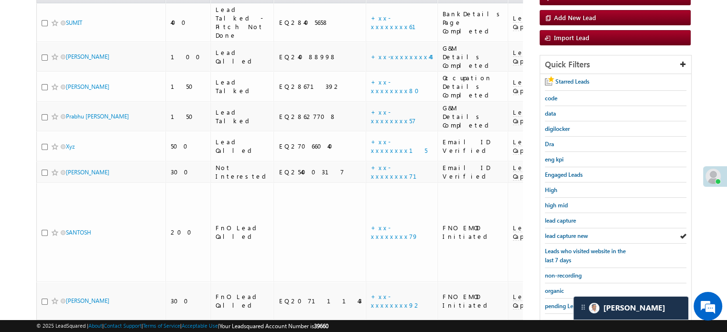
scroll to position [205, 0]
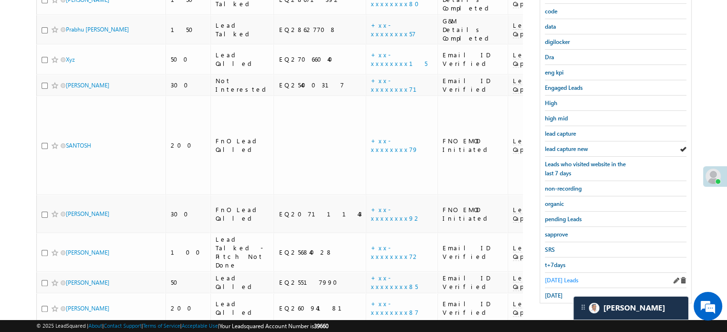
click at [553, 277] on span "[DATE] Leads" at bounding box center [561, 280] width 33 height 7
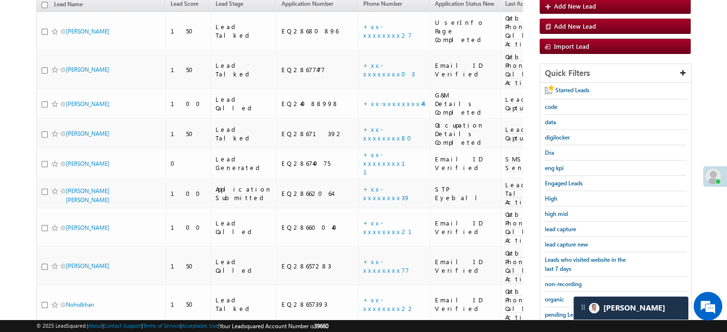
scroll to position [62, 0]
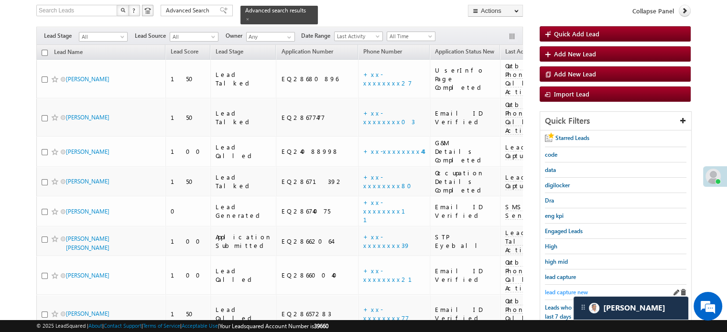
click at [559, 289] on span "lead capture new" at bounding box center [566, 292] width 43 height 7
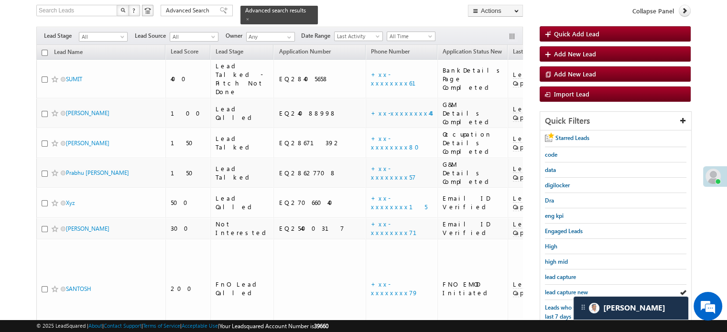
click at [559, 289] on span "lead capture new" at bounding box center [566, 292] width 43 height 7
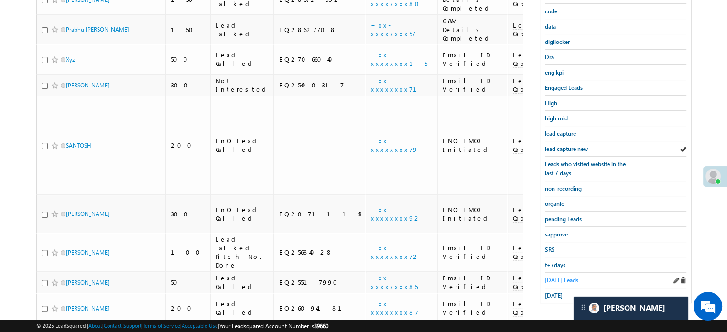
click at [564, 276] on link "[DATE] Leads" at bounding box center [561, 280] width 33 height 9
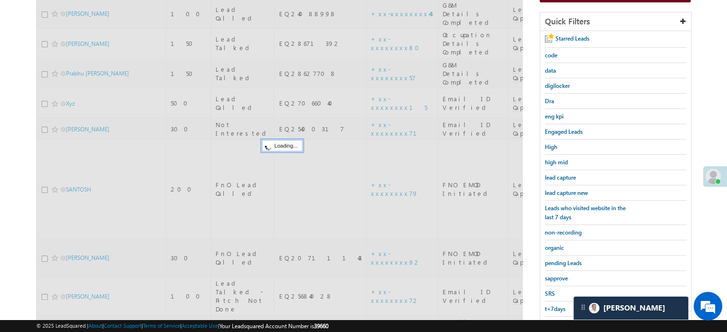
scroll to position [109, 0]
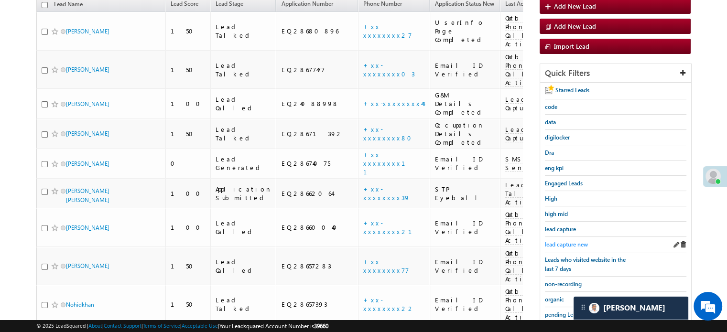
click at [571, 244] on span "lead capture new" at bounding box center [566, 244] width 43 height 7
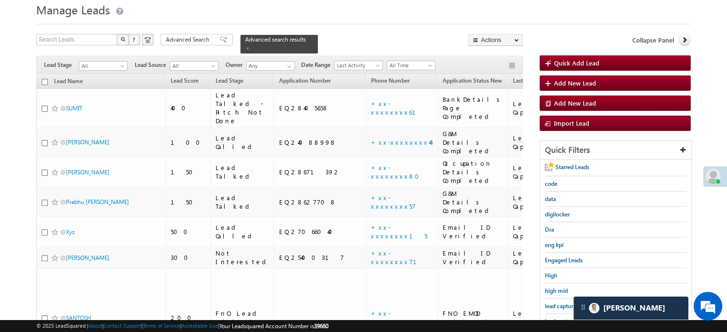
scroll to position [48, 0]
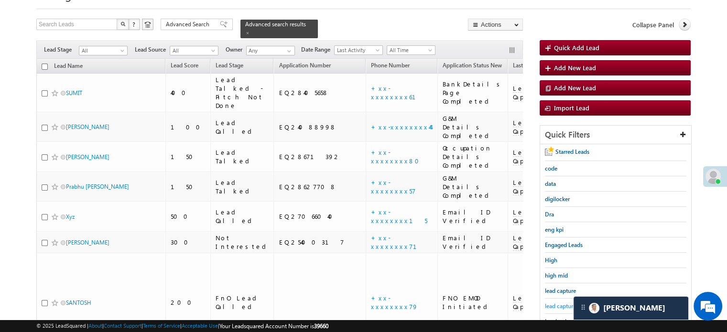
click at [559, 303] on span "lead capture new" at bounding box center [566, 306] width 43 height 7
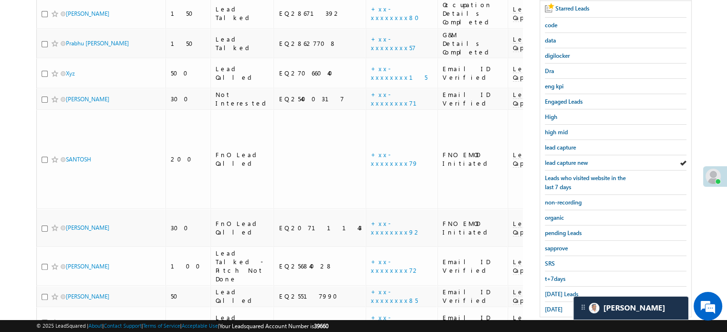
scroll to position [96, 0]
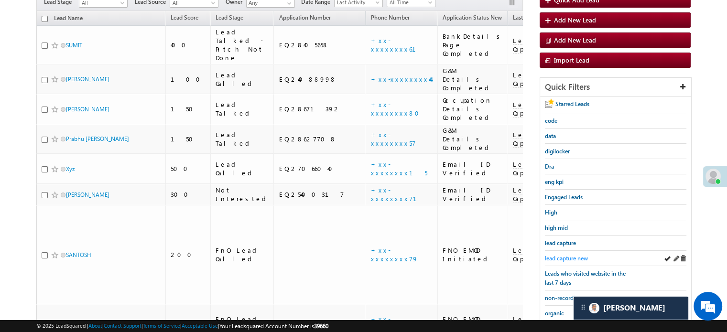
click at [571, 256] on span "lead capture new" at bounding box center [566, 258] width 43 height 7
click at [563, 251] on div "lead capture new" at bounding box center [615, 258] width 141 height 15
click at [564, 256] on span "lead capture new" at bounding box center [566, 258] width 43 height 7
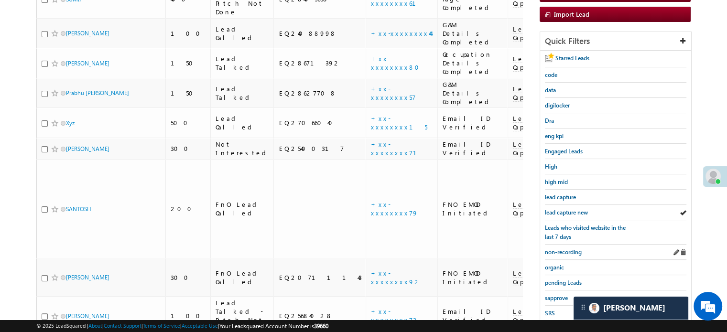
scroll to position [143, 0]
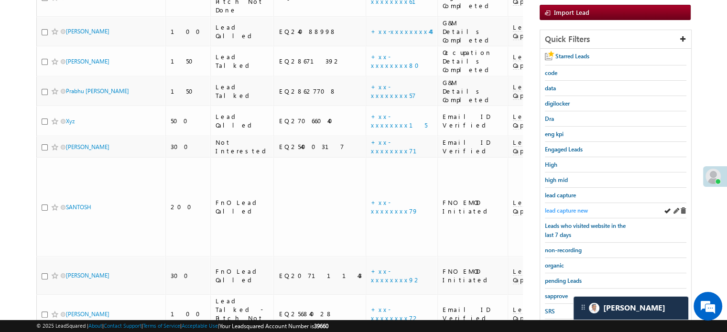
click at [559, 206] on link "lead capture new" at bounding box center [566, 210] width 43 height 9
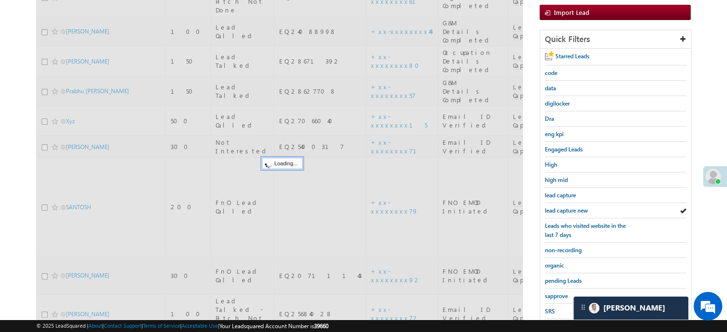
click at [562, 207] on span "lead capture new" at bounding box center [566, 210] width 43 height 7
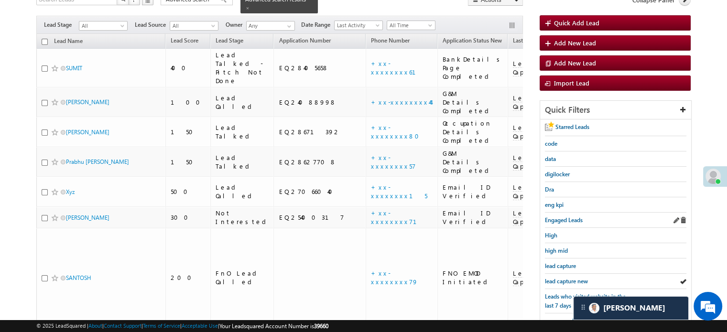
scroll to position [96, 0]
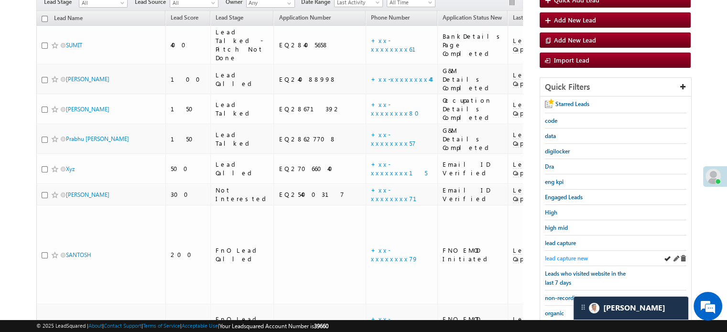
click at [572, 255] on span "lead capture new" at bounding box center [566, 258] width 43 height 7
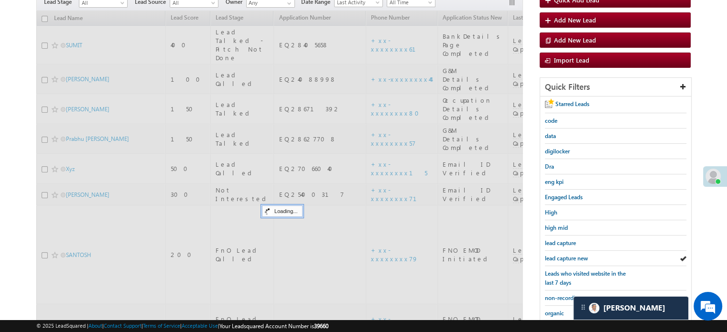
click at [572, 255] on span "lead capture new" at bounding box center [566, 258] width 43 height 7
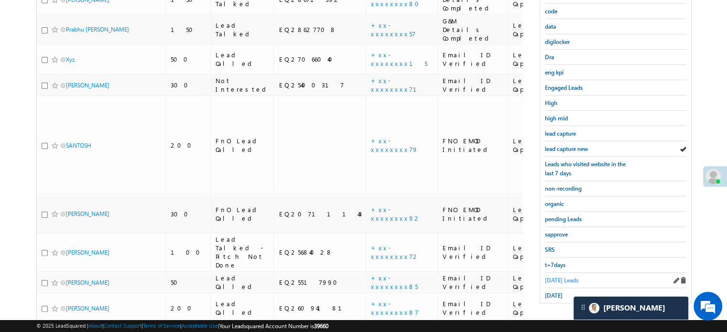
click at [560, 277] on span "[DATE] Leads" at bounding box center [561, 280] width 33 height 7
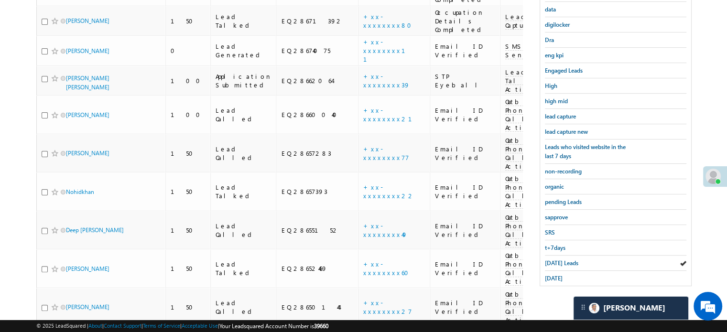
scroll to position [79, 0]
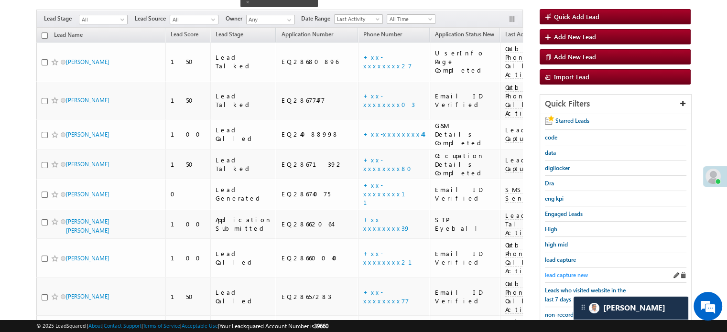
click at [549, 271] on span "lead capture new" at bounding box center [566, 274] width 43 height 7
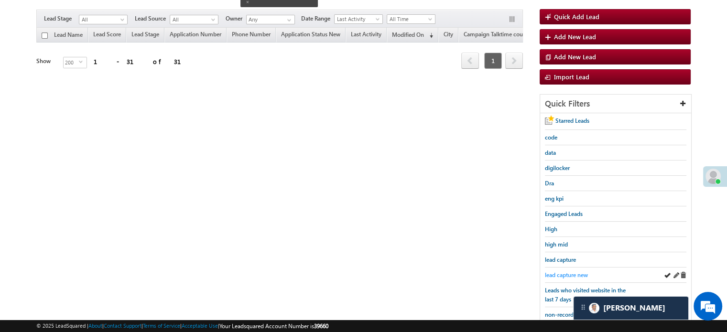
click at [557, 272] on span "lead capture new" at bounding box center [566, 274] width 43 height 7
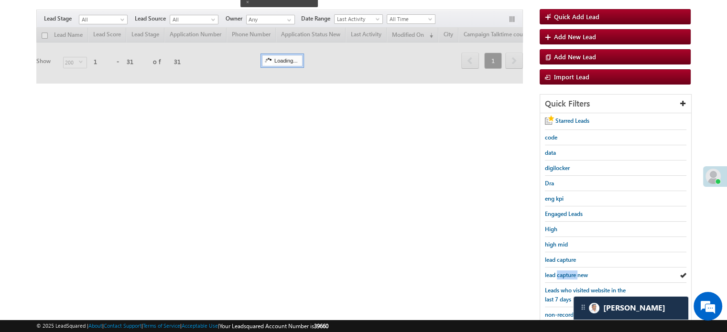
click at [557, 272] on span "lead capture new" at bounding box center [566, 274] width 43 height 7
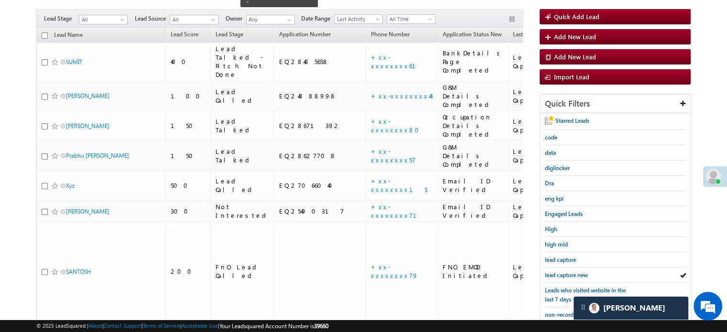
click at [26, 83] on body "Menu [PERSON_NAME] priya .[PERSON_NAME] ore@a ngelb rokin [DOMAIN_NAME]" at bounding box center [363, 226] width 727 height 611
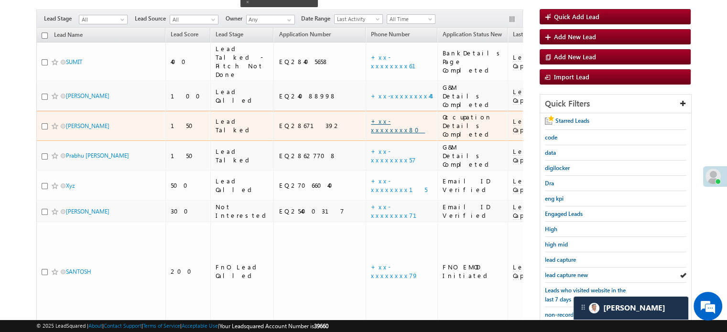
click at [371, 117] on link "+xx-xxxxxxxx80" at bounding box center [398, 125] width 54 height 17
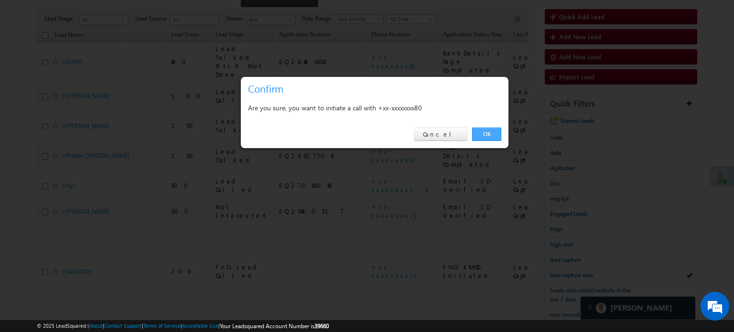
click at [490, 134] on link "OK" at bounding box center [486, 134] width 29 height 13
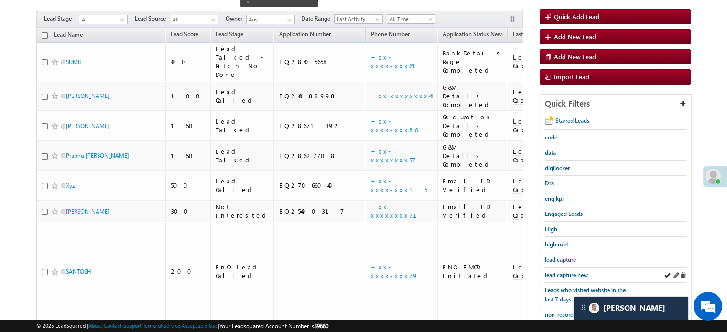
click at [568, 277] on div "lead capture new" at bounding box center [615, 275] width 141 height 15
click at [568, 273] on span "lead capture new" at bounding box center [566, 274] width 43 height 7
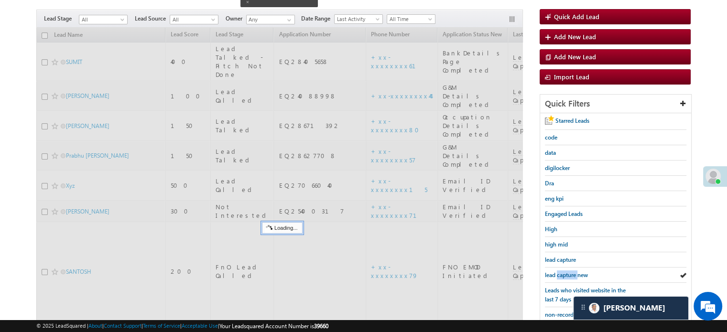
click at [568, 273] on span "lead capture new" at bounding box center [566, 274] width 43 height 7
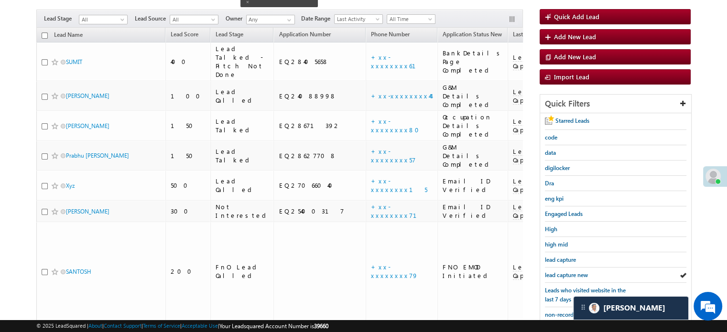
click at [568, 273] on span "lead capture new" at bounding box center [566, 274] width 43 height 7
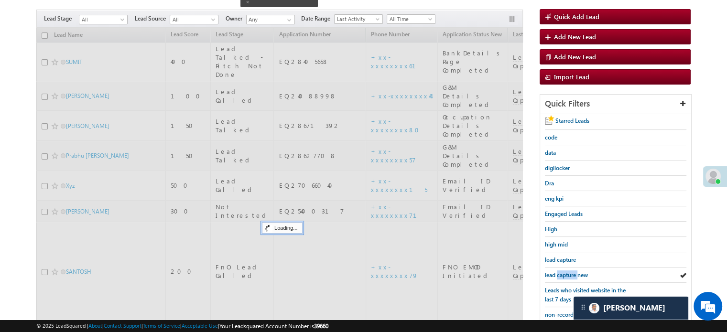
click at [568, 273] on span "lead capture new" at bounding box center [566, 274] width 43 height 7
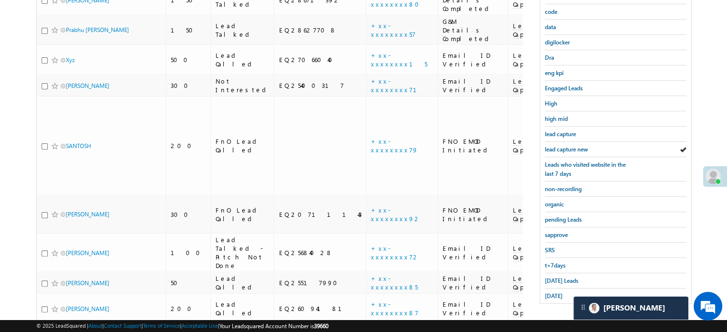
scroll to position [205, 0]
click at [552, 277] on span "[DATE] Leads" at bounding box center [561, 280] width 33 height 7
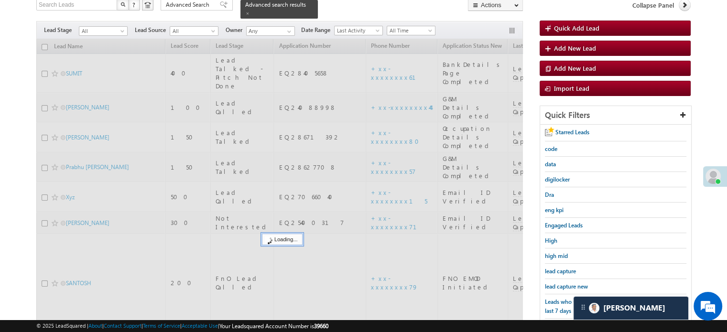
scroll to position [62, 0]
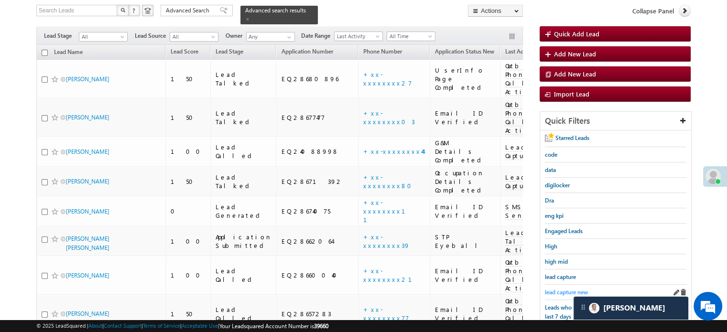
click at [558, 290] on span "lead capture new" at bounding box center [566, 292] width 43 height 7
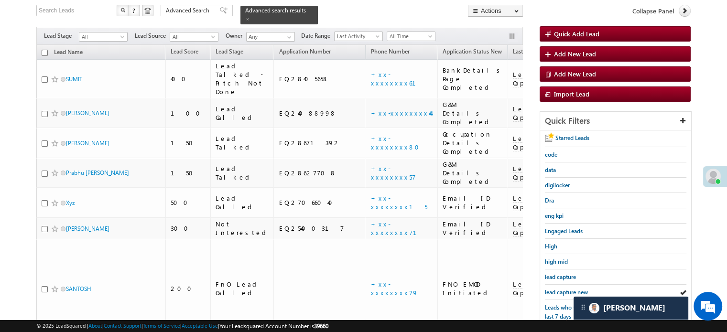
click at [558, 290] on span "lead capture new" at bounding box center [566, 292] width 43 height 7
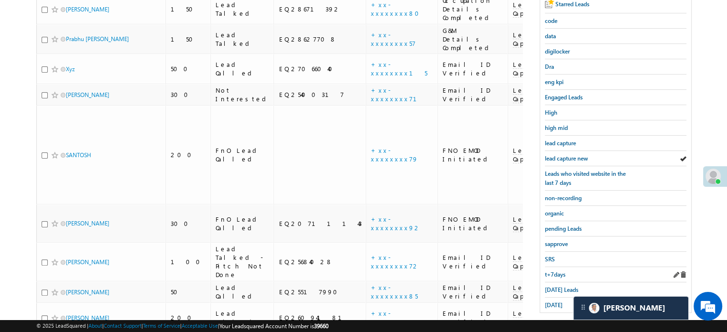
scroll to position [205, 0]
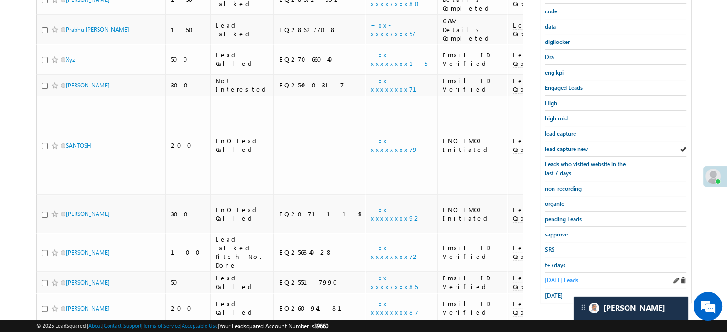
click at [560, 277] on span "[DATE] Leads" at bounding box center [561, 280] width 33 height 7
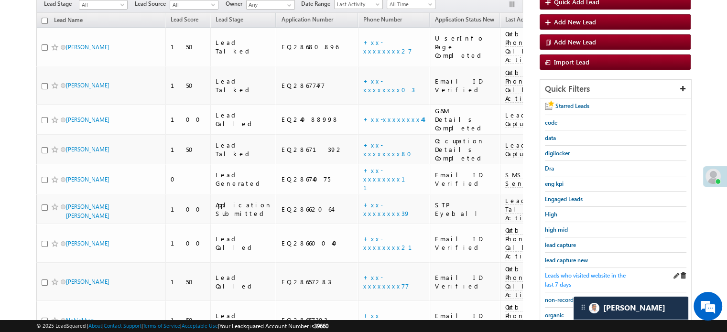
scroll to position [109, 0]
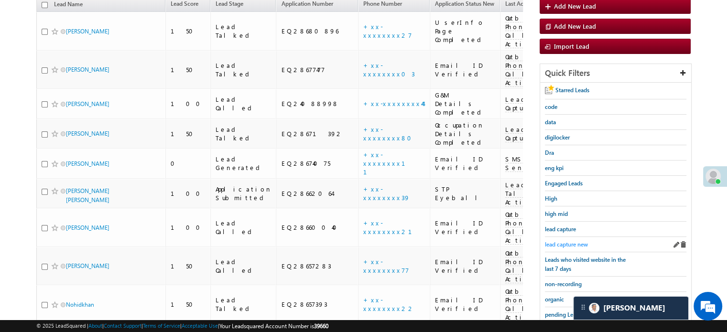
click at [569, 241] on span "lead capture new" at bounding box center [566, 244] width 43 height 7
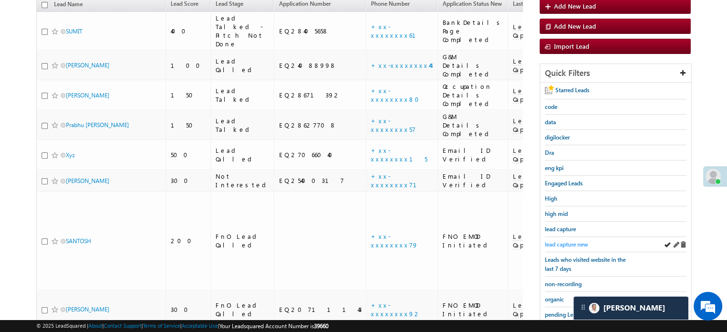
click at [567, 241] on span "lead capture new" at bounding box center [566, 244] width 43 height 7
click at [564, 241] on span "lead capture new" at bounding box center [566, 244] width 43 height 7
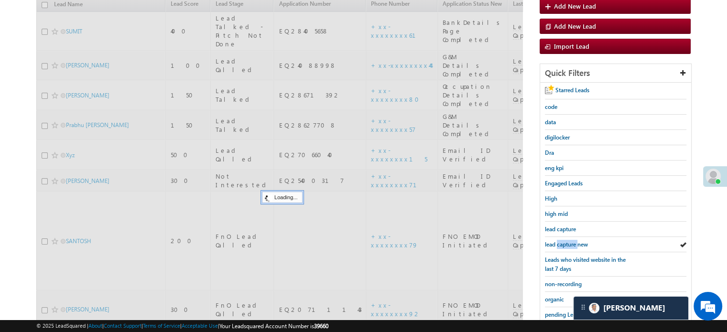
click at [564, 241] on span "lead capture new" at bounding box center [566, 244] width 43 height 7
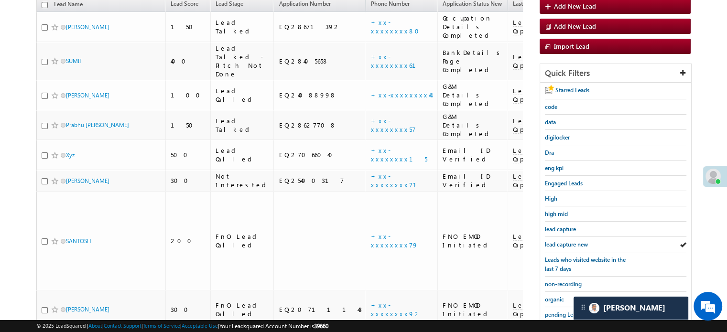
click at [564, 241] on span "lead capture new" at bounding box center [566, 244] width 43 height 7
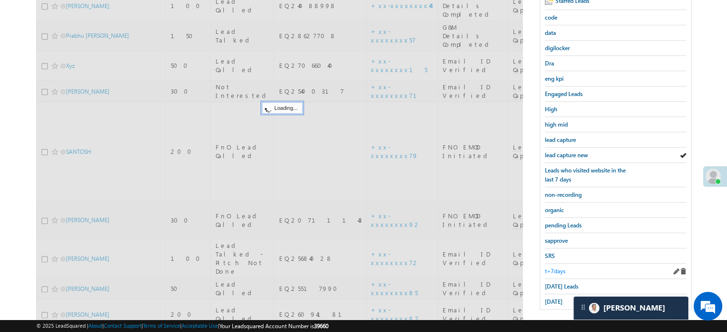
scroll to position [205, 0]
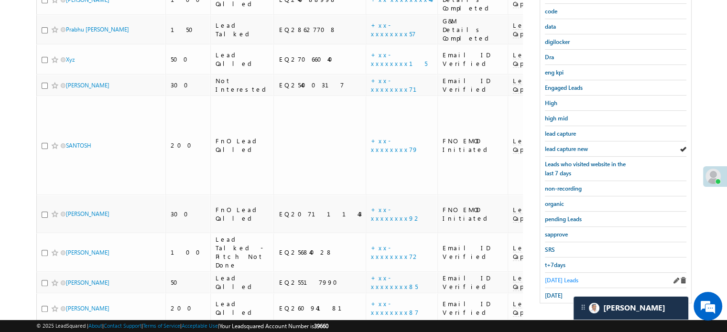
click at [551, 277] on span "[DATE] Leads" at bounding box center [561, 280] width 33 height 7
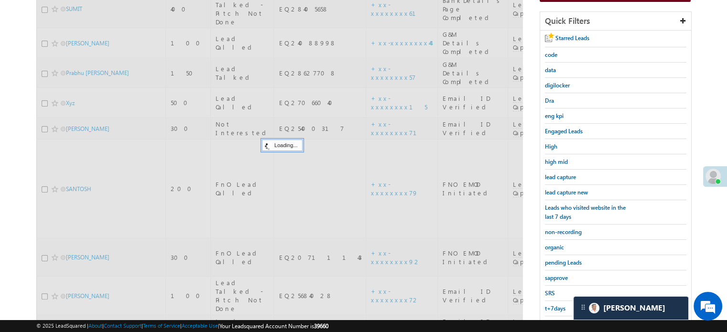
scroll to position [109, 0]
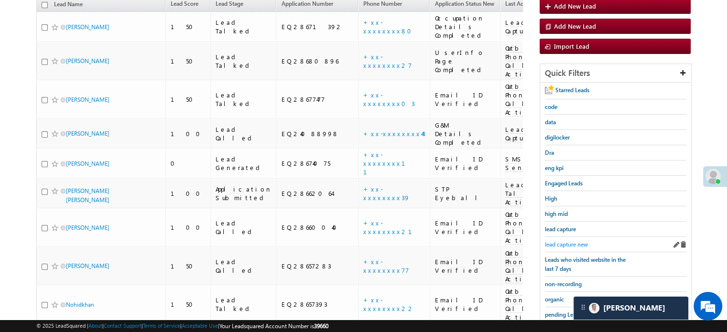
click at [562, 241] on span "lead capture new" at bounding box center [566, 244] width 43 height 7
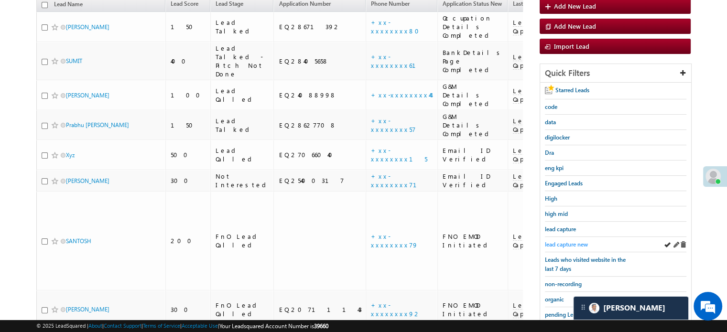
click at [561, 241] on span "lead capture new" at bounding box center [566, 244] width 43 height 7
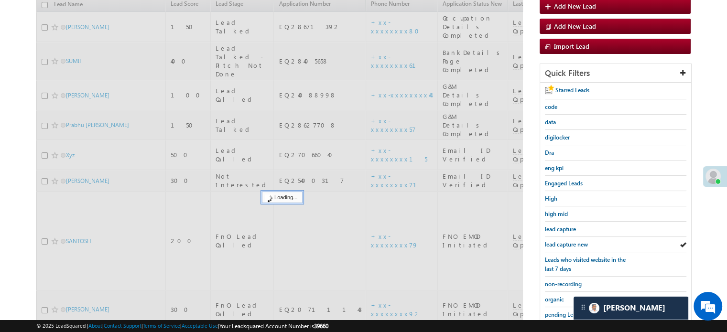
click at [561, 241] on span "lead capture new" at bounding box center [566, 244] width 43 height 7
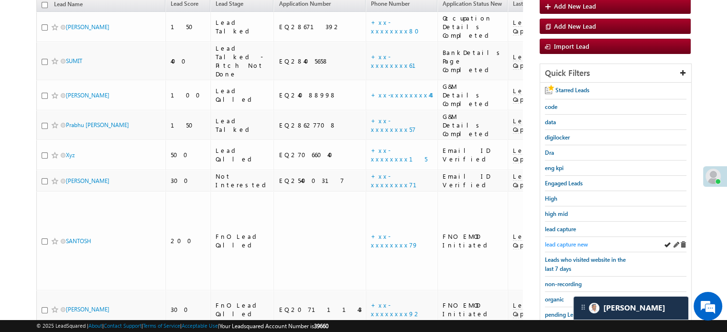
click at [567, 242] on span "lead capture new" at bounding box center [566, 244] width 43 height 7
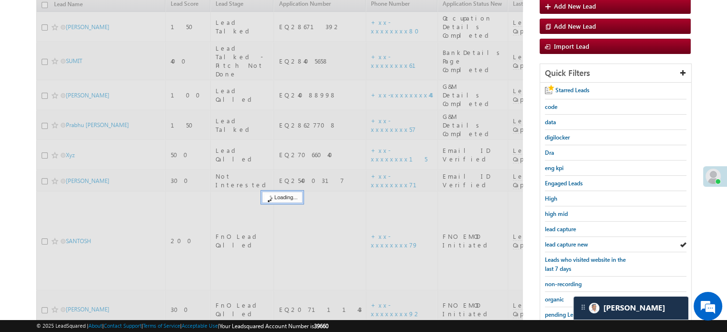
click at [567, 242] on span "lead capture new" at bounding box center [566, 244] width 43 height 7
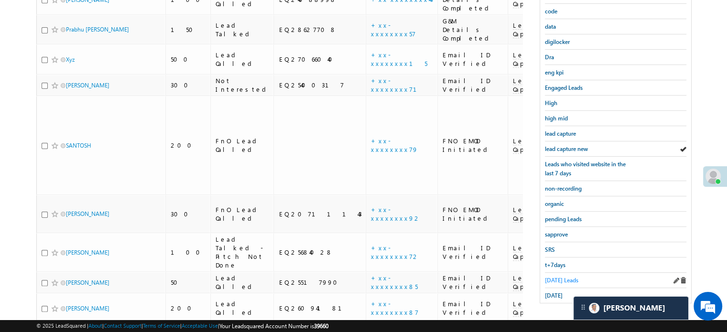
click at [559, 277] on span "[DATE] Leads" at bounding box center [561, 280] width 33 height 7
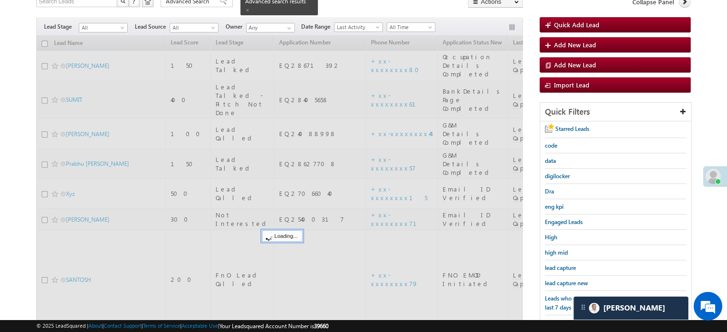
scroll to position [62, 0]
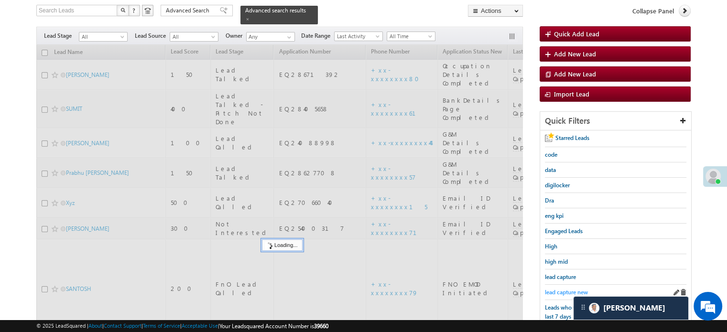
click at [564, 289] on span "lead capture new" at bounding box center [566, 292] width 43 height 7
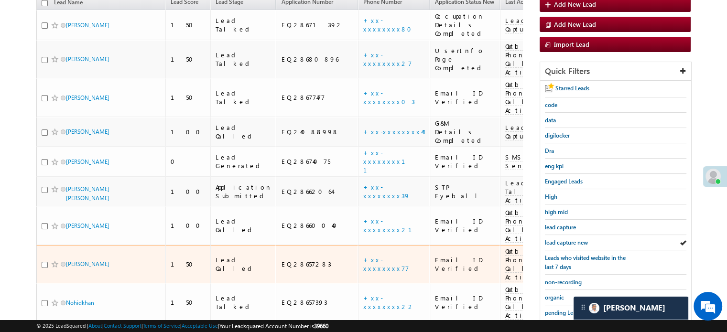
scroll to position [157, 0]
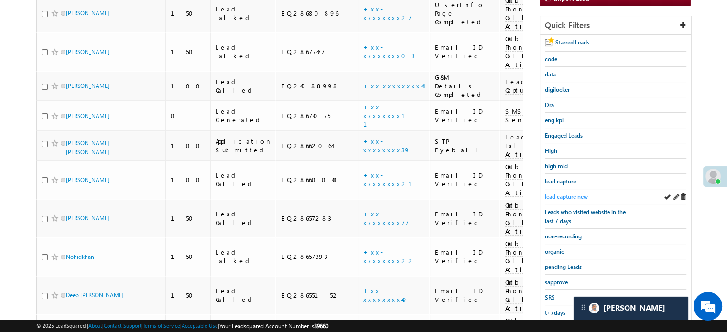
drag, startPoint x: 551, startPoint y: 185, endPoint x: 556, endPoint y: 192, distance: 8.1
click at [551, 185] on div "lead capture" at bounding box center [615, 181] width 141 height 15
click at [556, 193] on span "lead capture new" at bounding box center [566, 196] width 43 height 7
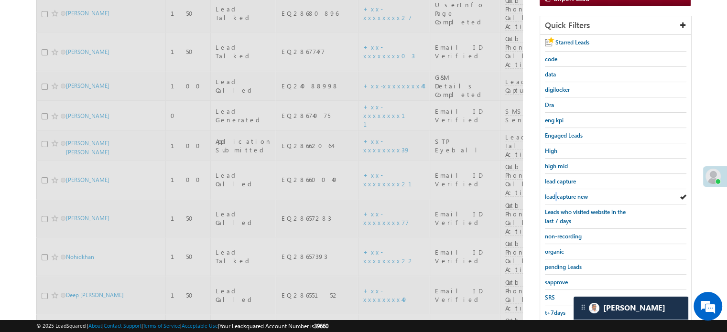
click at [556, 193] on span "lead capture new" at bounding box center [566, 196] width 43 height 7
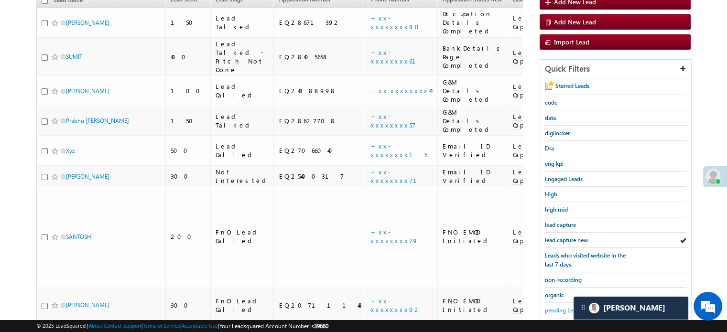
scroll to position [205, 0]
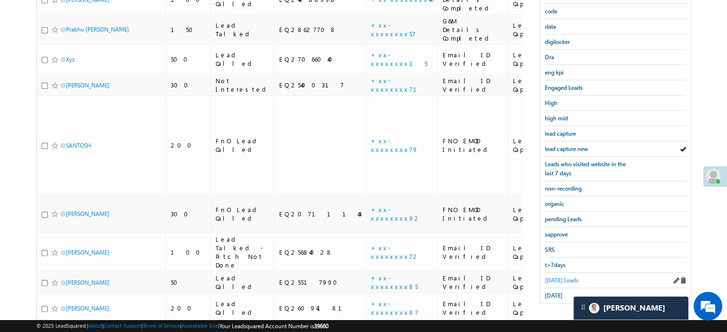
click at [563, 277] on span "[DATE] Leads" at bounding box center [561, 280] width 33 height 7
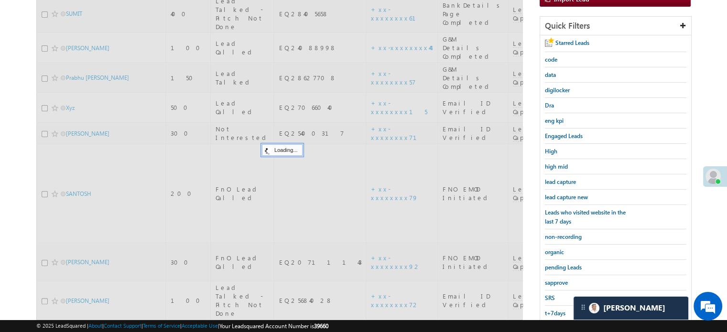
scroll to position [109, 0]
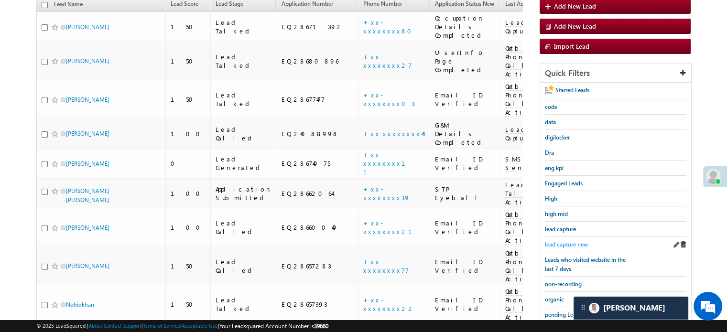
click at [569, 241] on span "lead capture new" at bounding box center [566, 244] width 43 height 7
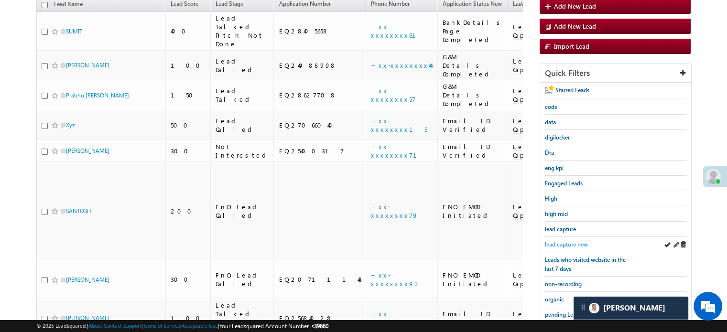
click at [570, 241] on span "lead capture new" at bounding box center [566, 244] width 43 height 7
click at [557, 241] on span "lead capture new" at bounding box center [566, 244] width 43 height 7
click at [564, 241] on span "lead capture new" at bounding box center [566, 244] width 43 height 7
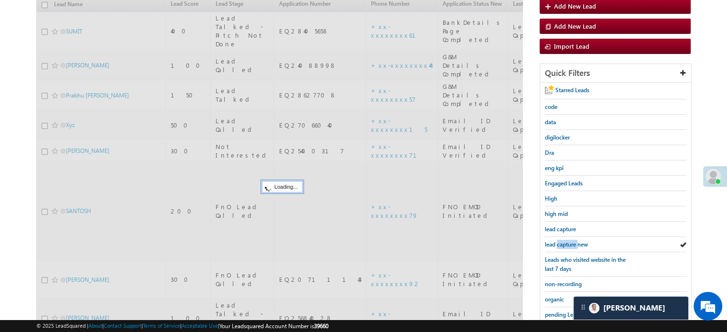
click at [564, 241] on span "lead capture new" at bounding box center [566, 244] width 43 height 7
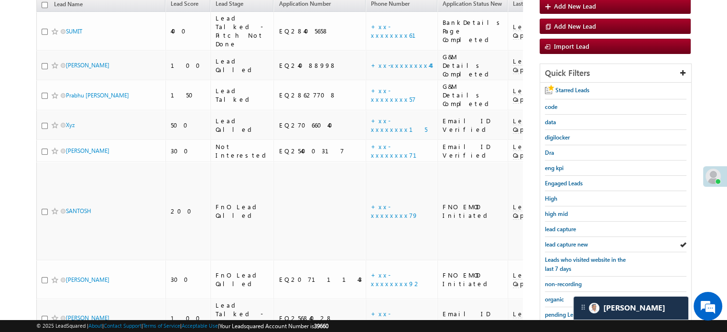
click at [564, 241] on span "lead capture new" at bounding box center [566, 244] width 43 height 7
click at [555, 241] on span "lead capture new" at bounding box center [566, 244] width 43 height 7
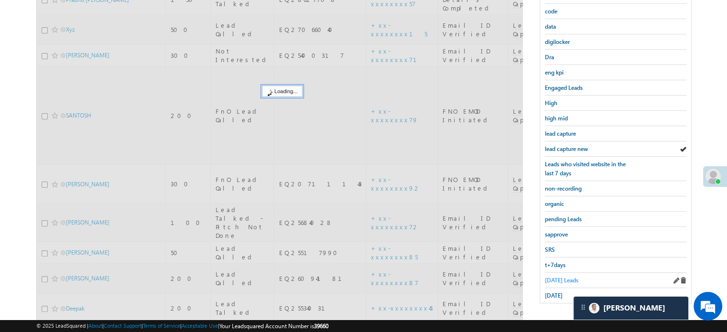
click at [563, 277] on span "[DATE] Leads" at bounding box center [561, 280] width 33 height 7
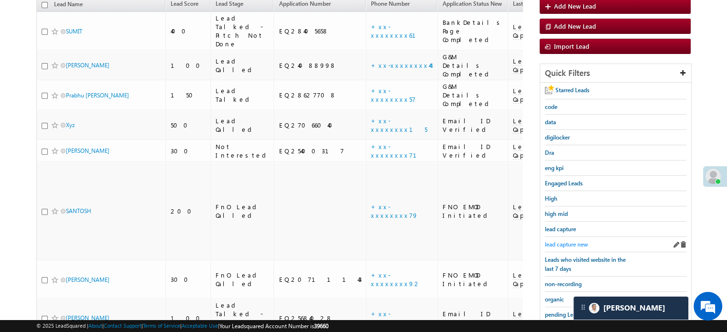
click at [564, 241] on span "lead capture new" at bounding box center [566, 244] width 43 height 7
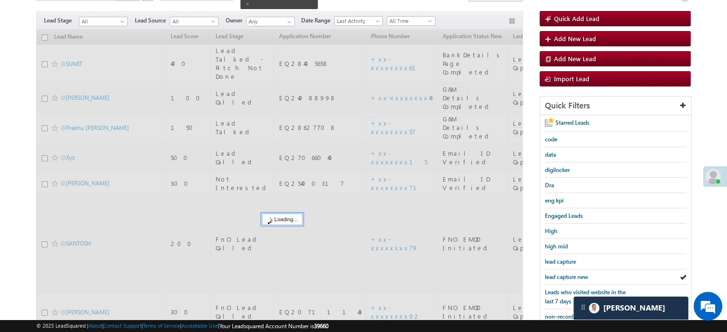
scroll to position [14, 0]
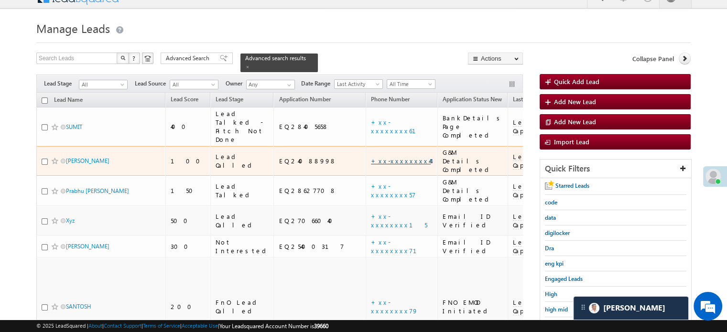
click at [371, 157] on link "+xx-xxxxxxxx44" at bounding box center [401, 161] width 60 height 8
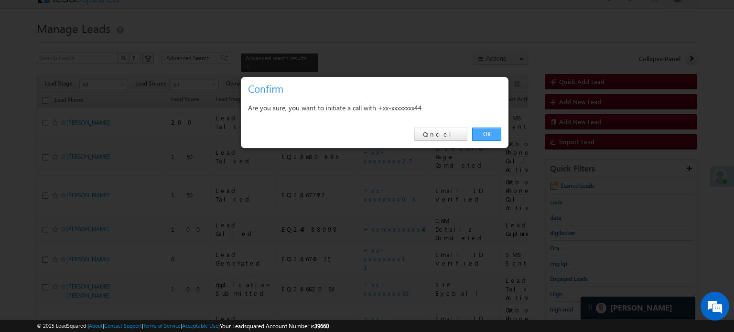
click at [485, 134] on link "OK" at bounding box center [486, 134] width 29 height 13
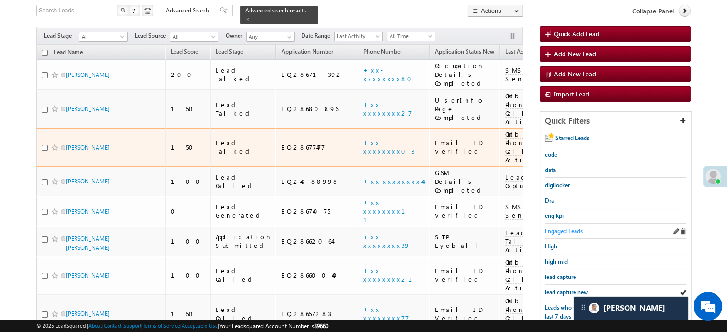
scroll to position [87, 0]
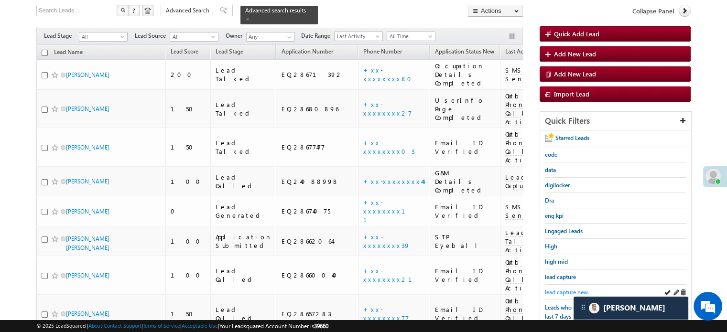
click at [569, 289] on span "lead capture new" at bounding box center [566, 292] width 43 height 7
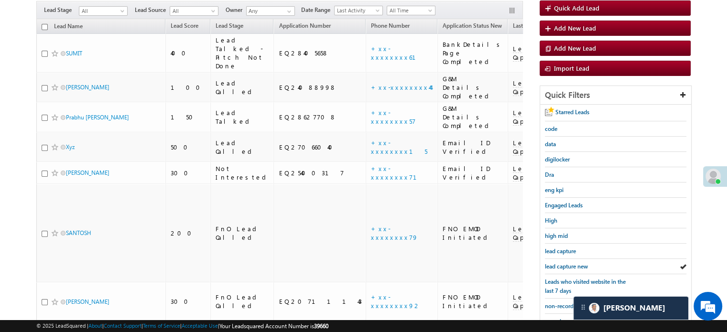
scroll to position [62, 0]
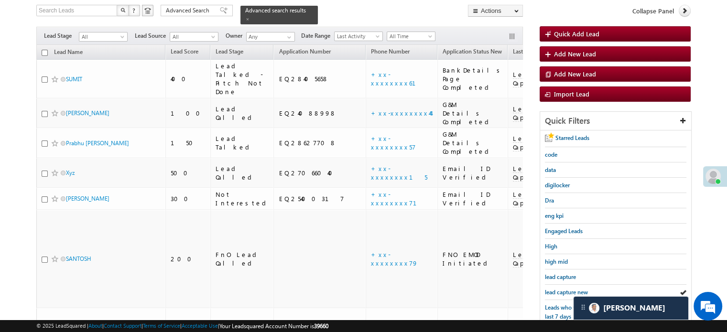
click at [569, 289] on span "lead capture new" at bounding box center [566, 292] width 43 height 7
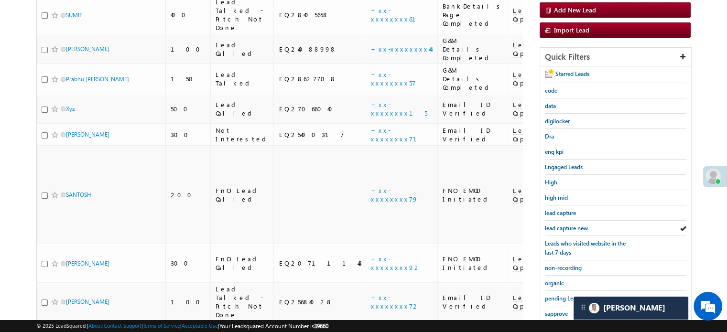
scroll to position [205, 0]
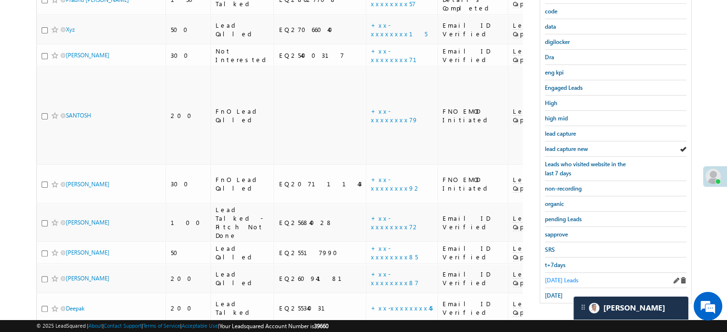
click at [561, 277] on span "[DATE] Leads" at bounding box center [561, 280] width 33 height 7
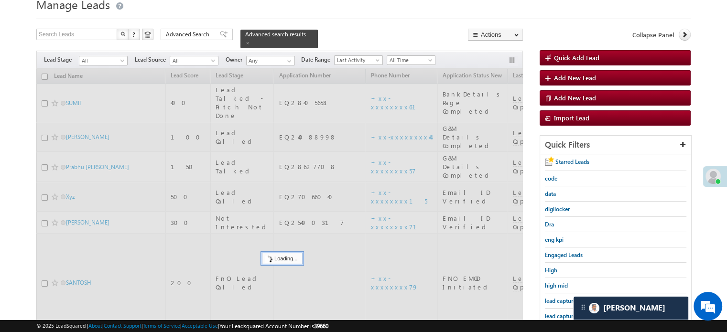
scroll to position [96, 0]
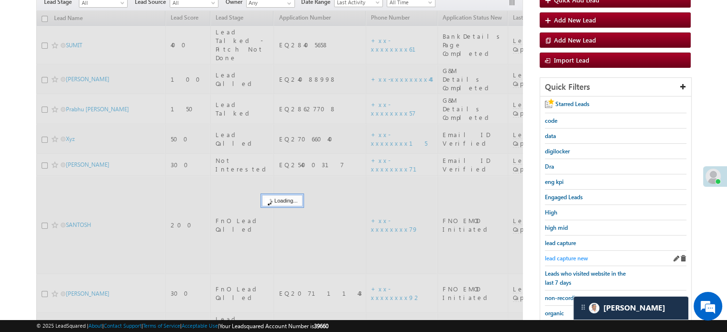
click at [573, 255] on span "lead capture new" at bounding box center [566, 258] width 43 height 7
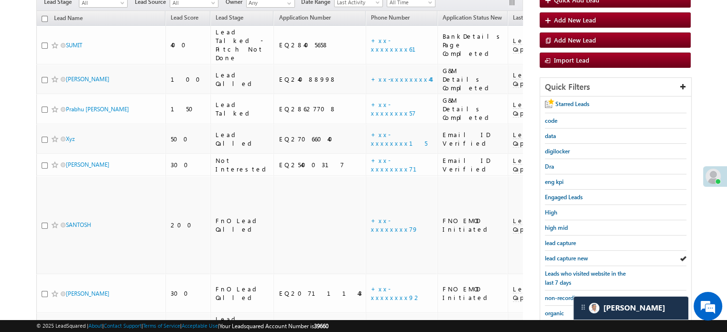
click at [573, 255] on span "lead capture new" at bounding box center [566, 258] width 43 height 7
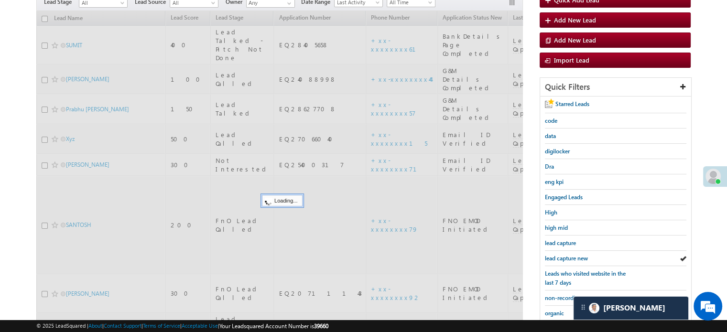
click at [573, 255] on span "lead capture new" at bounding box center [566, 258] width 43 height 7
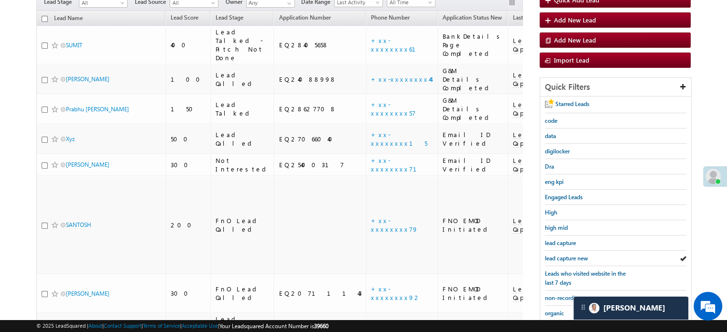
click at [573, 255] on span "lead capture new" at bounding box center [566, 258] width 43 height 7
click at [548, 255] on span "lead capture new" at bounding box center [566, 258] width 43 height 7
